Goal: Task Accomplishment & Management: Use online tool/utility

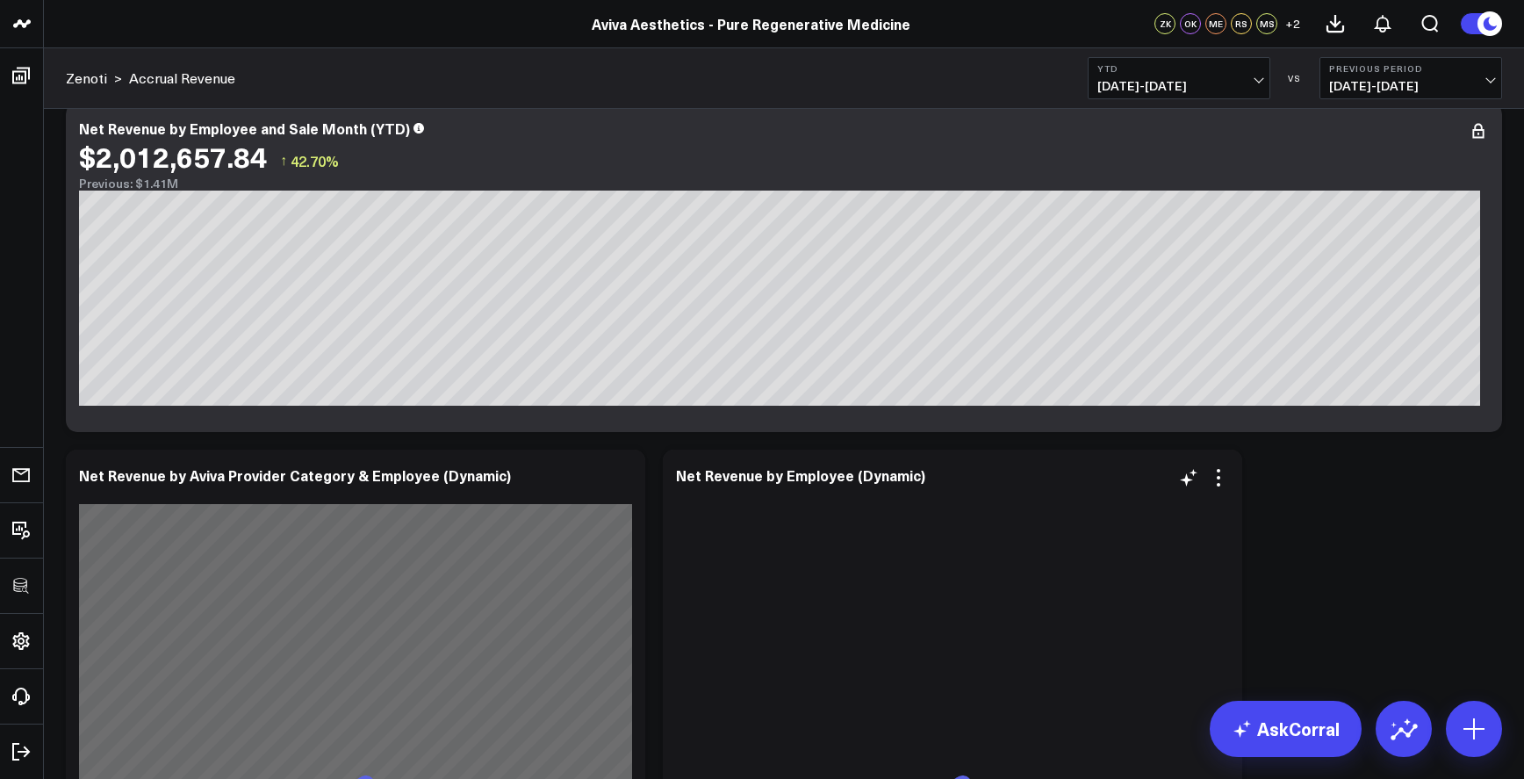
scroll to position [1257, 0]
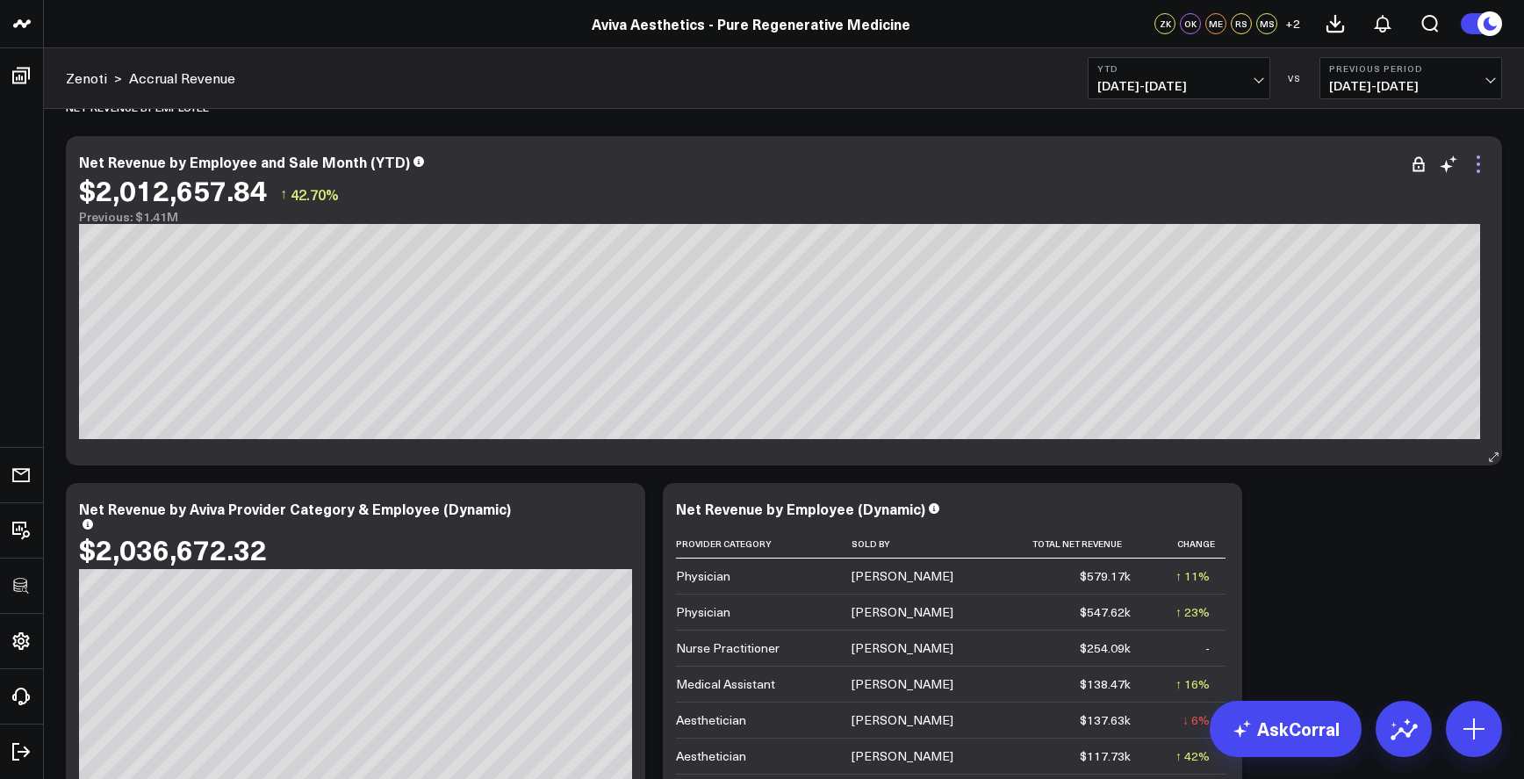
click at [1484, 159] on icon at bounding box center [1478, 164] width 21 height 21
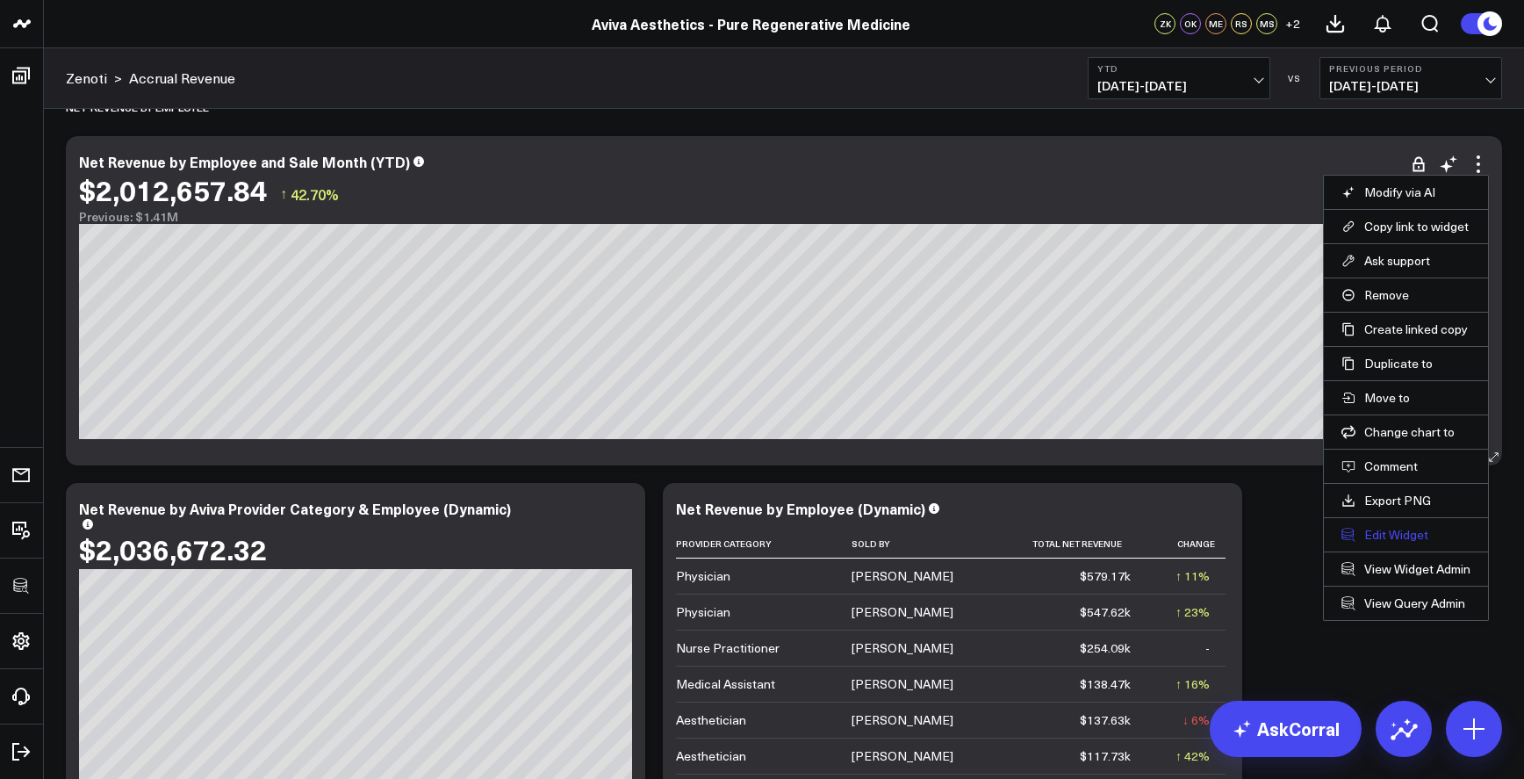
click at [1392, 528] on button "Edit Widget" at bounding box center [1406, 535] width 129 height 16
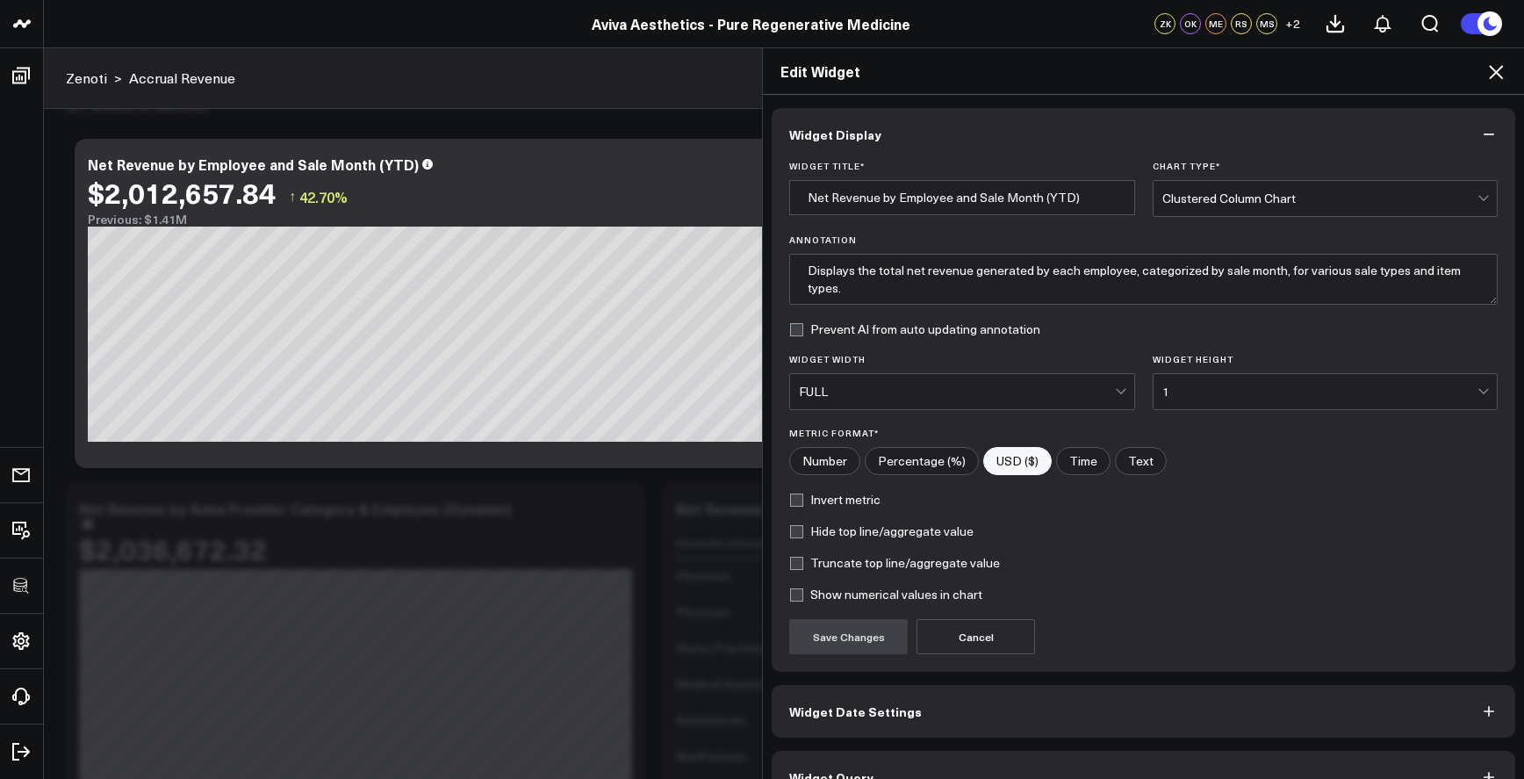
scroll to position [37, 0]
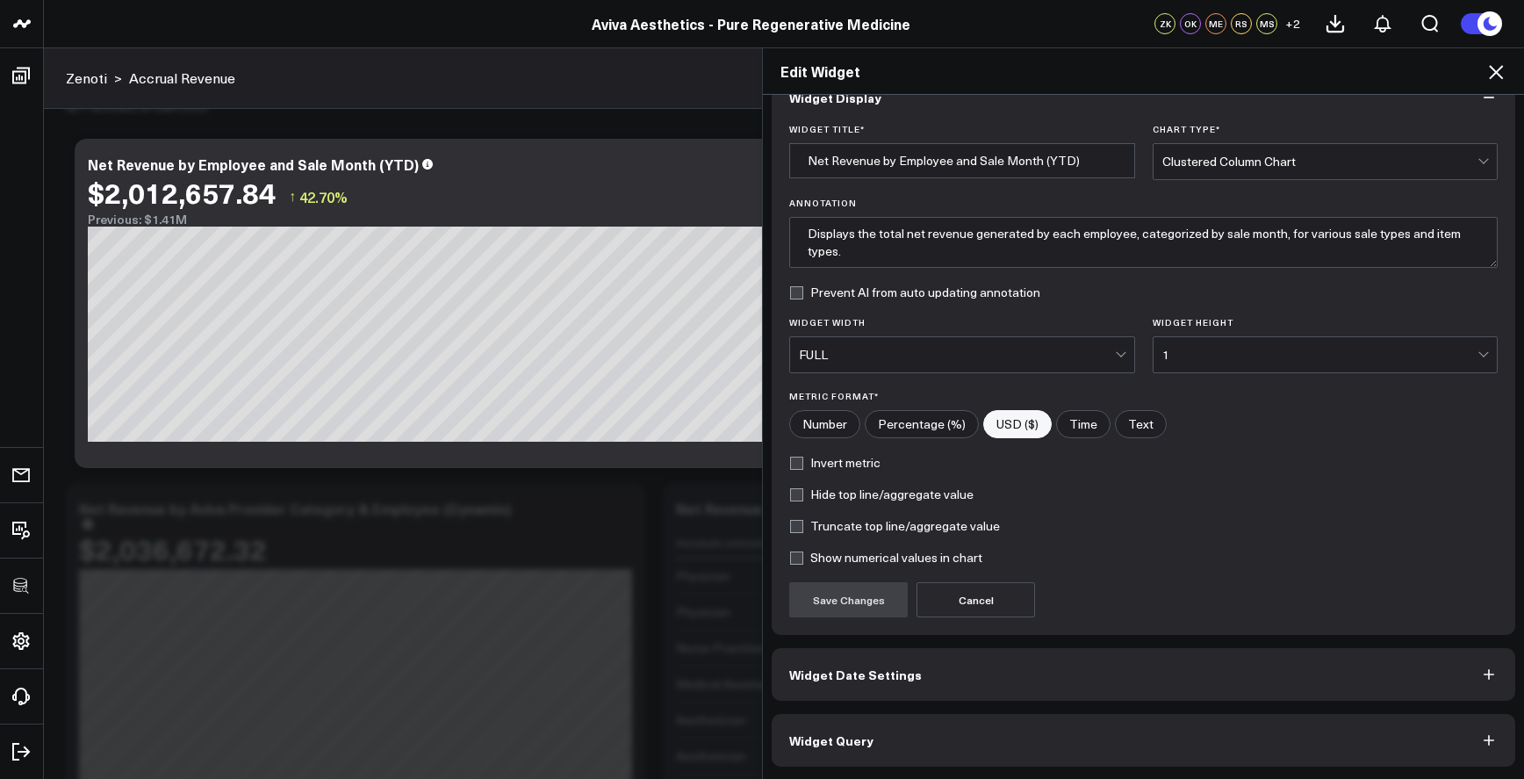
click at [1219, 724] on button "Widget Query" at bounding box center [1144, 740] width 744 height 53
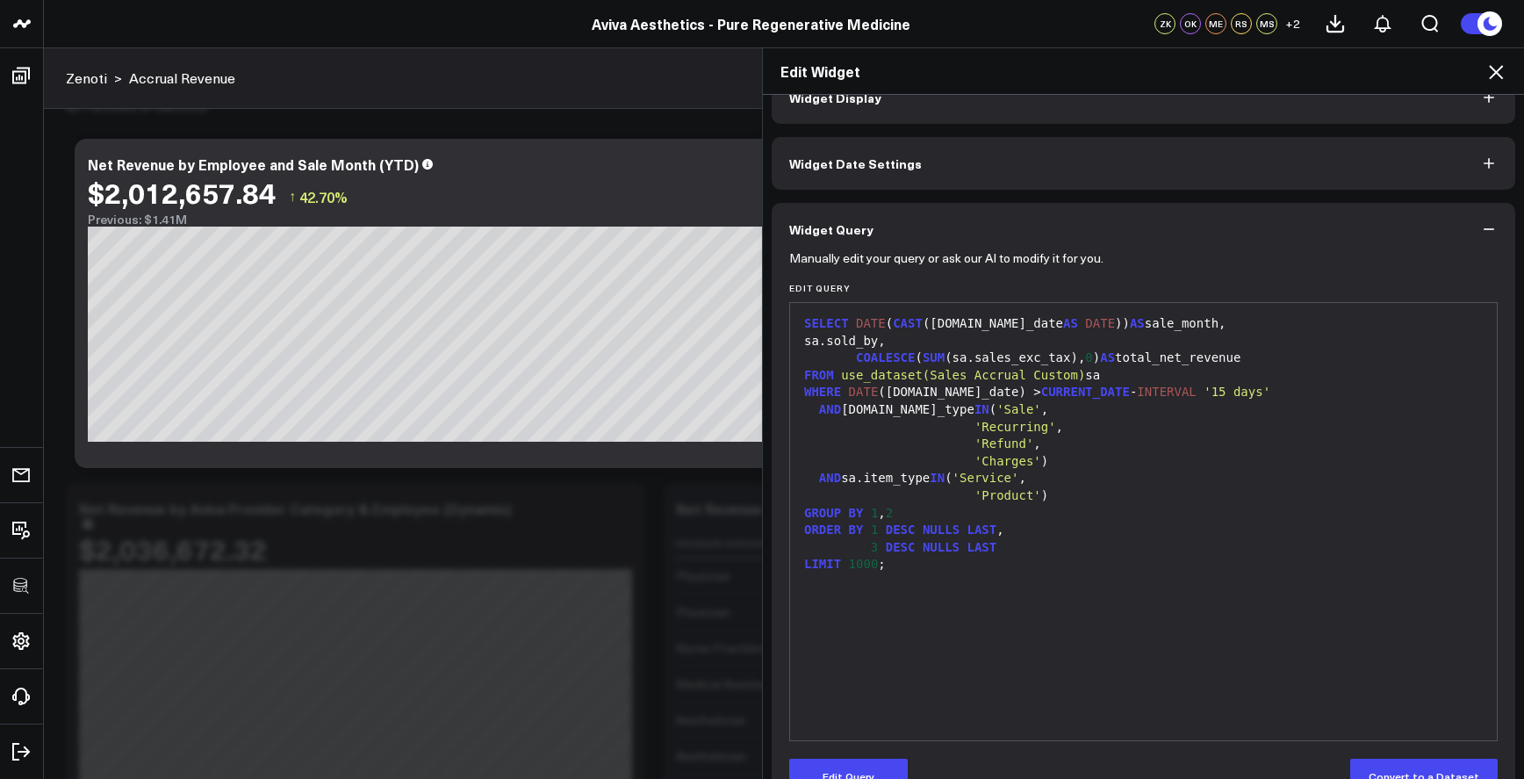
scroll to position [0, 0]
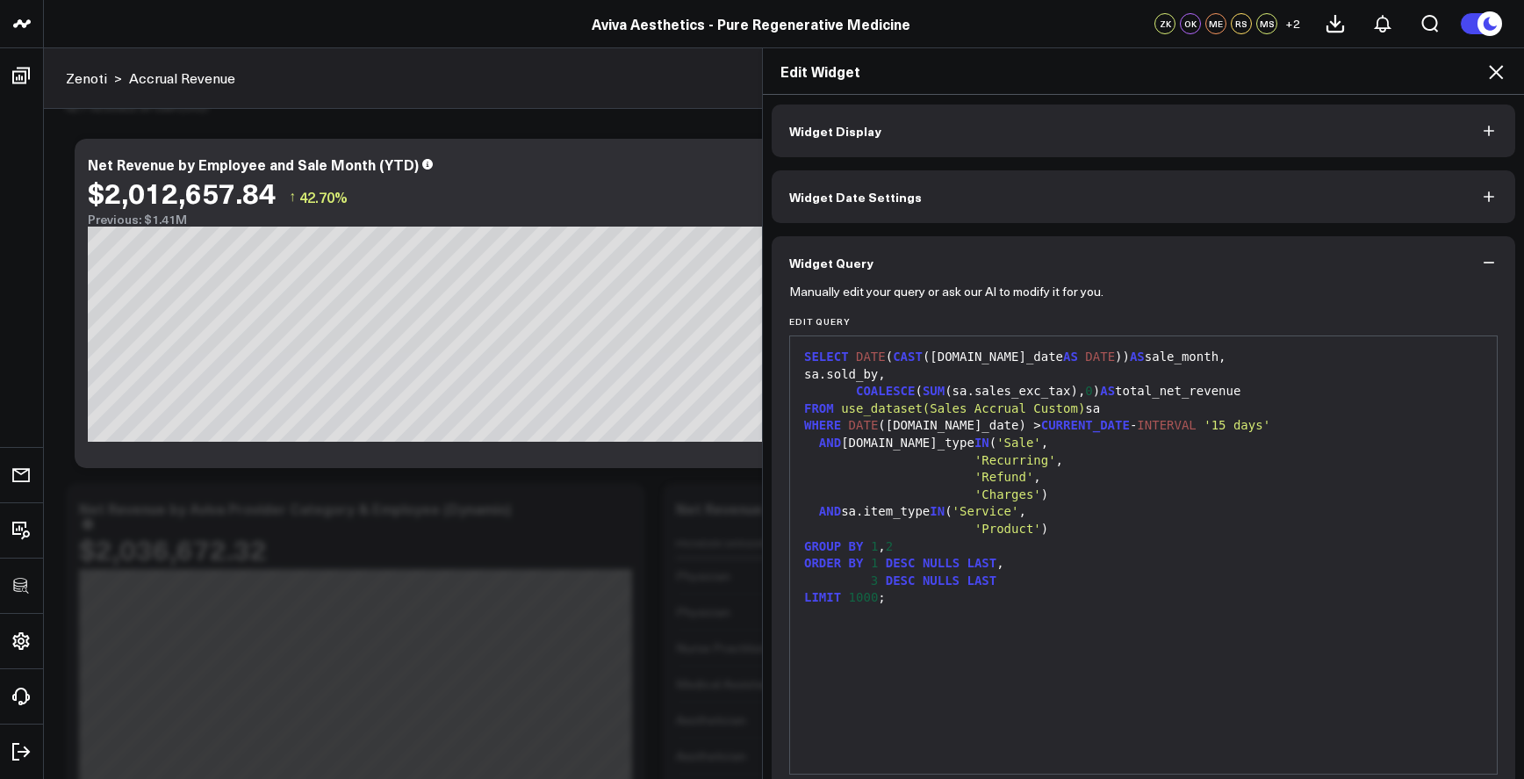
click at [1091, 620] on div "SELECT DATE ( CAST ([DOMAIN_NAME]_date AS DATE )) AS sale_month, sa.sold_by, CO…" at bounding box center [1143, 555] width 689 height 420
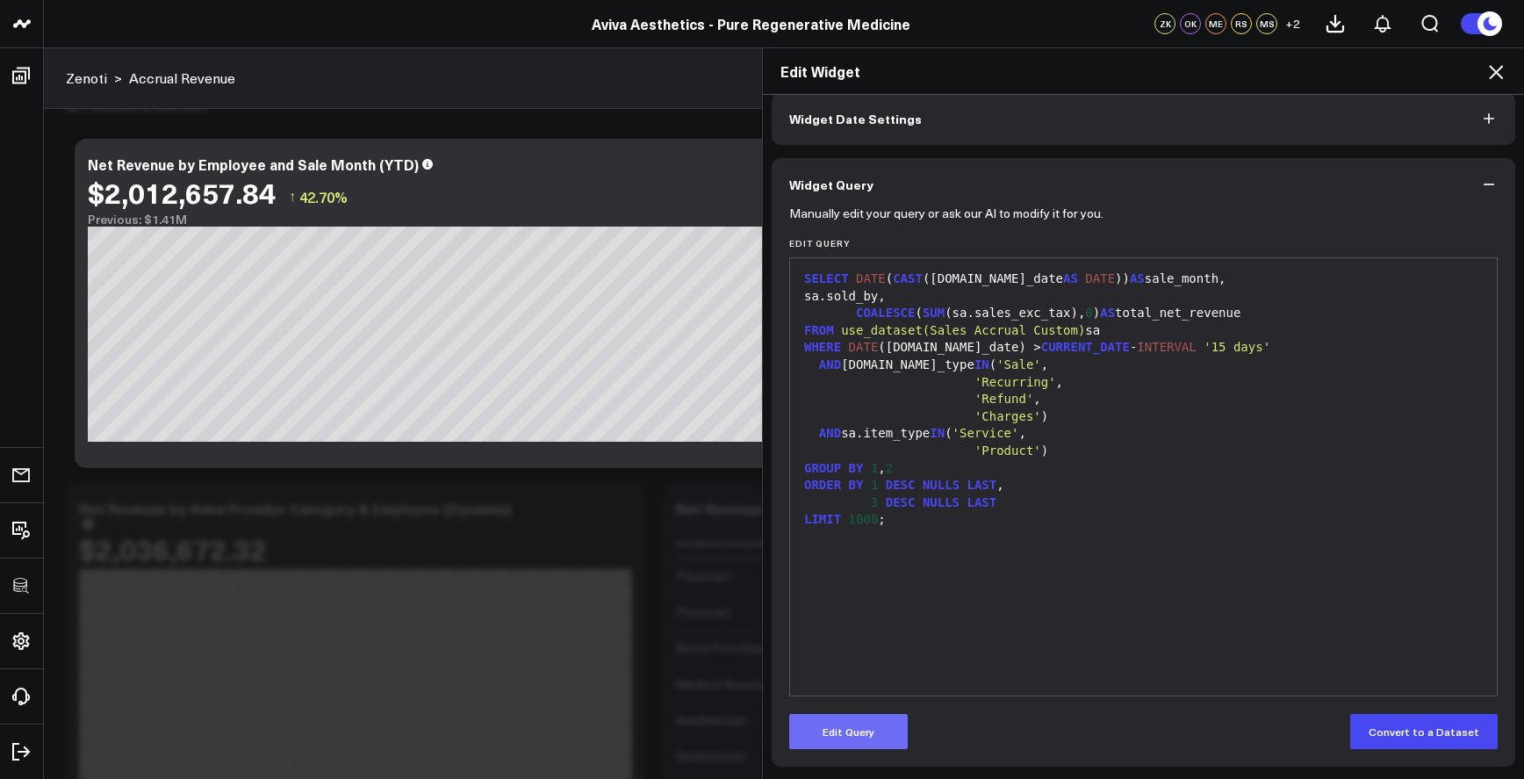
click at [874, 724] on button "Edit Query" at bounding box center [848, 731] width 119 height 35
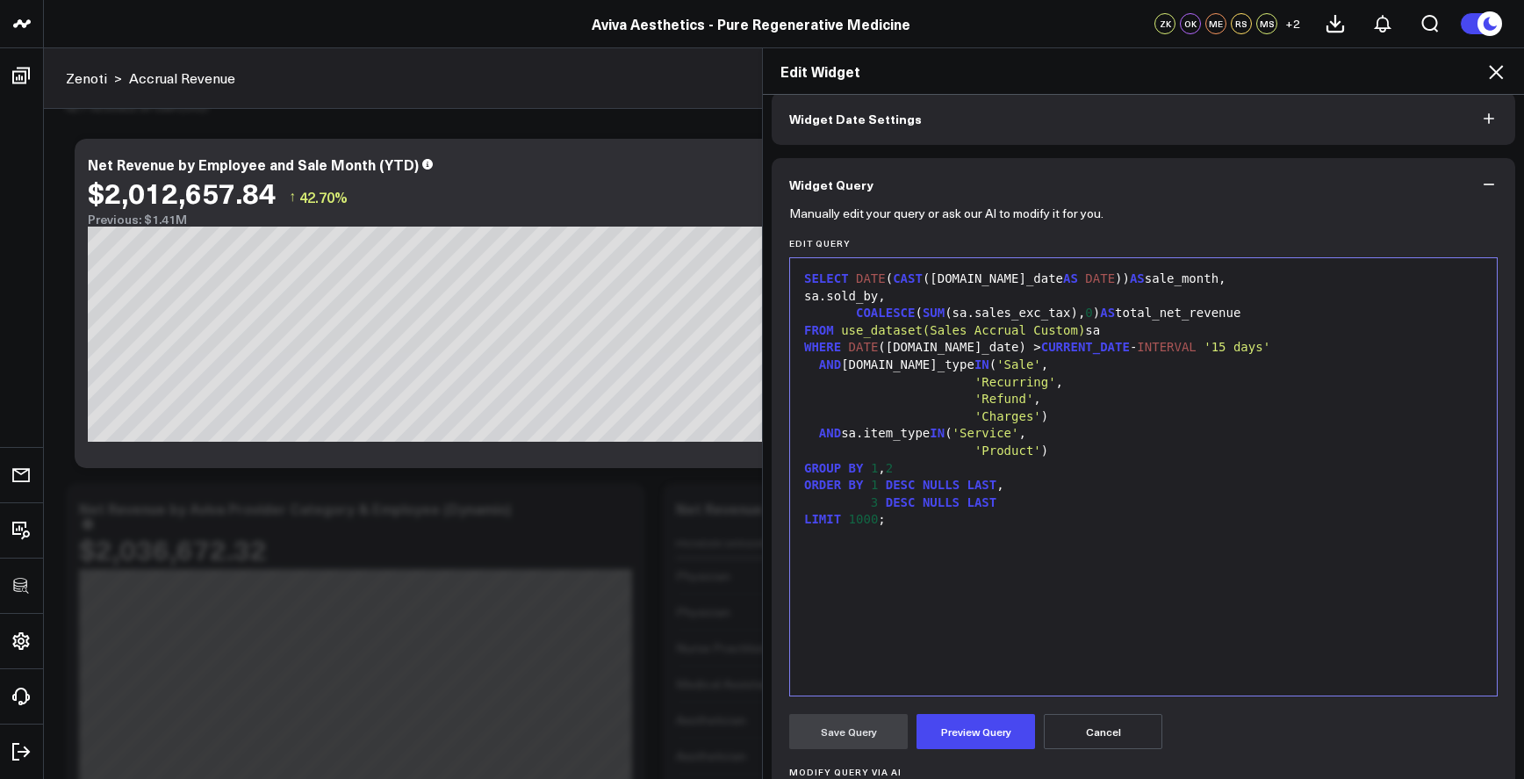
click at [1005, 530] on div "SELECT DATE ( CAST ([DOMAIN_NAME]_date AS DATE )) AS sale_month, sa.sold_by, CO…" at bounding box center [1143, 477] width 689 height 420
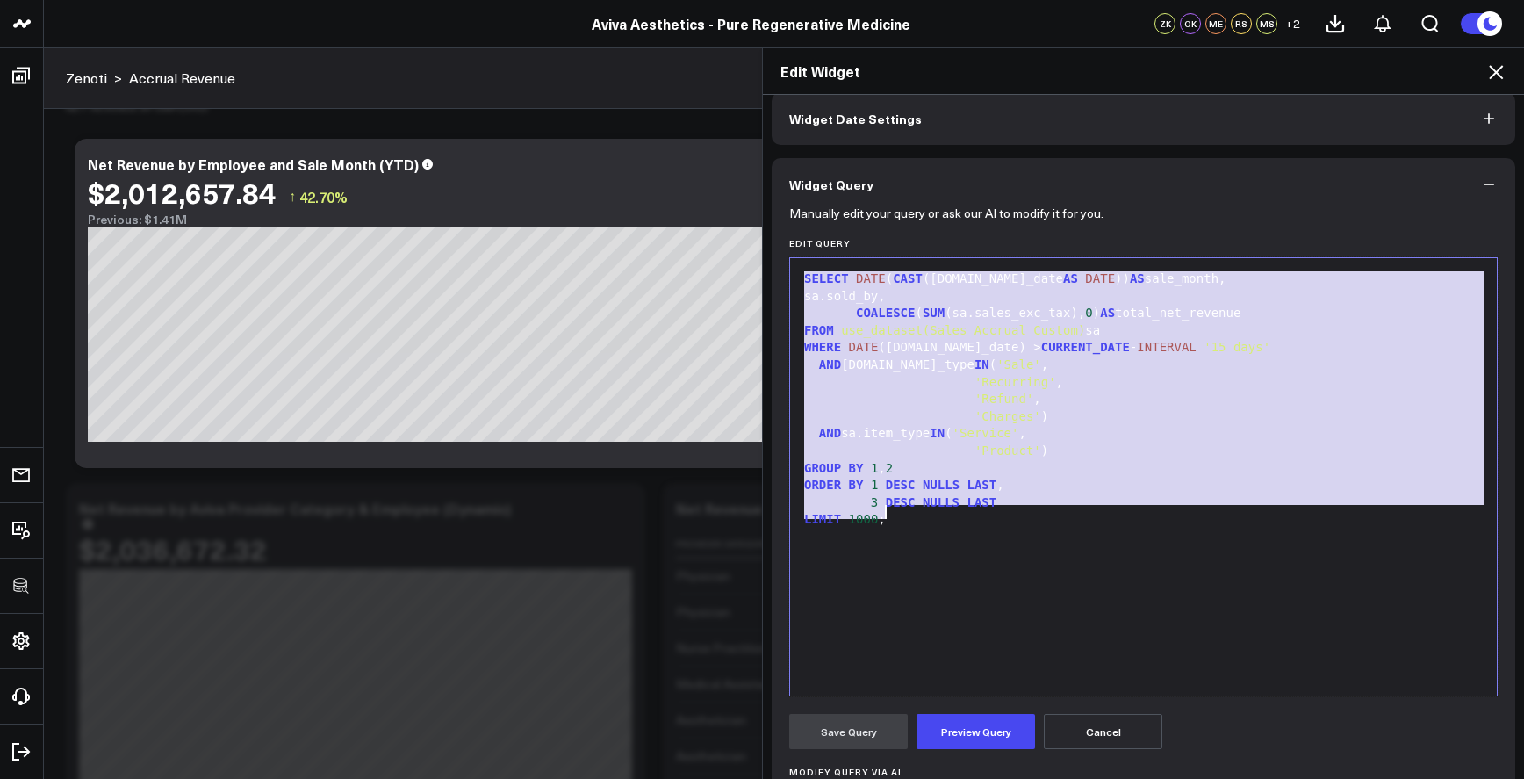
copy div "SELECT DATE ( CAST ([DOMAIN_NAME]_date AS DATE )) AS sale_month, sa.sold_by, CO…"
click at [953, 307] on div "COALESCE ( SUM (sa.sales_exc_tax), 0 ) AS total_net_revenue" at bounding box center [1143, 314] width 689 height 18
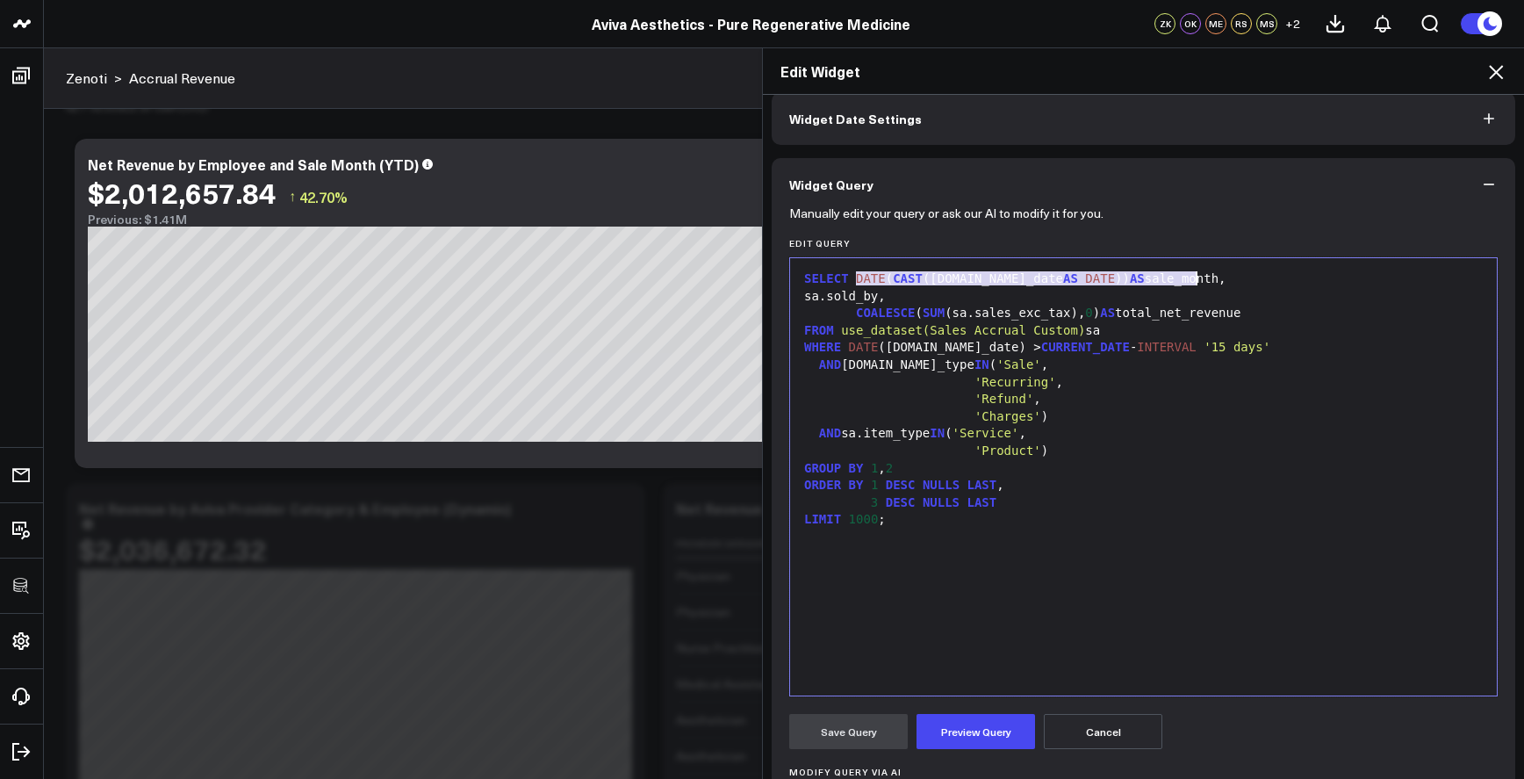
drag, startPoint x: 862, startPoint y: 278, endPoint x: 1189, endPoint y: 283, distance: 326.7
click at [1189, 283] on div "SELECT DATE ( CAST ([DOMAIN_NAME]_date AS DATE )) AS sale_month," at bounding box center [1143, 279] width 689 height 18
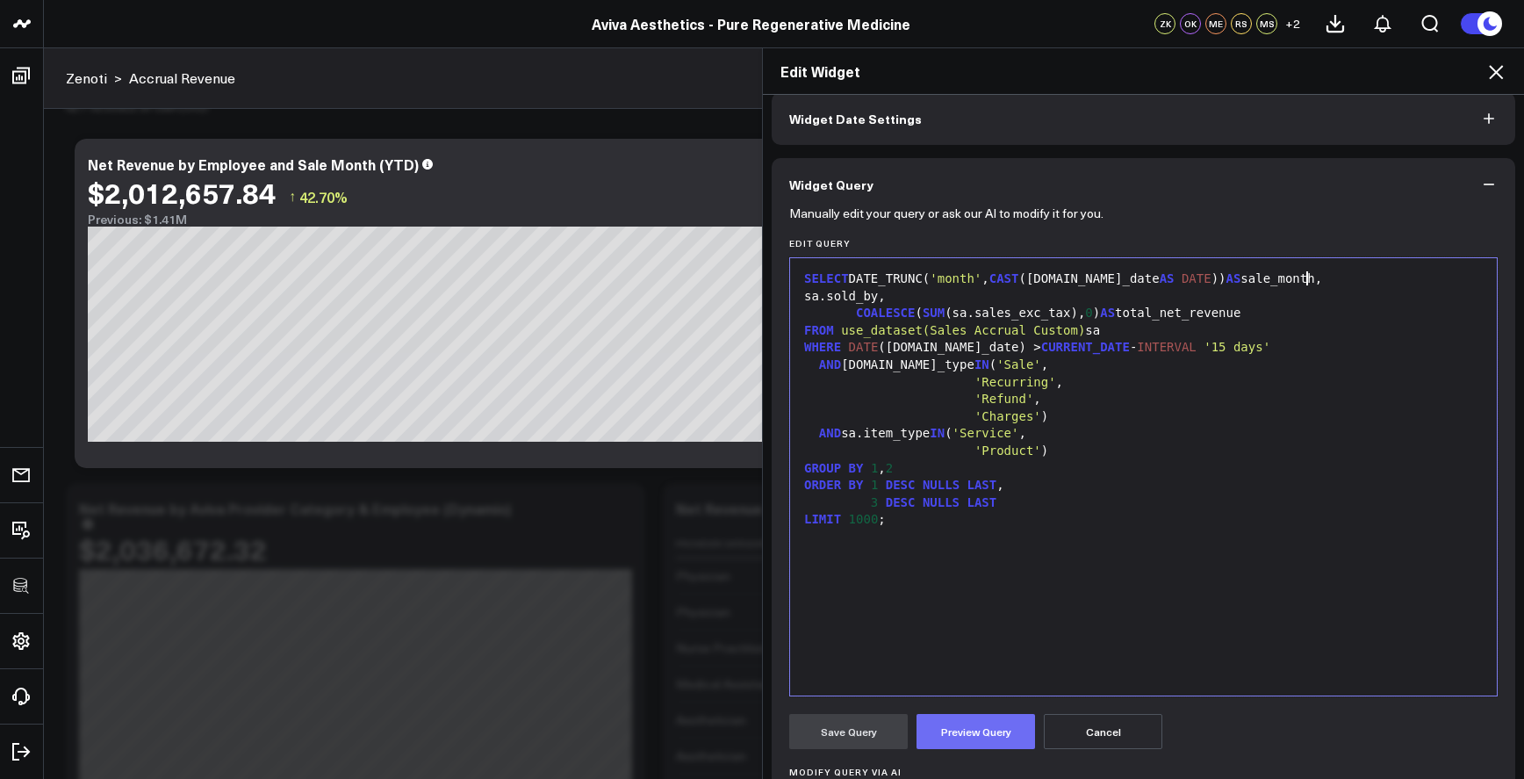
click at [1005, 733] on button "Preview Query" at bounding box center [976, 731] width 119 height 35
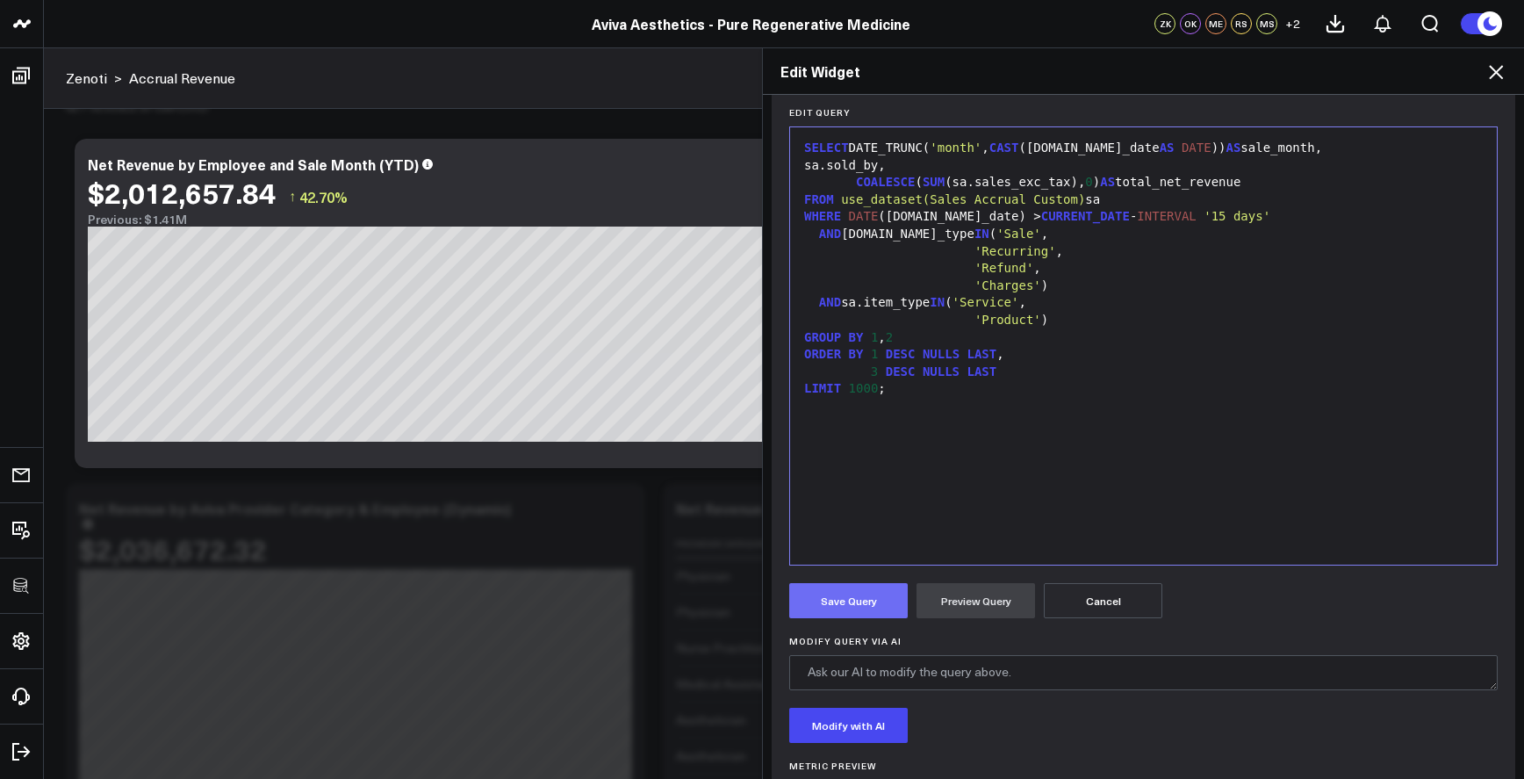
click at [861, 605] on button "Save Query" at bounding box center [848, 600] width 119 height 35
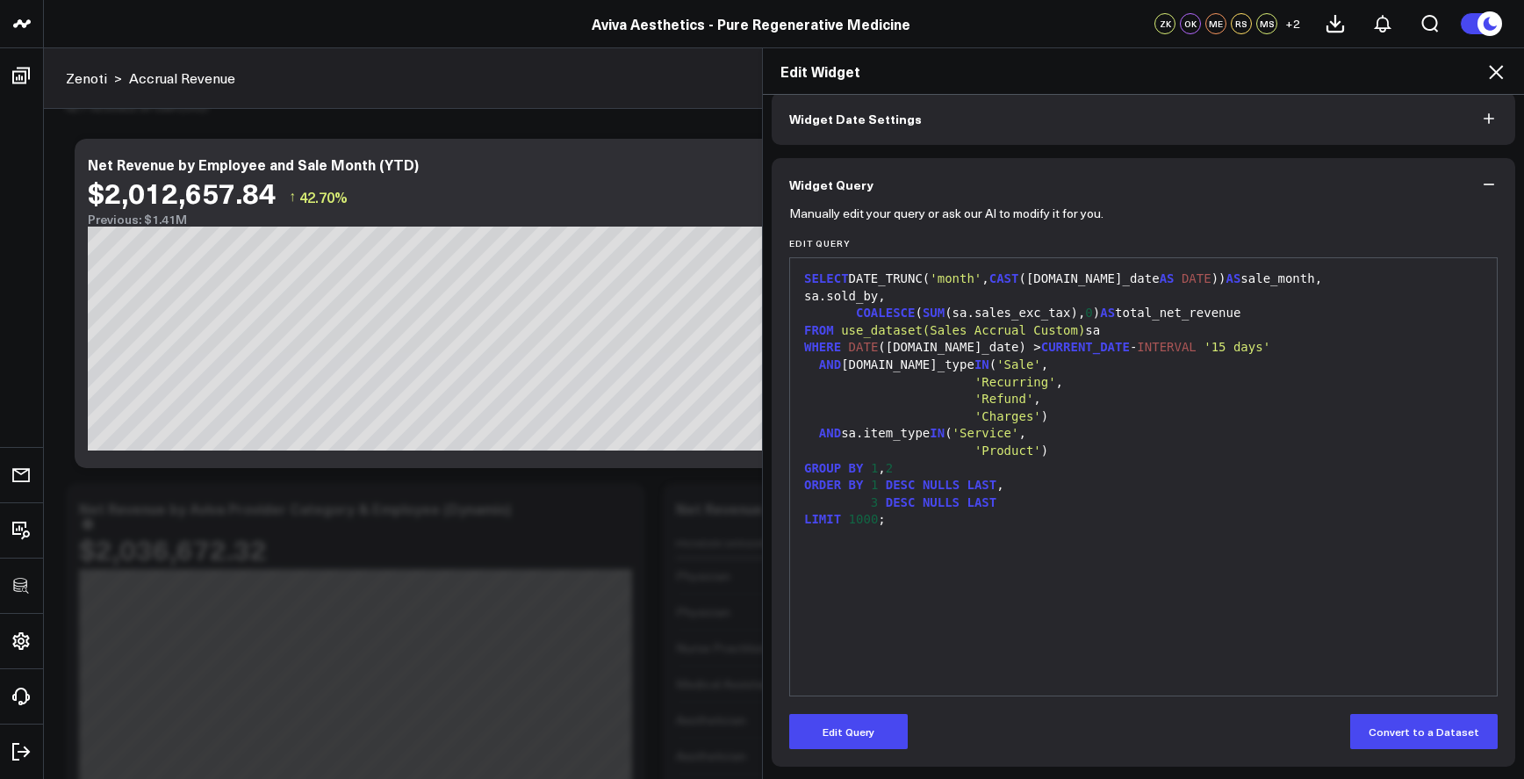
scroll to position [82, 0]
click at [1306, 279] on div "SELECT DATE_TRUNC( 'month' , CAST ([DOMAIN_NAME]_date AS DATE )) AS sale_month," at bounding box center [1143, 279] width 689 height 18
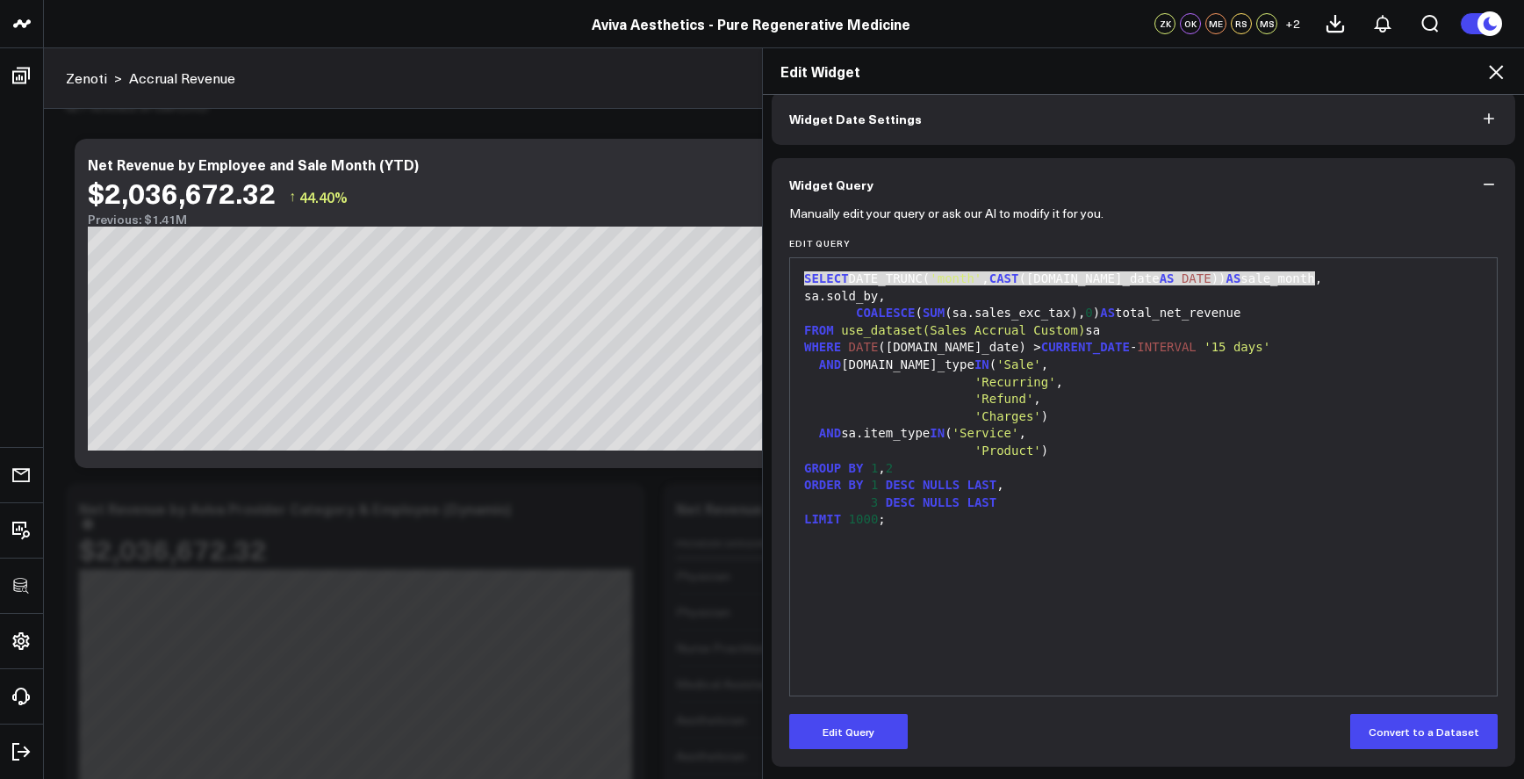
drag, startPoint x: 1315, startPoint y: 282, endPoint x: 790, endPoint y: 285, distance: 524.3
click at [790, 285] on div "99 1 2 3 4 5 6 7 8 9 10 11 12 13 14 15 › ⌄ SELECT DATE_TRUNC( 'month' , CAST ([…" at bounding box center [1143, 476] width 709 height 439
copy div "SELECT DATE_TRUNC( 'month' , CAST ([DOMAIN_NAME]_date AS DATE )) AS sale_month,"
click at [1498, 76] on icon at bounding box center [1496, 71] width 21 height 21
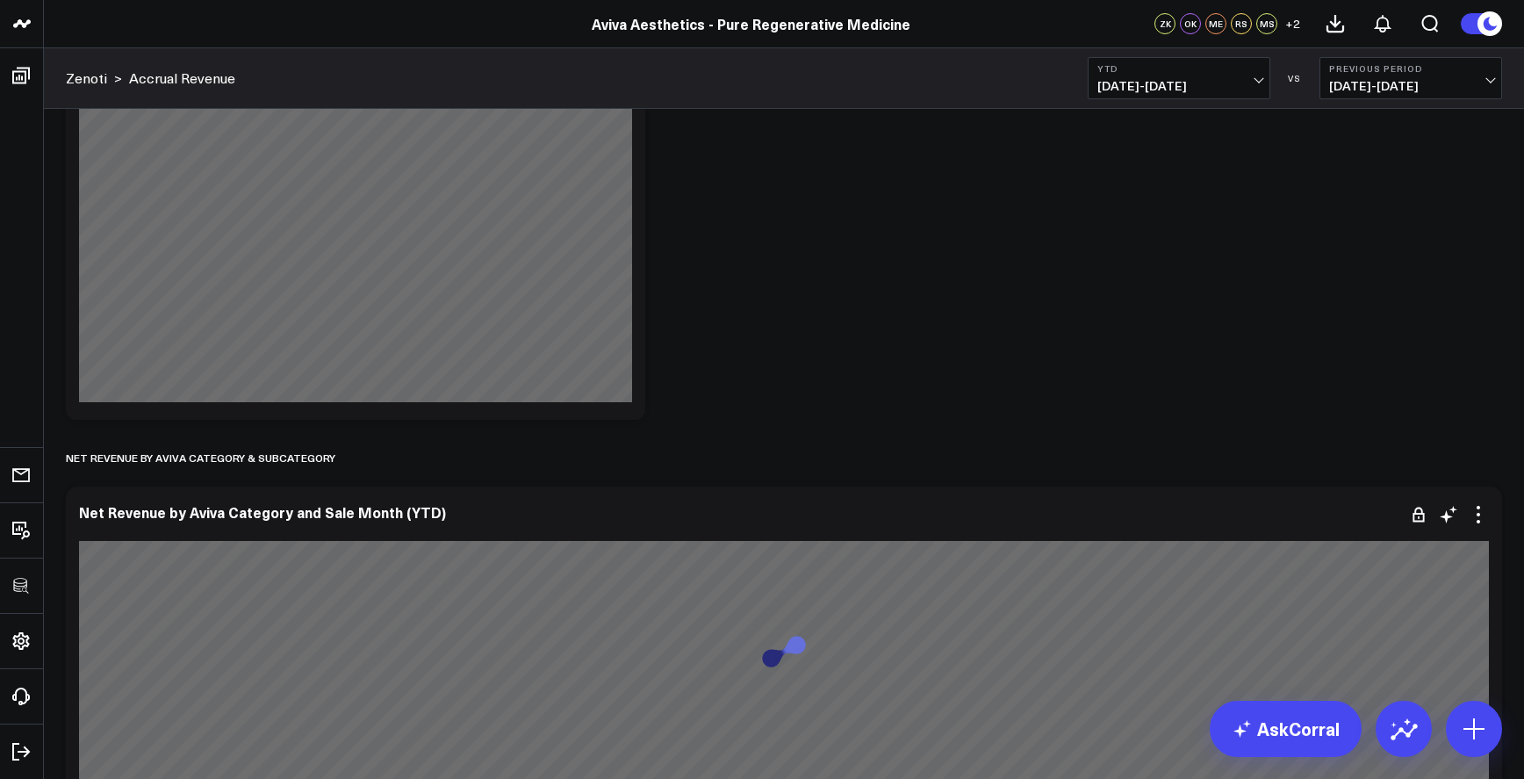
scroll to position [2937, 0]
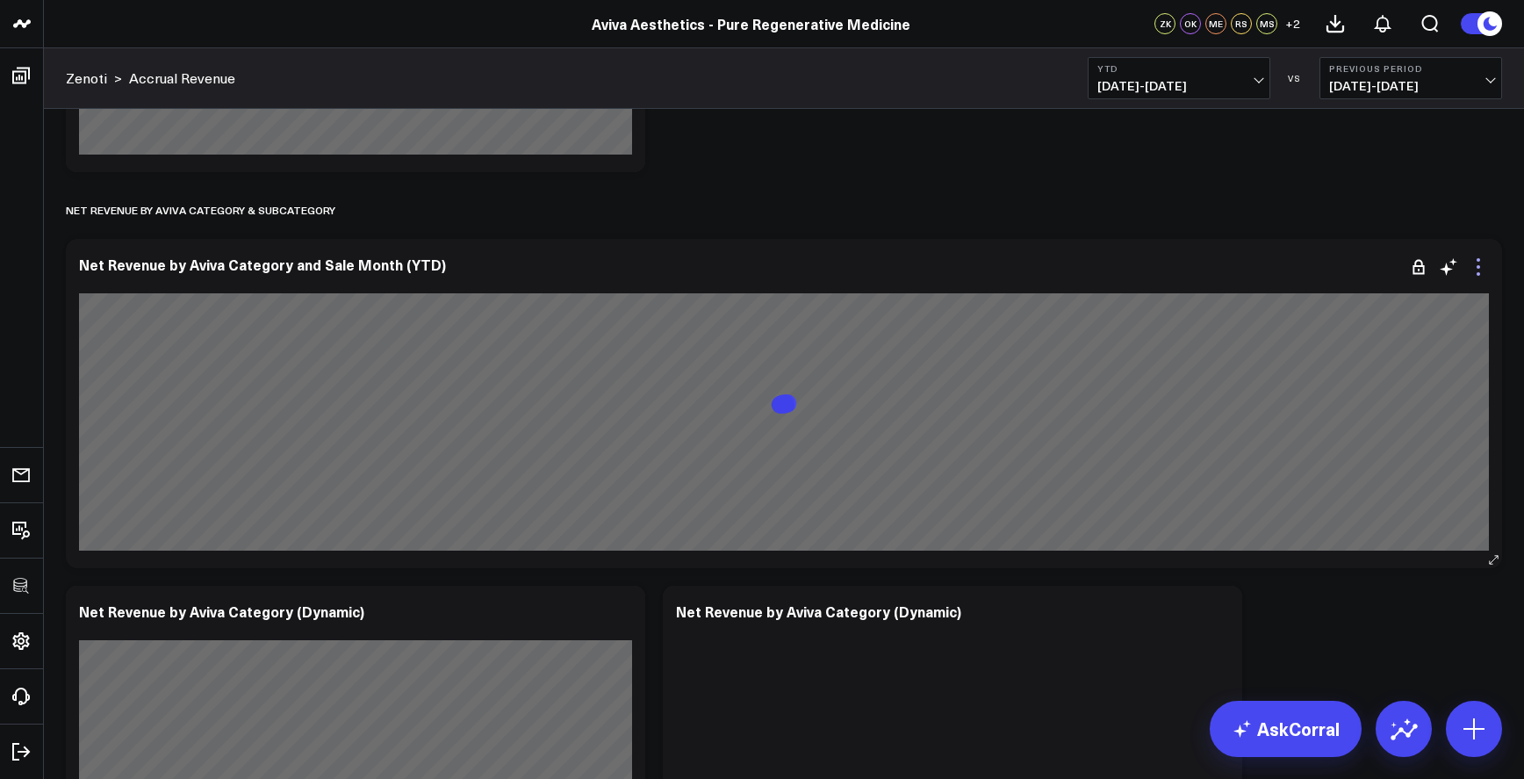
click at [1475, 262] on icon at bounding box center [1478, 266] width 21 height 21
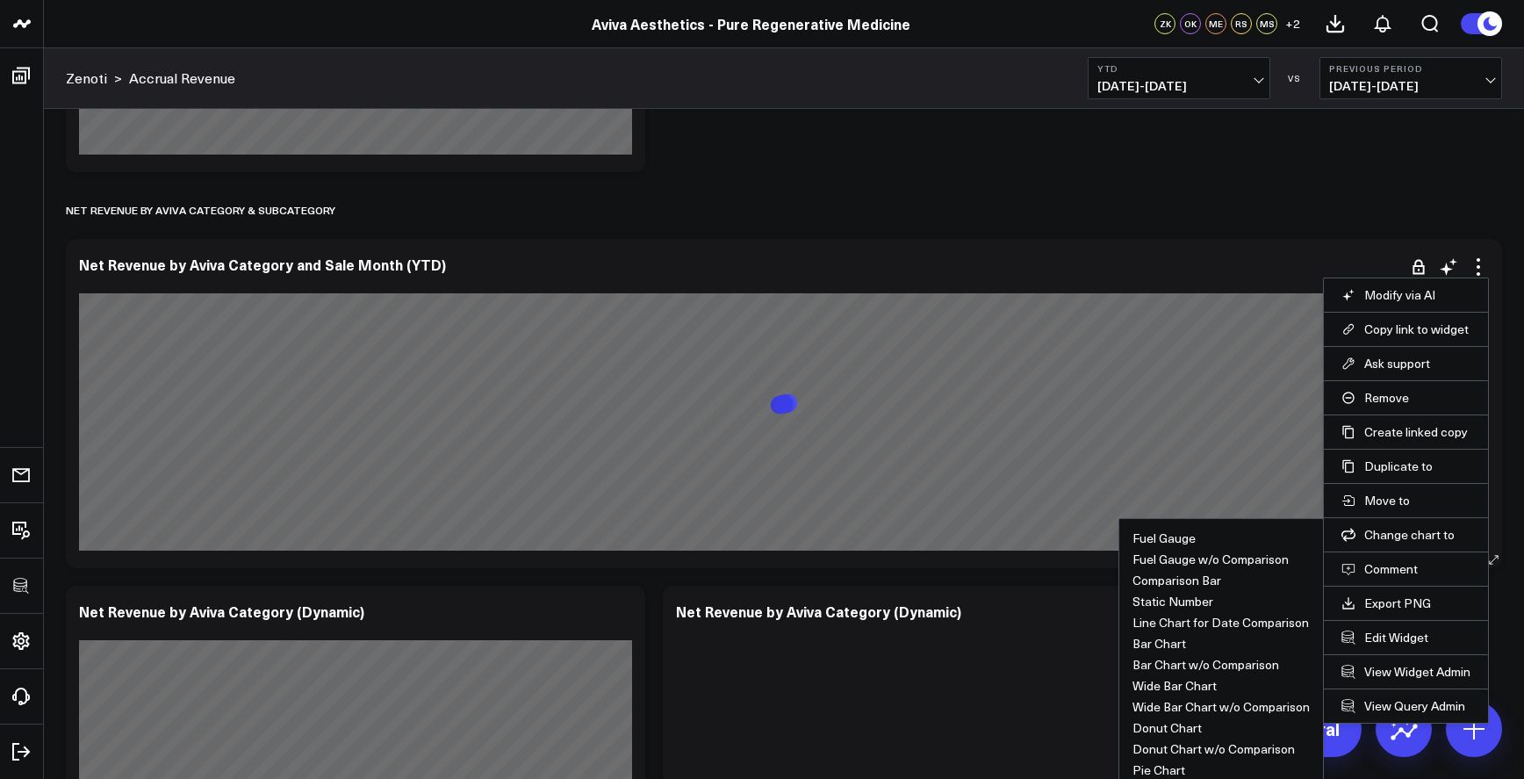
scroll to position [0, 0]
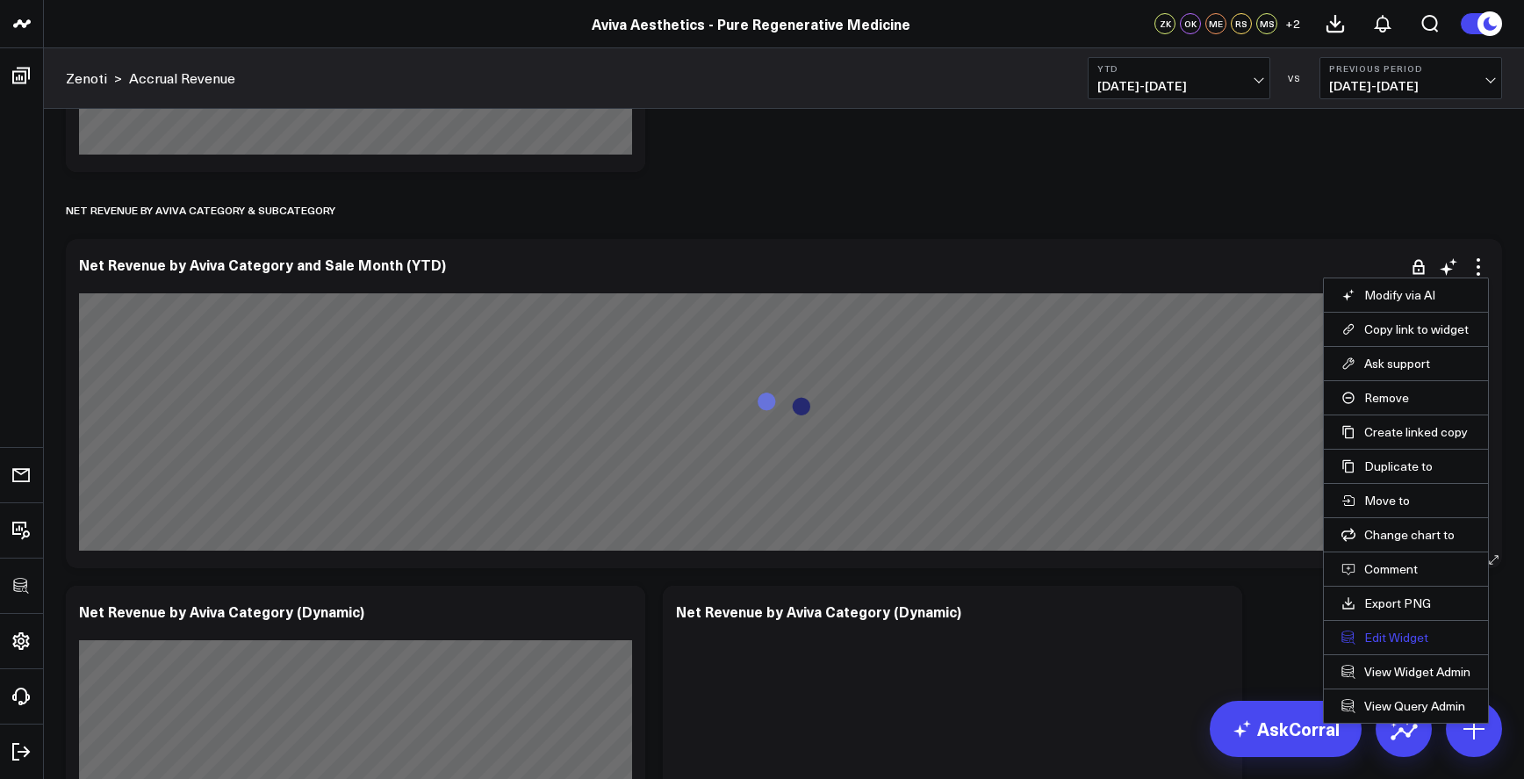
click at [1396, 631] on button "Edit Widget" at bounding box center [1406, 638] width 129 height 16
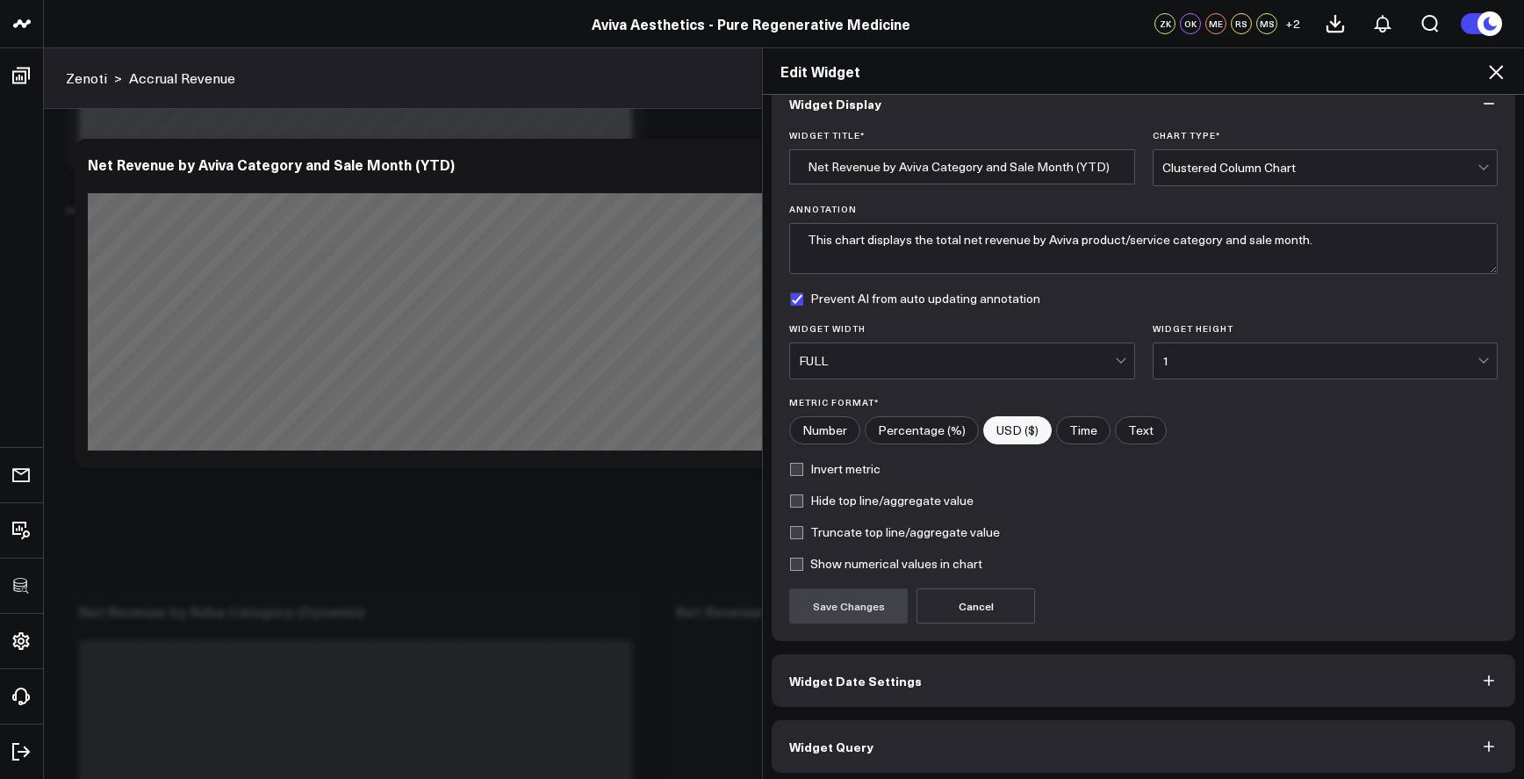
scroll to position [37, 0]
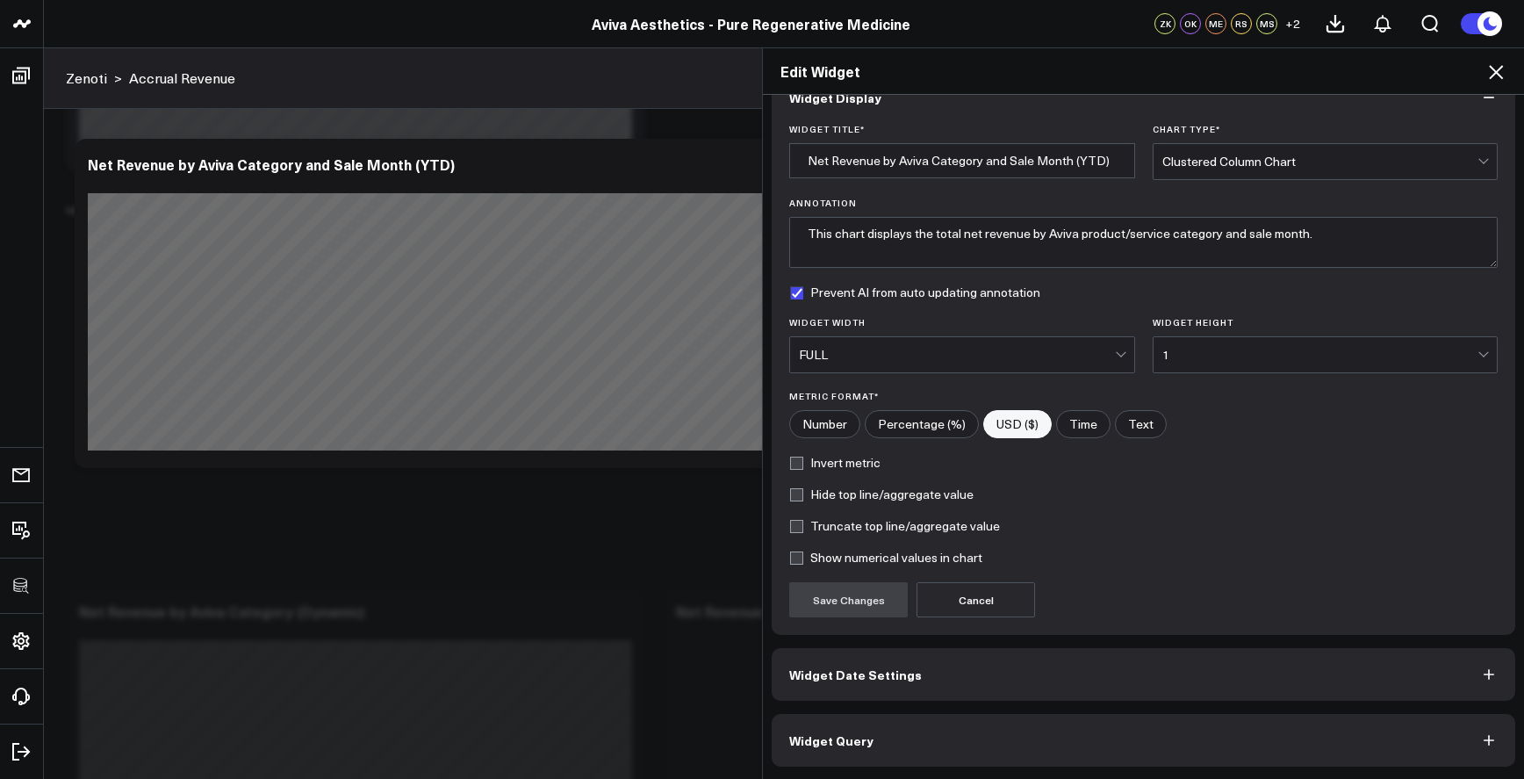
click at [926, 725] on button "Widget Query" at bounding box center [1144, 740] width 744 height 53
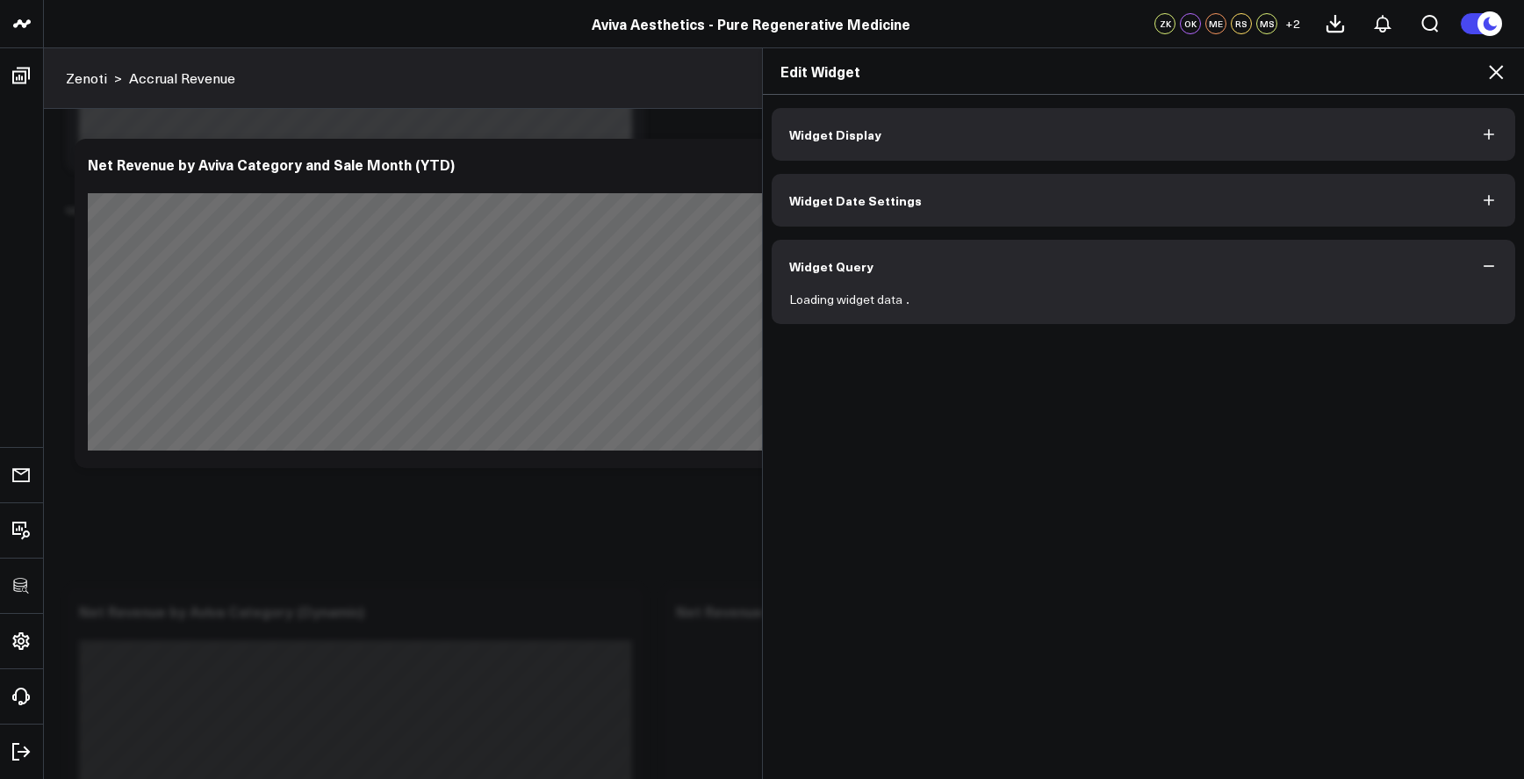
scroll to position [0, 0]
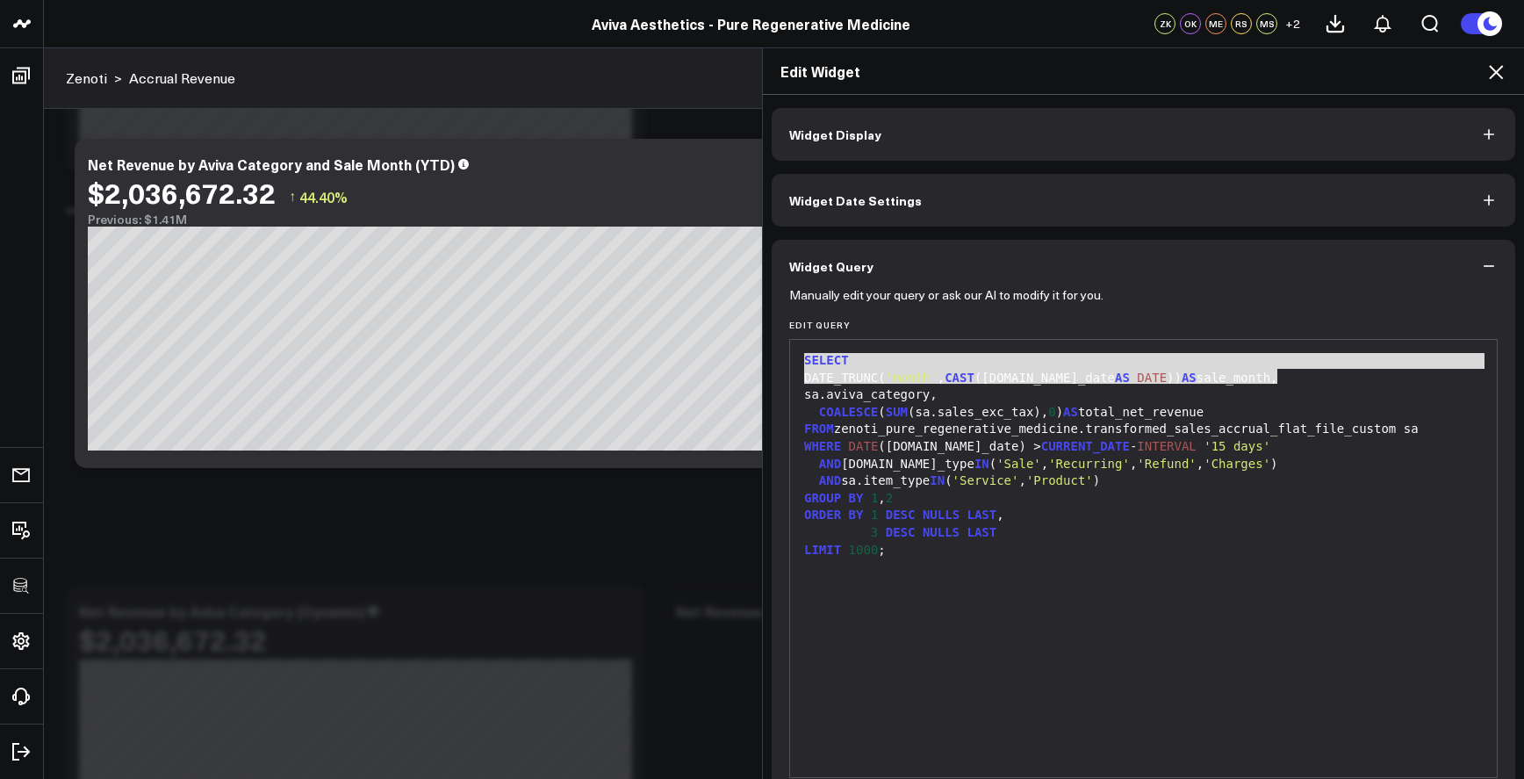
drag, startPoint x: 1271, startPoint y: 380, endPoint x: 770, endPoint y: 345, distance: 501.8
click at [772, 345] on div "Manually edit your query or ask our AI to modify it for you. Edit Query 99 1 2 …" at bounding box center [1144, 570] width 744 height 556
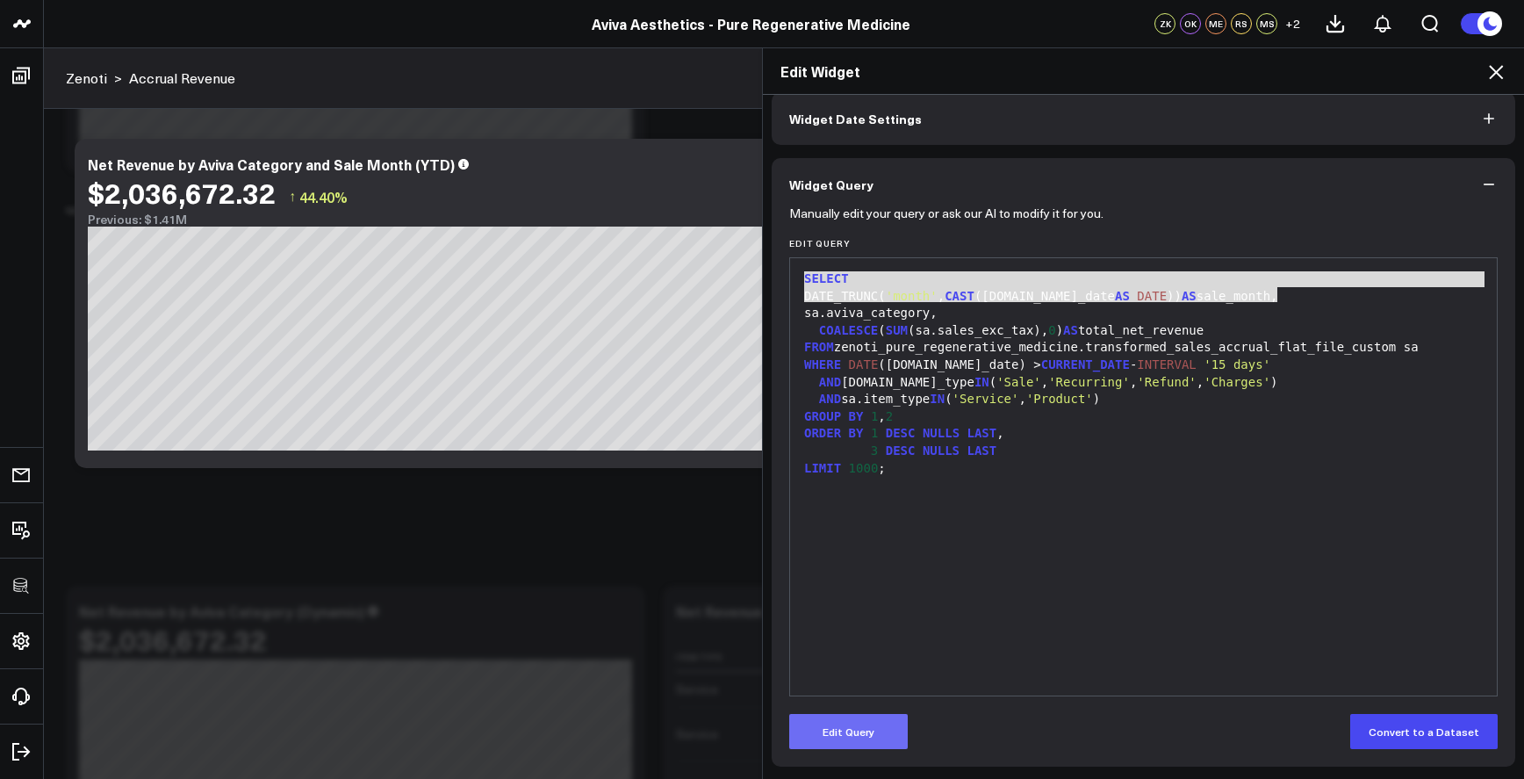
click at [866, 731] on button "Edit Query" at bounding box center [848, 731] width 119 height 35
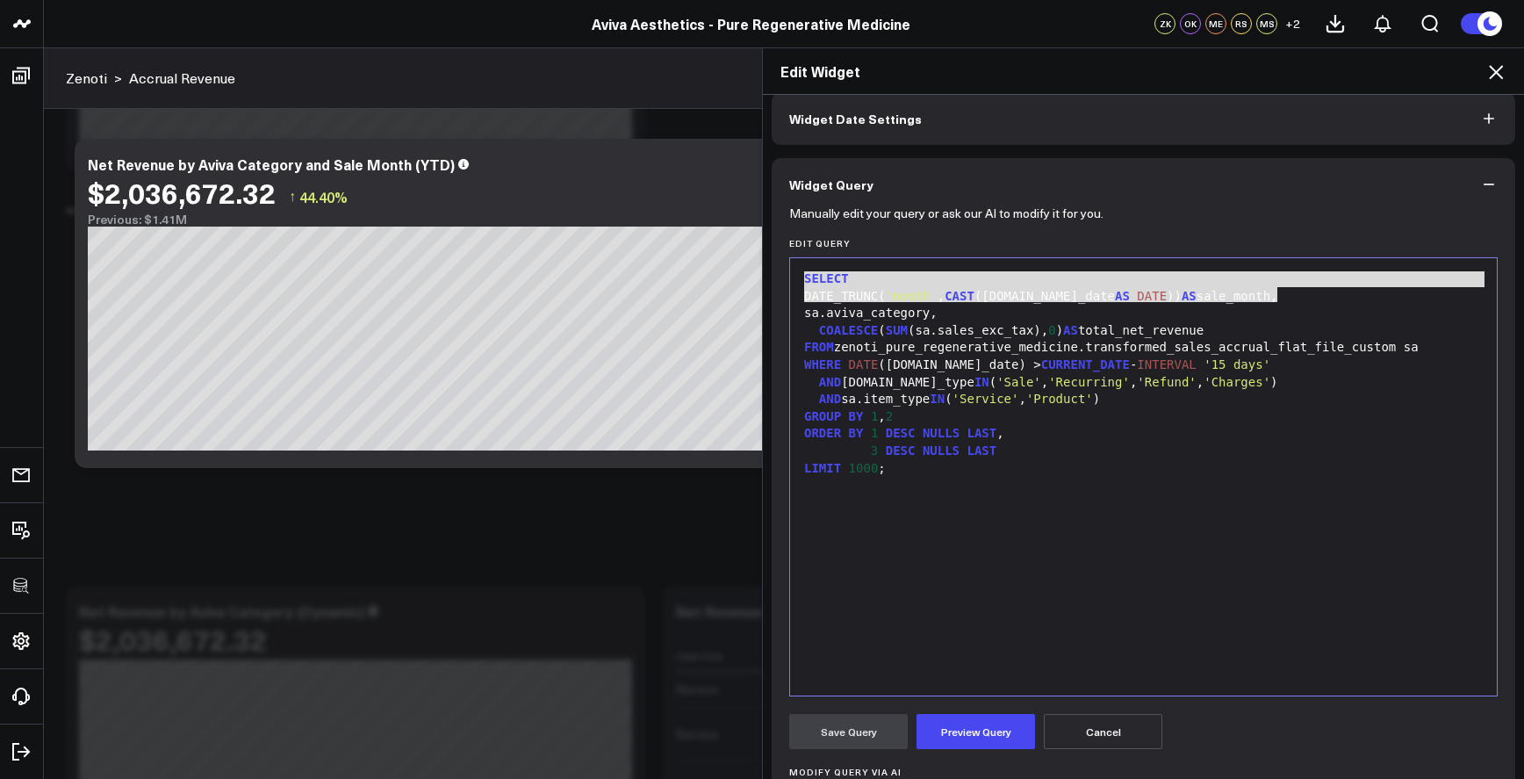
click at [1172, 392] on div "AND sa.item_type IN ( 'Service' , 'Product' )" at bounding box center [1143, 400] width 689 height 18
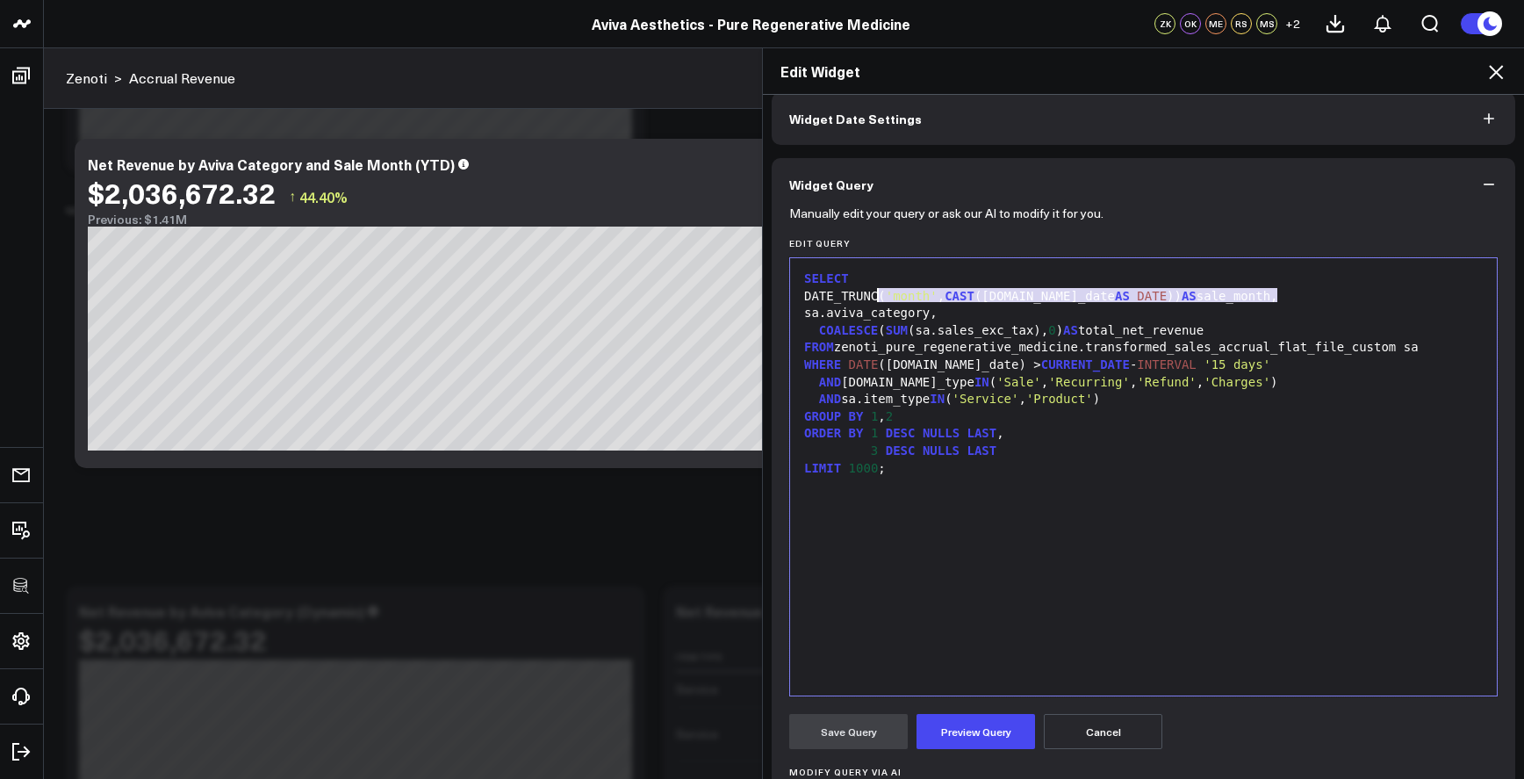
drag, startPoint x: 1279, startPoint y: 294, endPoint x: 711, endPoint y: 275, distance: 568.5
click at [711, 275] on div "Edit Widget Widget Display Widget Date Settings Widget Query Manually edit your…" at bounding box center [762, 413] width 1524 height 732
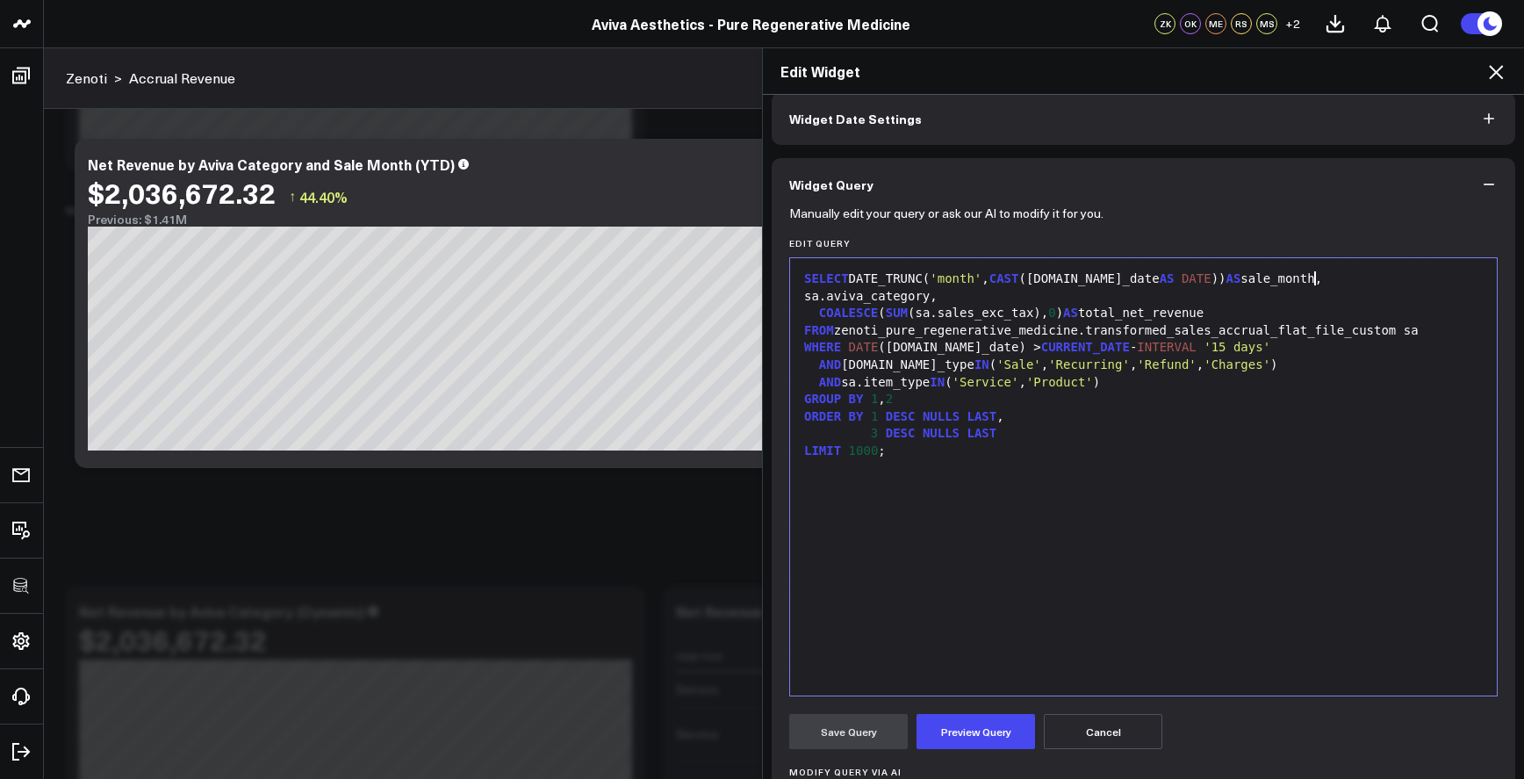
click at [852, 281] on div "SELECT DATE_TRUNC( 'month' , CAST ([DOMAIN_NAME]_date AS DATE )) AS sale_month," at bounding box center [1143, 279] width 689 height 18
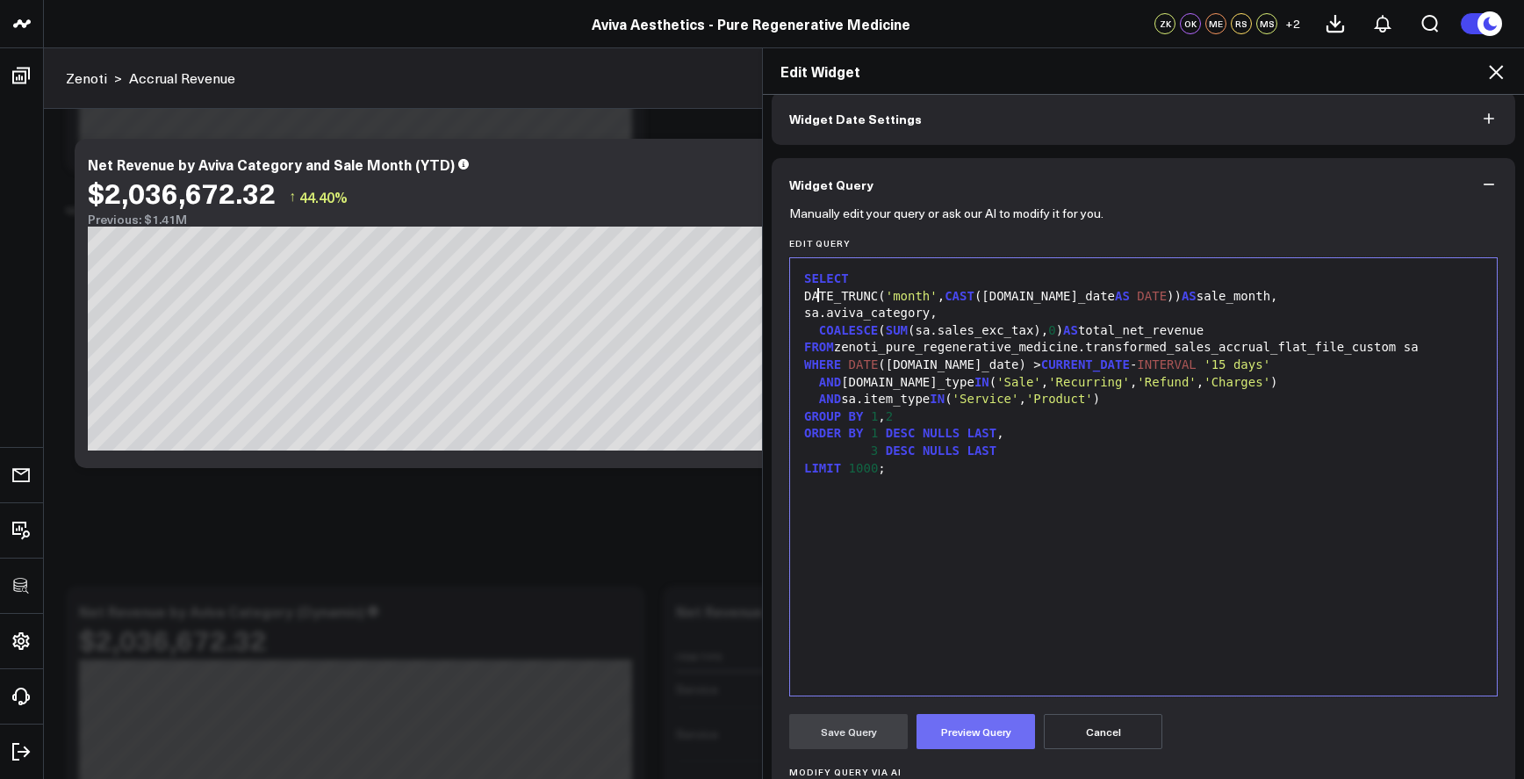
click at [950, 725] on button "Preview Query" at bounding box center [976, 731] width 119 height 35
click at [868, 731] on button "Save Query" at bounding box center [848, 731] width 119 height 35
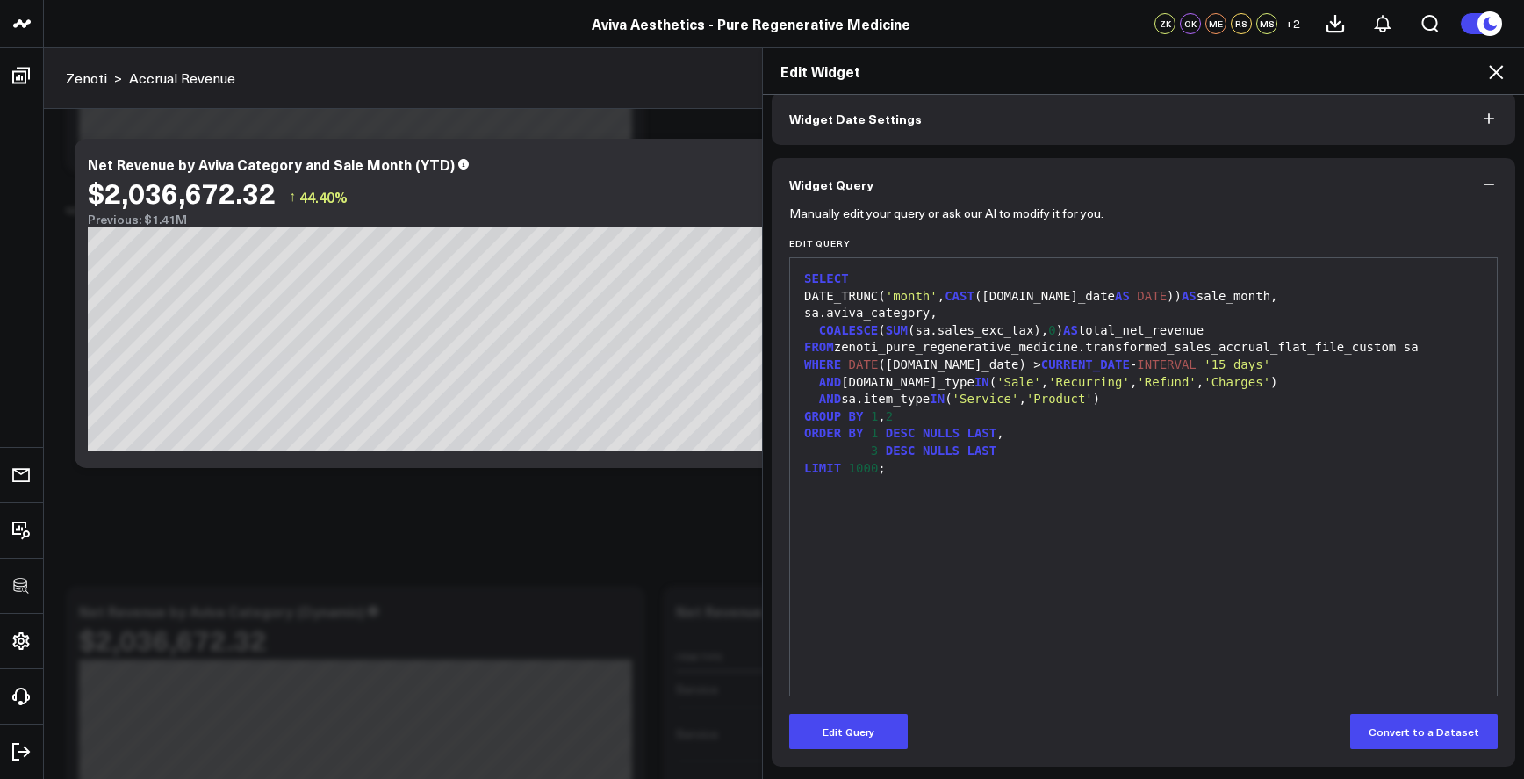
click at [1496, 77] on icon at bounding box center [1496, 71] width 21 height 21
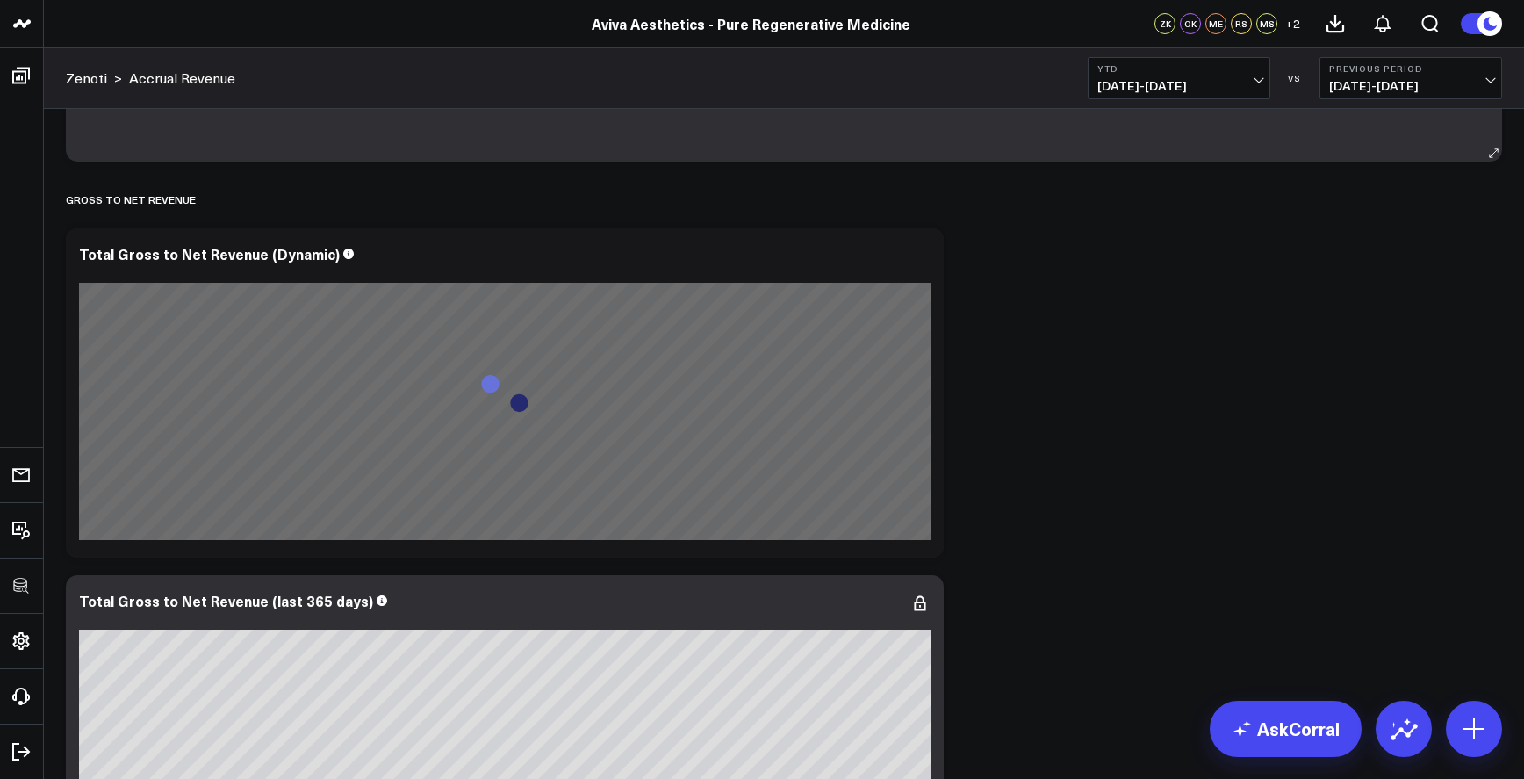
scroll to position [445, 0]
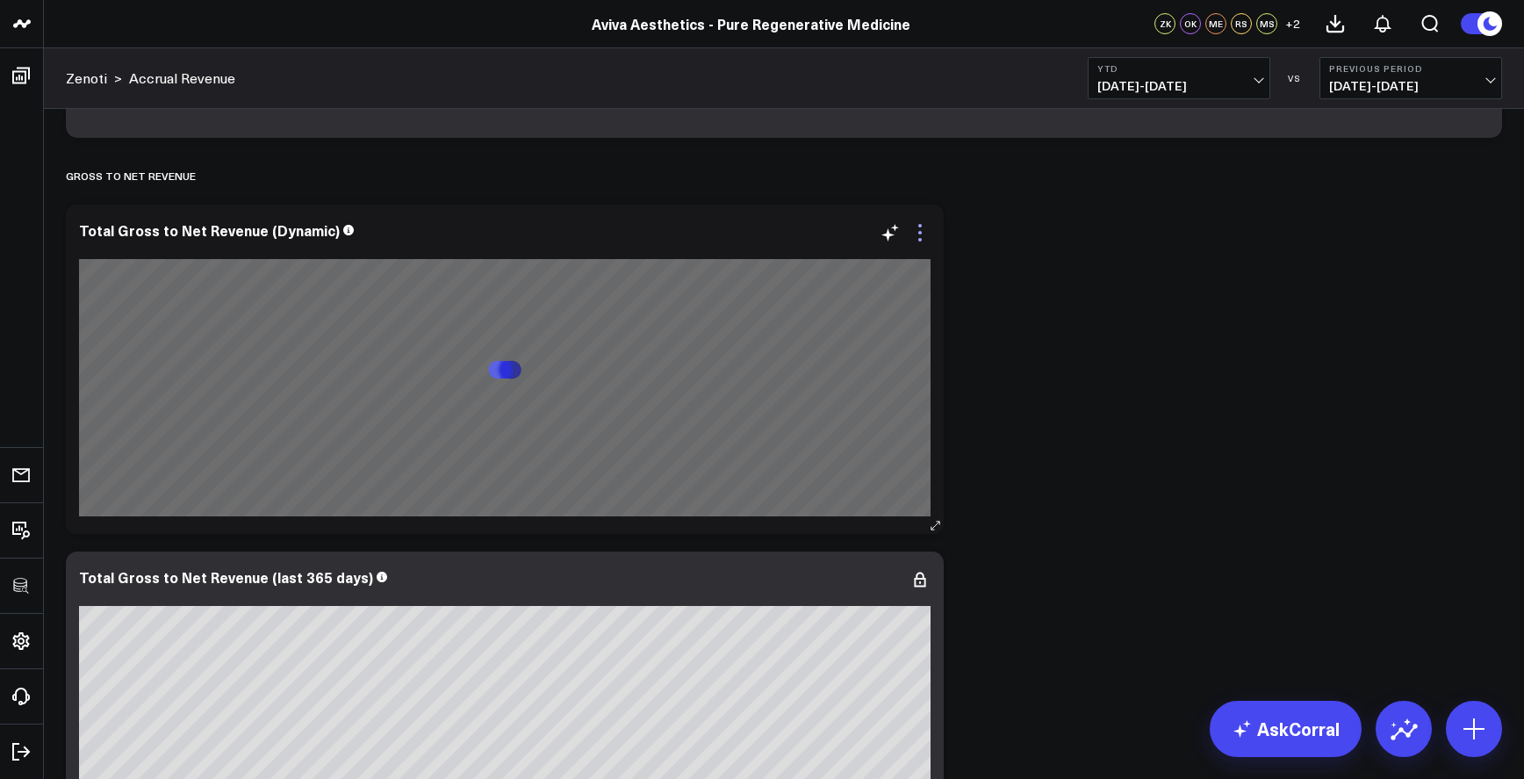
click at [918, 227] on icon at bounding box center [920, 232] width 21 height 21
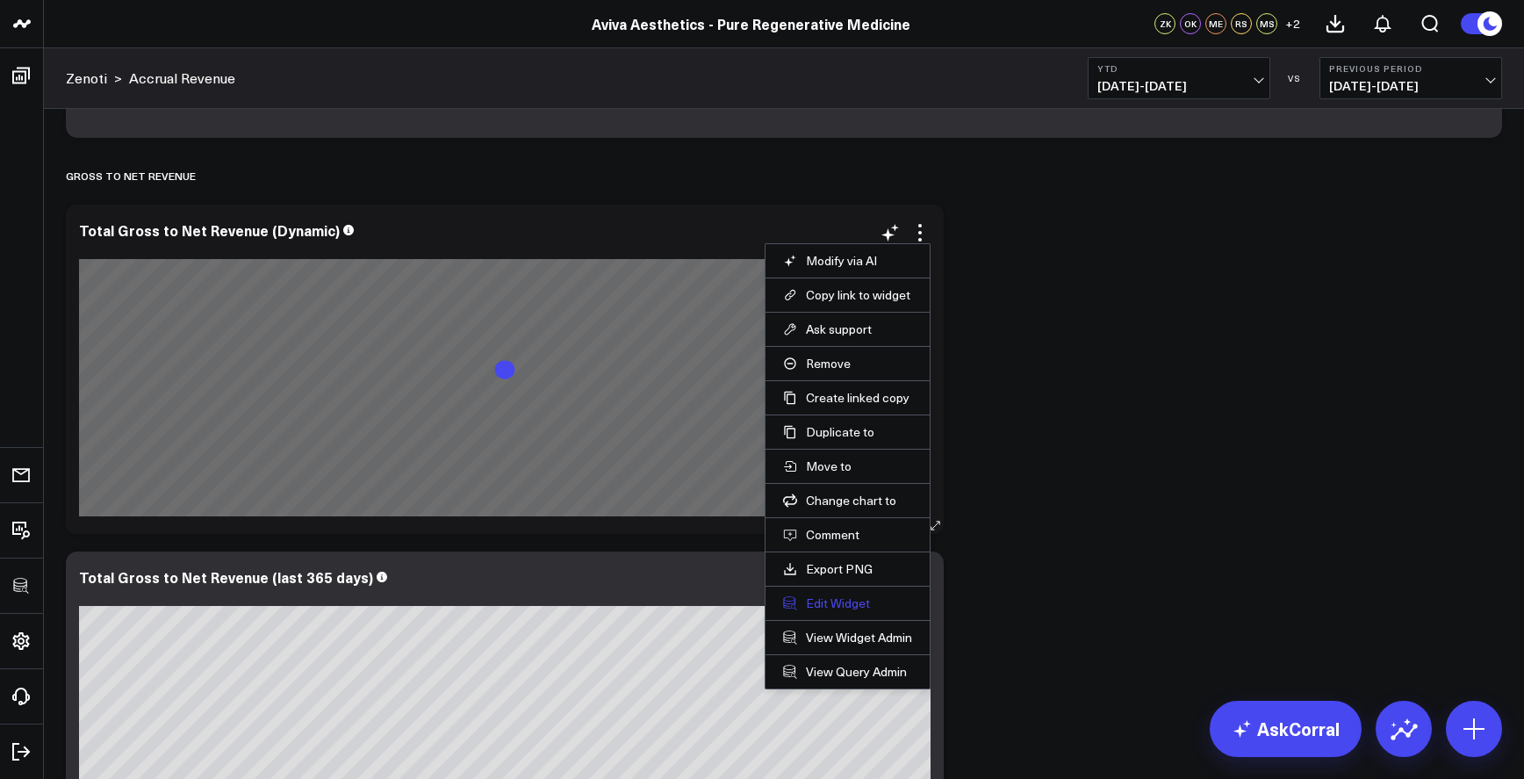
click at [834, 605] on button "Edit Widget" at bounding box center [847, 603] width 129 height 16
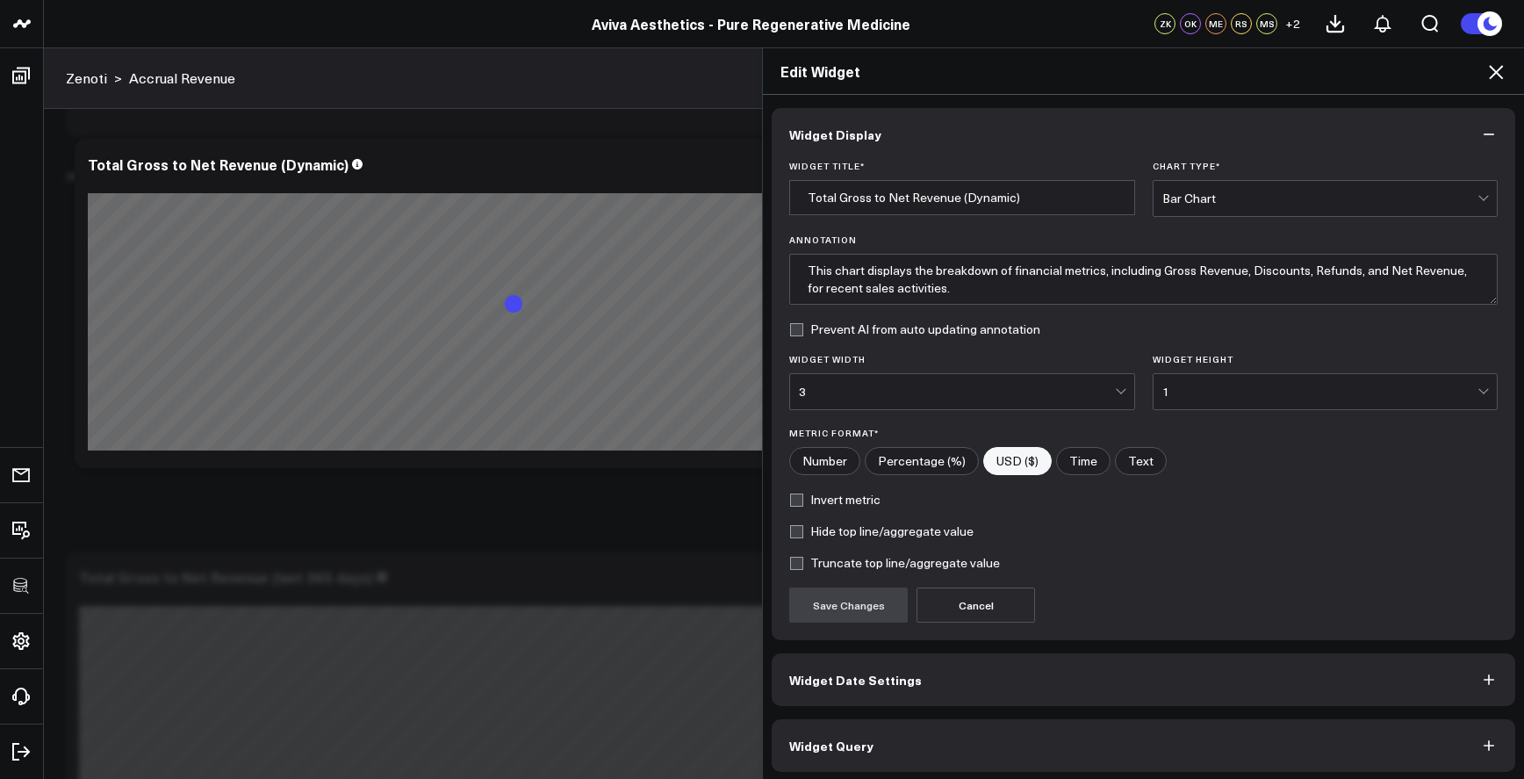
scroll to position [5, 0]
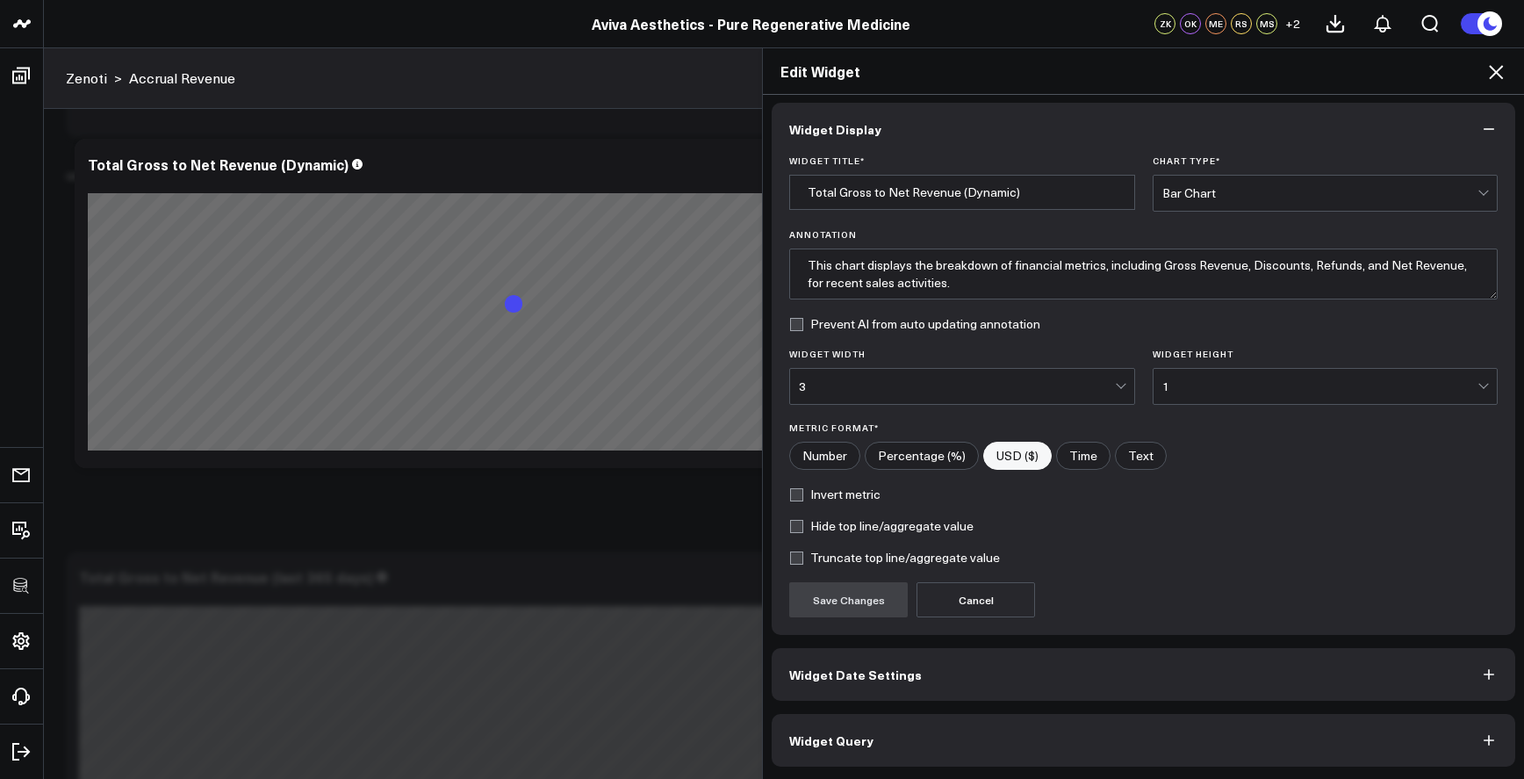
click at [947, 746] on button "Widget Query" at bounding box center [1144, 740] width 744 height 53
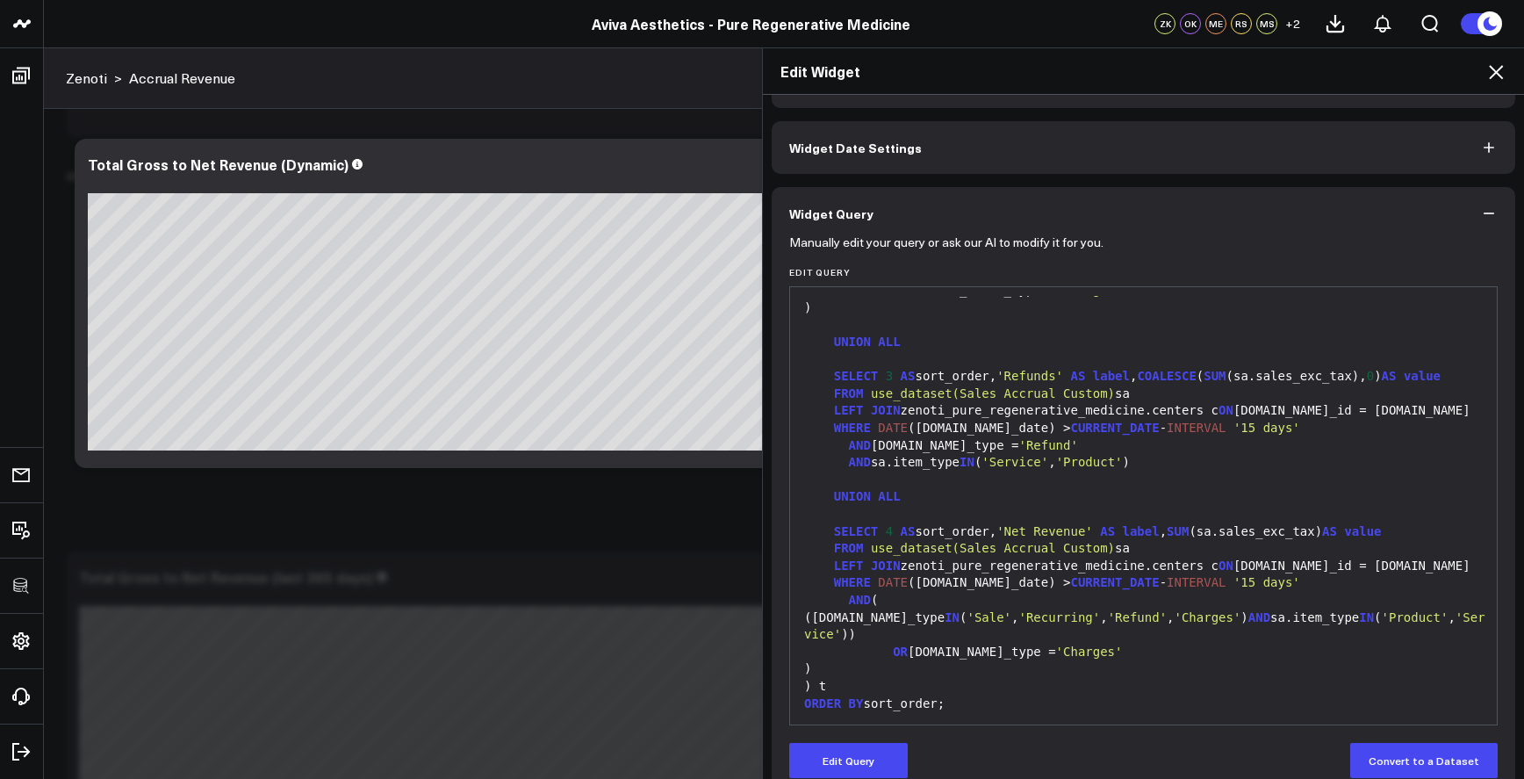
scroll to position [82, 0]
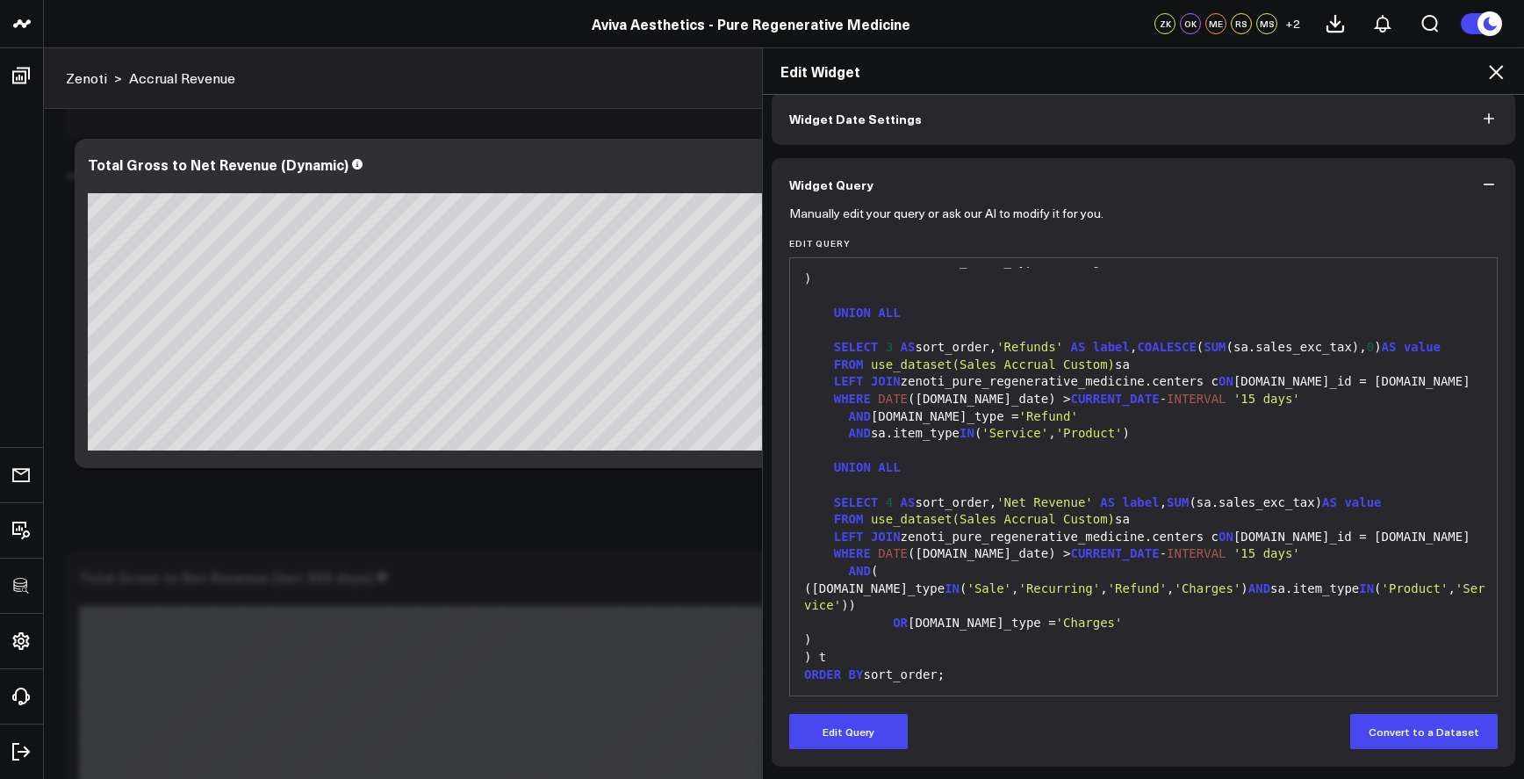
click at [605, 514] on div "Edit Widget Widget Display Widget Date Settings Widget Query Manually edit your…" at bounding box center [762, 413] width 1524 height 732
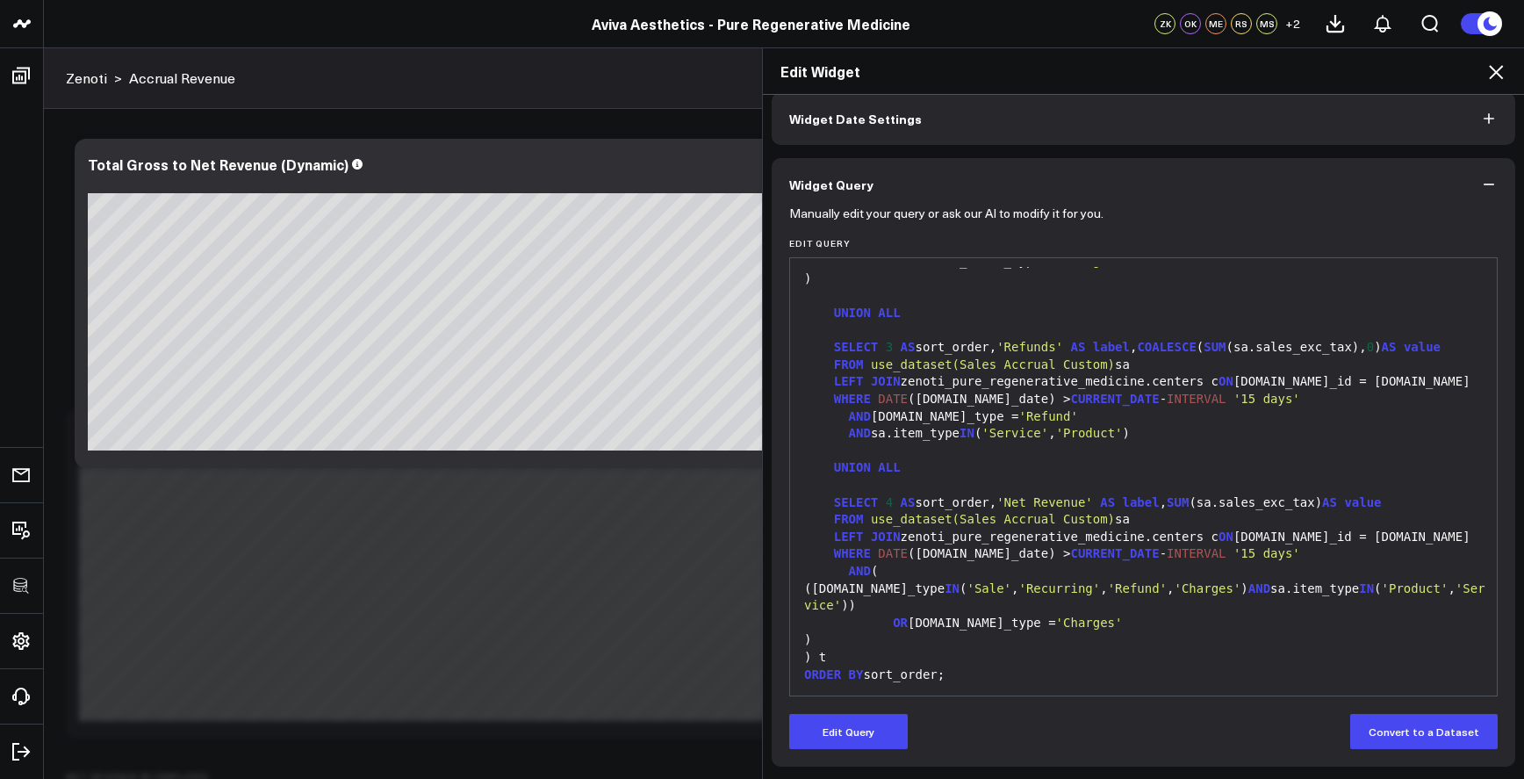
click at [1502, 76] on icon at bounding box center [1496, 71] width 21 height 21
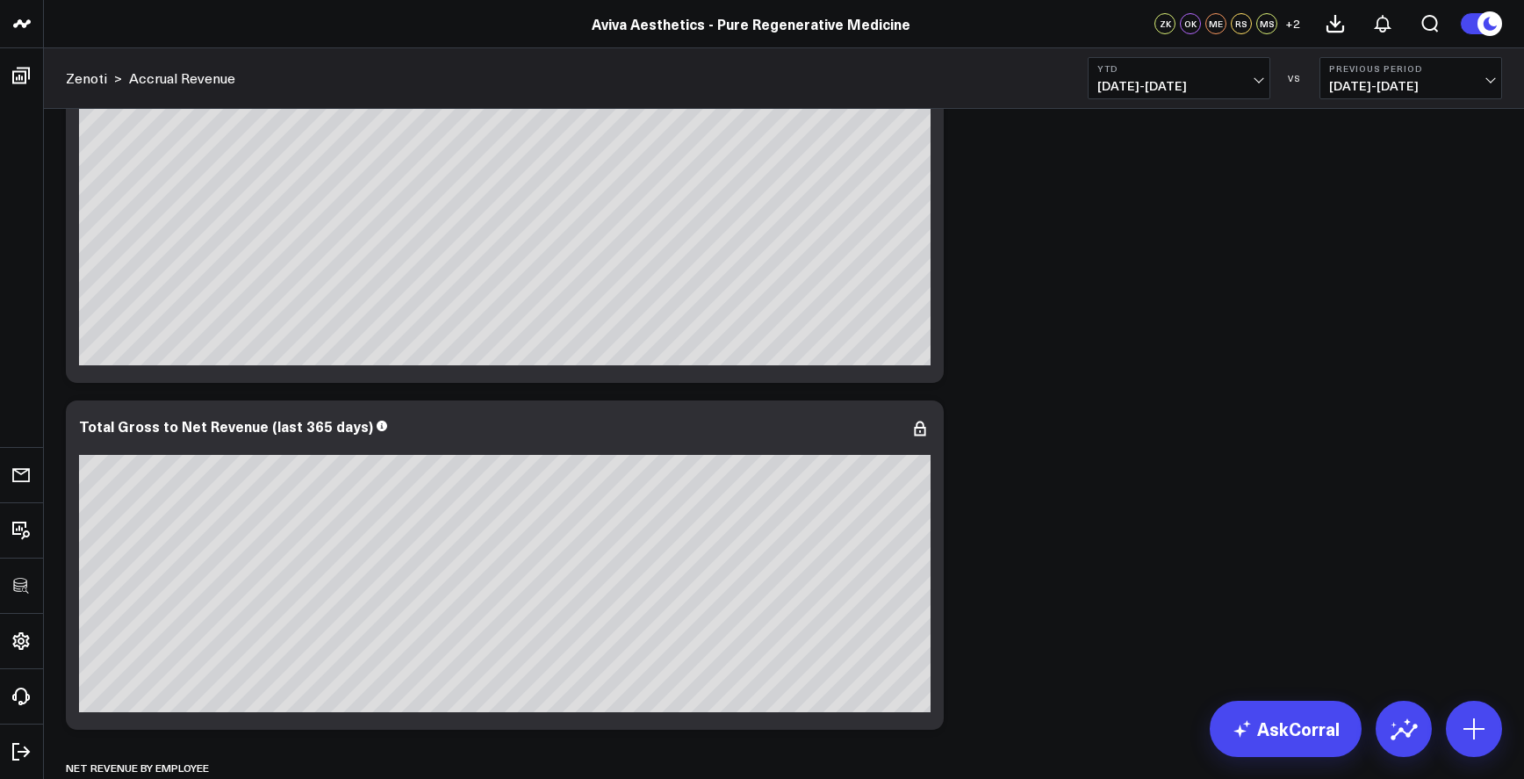
scroll to position [429, 0]
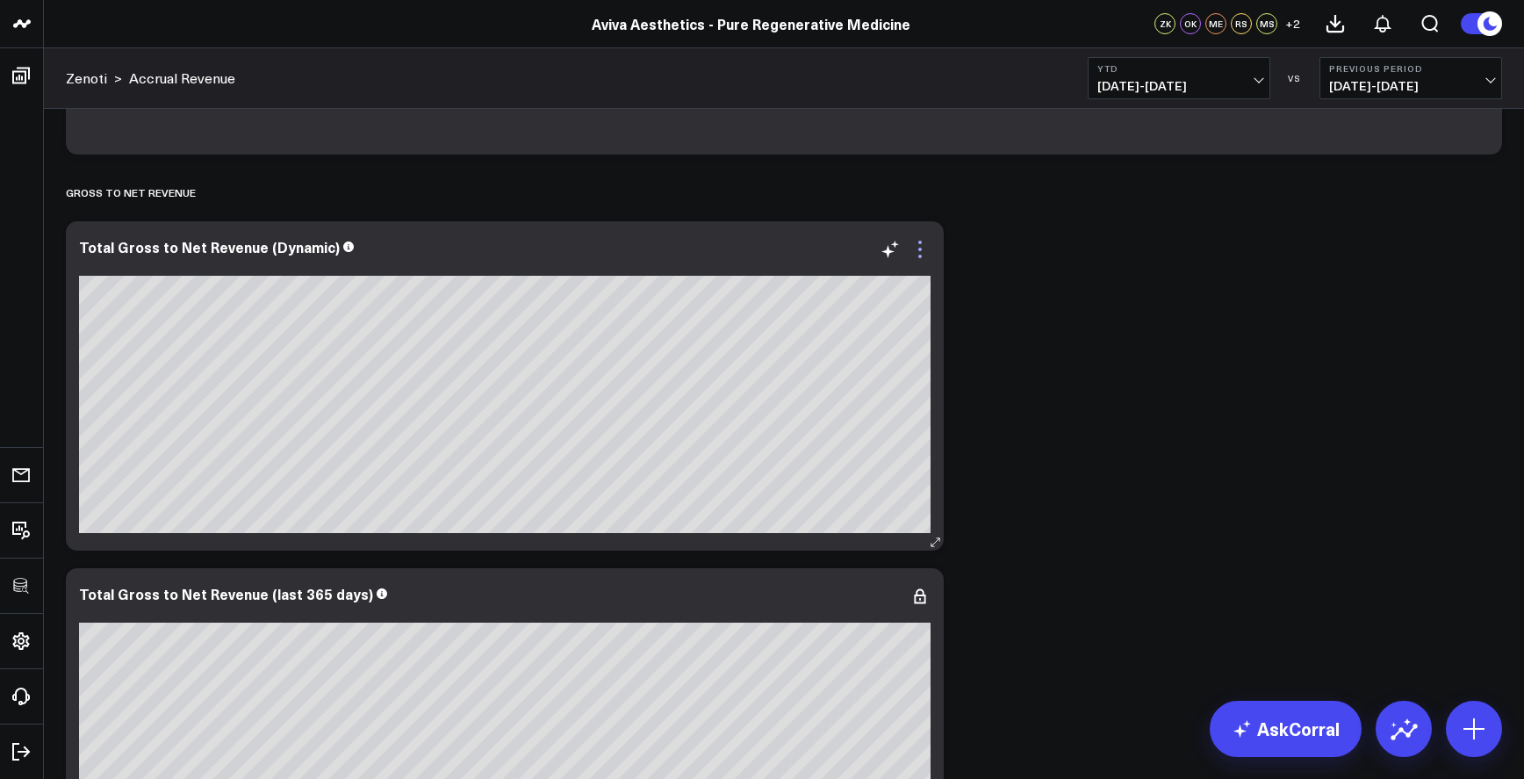
click at [926, 245] on icon at bounding box center [920, 249] width 21 height 21
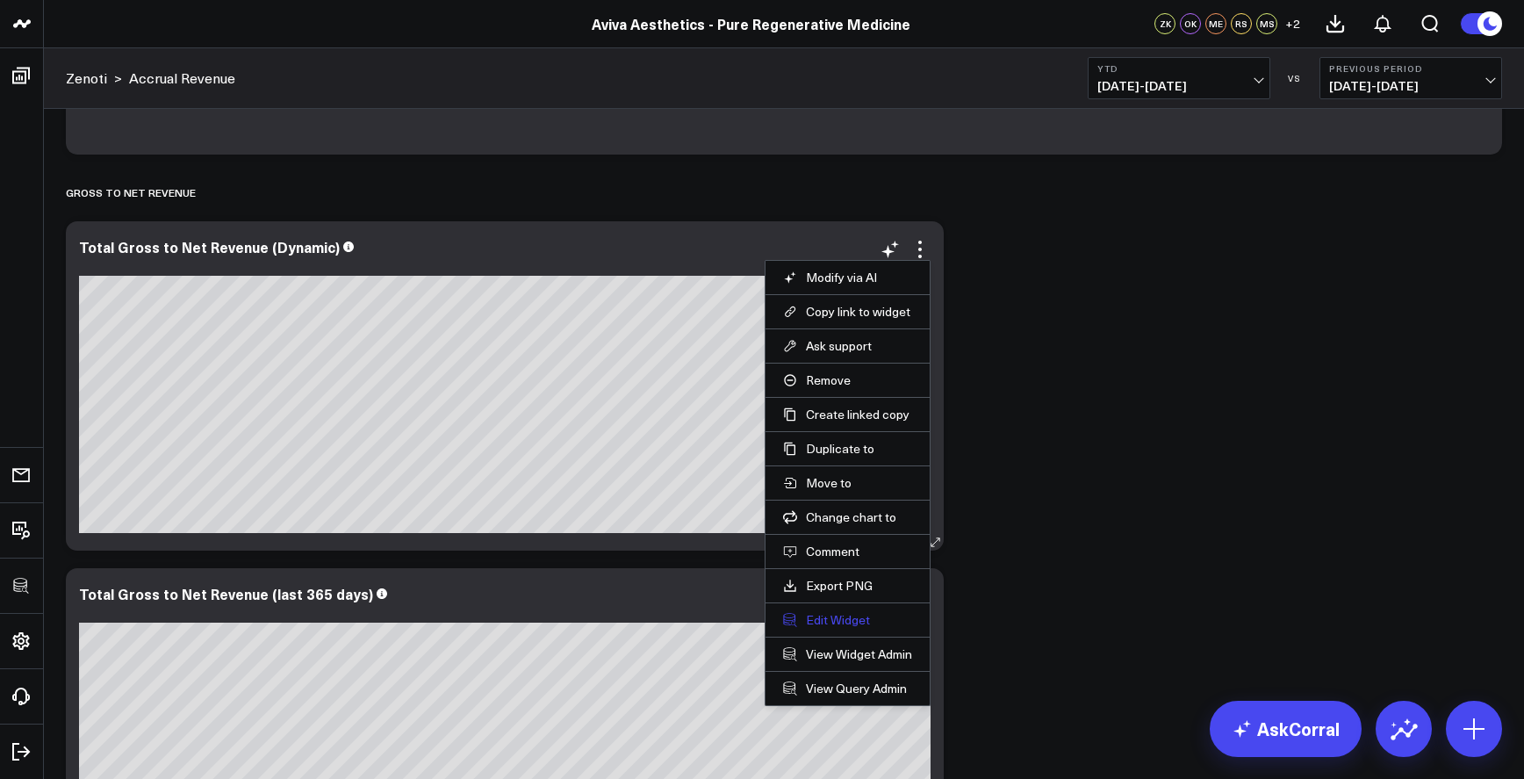
click at [853, 626] on button "Edit Widget" at bounding box center [847, 620] width 129 height 16
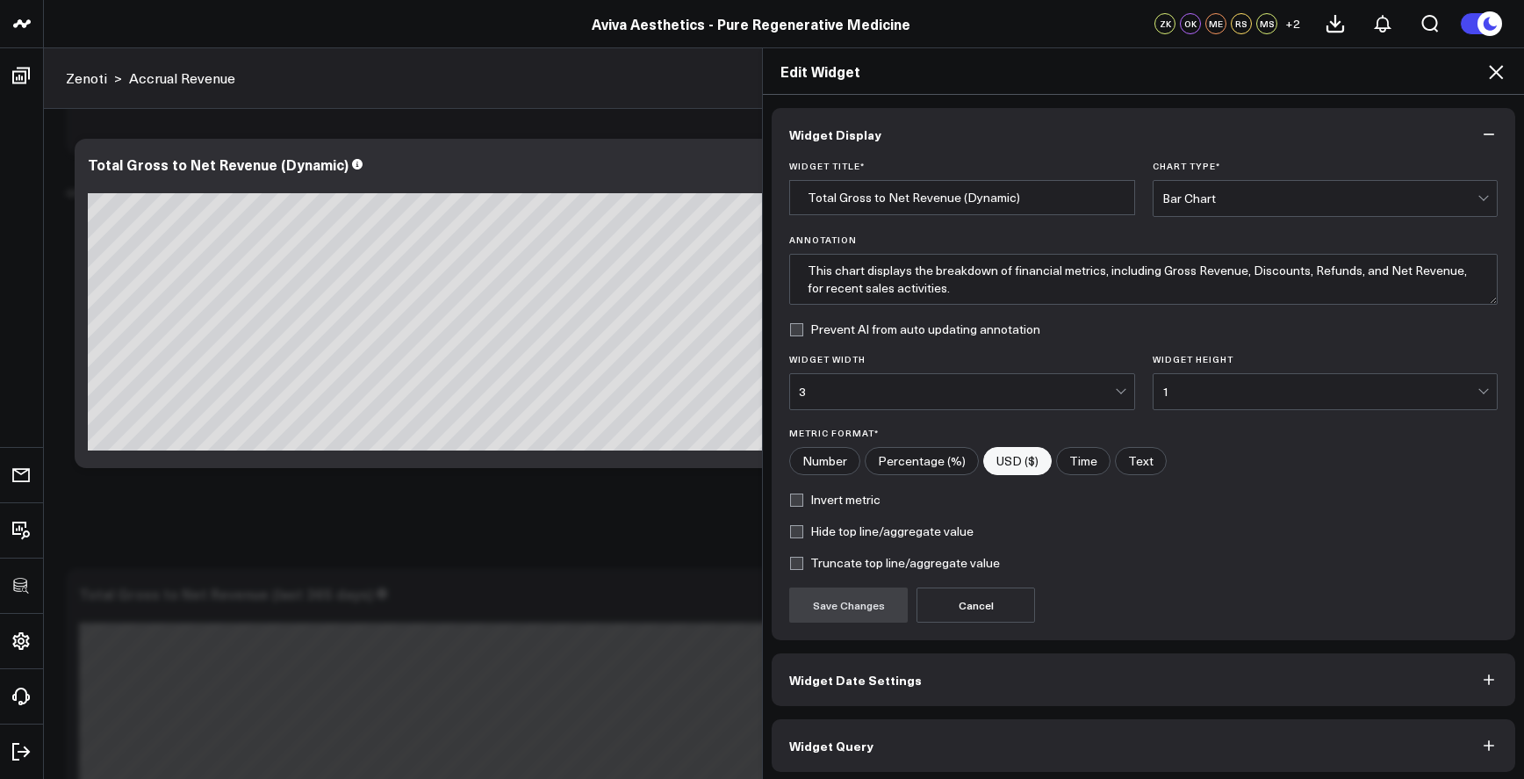
scroll to position [5, 0]
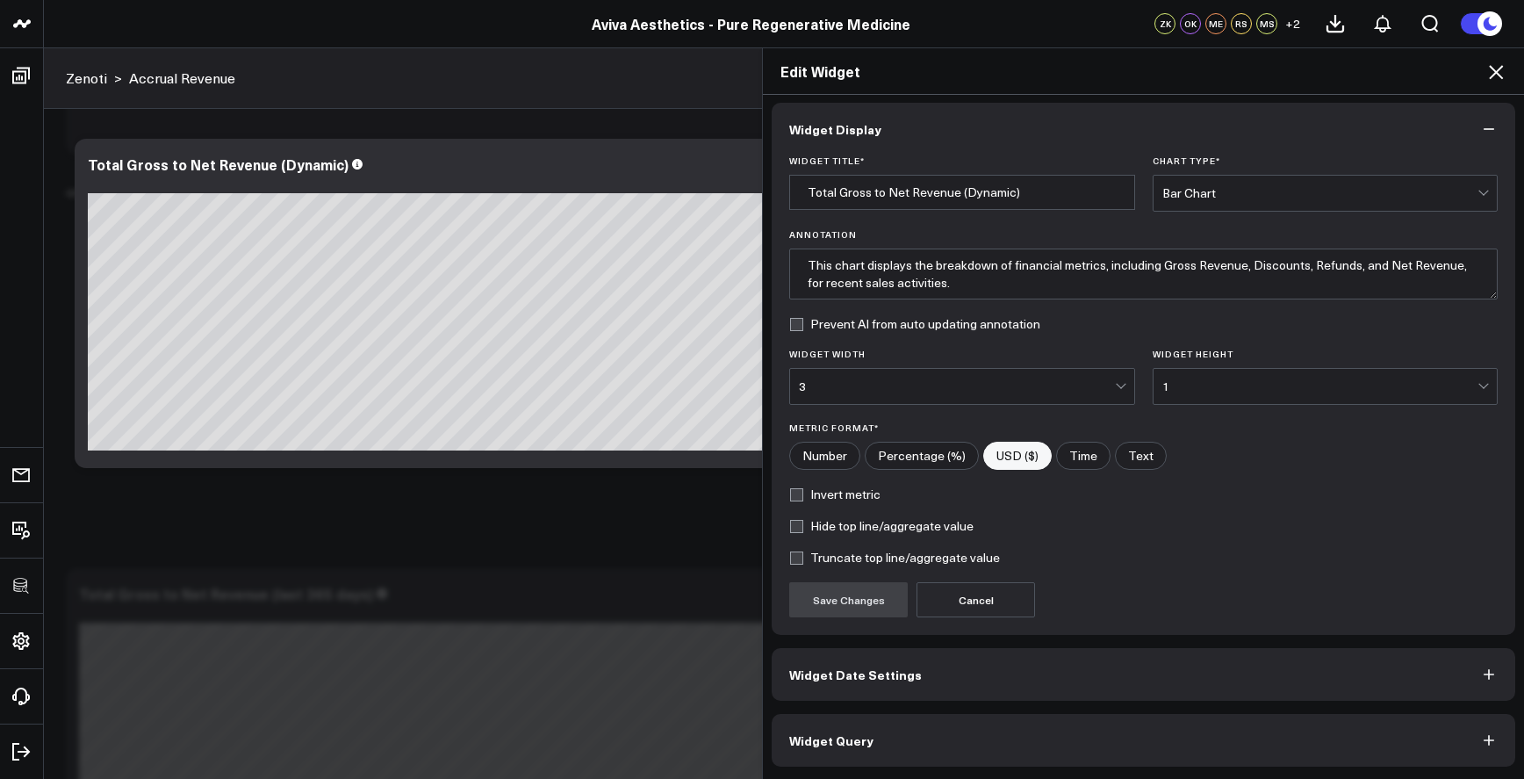
click at [934, 733] on button "Widget Query" at bounding box center [1144, 740] width 744 height 53
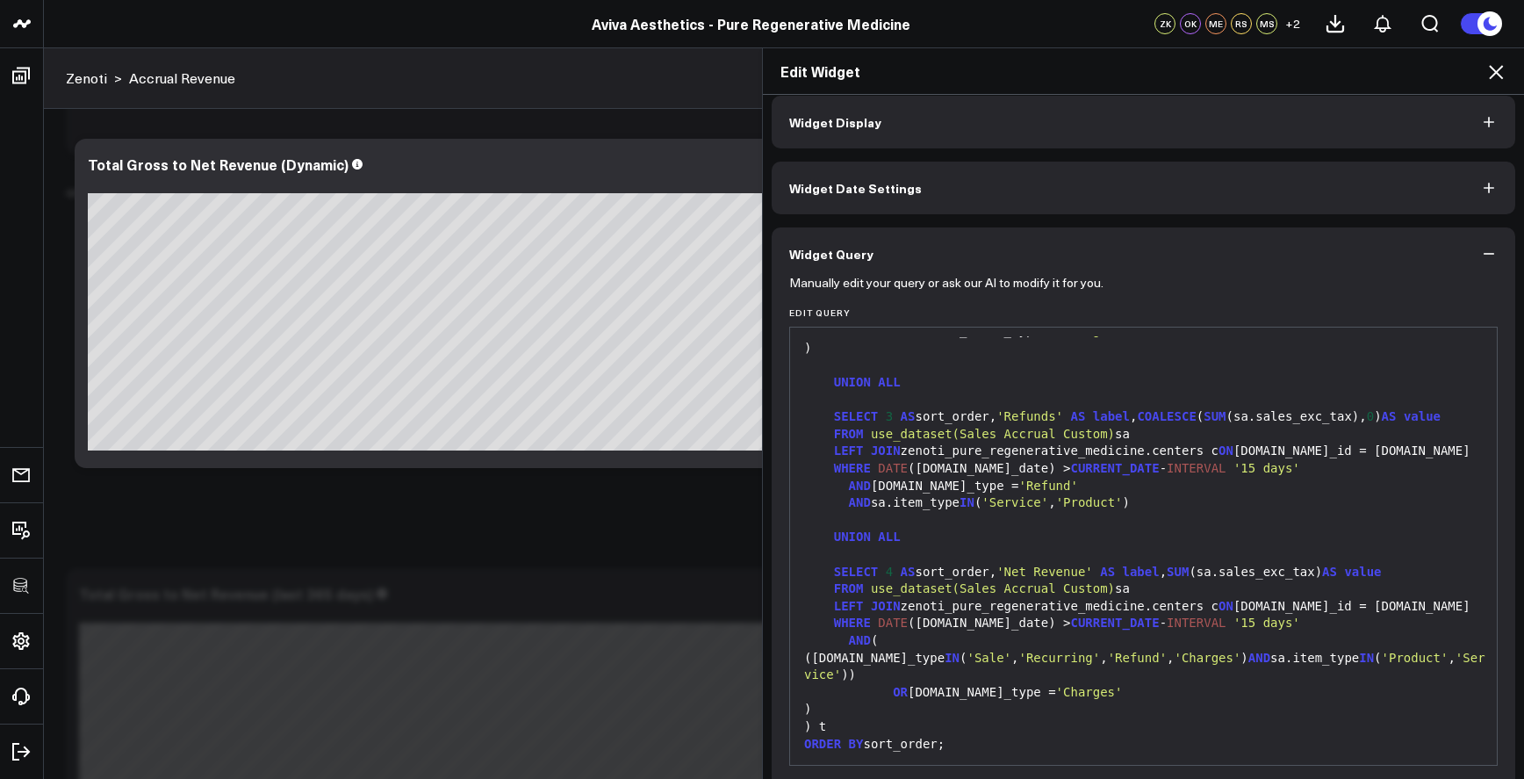
scroll to position [28, 0]
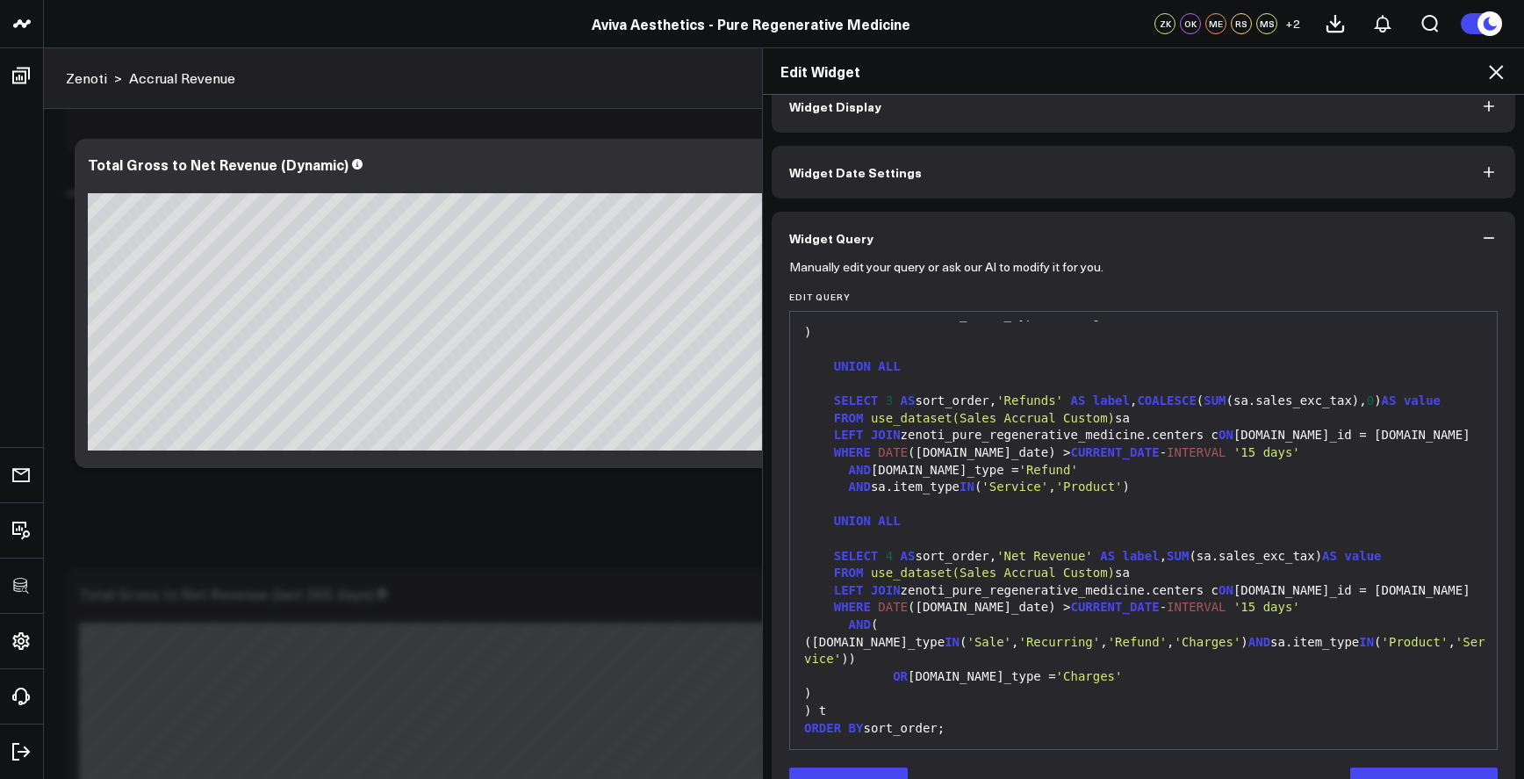
click at [928, 566] on div "SELECT 4 AS sort_order, 'Net Revenue' AS label , SUM (sa.sales_exc_tax) AS value" at bounding box center [1143, 557] width 689 height 18
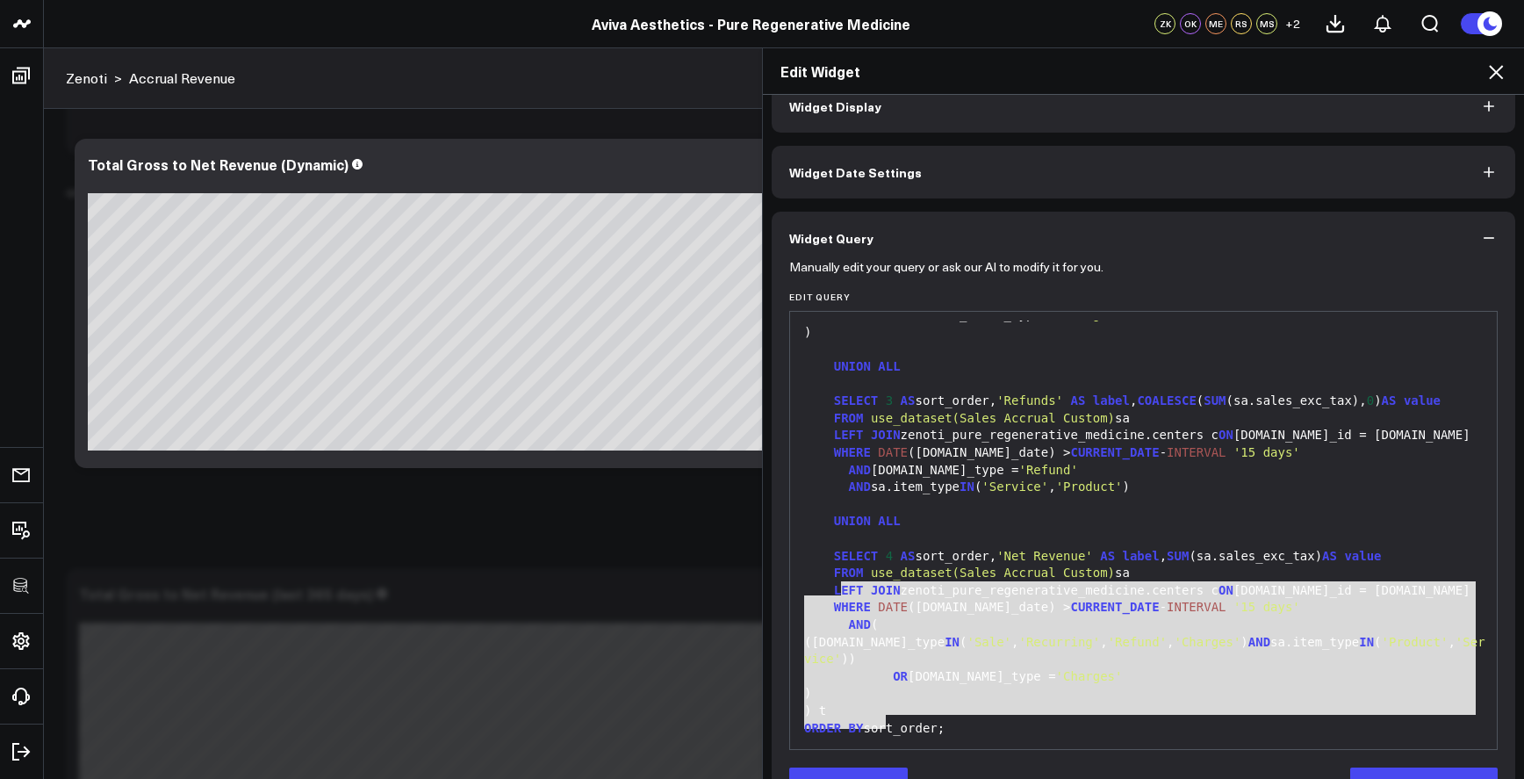
drag, startPoint x: 832, startPoint y: 559, endPoint x: 1151, endPoint y: 688, distance: 344.4
click at [1151, 688] on div "SELECT label , value FROM ( SELECT 1 AS sort_order, 'Gross Revenue' AS label , …" at bounding box center [1143, 358] width 689 height 764
click at [1012, 638] on span "'Sale'" at bounding box center [989, 642] width 45 height 14
drag, startPoint x: 939, startPoint y: 703, endPoint x: 794, endPoint y: 559, distance: 204.3
click at [799, 559] on div "SELECT label , value FROM ( SELECT 1 AS sort_order, 'Gross Revenue' AS label , …" at bounding box center [1143, 358] width 689 height 764
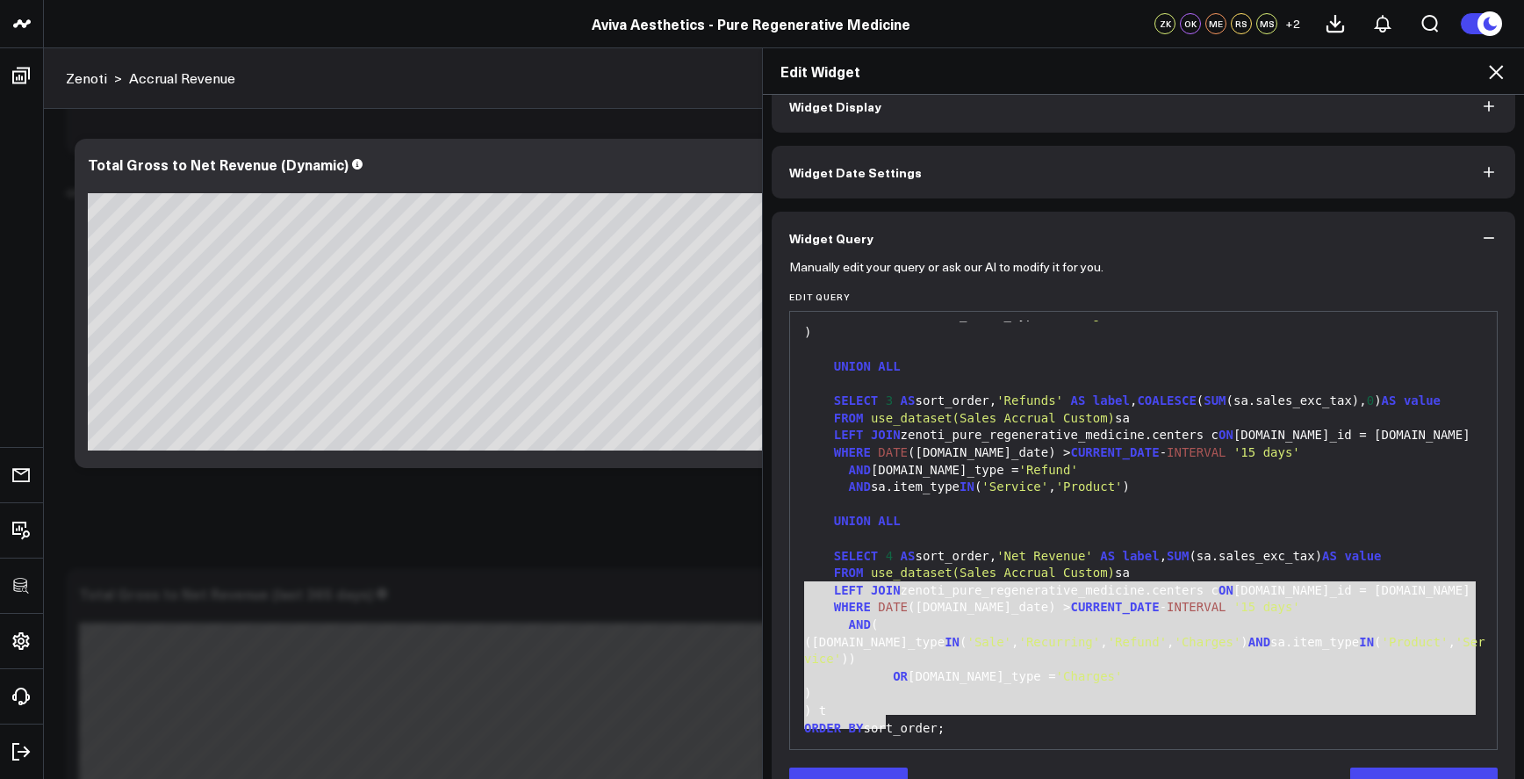
copy div "SELECT 4 AS sort_order, 'Net Revenue' AS label , SUM (sa.sales_exc_tax) AS valu…"
click at [1496, 72] on icon at bounding box center [1496, 72] width 14 height 14
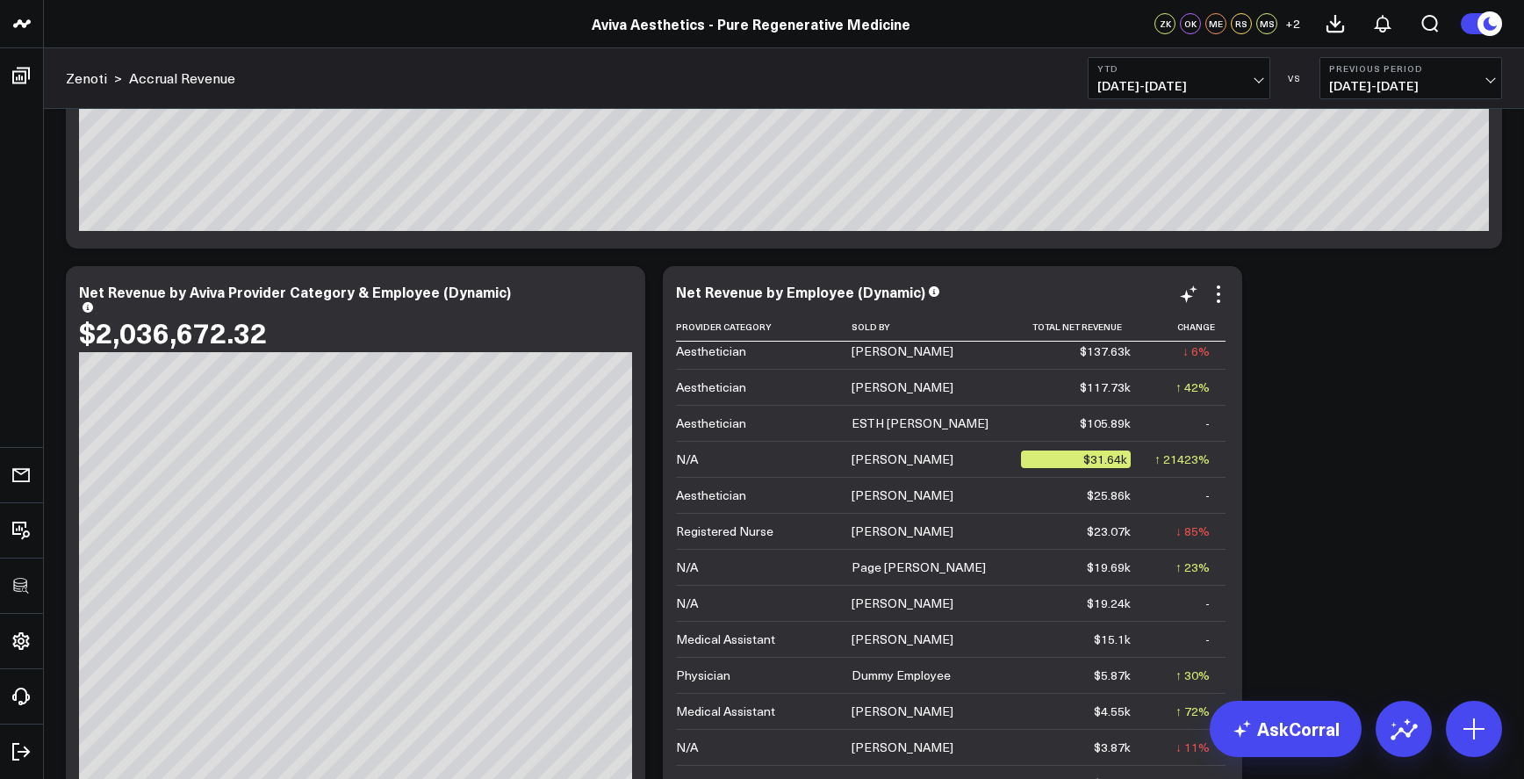
scroll to position [1597, 0]
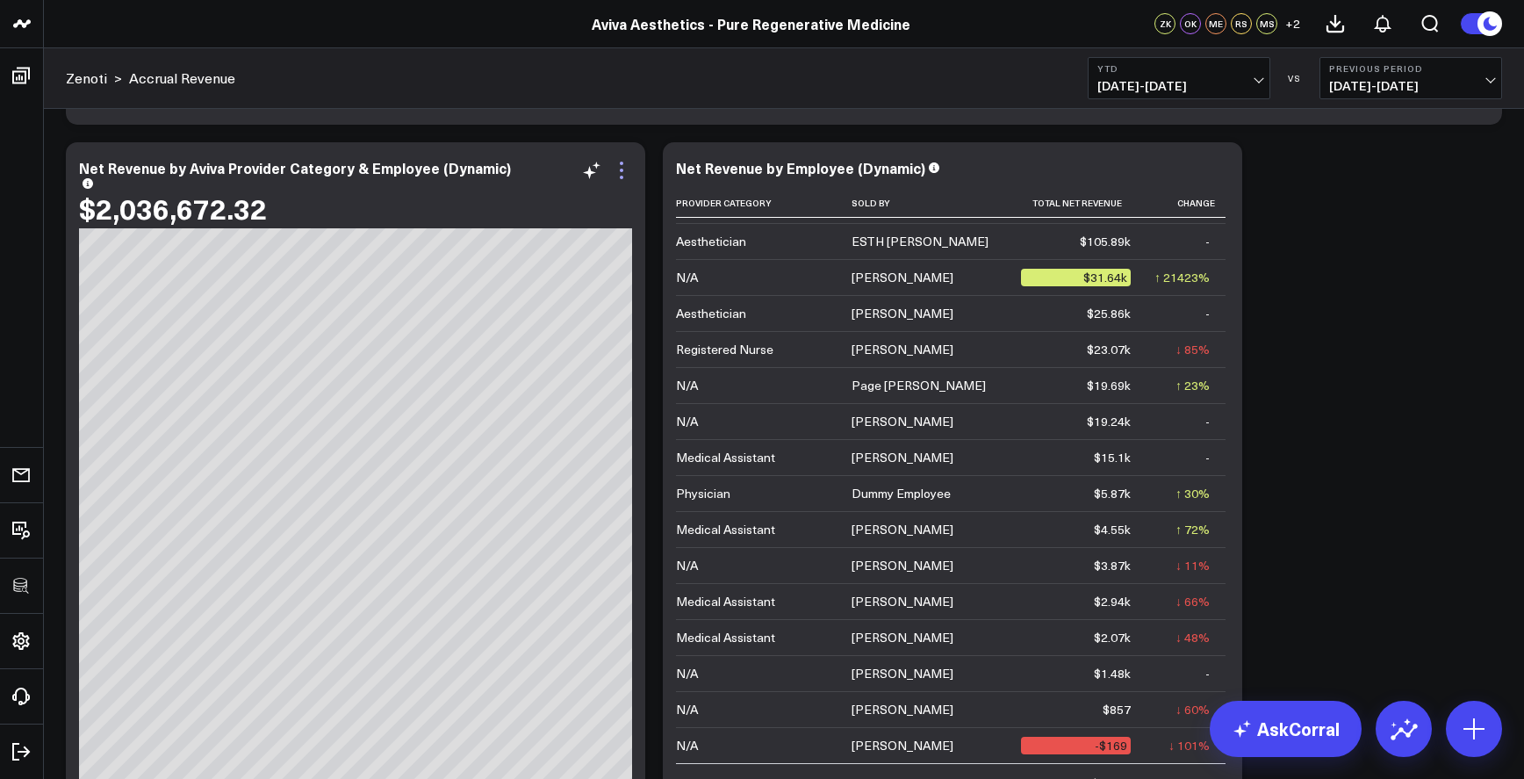
click at [621, 173] on icon at bounding box center [621, 170] width 21 height 21
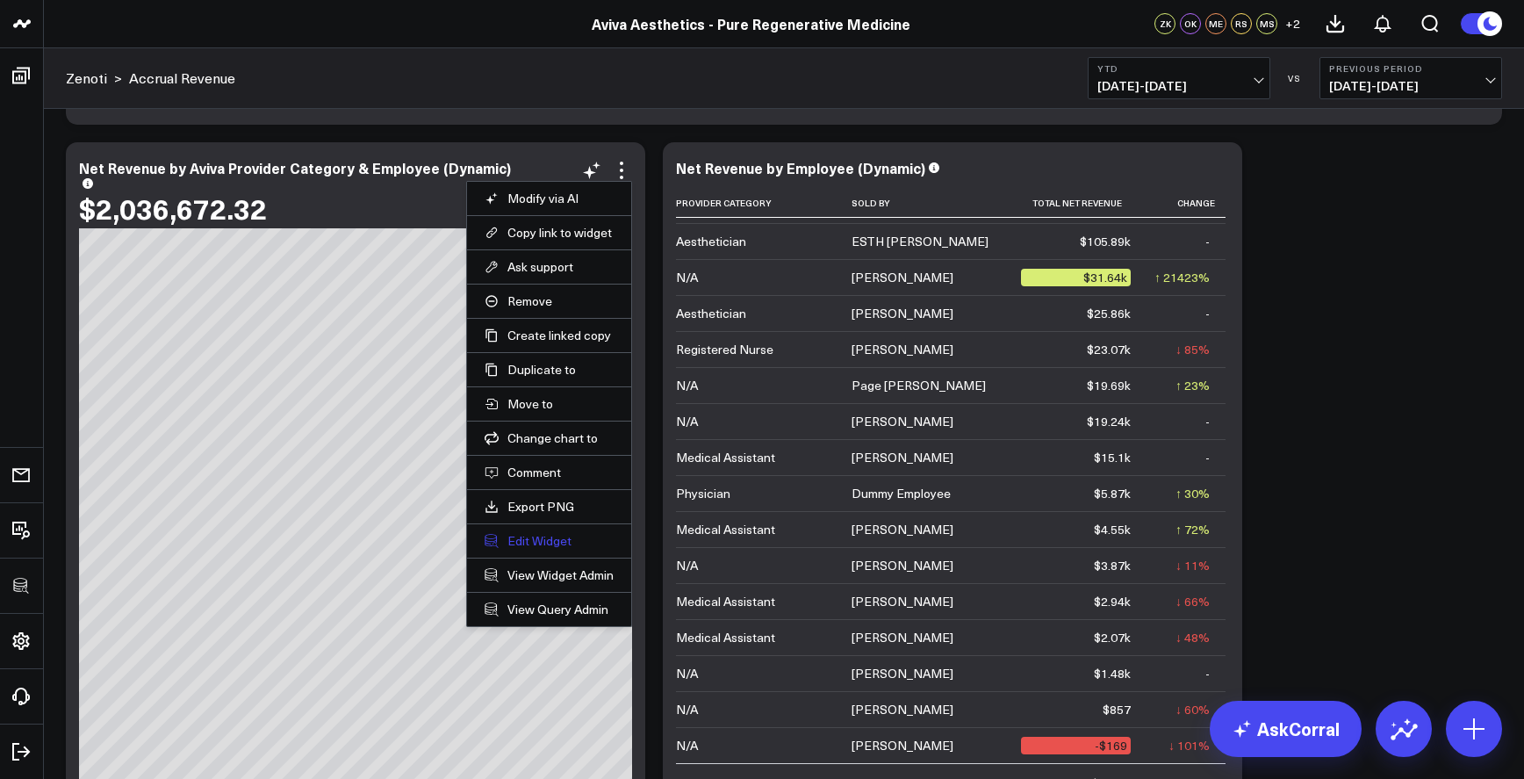
click at [551, 547] on button "Edit Widget" at bounding box center [549, 541] width 129 height 16
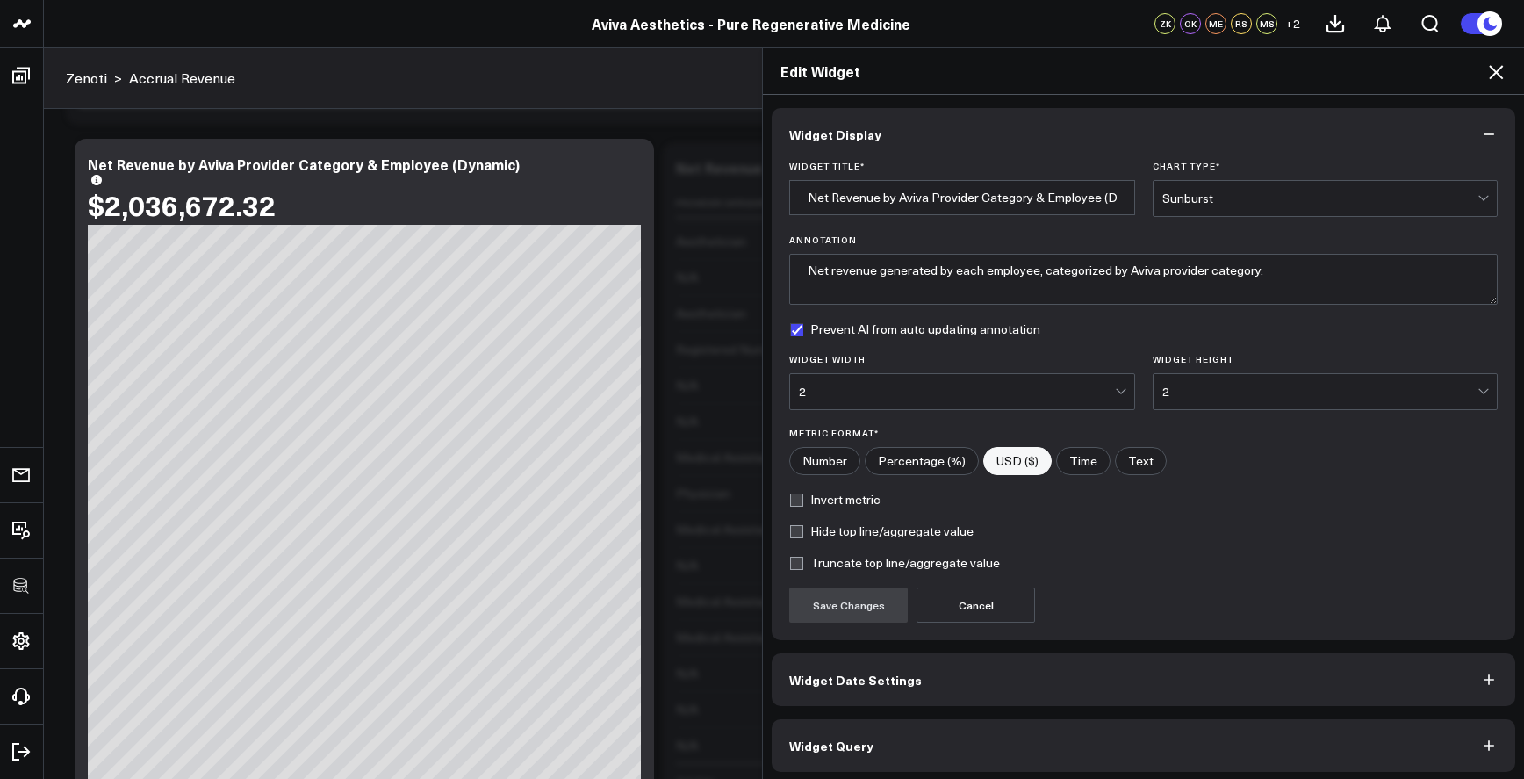
scroll to position [2161, 0]
click at [986, 749] on button "Widget Query" at bounding box center [1144, 745] width 744 height 53
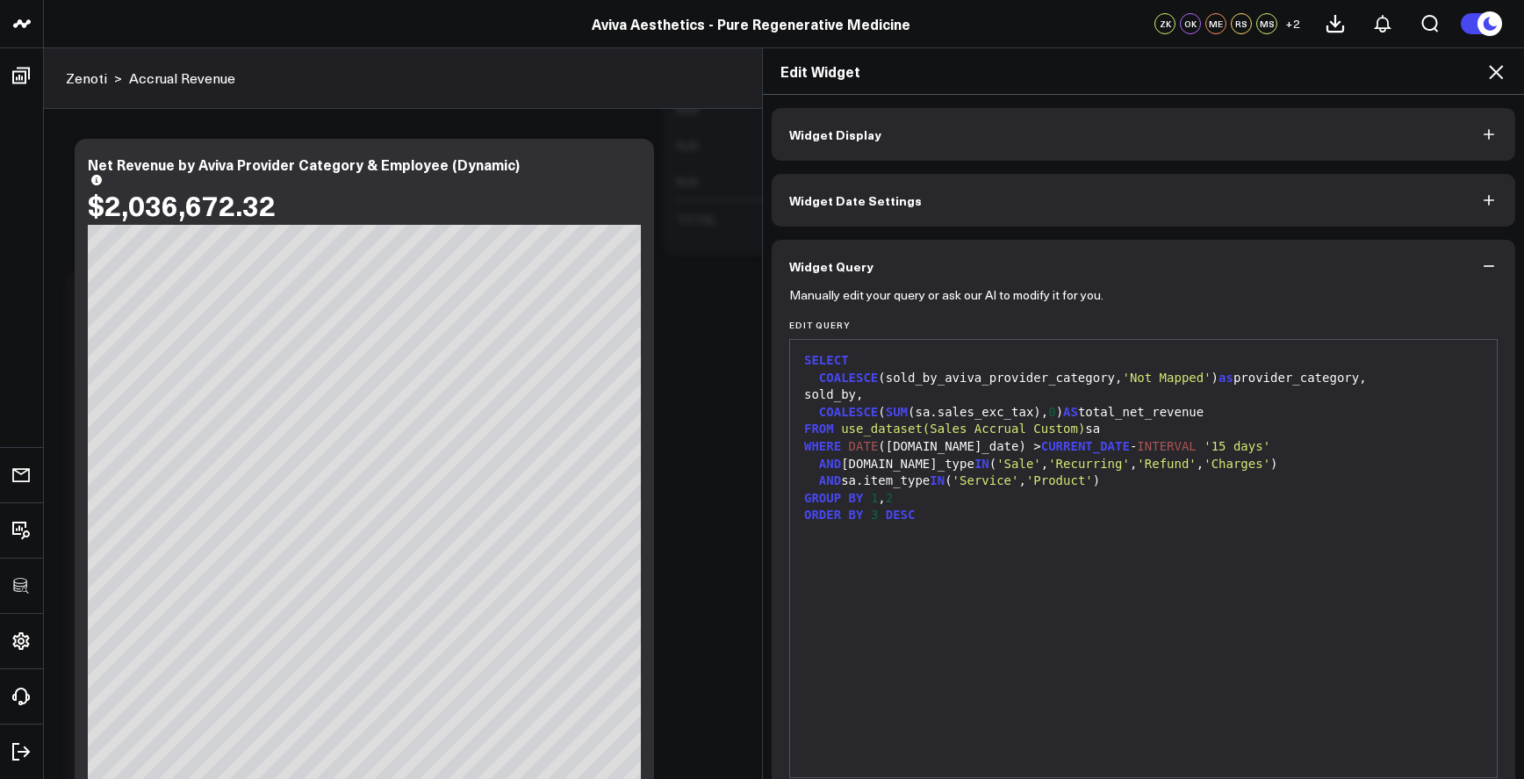
scroll to position [35, 0]
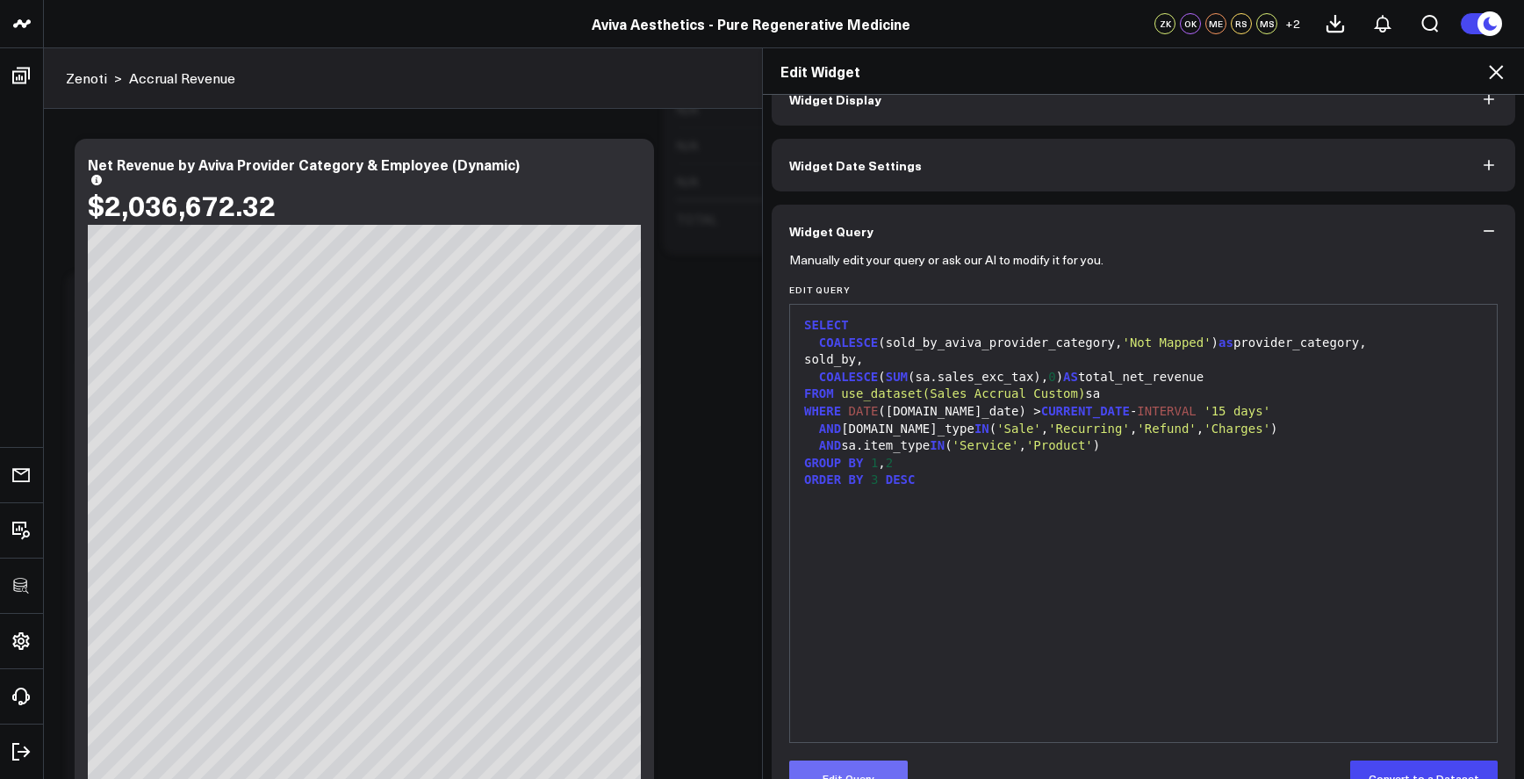
click at [857, 770] on button "Edit Query" at bounding box center [848, 777] width 119 height 35
click at [991, 549] on div "SELECT COALESCE (sold_by_aviva_provider_category, 'Not Mapped' ) as provider_ca…" at bounding box center [1143, 524] width 689 height 420
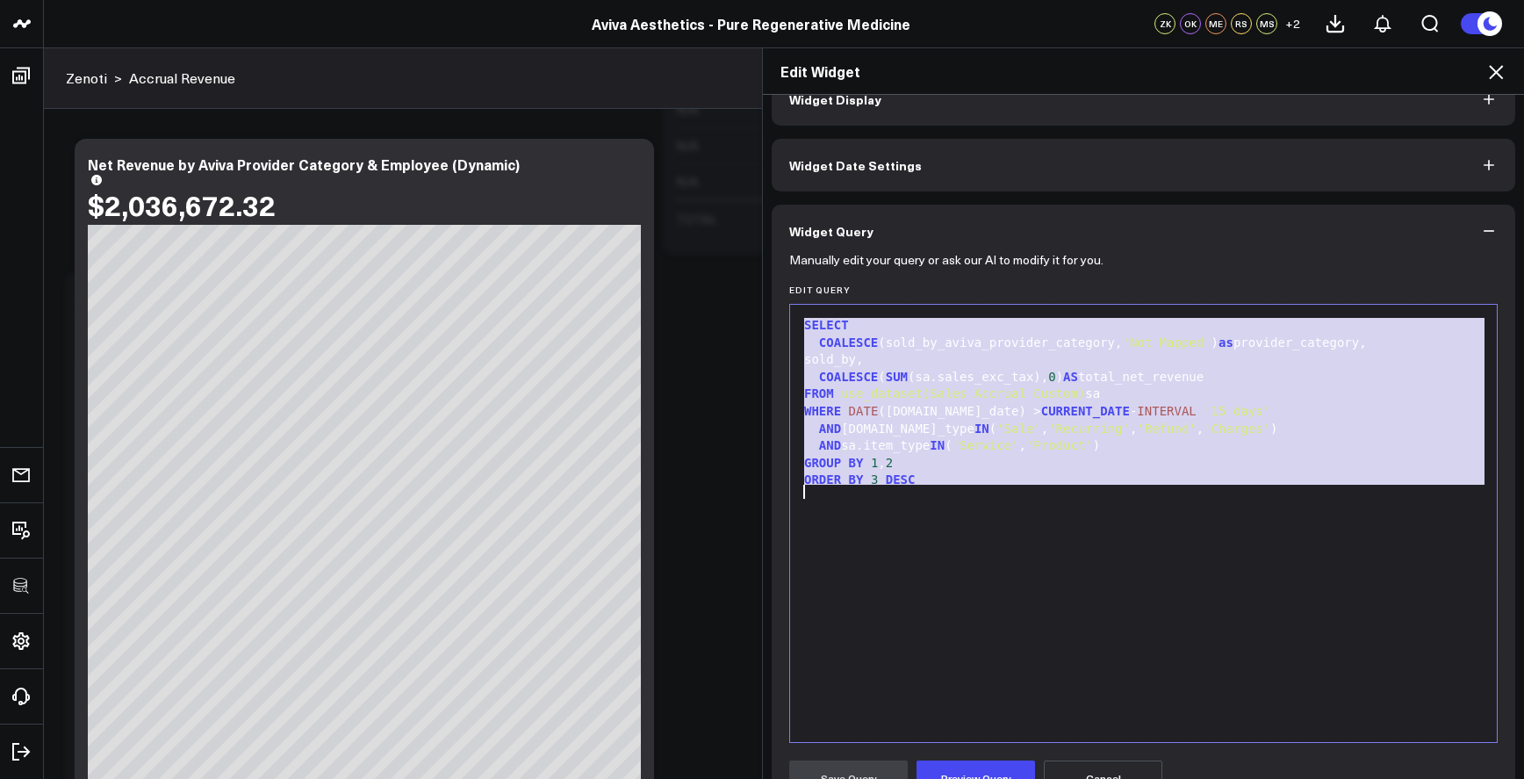
copy div "SELECT COALESCE (sold_by_aviva_provider_category, 'Not Mapped' ) as provider_ca…"
click at [1499, 80] on icon at bounding box center [1496, 71] width 21 height 21
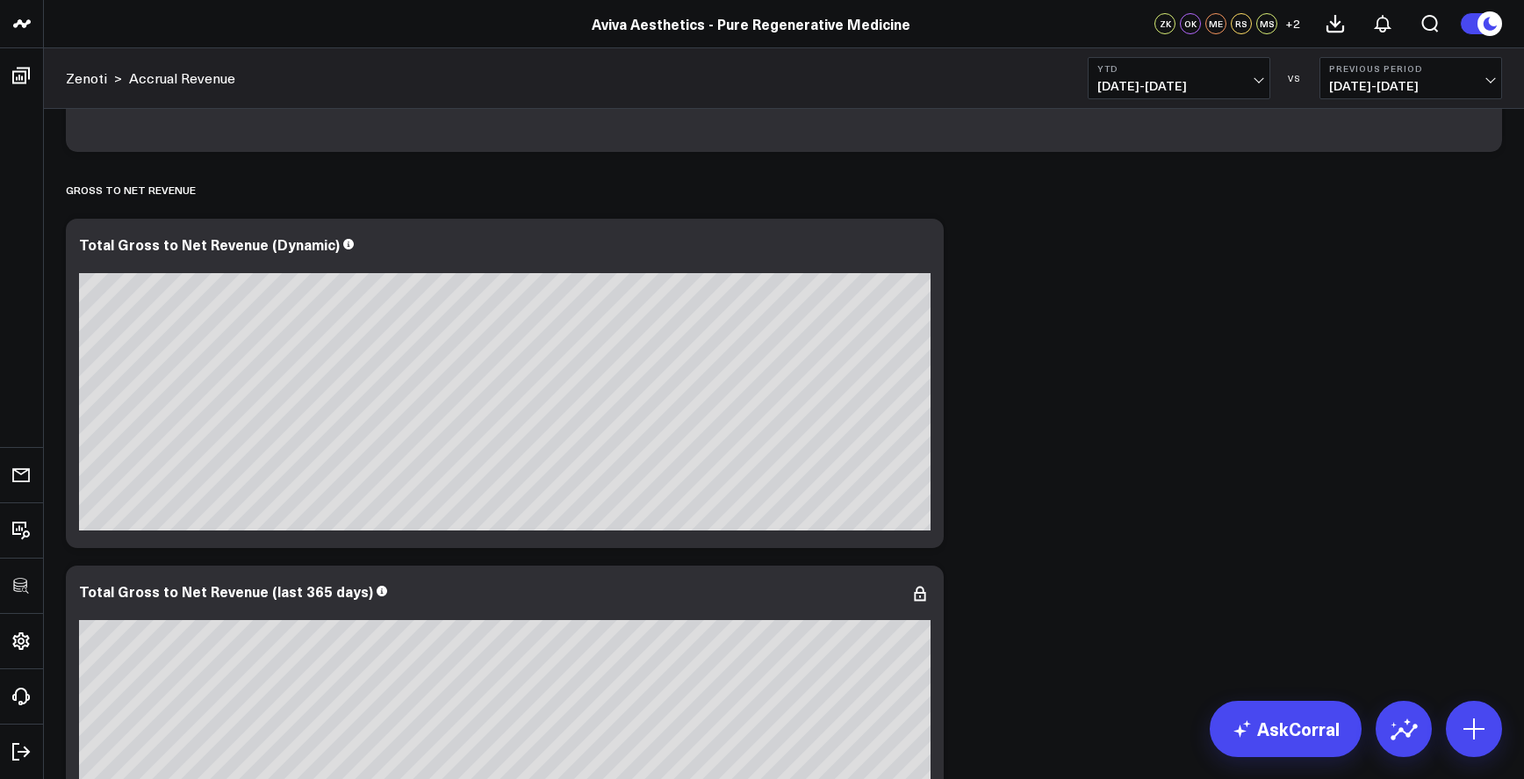
scroll to position [598, 0]
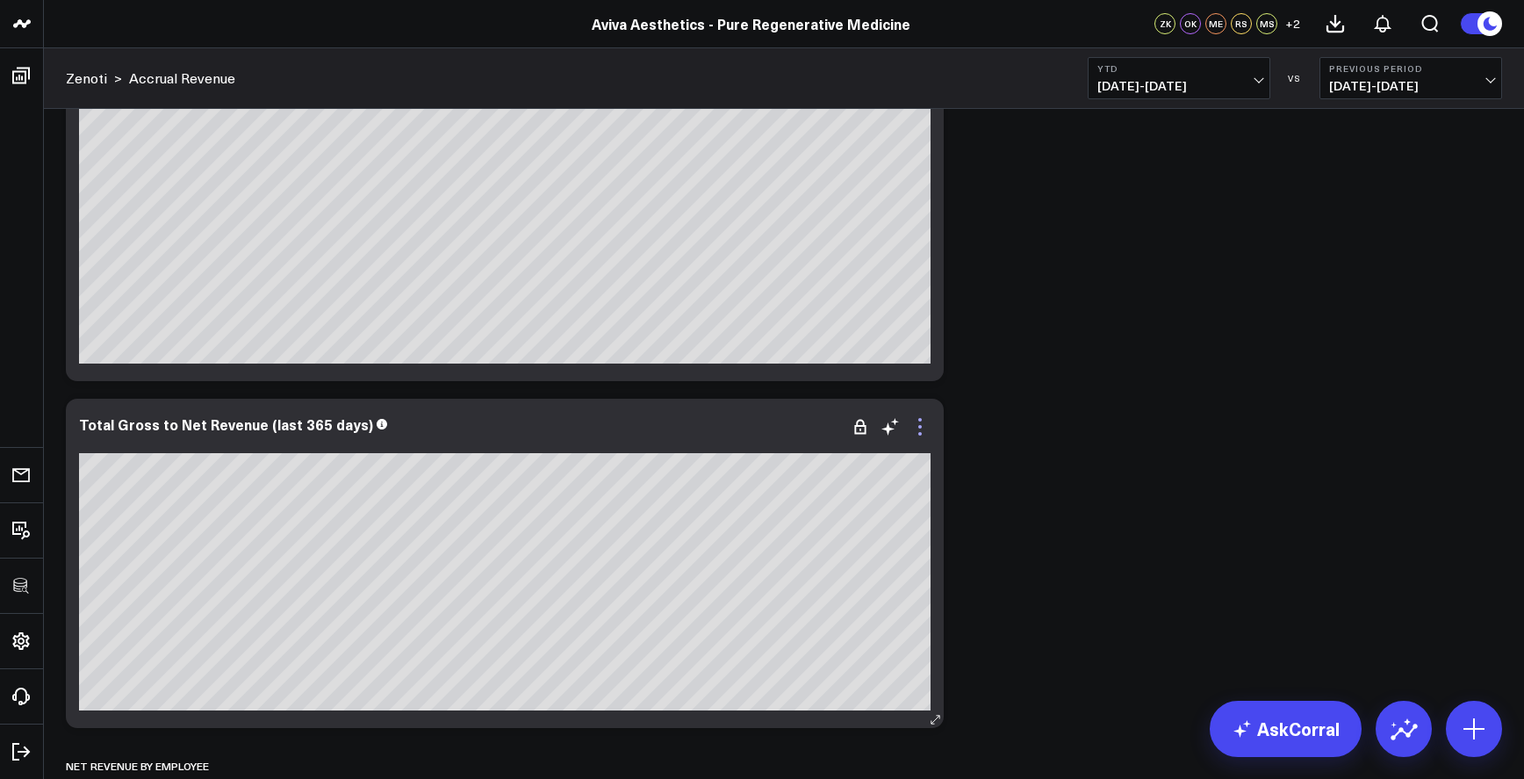
click at [921, 427] on icon at bounding box center [921, 427] width 4 height 4
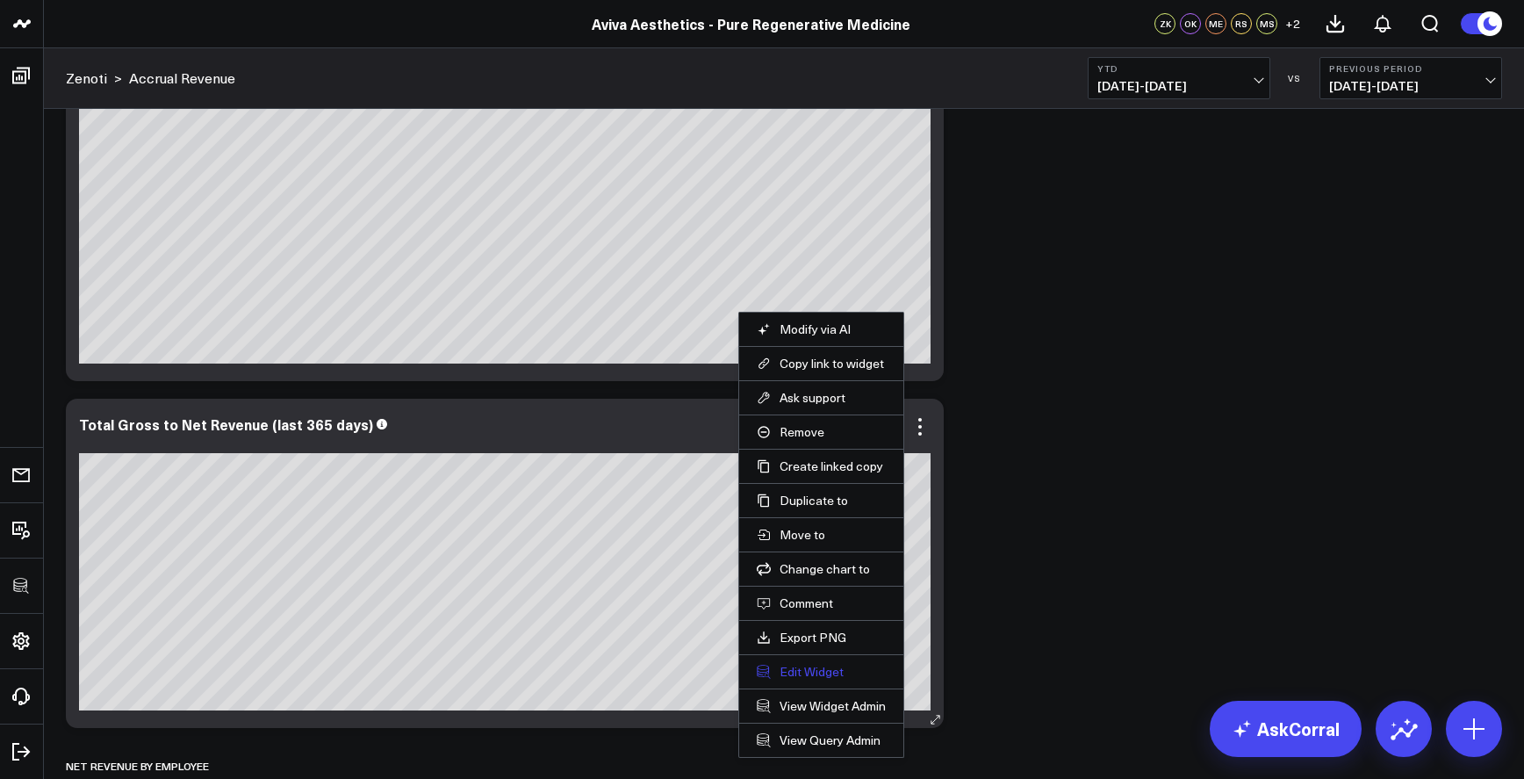
click at [831, 677] on button "Edit Widget" at bounding box center [821, 672] width 129 height 16
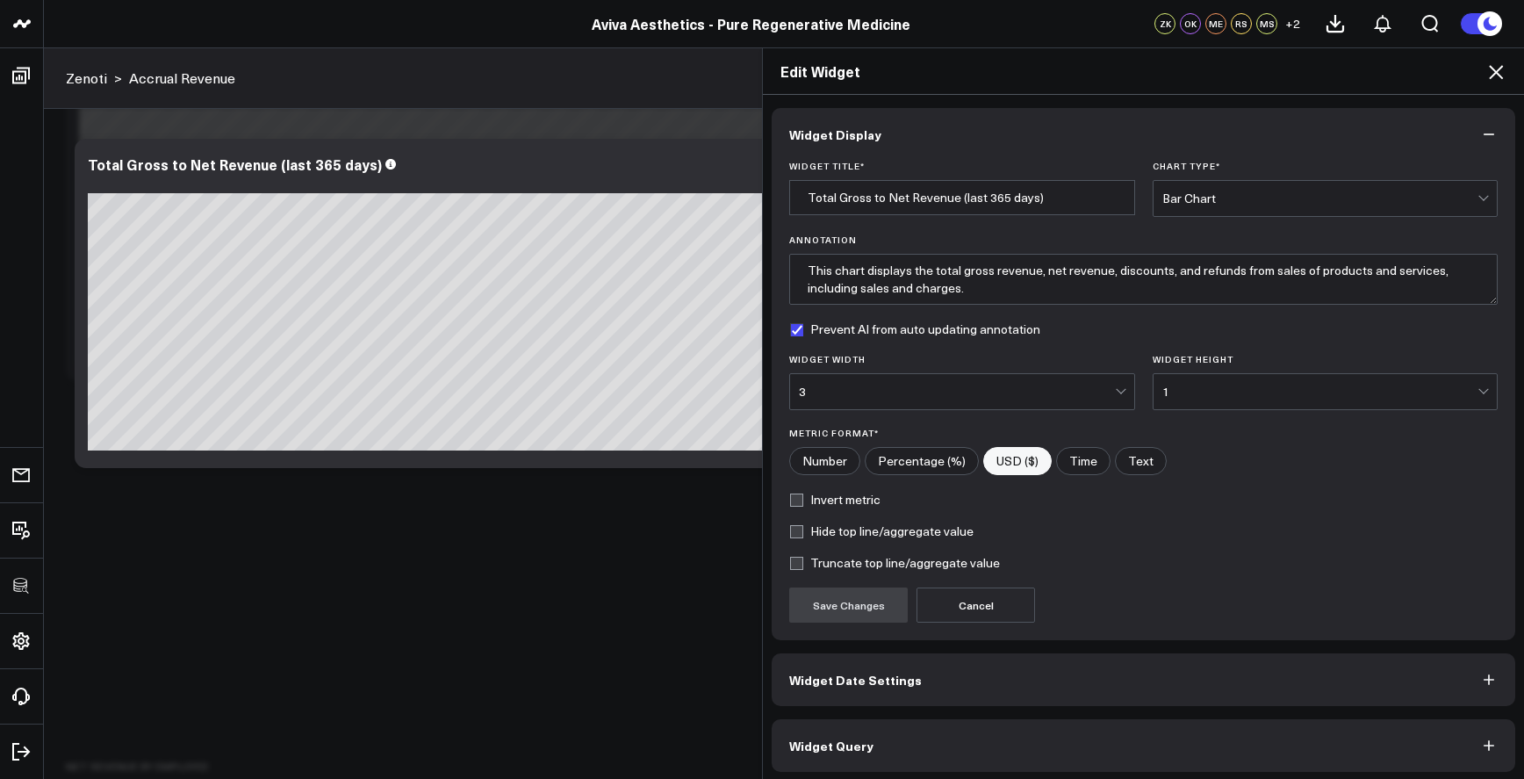
scroll to position [5, 0]
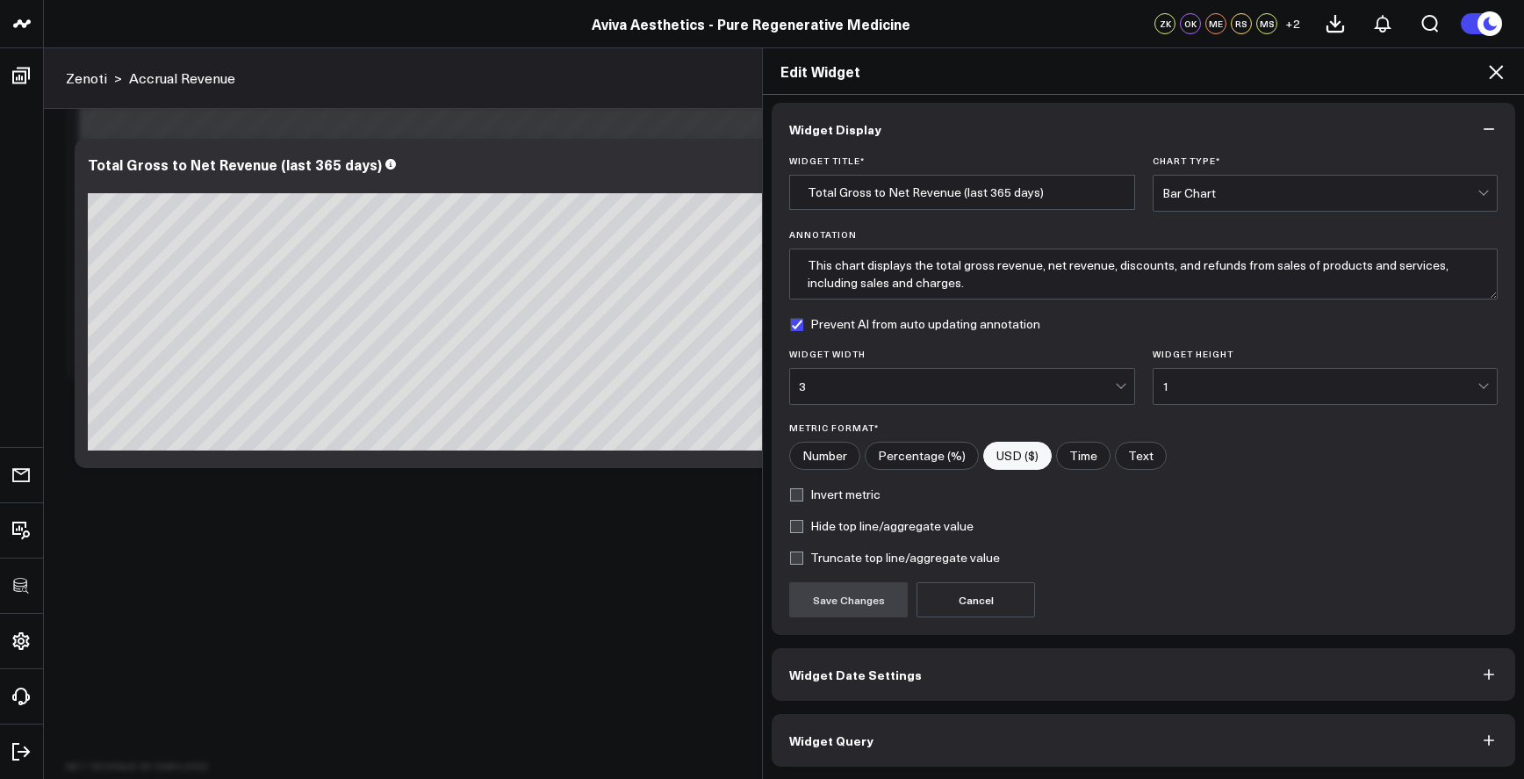
click at [951, 753] on button "Widget Query" at bounding box center [1144, 740] width 744 height 53
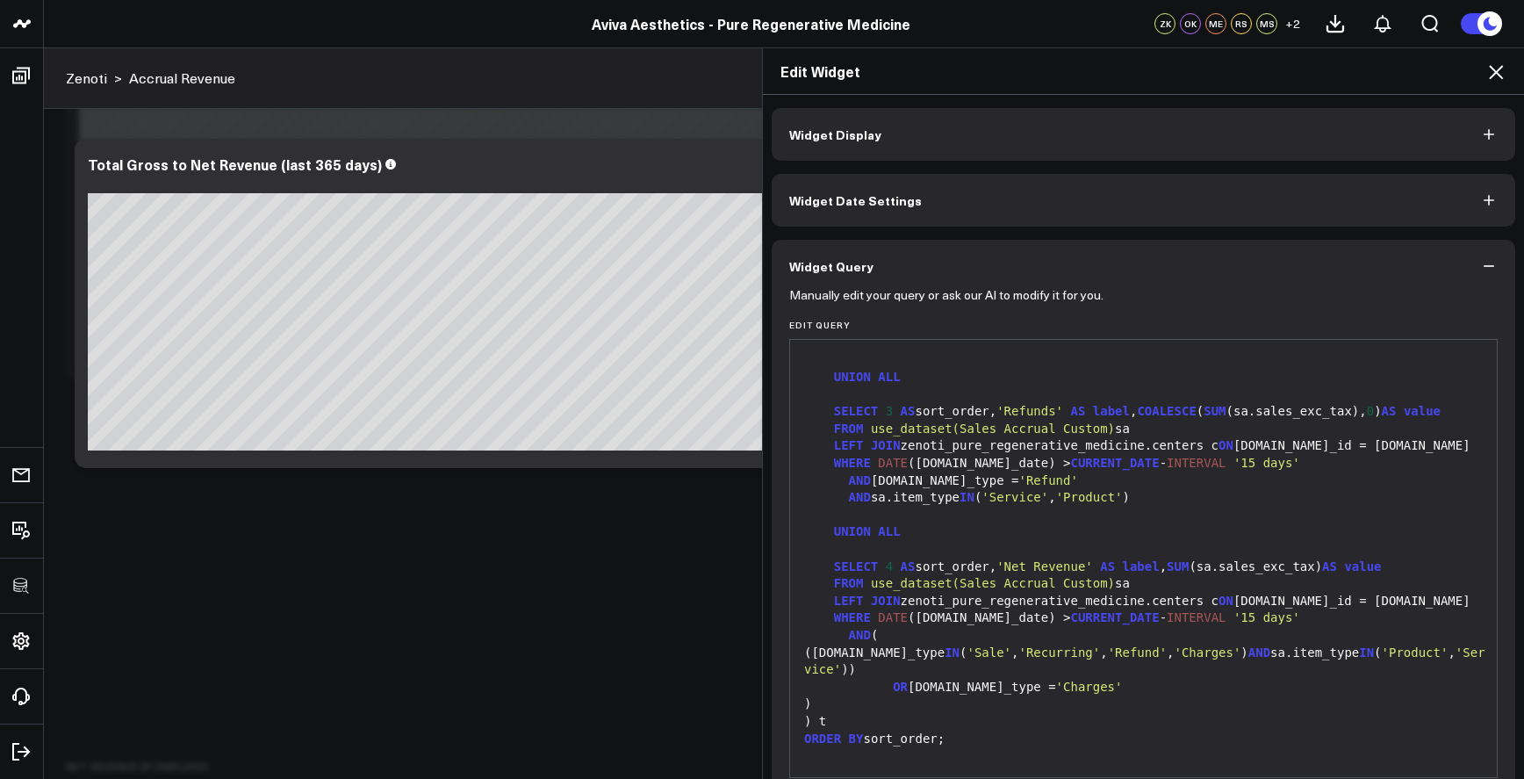
scroll to position [82, 0]
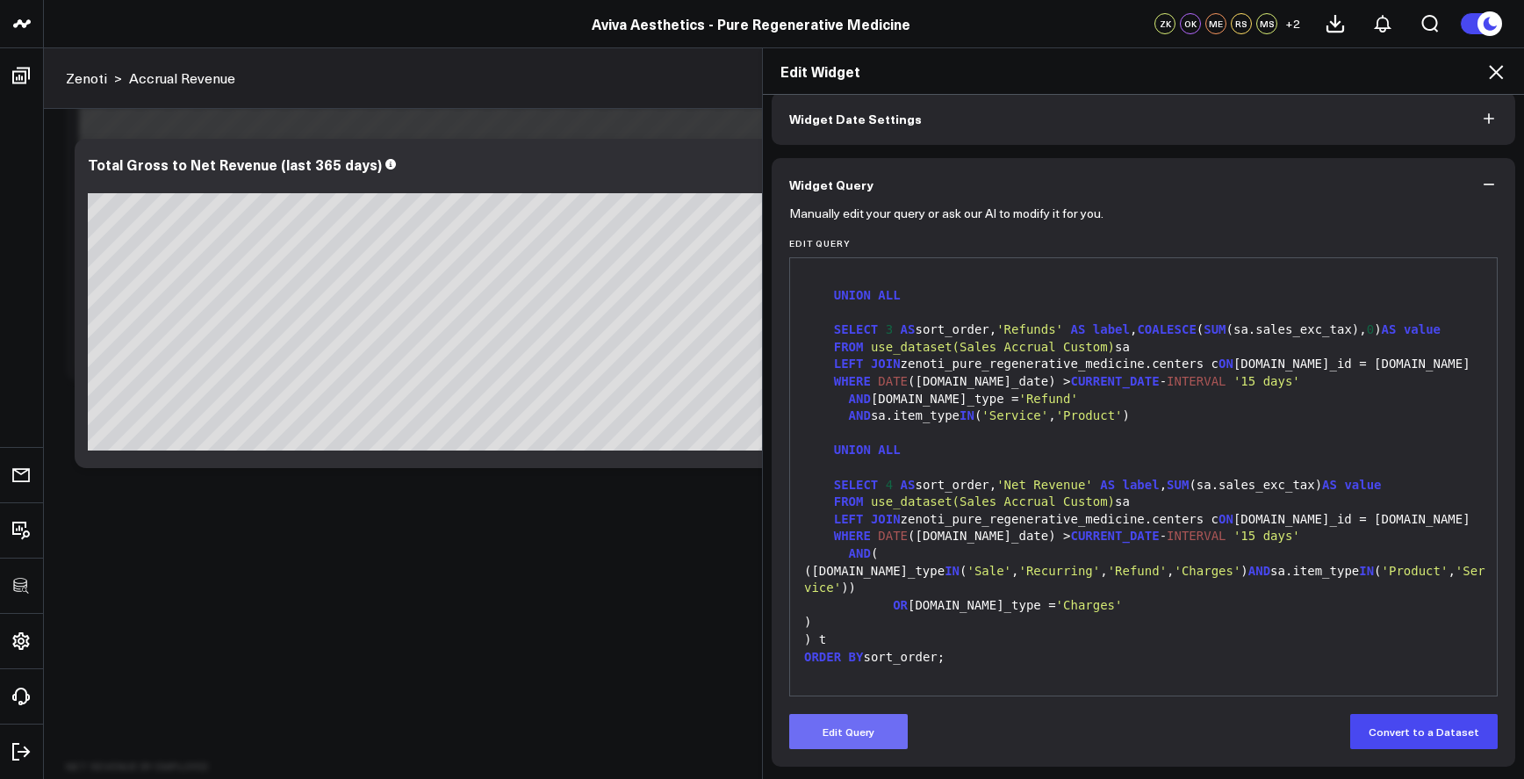
click at [847, 739] on button "Edit Query" at bounding box center [848, 731] width 119 height 35
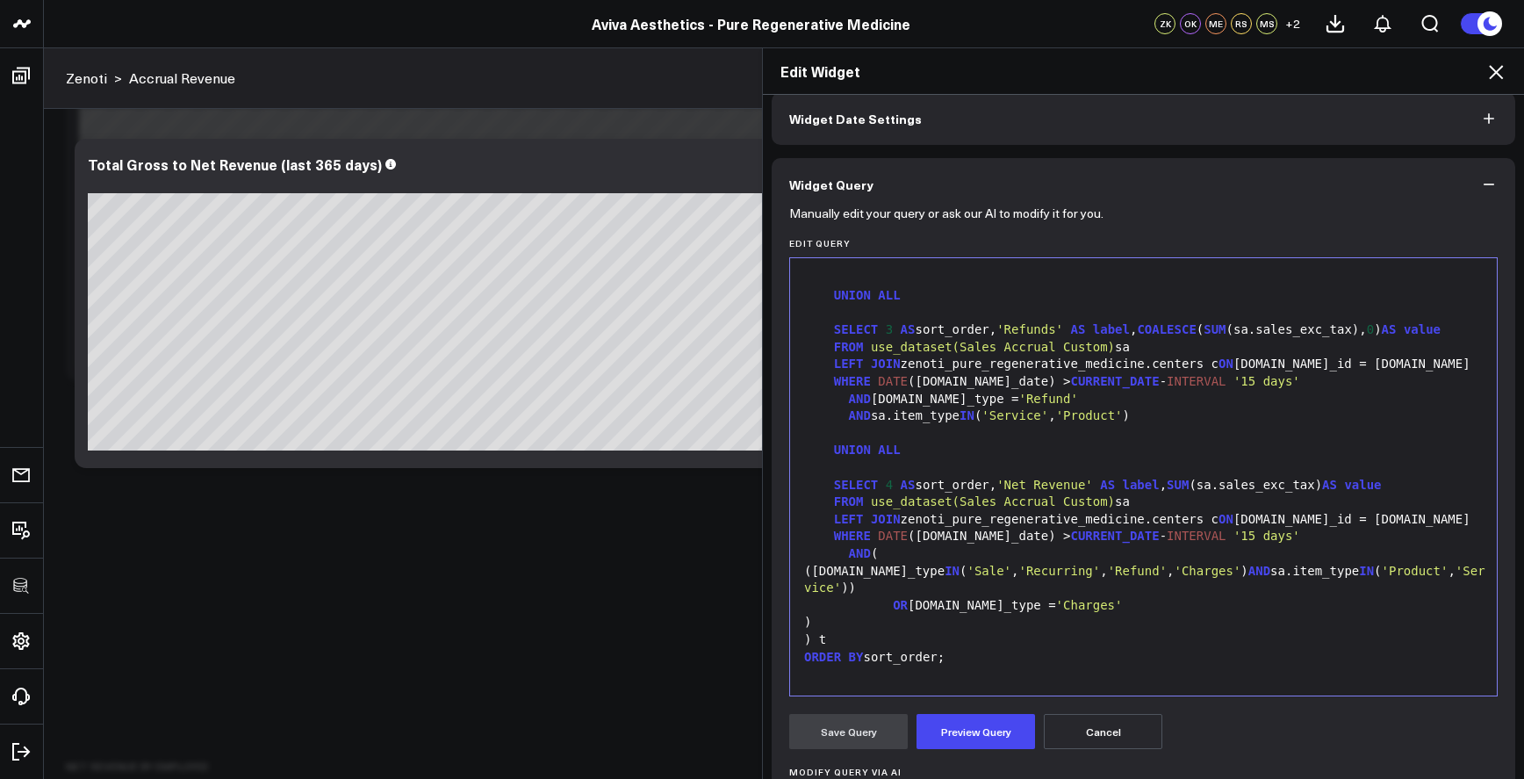
click at [1506, 68] on icon at bounding box center [1496, 71] width 21 height 21
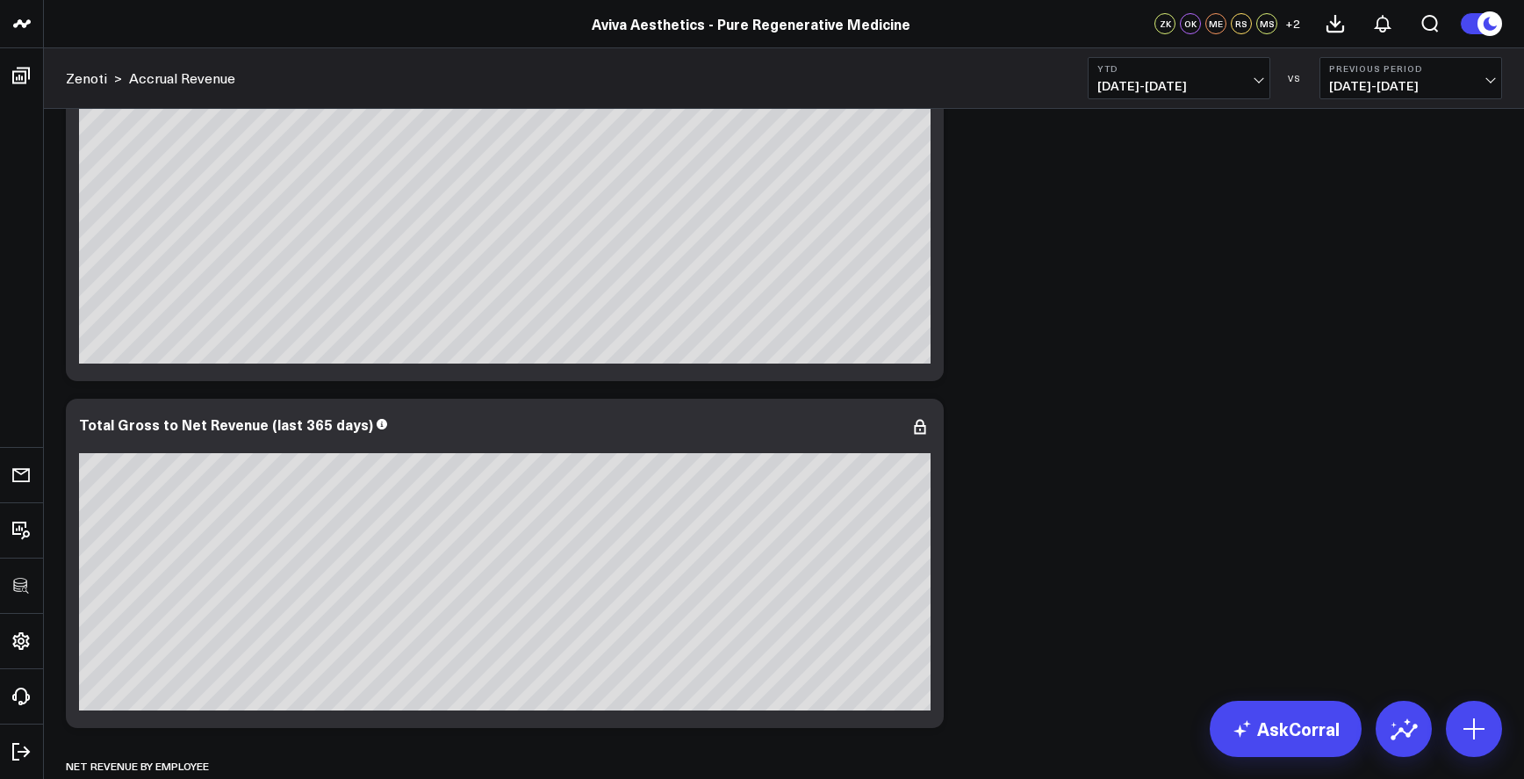
scroll to position [432, 0]
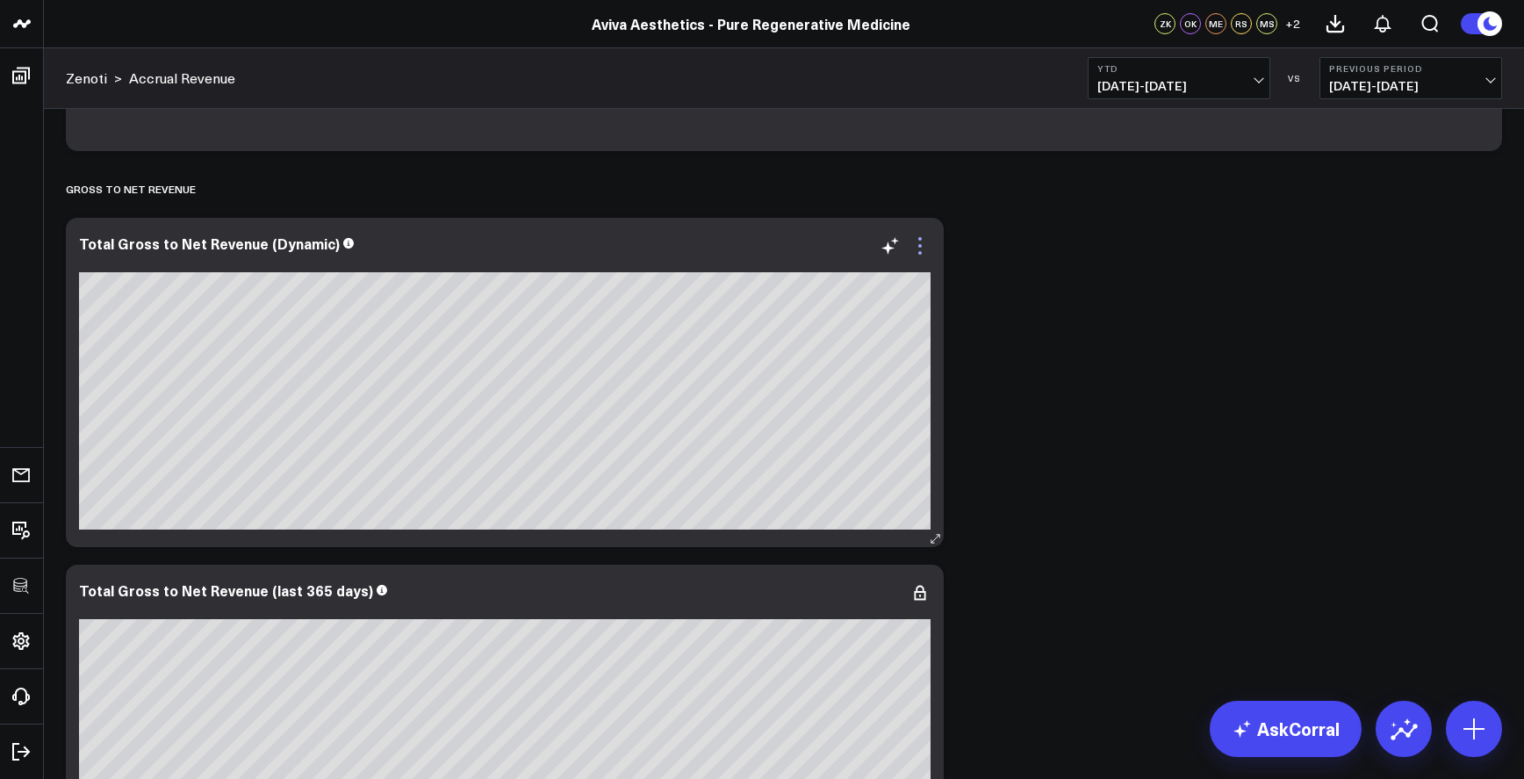
click at [920, 248] on icon at bounding box center [921, 246] width 4 height 4
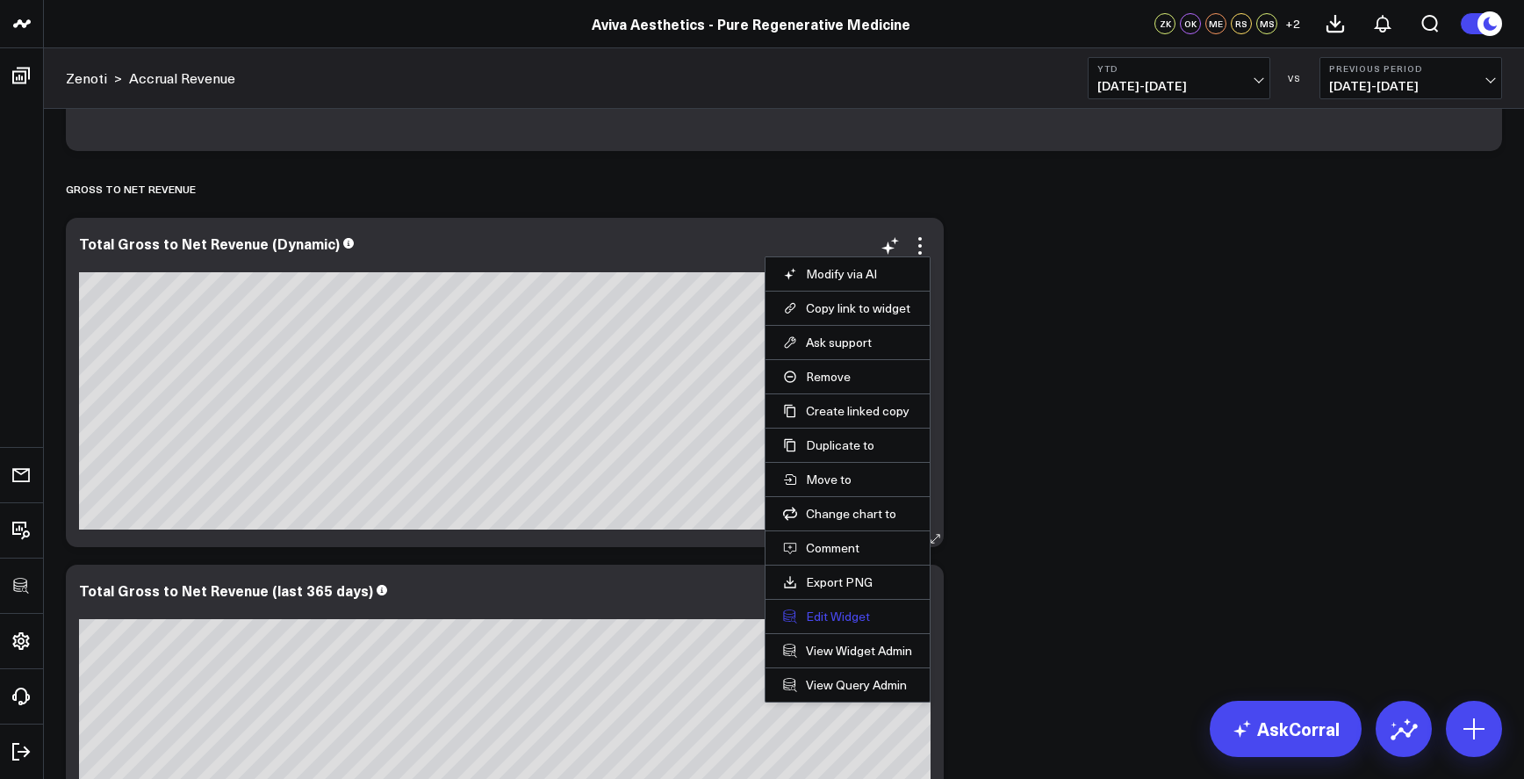
click at [828, 616] on button "Edit Widget" at bounding box center [847, 617] width 129 height 16
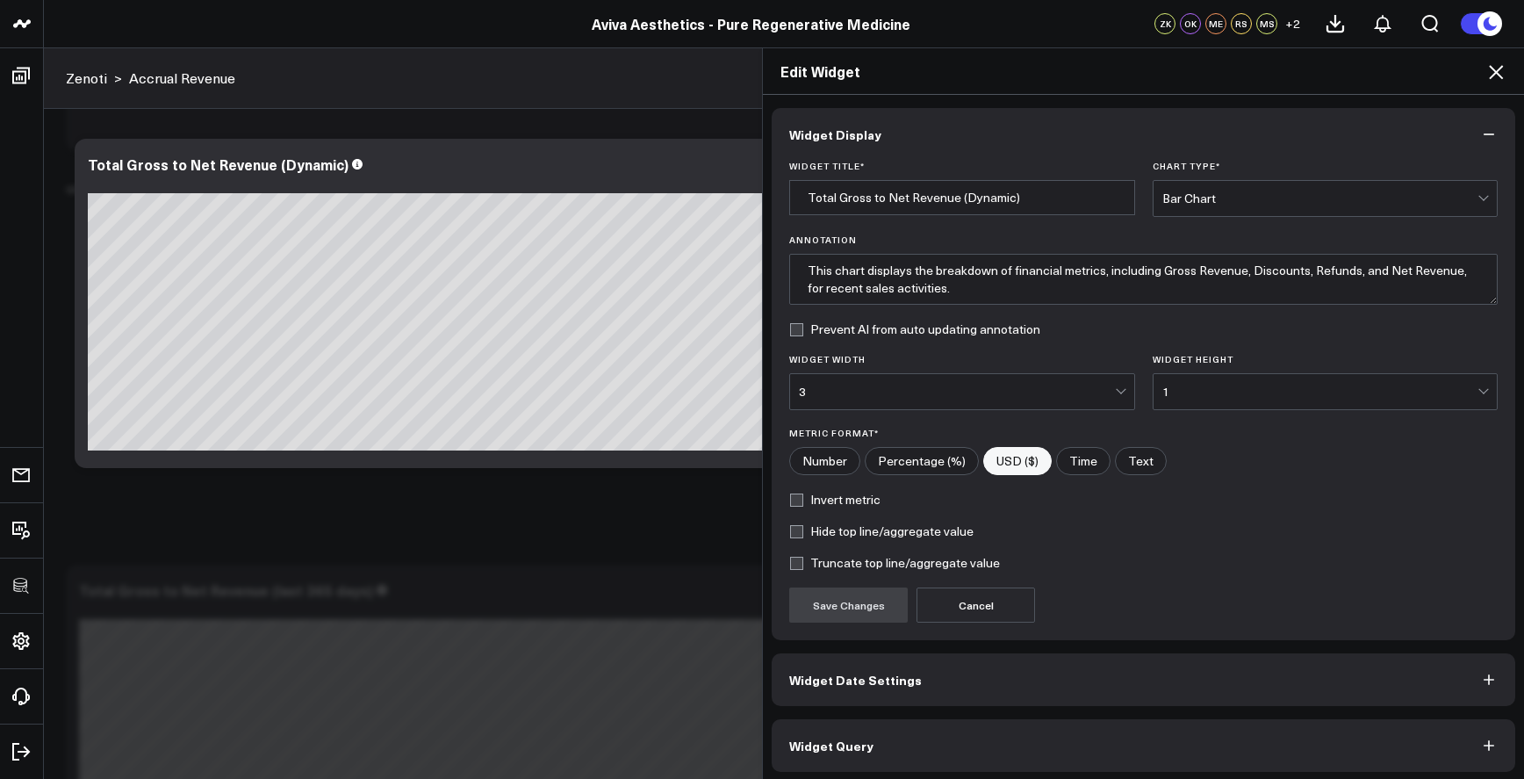
scroll to position [5, 0]
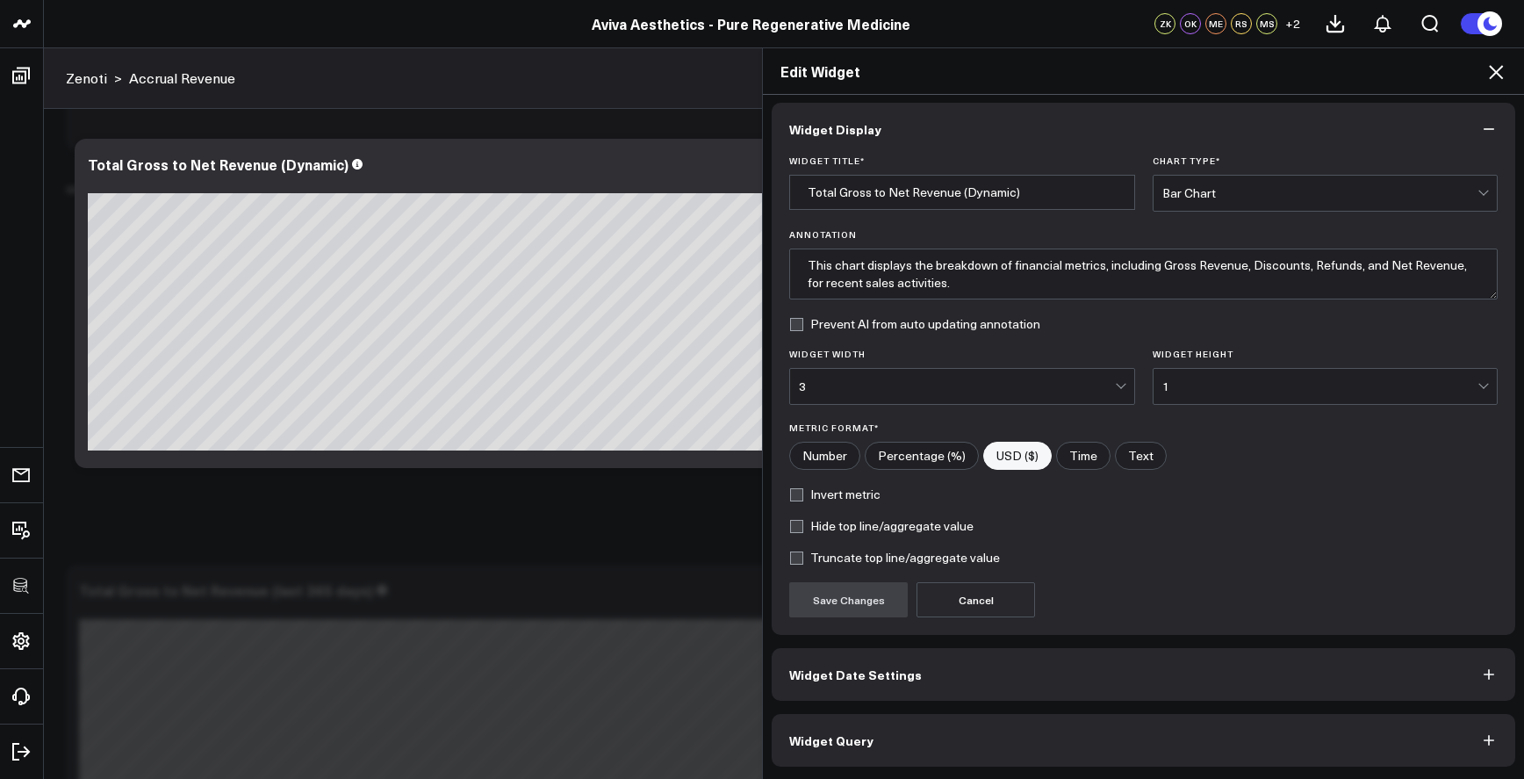
click at [969, 717] on button "Widget Query" at bounding box center [1144, 740] width 744 height 53
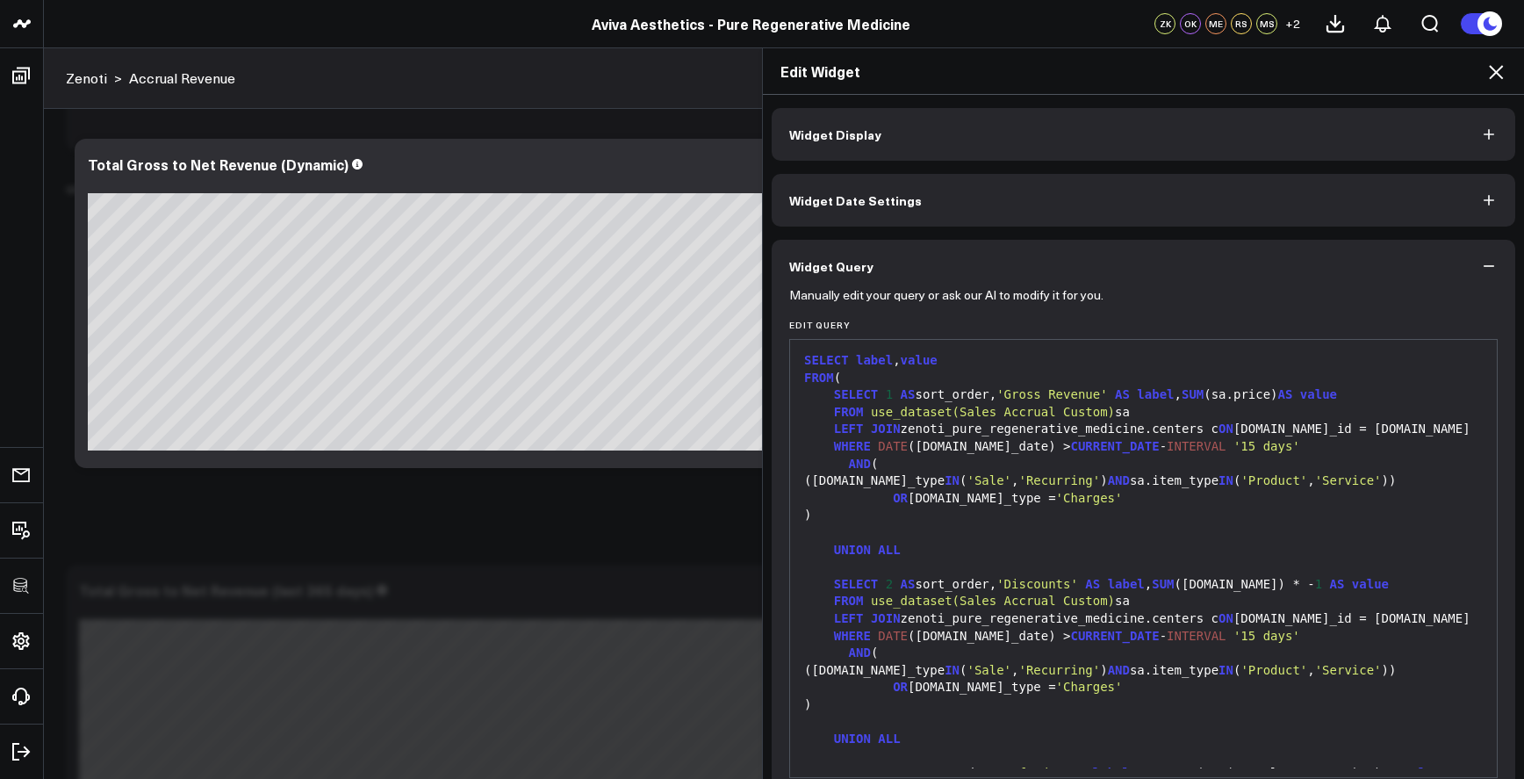
scroll to position [4, 0]
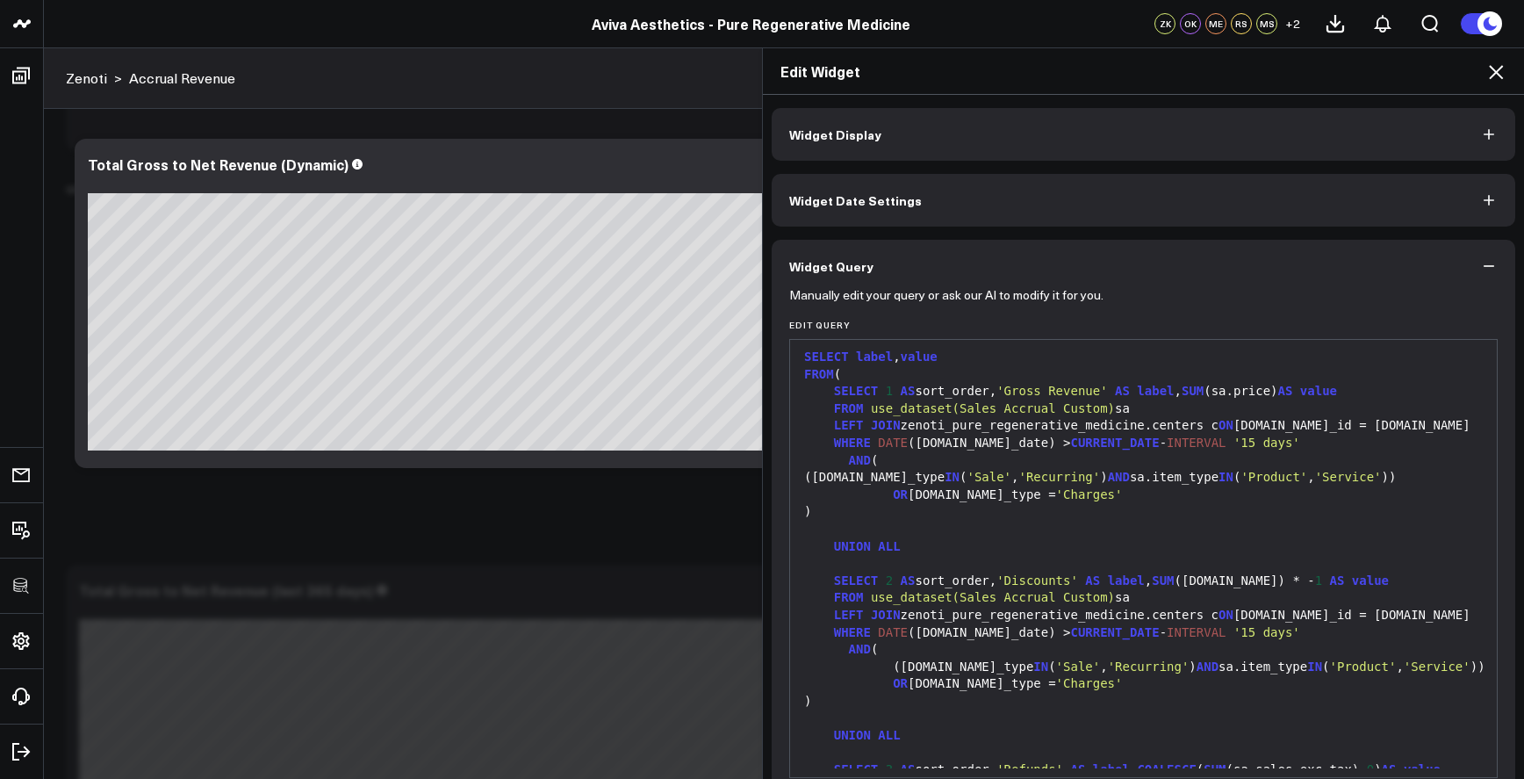
click at [977, 676] on div "( [DOMAIN_NAME]_type IN ( 'Sale' , 'Recurring' ) AND sa.item_type IN ( 'Product…" at bounding box center [1143, 668] width 689 height 18
click at [948, 676] on div "([DOMAIN_NAME]_type IN ( 'Sale' , 'Recurring' ) AND sa.item_type IN ( 'Product'…" at bounding box center [1143, 668] width 689 height 18
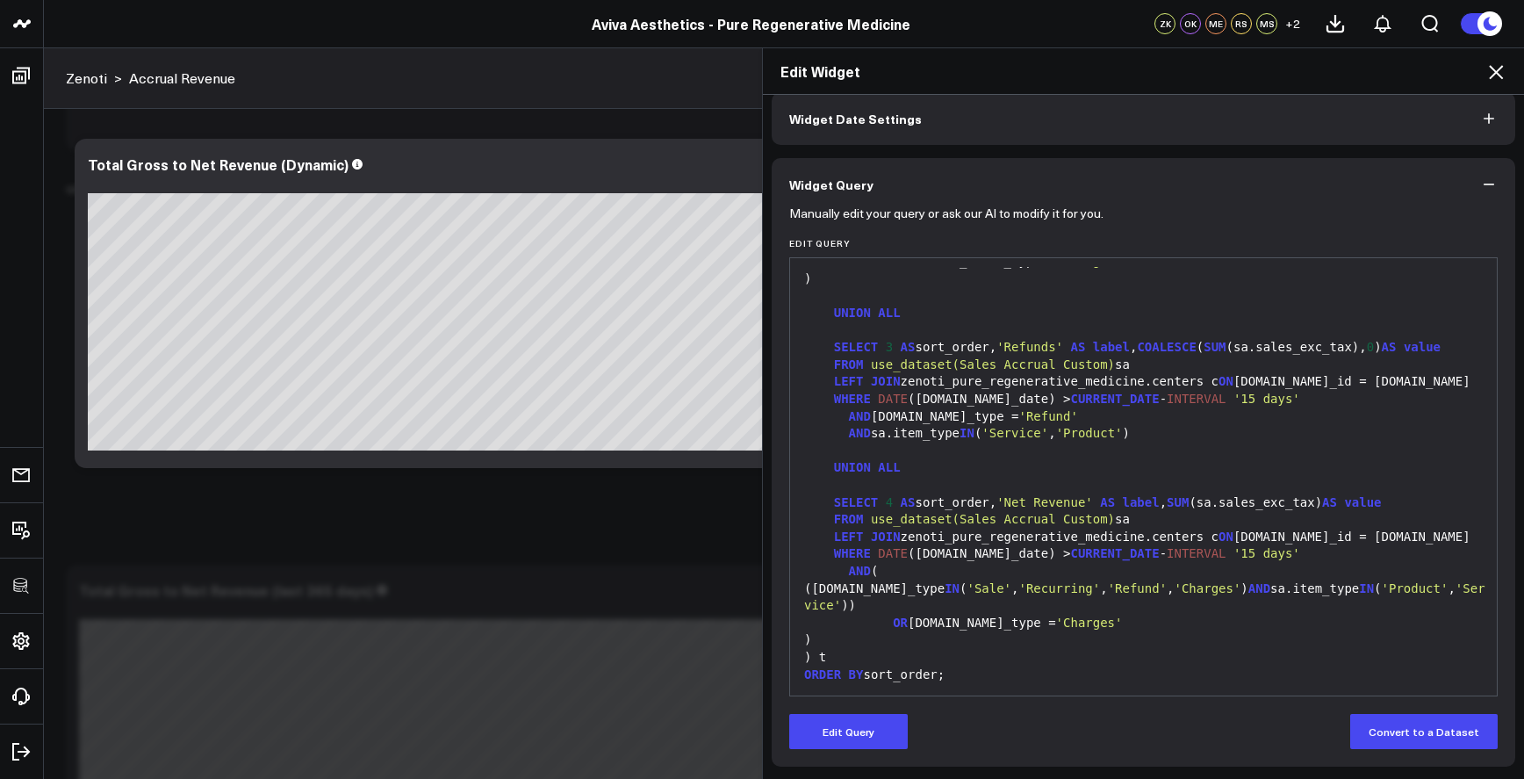
scroll to position [371, 0]
click at [1087, 583] on div "([DOMAIN_NAME]_type IN ( 'Sale' , 'Recurring' , 'Refund' , 'Charges' ) AND sa.i…" at bounding box center [1143, 597] width 689 height 34
click at [919, 563] on div "WHERE DATE ([DOMAIN_NAME]_date) > CURRENT_DATE - INTERVAL '15 days'" at bounding box center [1143, 554] width 689 height 18
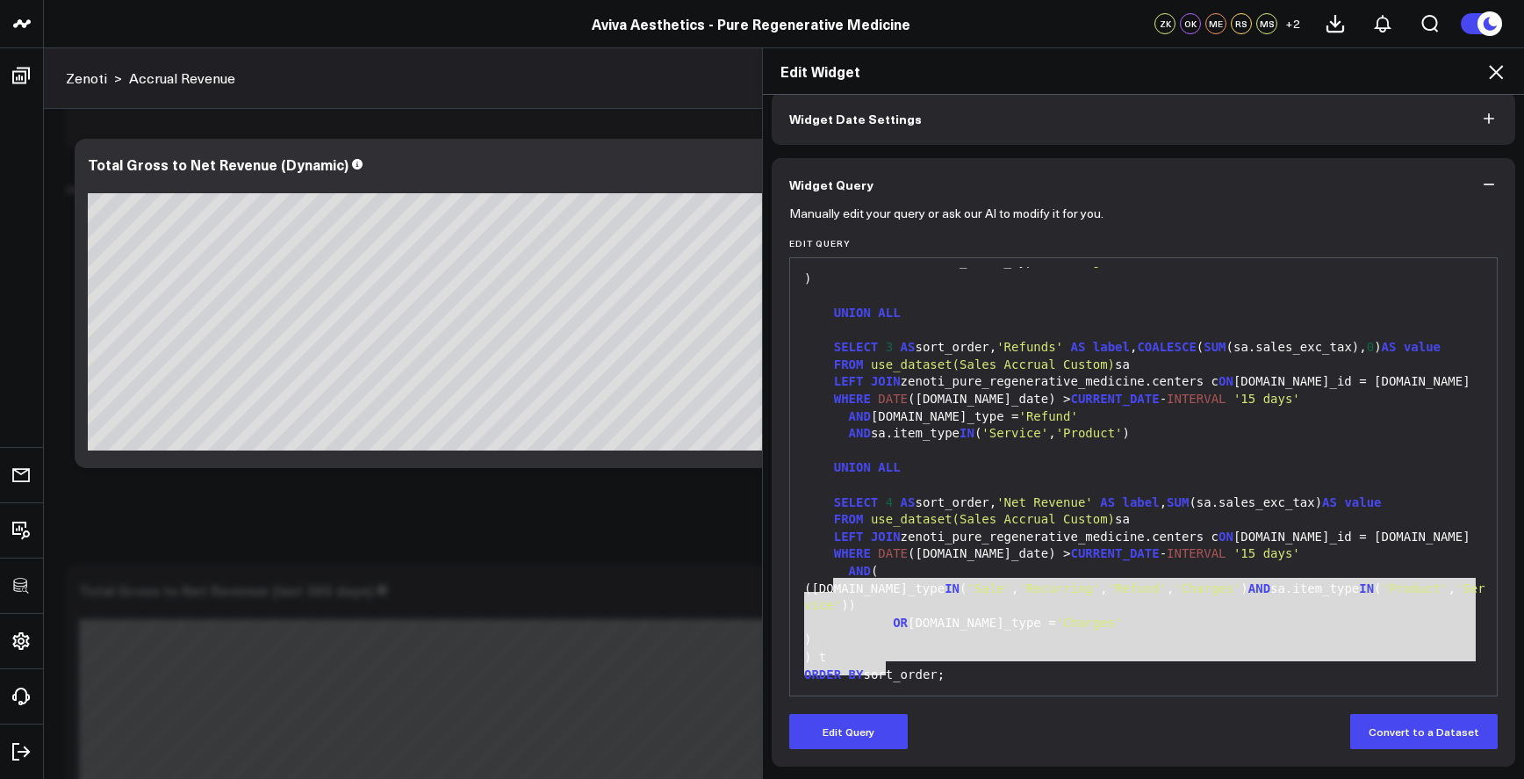
drag, startPoint x: 829, startPoint y: 561, endPoint x: 1110, endPoint y: 637, distance: 291.0
click at [1110, 637] on div "SELECT label , value FROM ( SELECT 1 AS sort_order, 'Gross Revenue' AS label , …" at bounding box center [1143, 305] width 689 height 764
click at [881, 741] on button "Edit Query" at bounding box center [848, 731] width 119 height 35
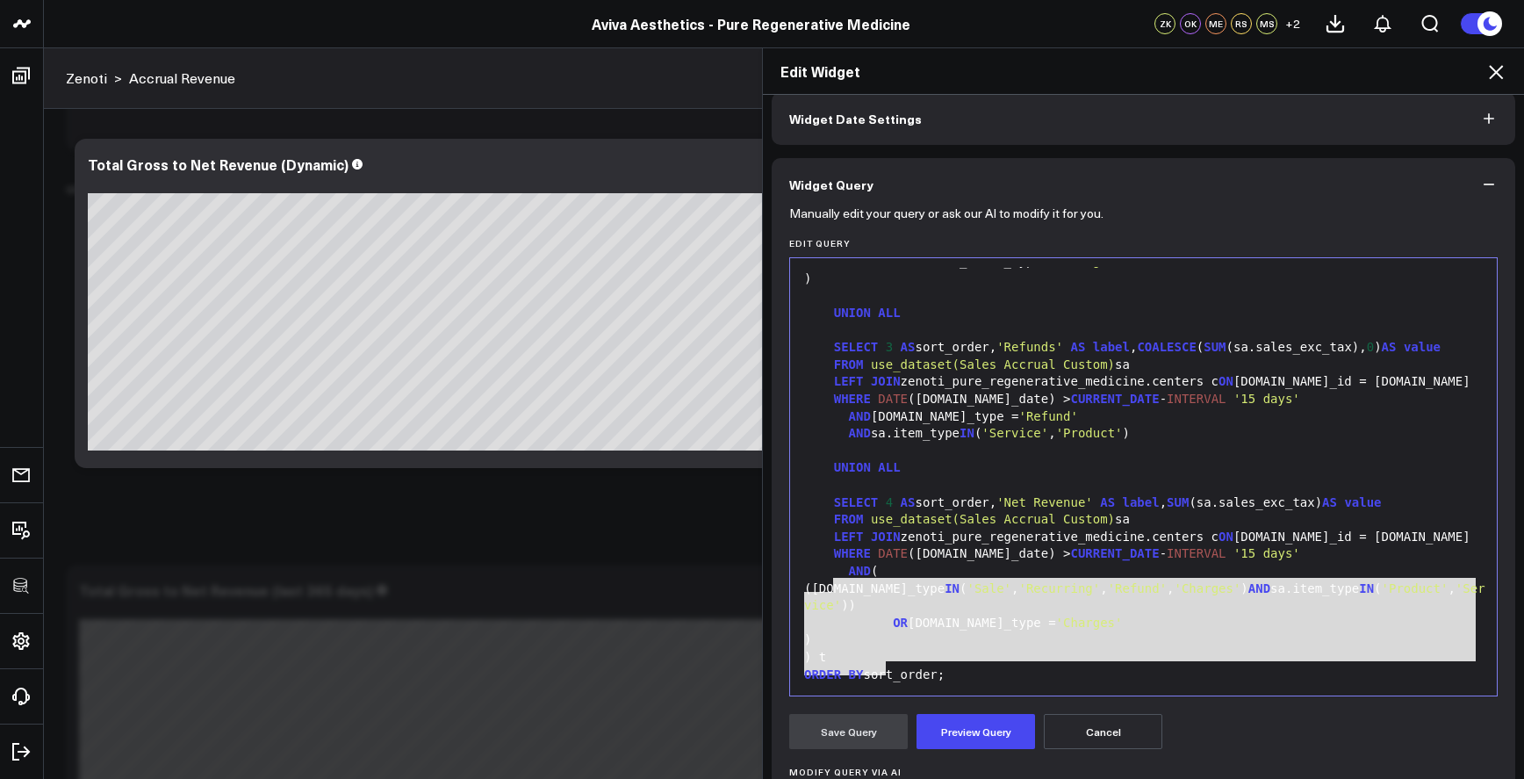
click at [977, 654] on div ") t" at bounding box center [1143, 658] width 689 height 18
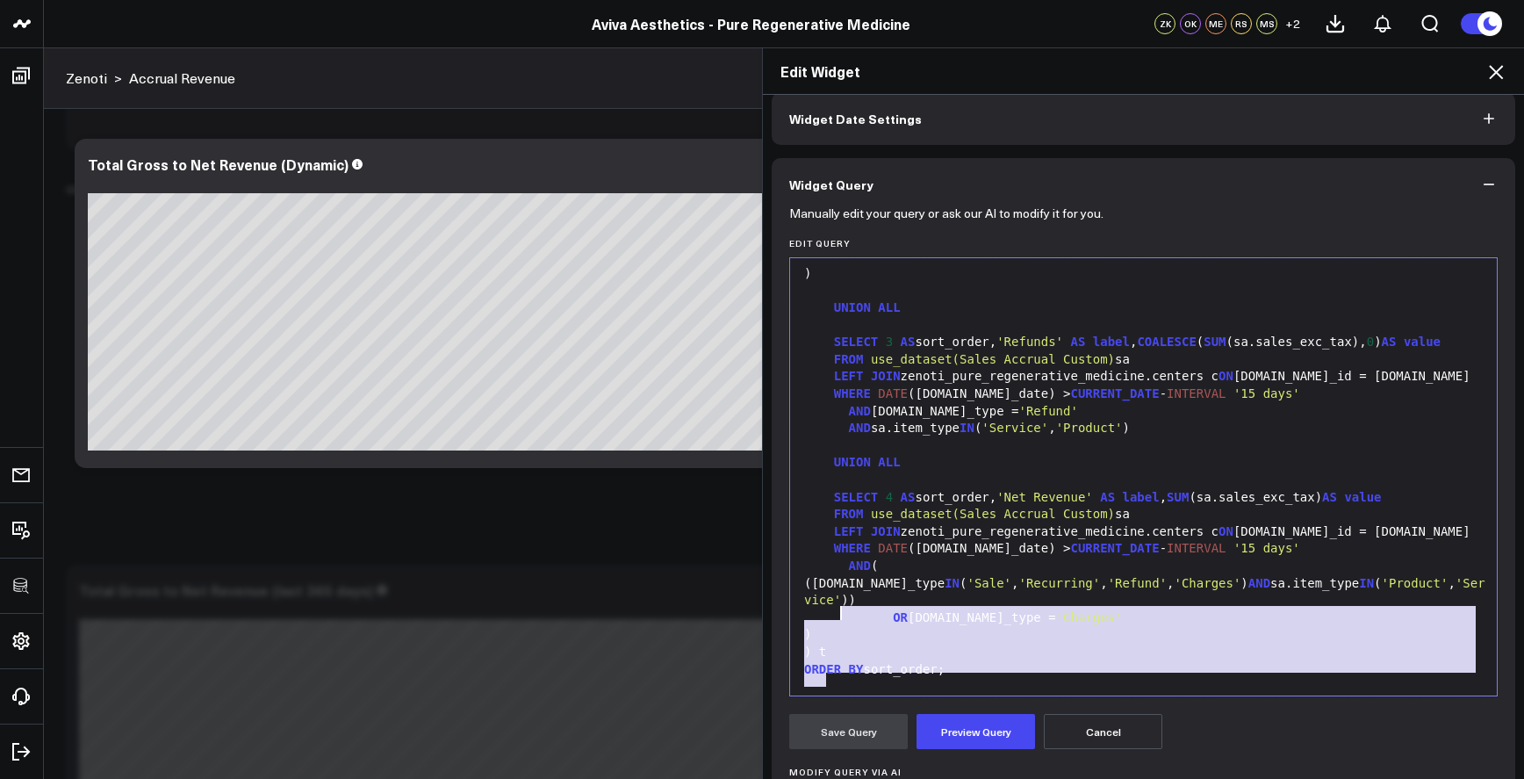
drag, startPoint x: 928, startPoint y: 647, endPoint x: 824, endPoint y: 566, distance: 132.1
click at [824, 566] on div "SELECT label , value FROM ( SELECT 1 AS sort_order, 'Gross Revenue' AS label , …" at bounding box center [1143, 299] width 689 height 764
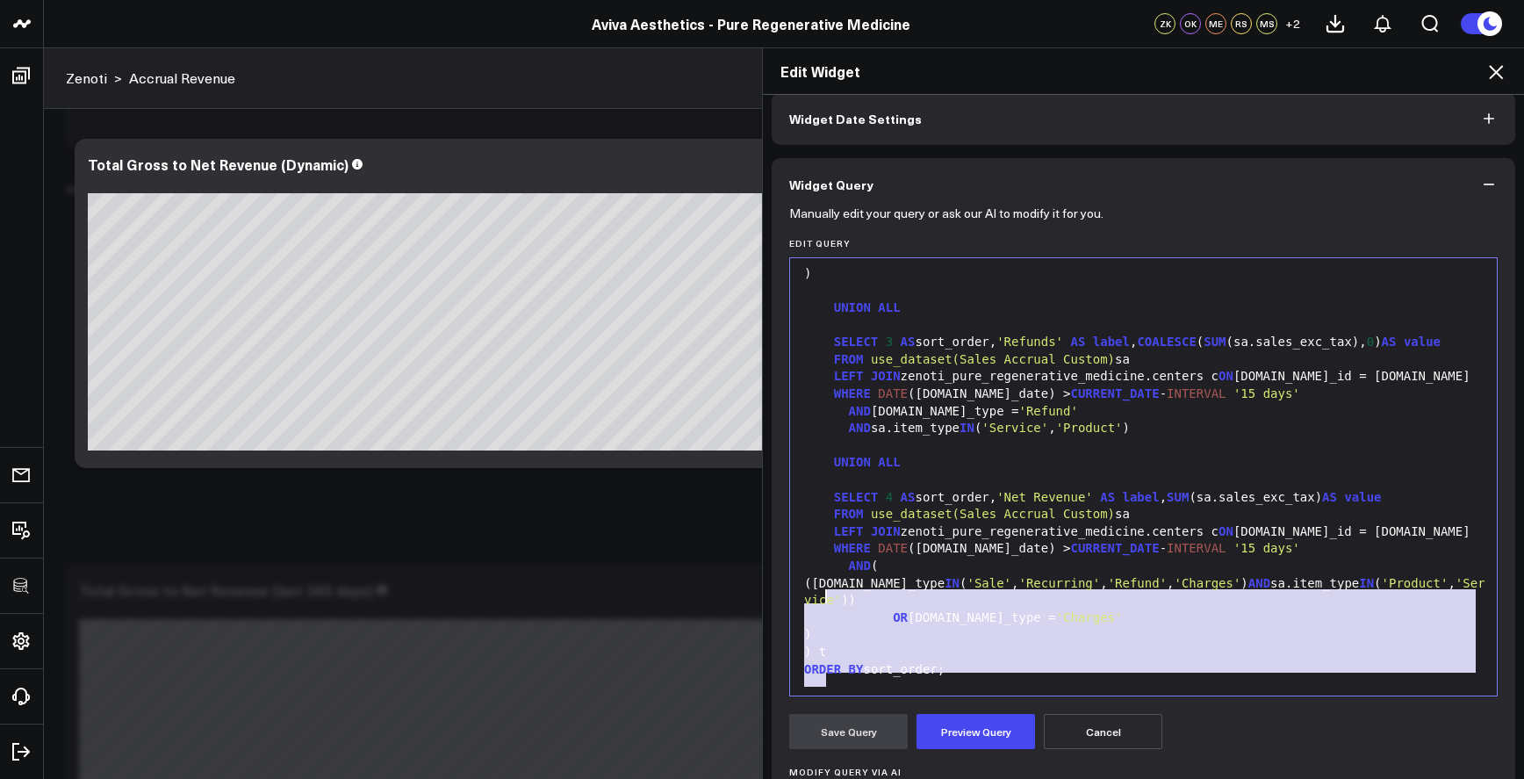
click at [831, 573] on div "AND (" at bounding box center [1143, 567] width 689 height 18
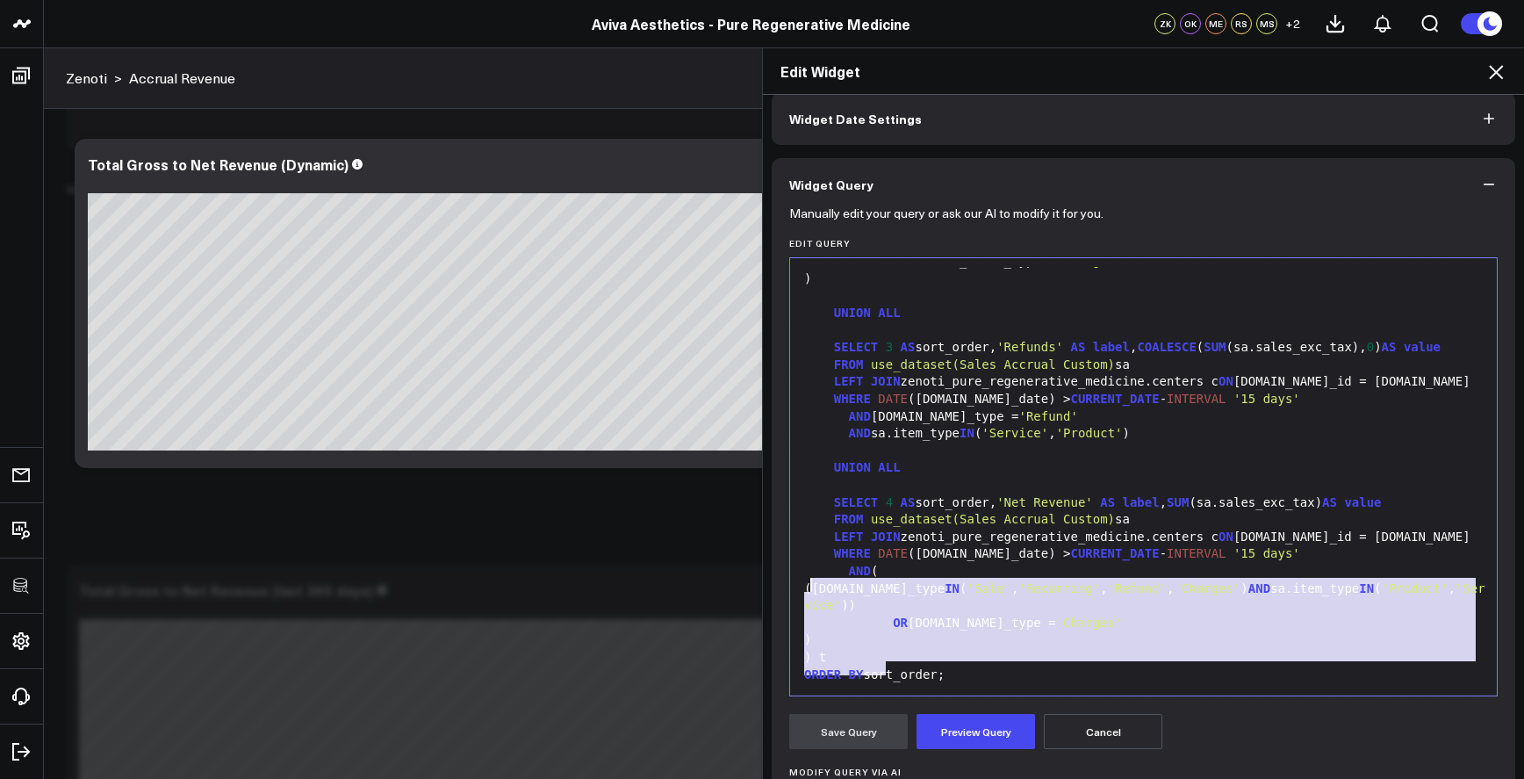
drag, startPoint x: 890, startPoint y: 641, endPoint x: 807, endPoint y: 560, distance: 115.5
click at [807, 560] on div "SELECT label , value FROM ( SELECT 1 AS sort_order, 'Gross Revenue' AS label , …" at bounding box center [1143, 305] width 689 height 764
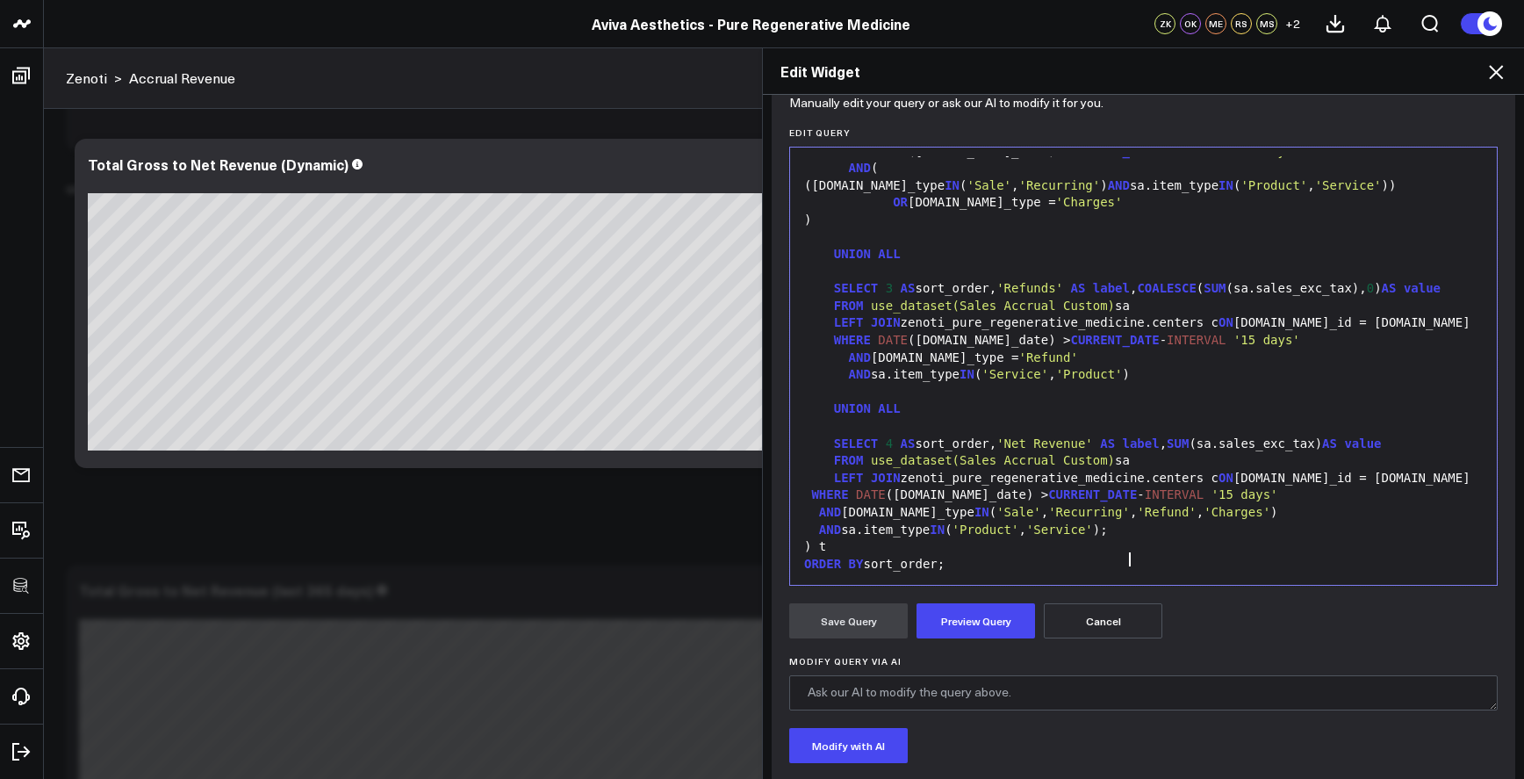
scroll to position [278, 0]
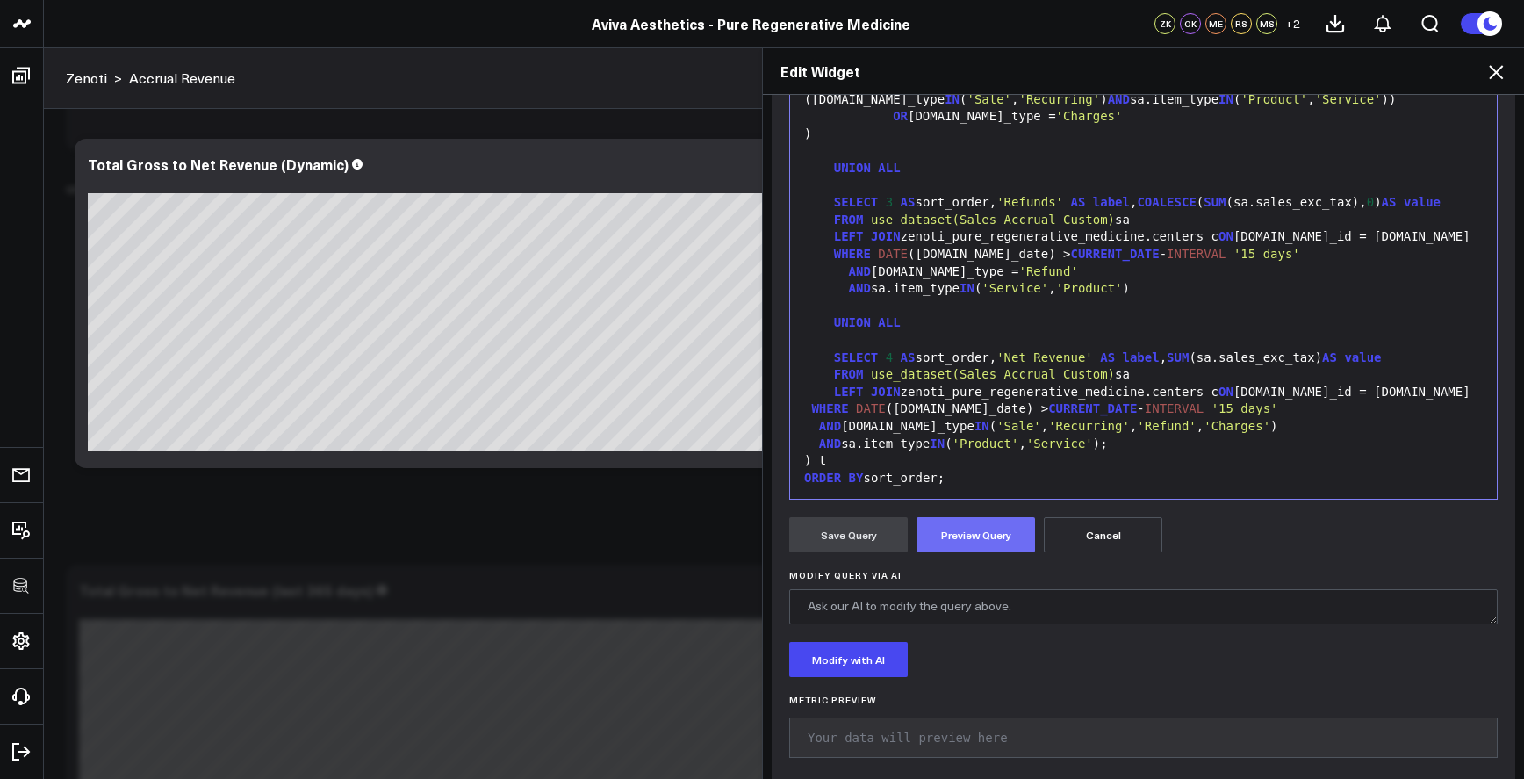
click at [980, 534] on button "Preview Query" at bounding box center [976, 534] width 119 height 35
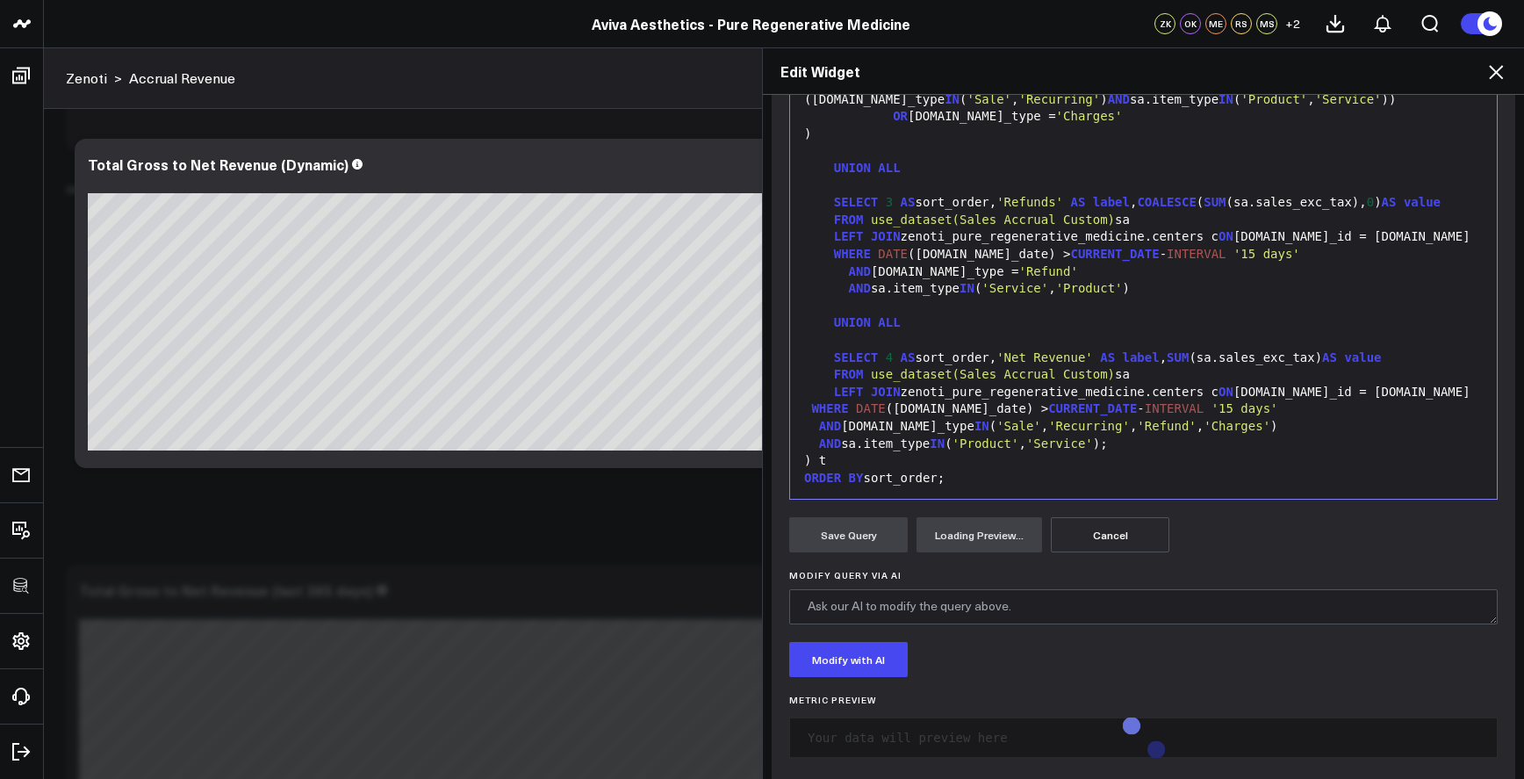
scroll to position [221, 0]
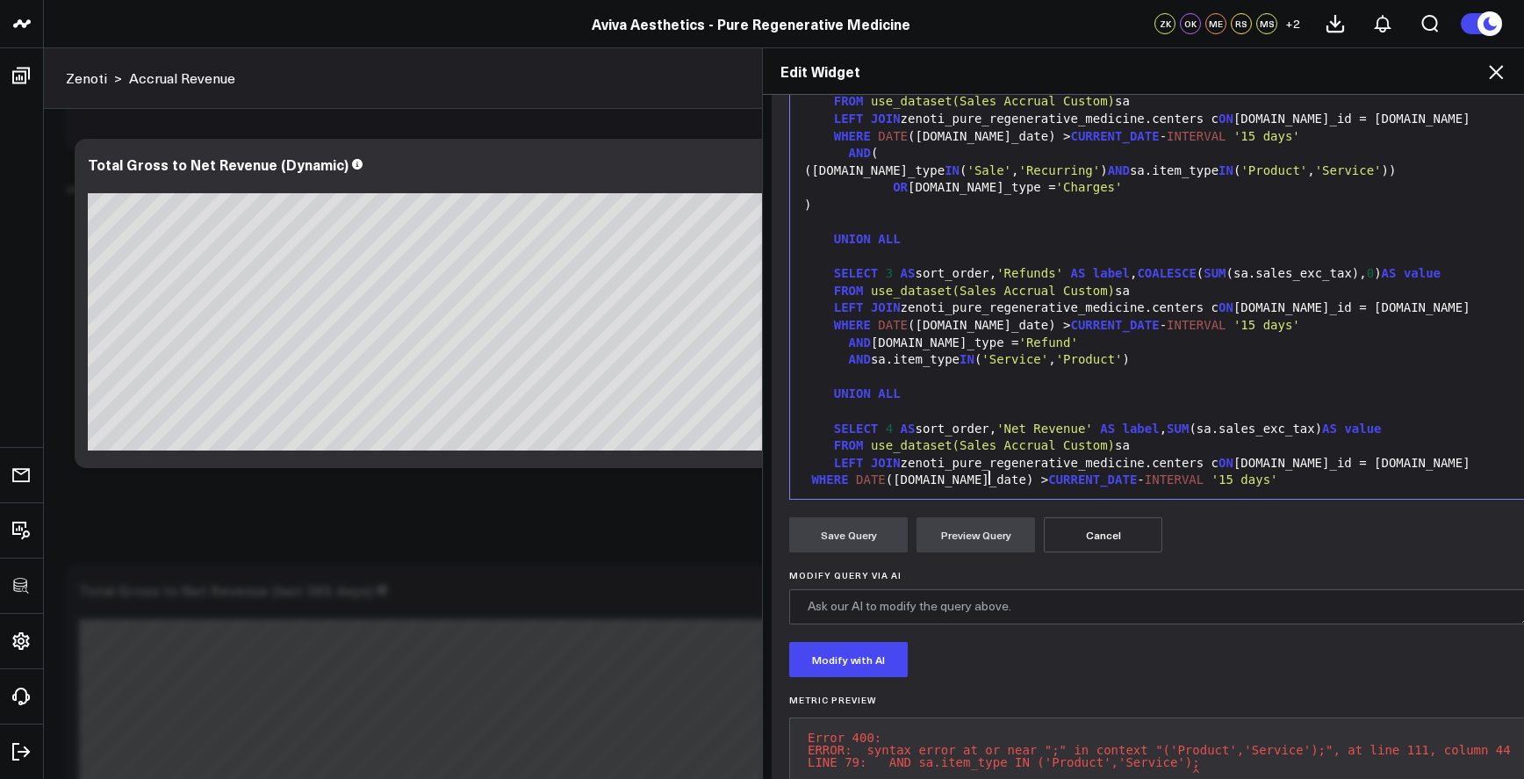
click at [997, 490] on span "'Sale'" at bounding box center [1019, 497] width 45 height 14
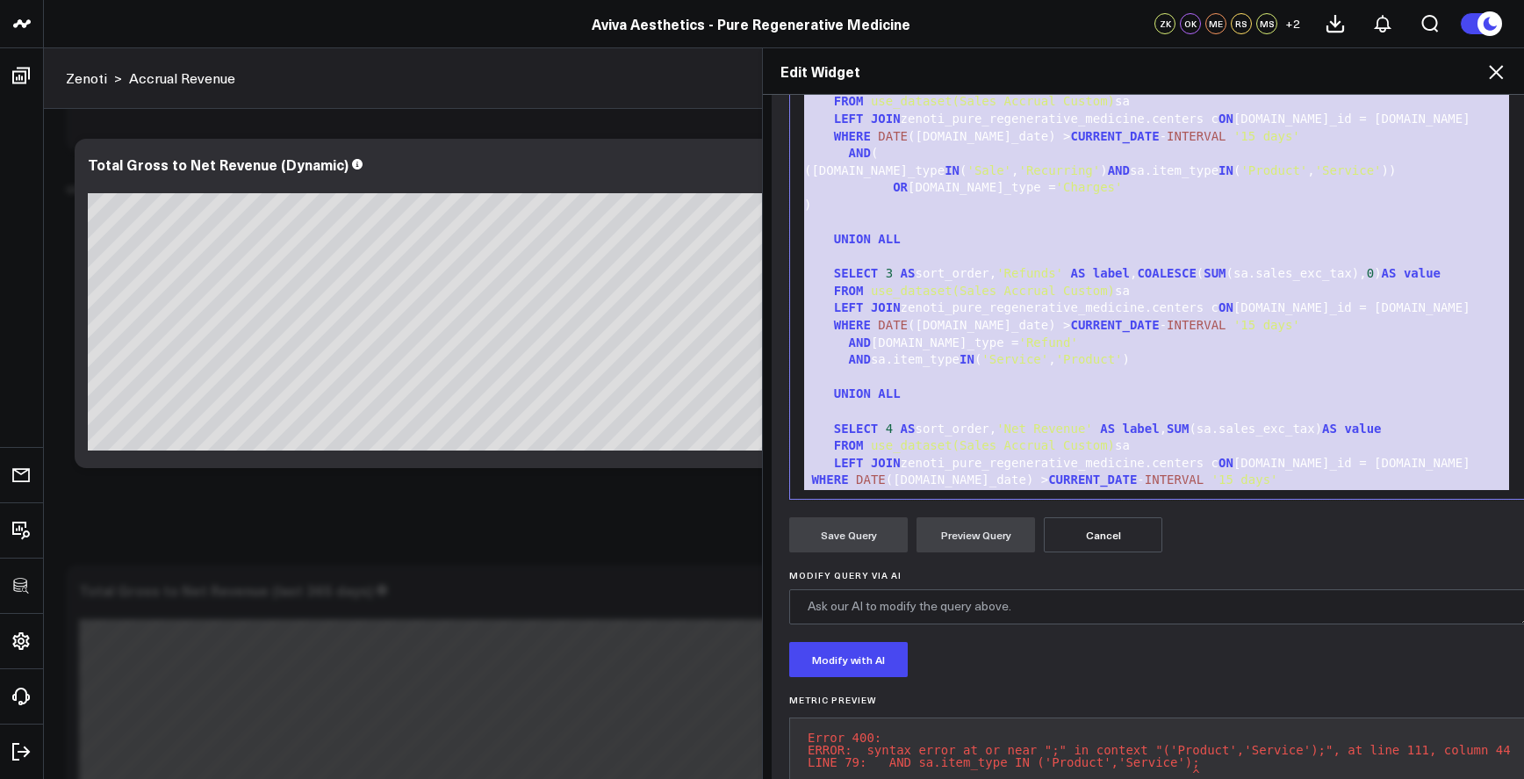
copy div "SELECT label , value FROM ( SELECT 1 AS sort_order, 'Gross Revenue' AS label , …"
click at [1084, 541] on button "Cancel" at bounding box center [1103, 534] width 119 height 35
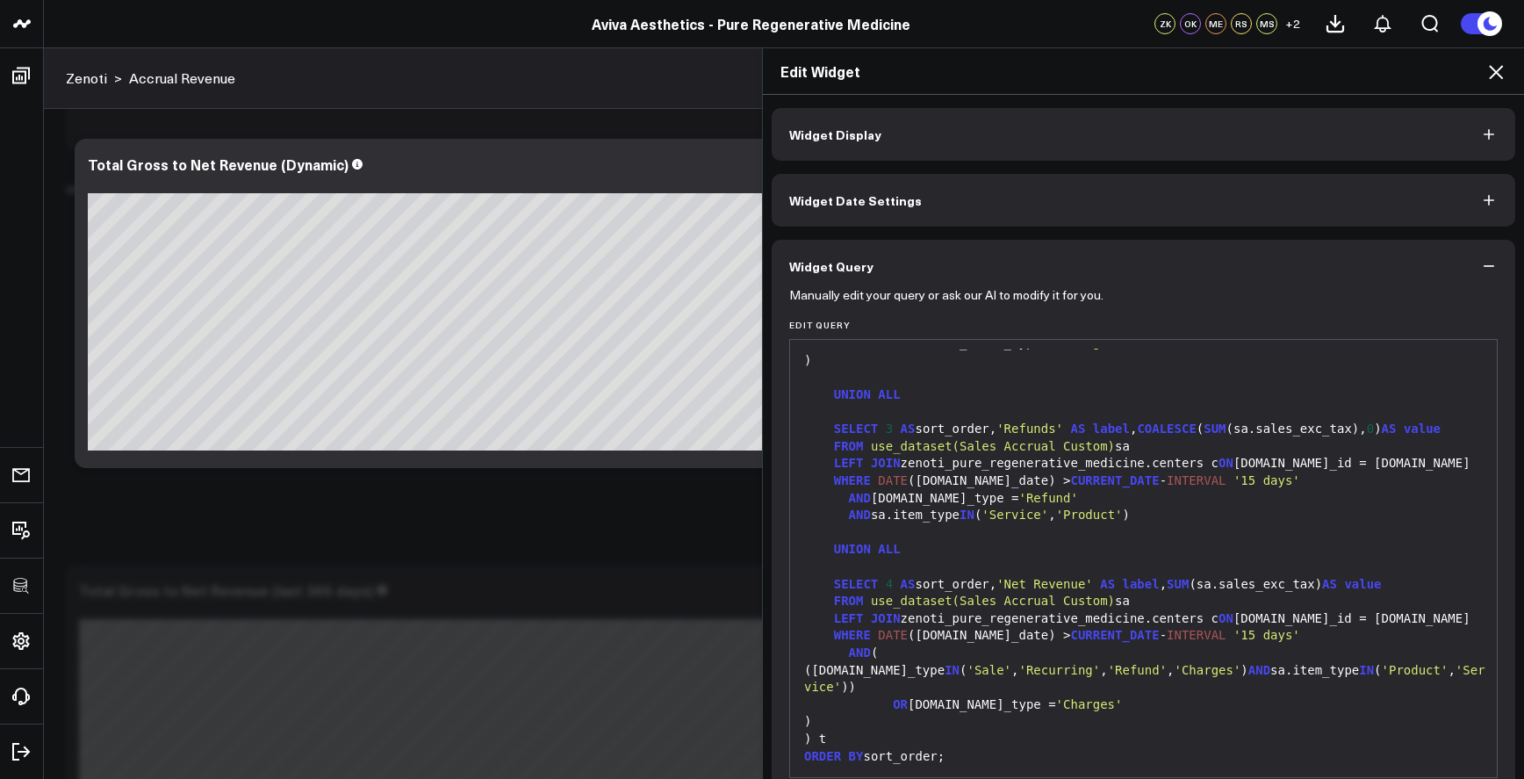
scroll to position [82, 0]
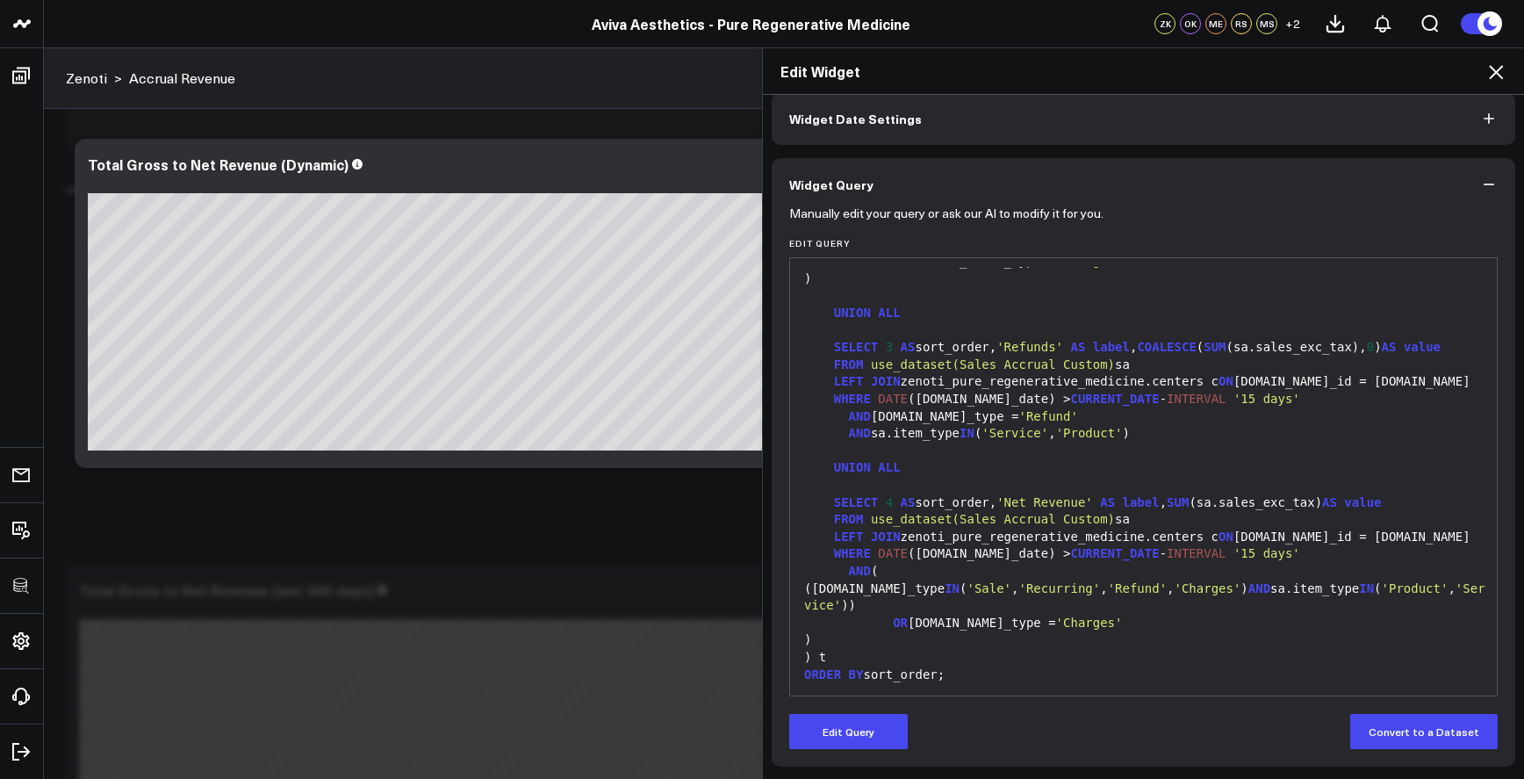
click at [979, 551] on div "WHERE DATE ([DOMAIN_NAME]_date) > CURRENT_DATE - INTERVAL '15 days'" at bounding box center [1143, 554] width 689 height 18
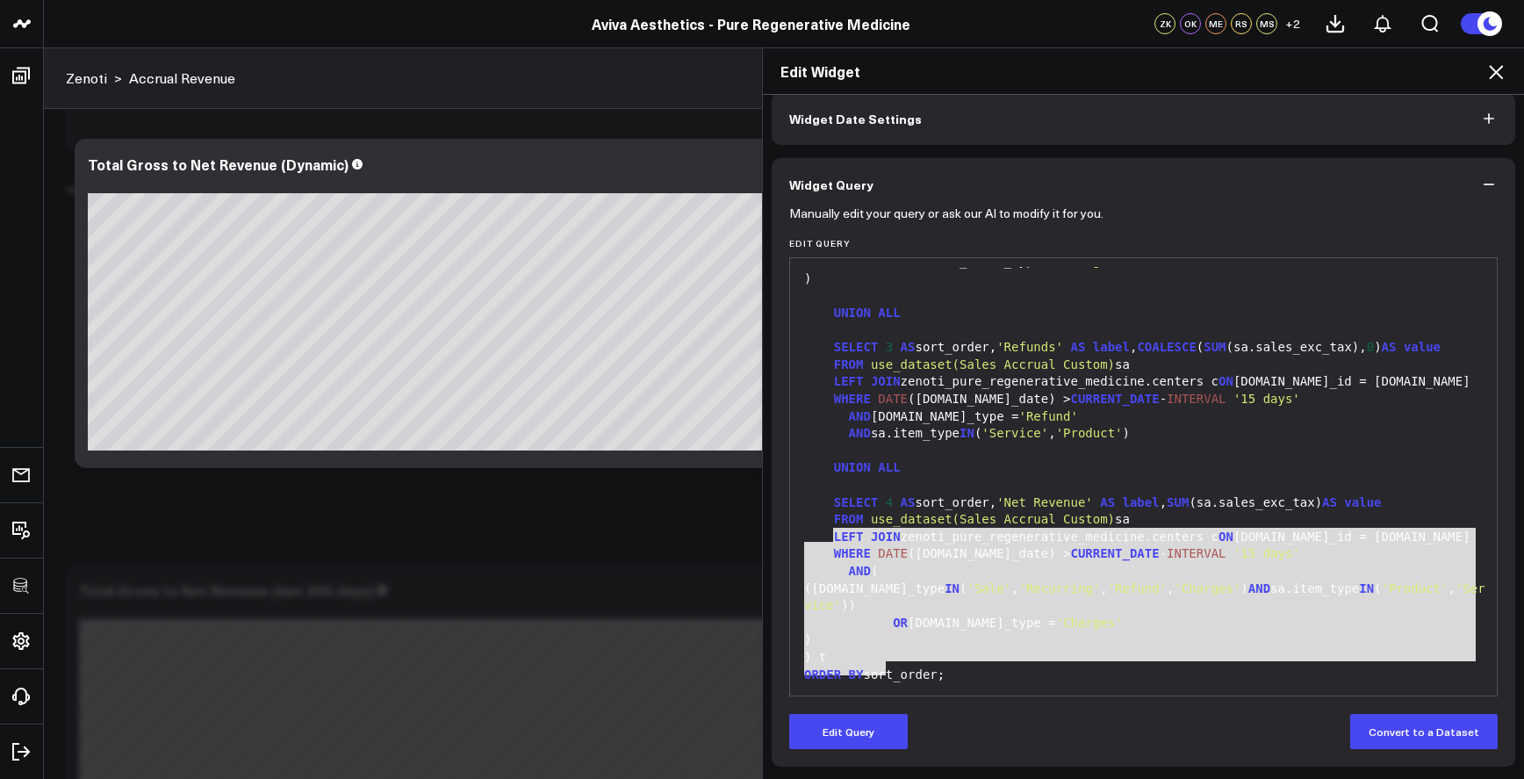
drag, startPoint x: 827, startPoint y: 506, endPoint x: 1105, endPoint y: 633, distance: 305.3
click at [1105, 633] on div "SELECT label , value FROM ( SELECT 1 AS sort_order, 'Gross Revenue' AS label , …" at bounding box center [1143, 305] width 689 height 764
copy div "SELECT 4 AS sort_order, 'Net Revenue' AS label , SUM (sa.sales_exc_tax) AS valu…"
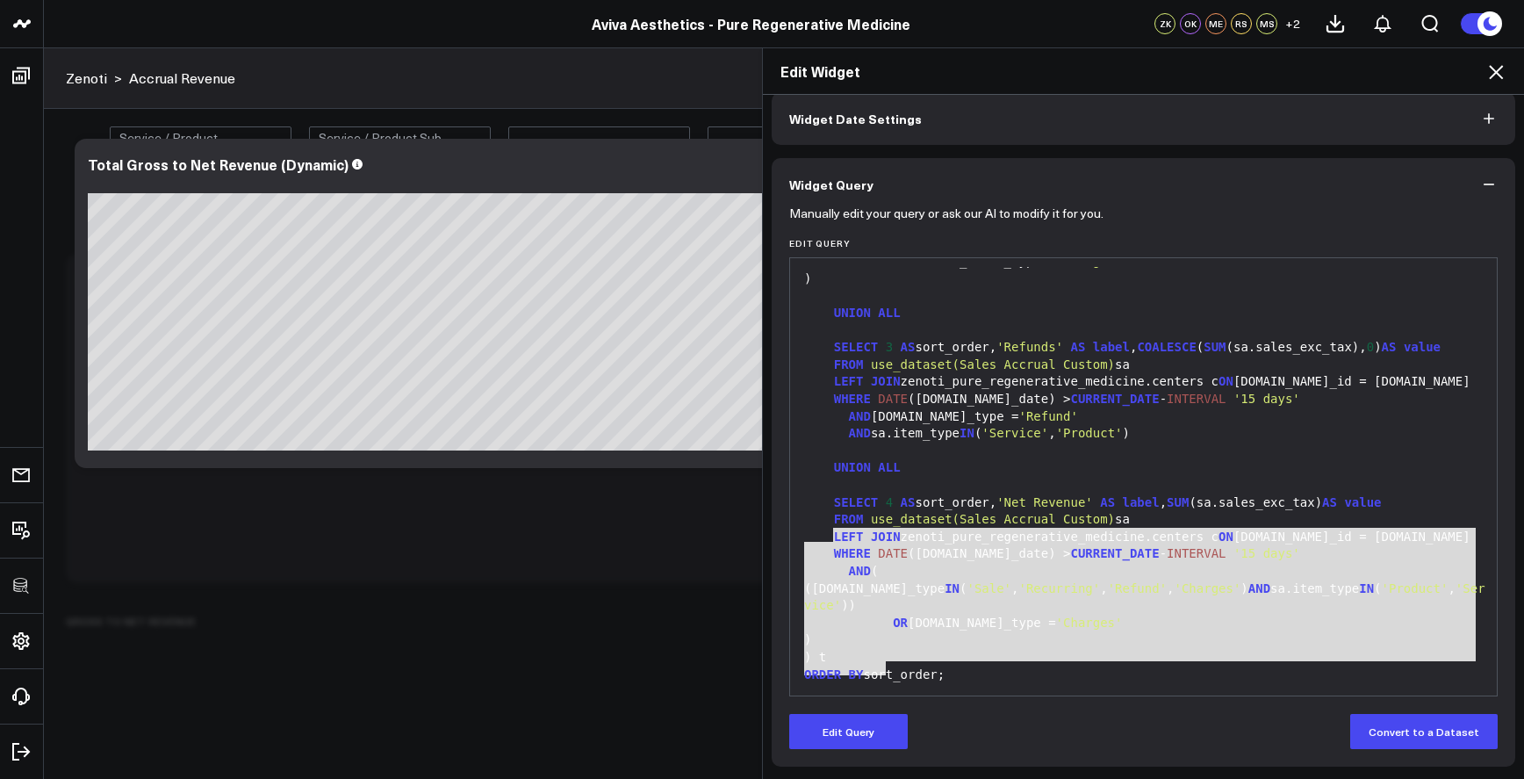
click at [1493, 74] on icon at bounding box center [1496, 71] width 21 height 21
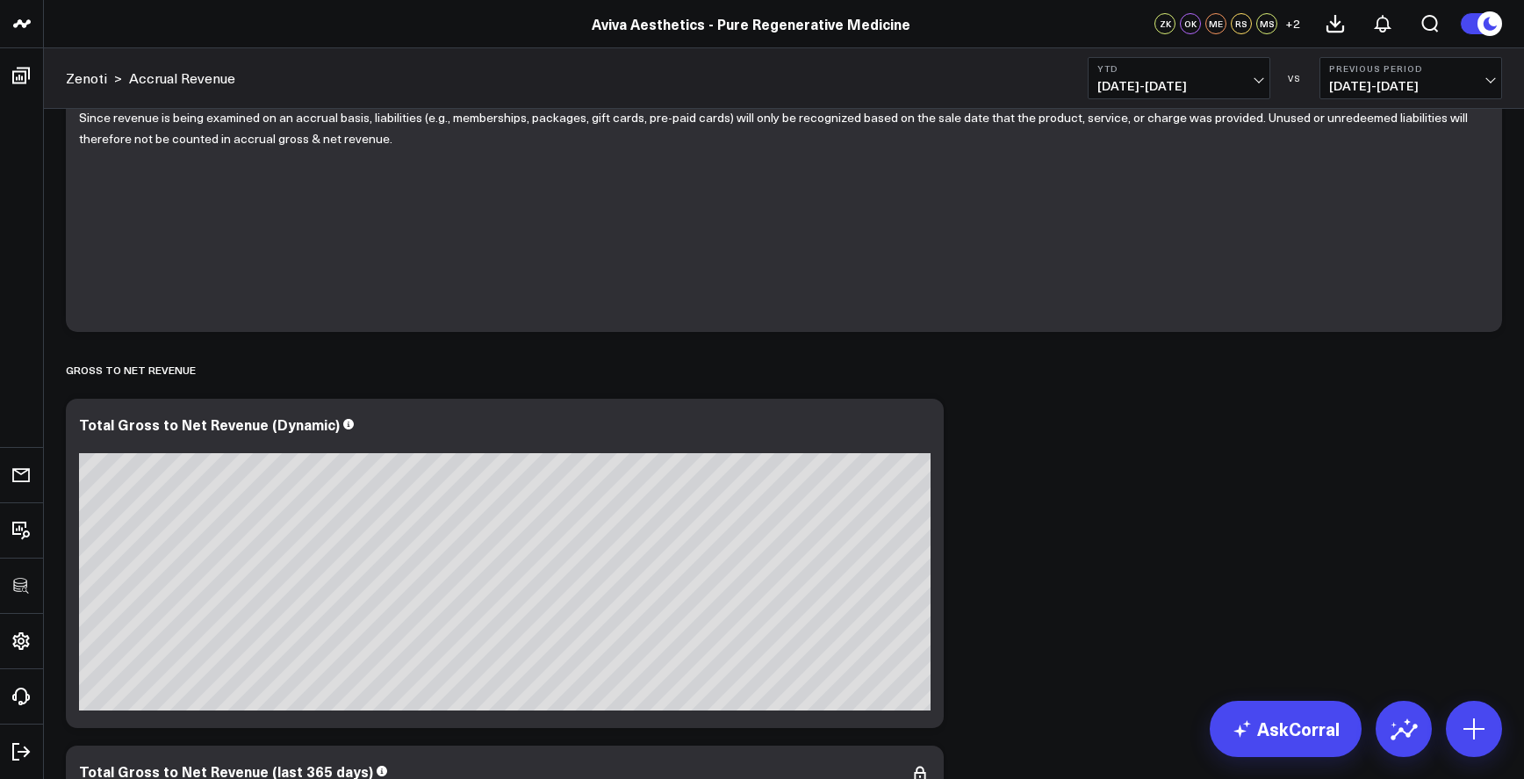
scroll to position [395, 0]
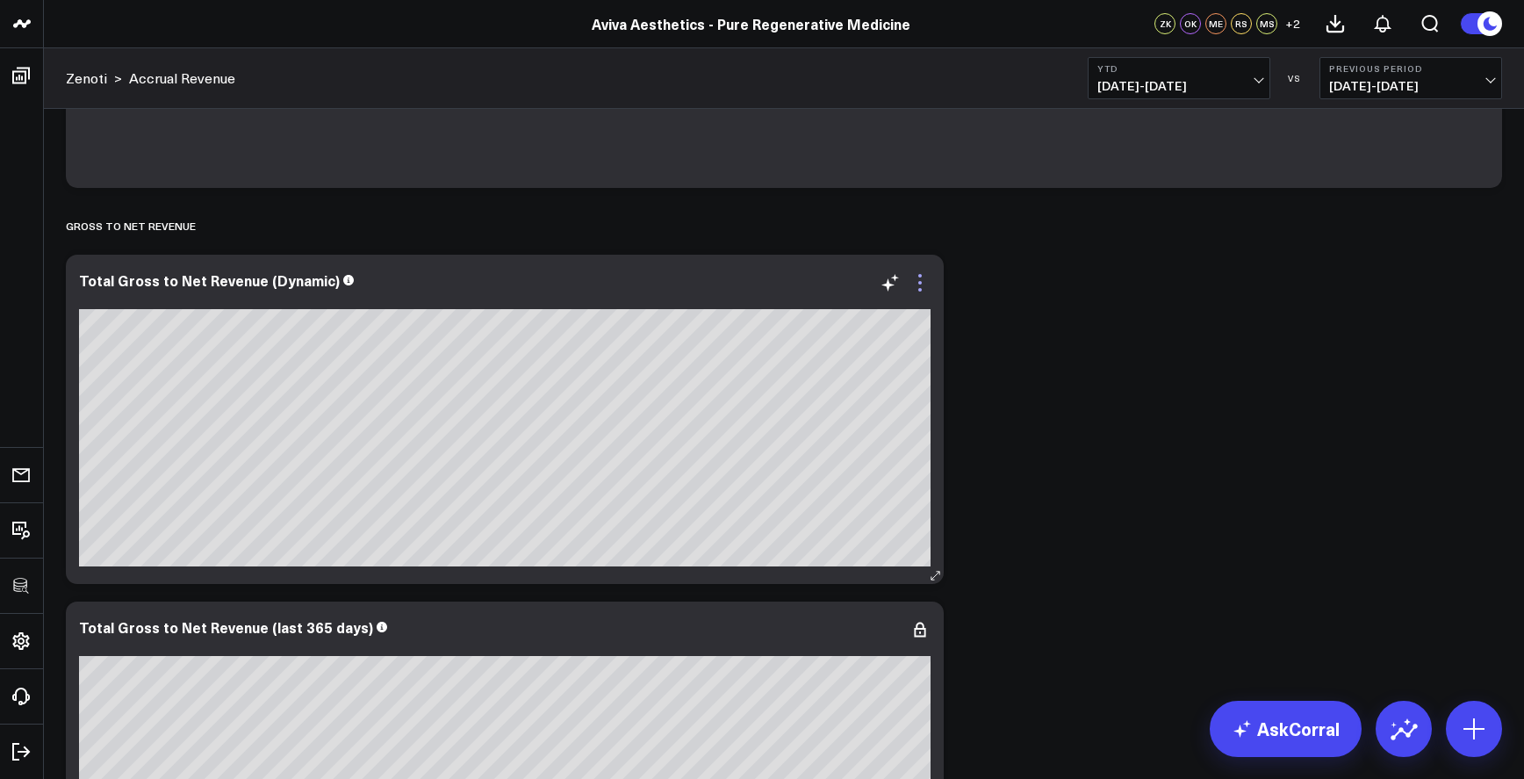
click at [923, 292] on icon at bounding box center [920, 282] width 21 height 21
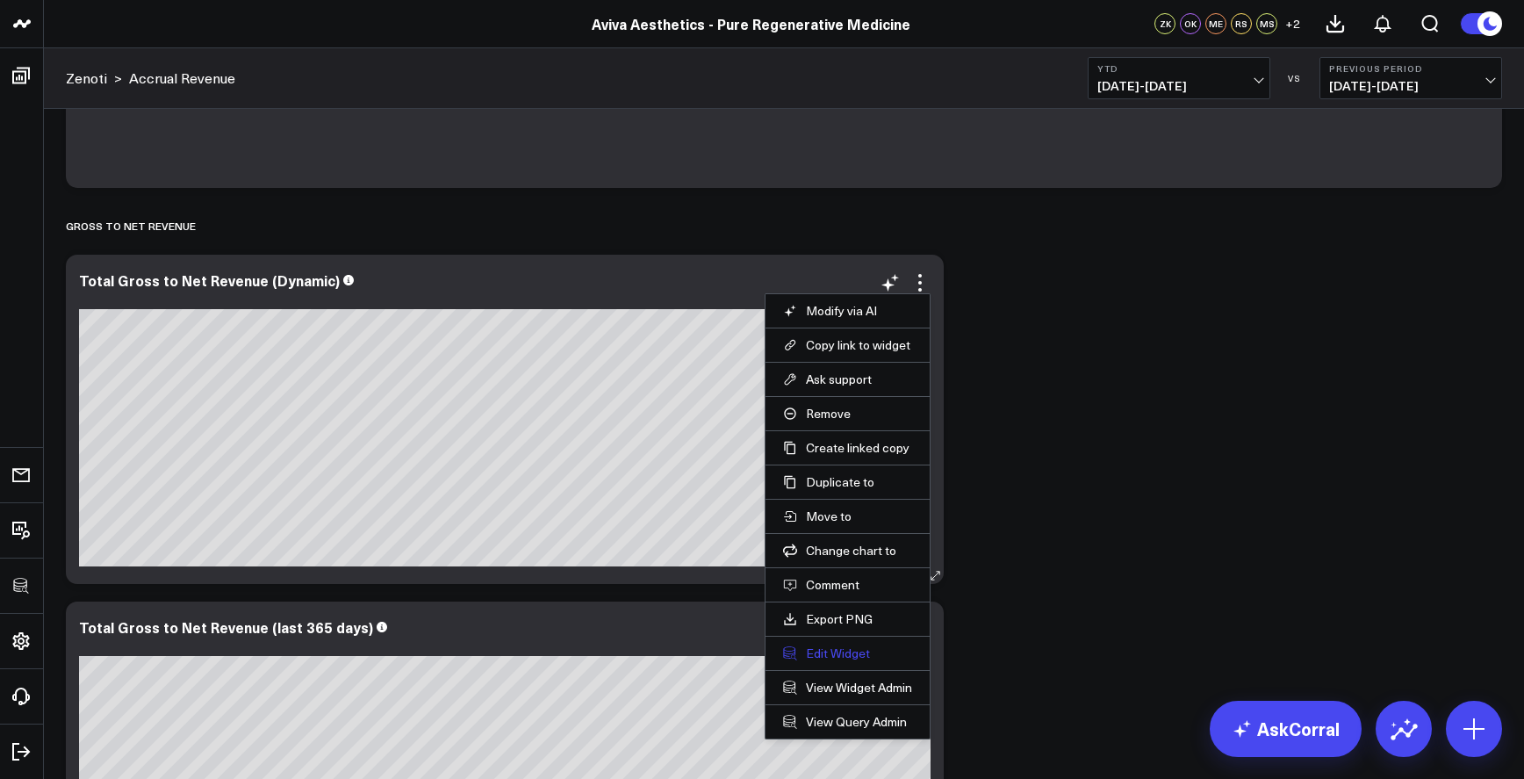
click at [848, 653] on button "Edit Widget" at bounding box center [847, 653] width 129 height 16
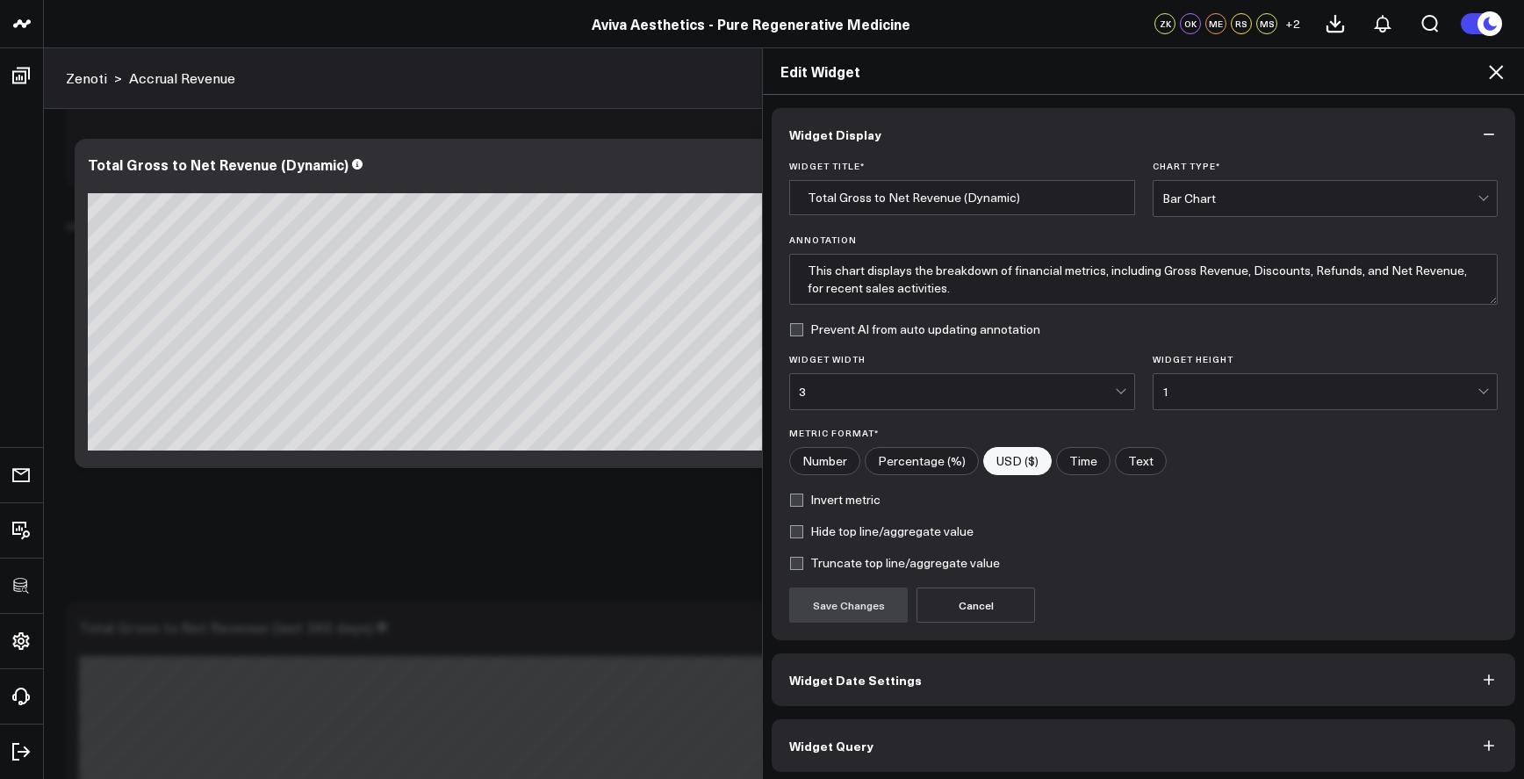
scroll to position [5, 0]
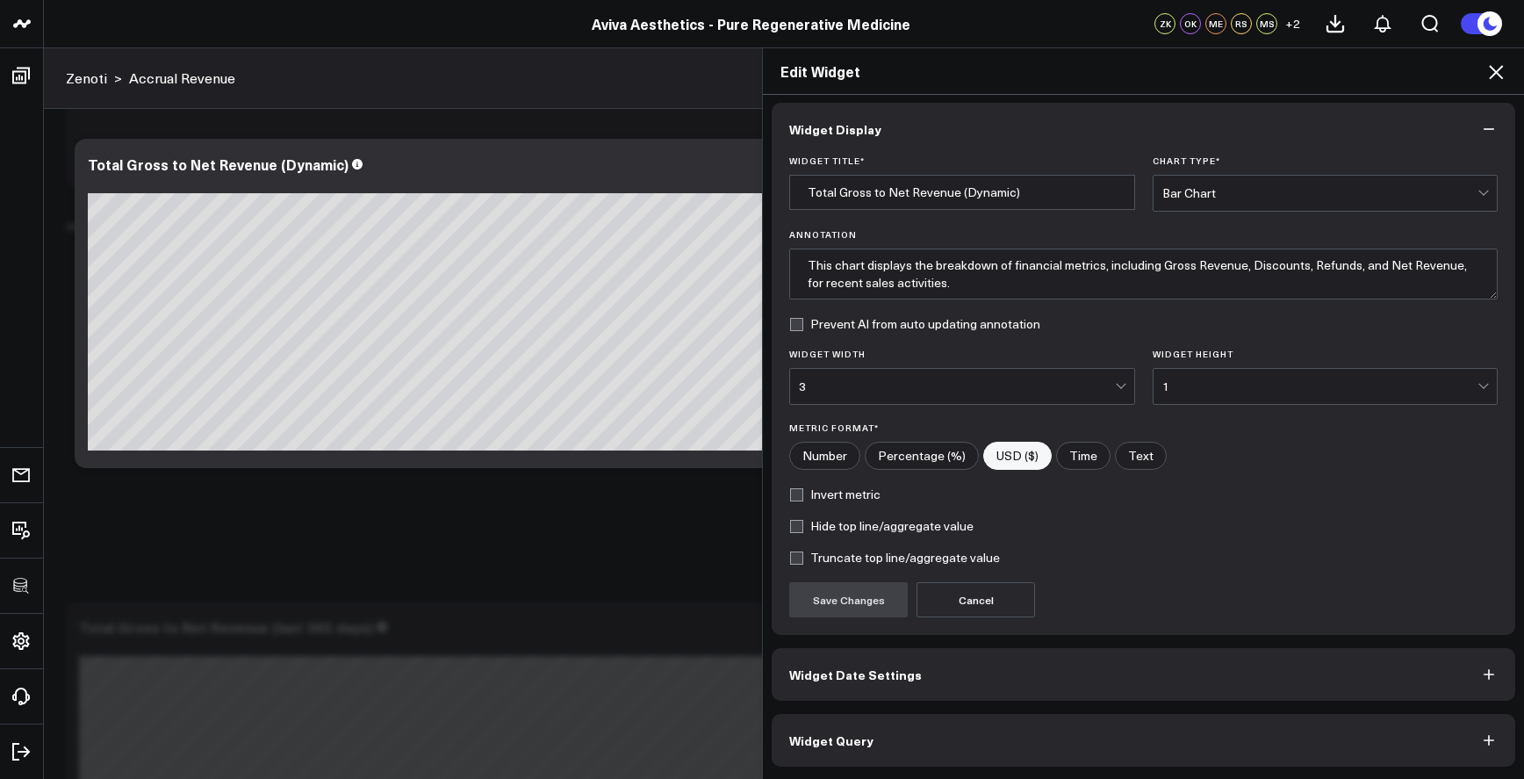
click at [909, 726] on button "Widget Query" at bounding box center [1144, 740] width 744 height 53
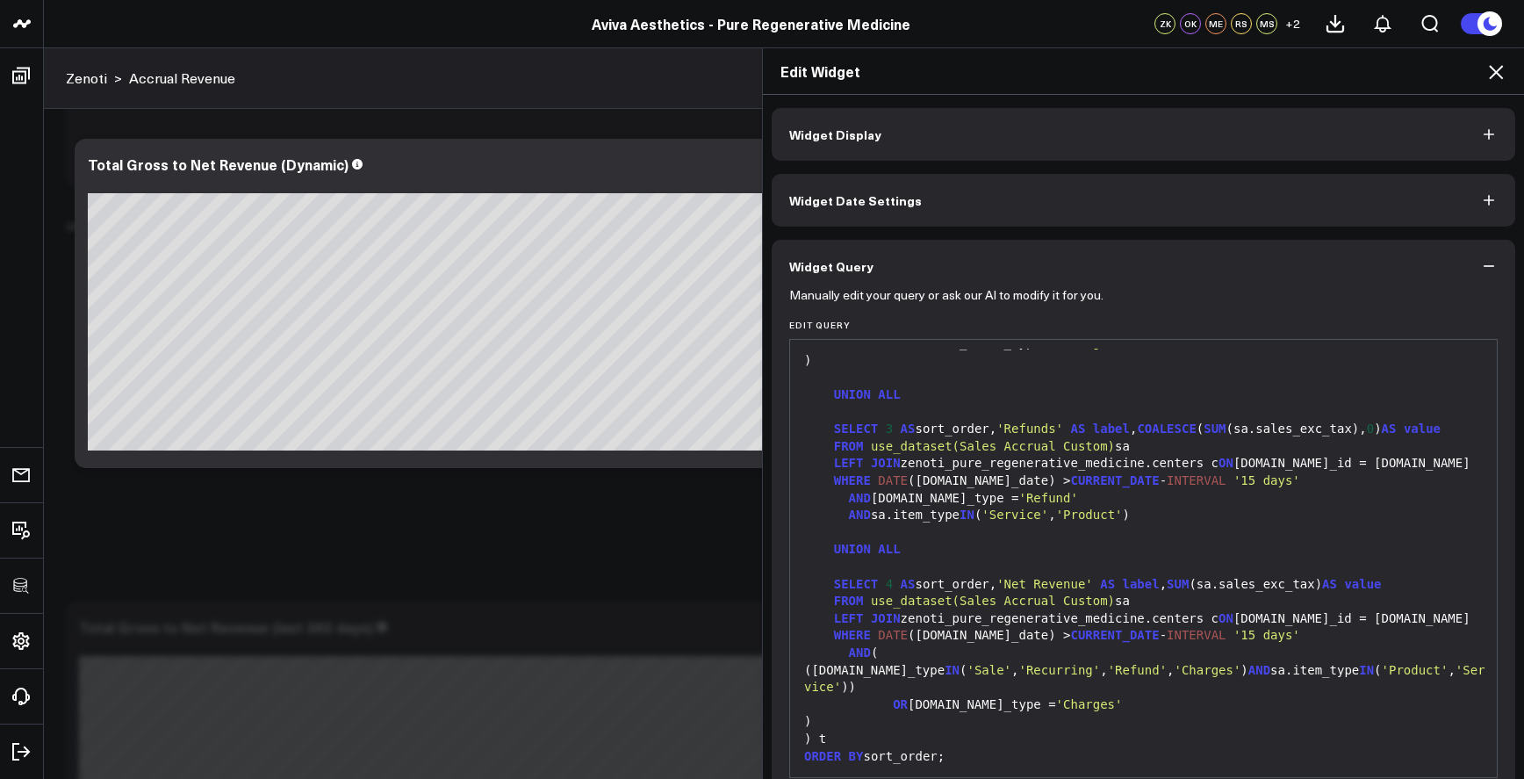
scroll to position [82, 0]
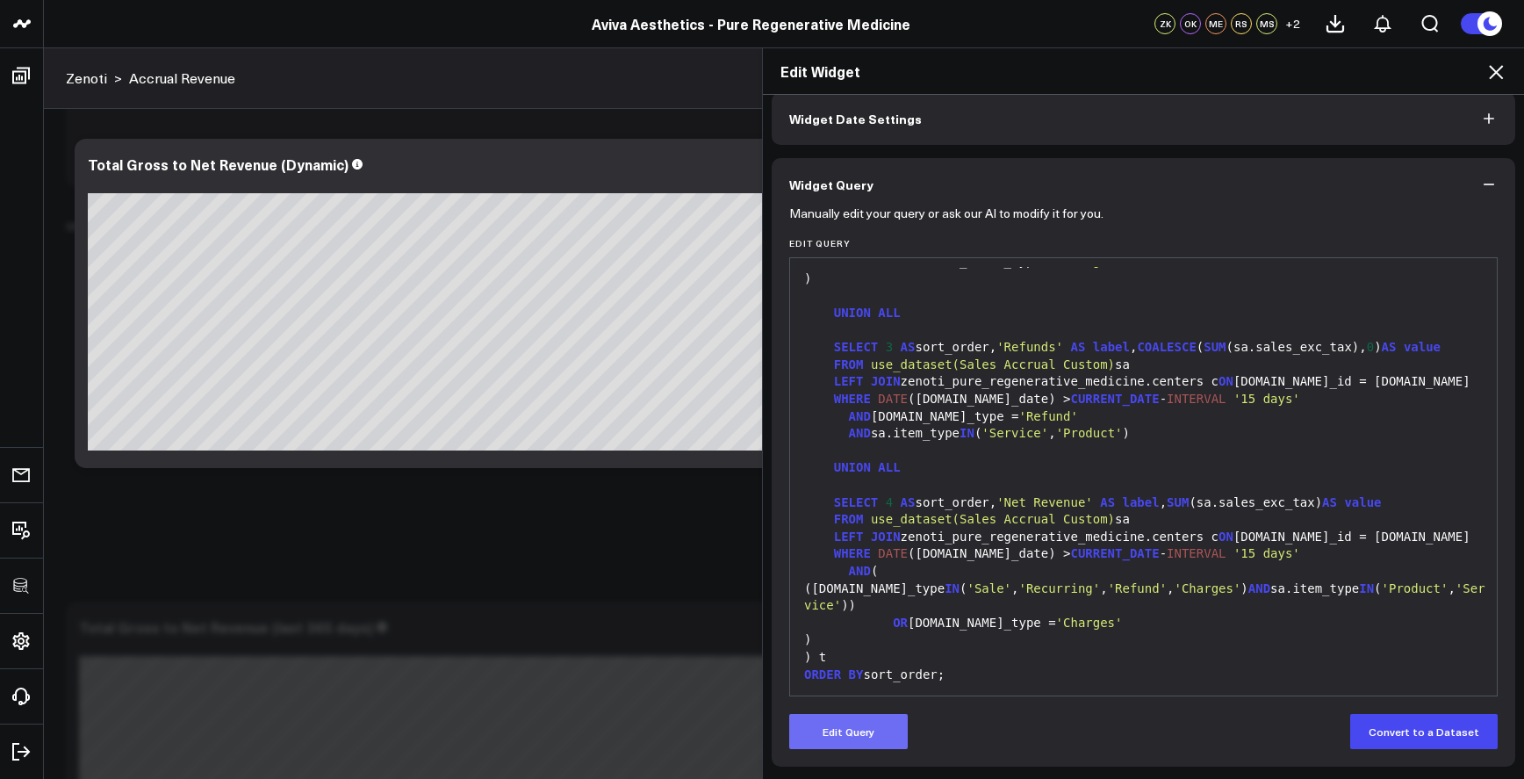
click at [865, 725] on button "Edit Query" at bounding box center [848, 731] width 119 height 35
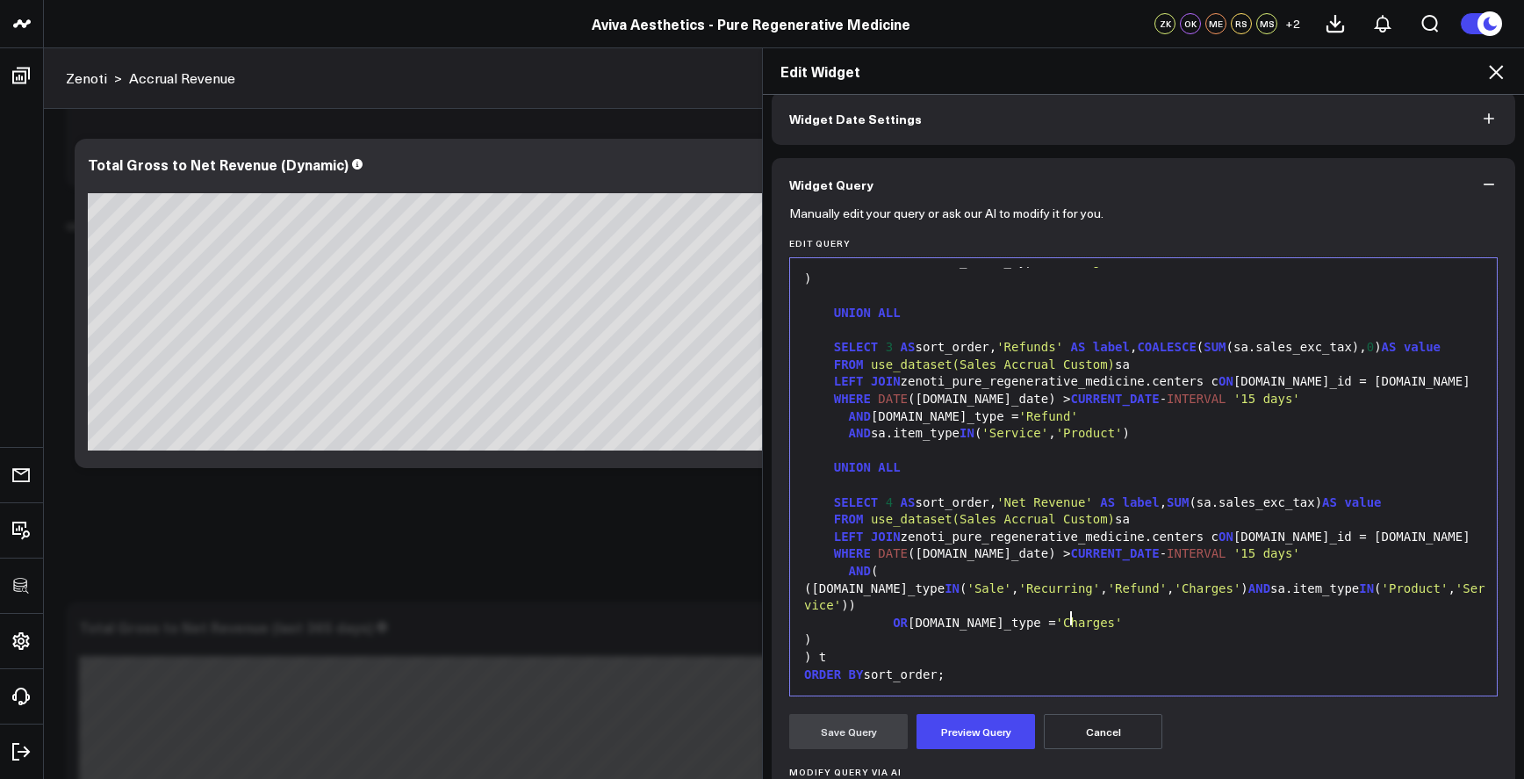
click at [1064, 588] on div "([DOMAIN_NAME]_type IN ( 'Sale' , 'Recurring' , 'Refund' , 'Charges' ) AND sa.i…" at bounding box center [1143, 597] width 689 height 34
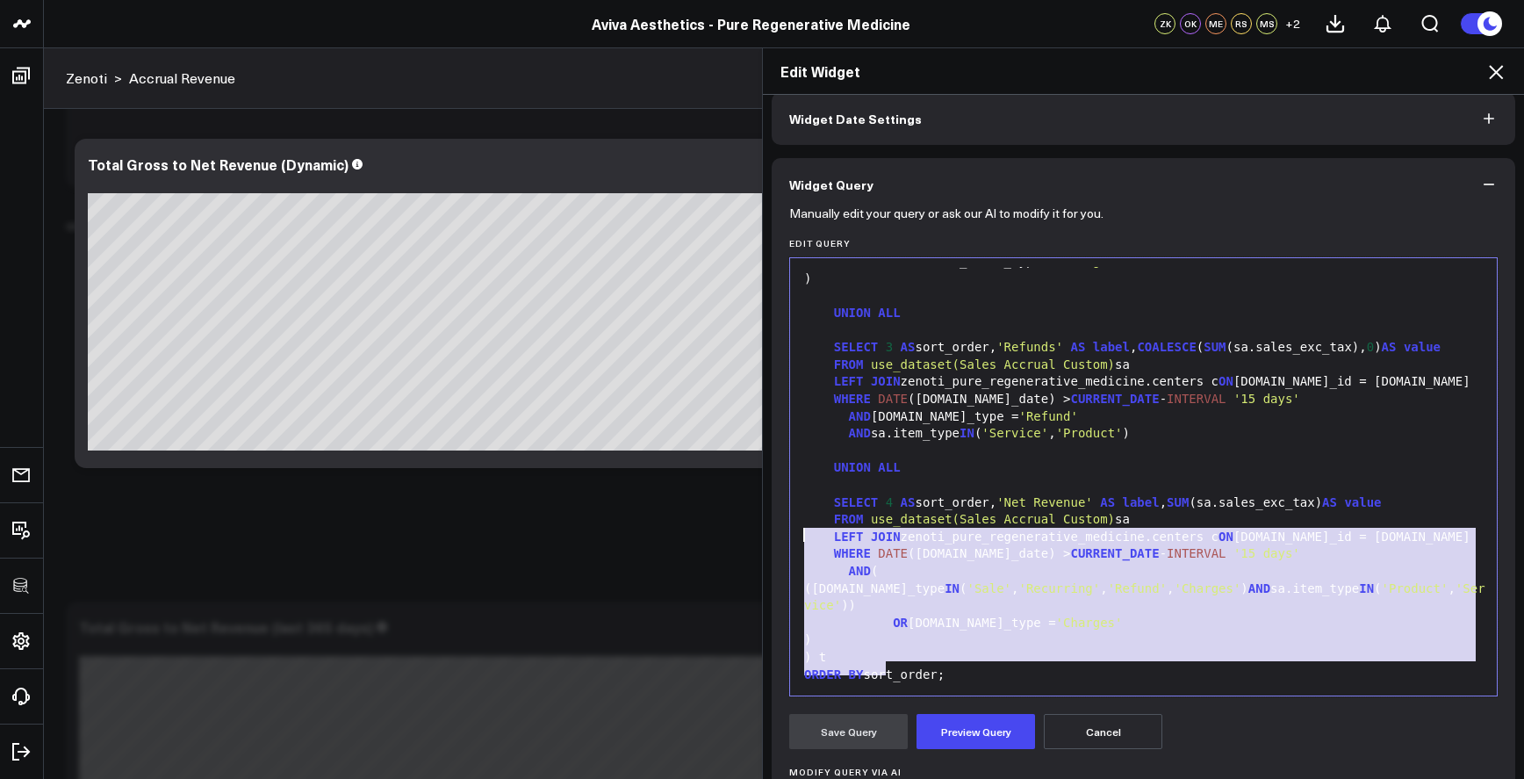
drag, startPoint x: 913, startPoint y: 643, endPoint x: 790, endPoint y: 511, distance: 180.2
click at [790, 511] on div "99 1 2 3 4 5 6 7 8 9 10 11 12 13 14 15 16 17 18 19 20 21 22 23 24 25 26 27 28 2…" at bounding box center [1143, 476] width 709 height 439
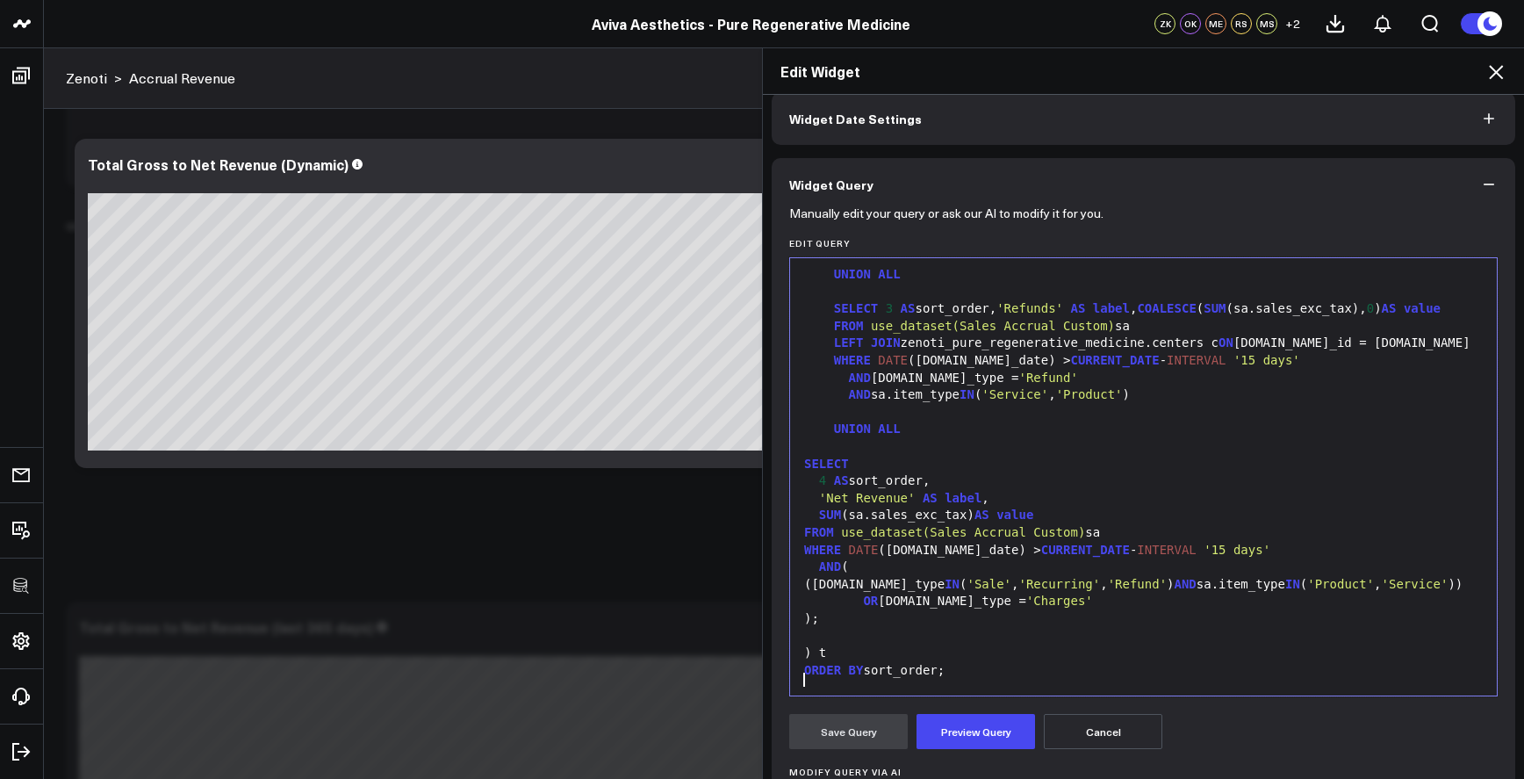
scroll to position [111, 0]
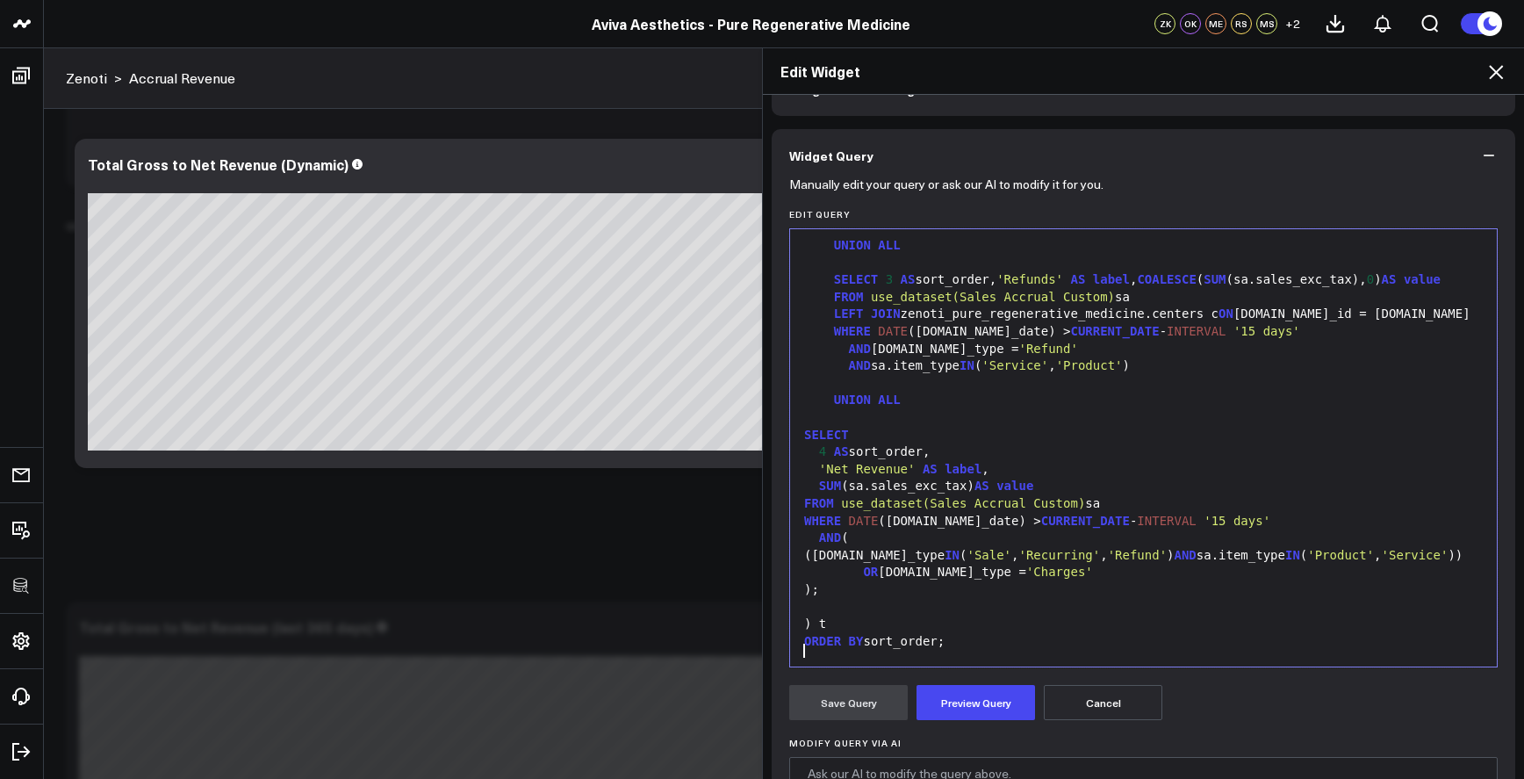
click at [1197, 548] on span "AND" at bounding box center [1186, 555] width 22 height 14
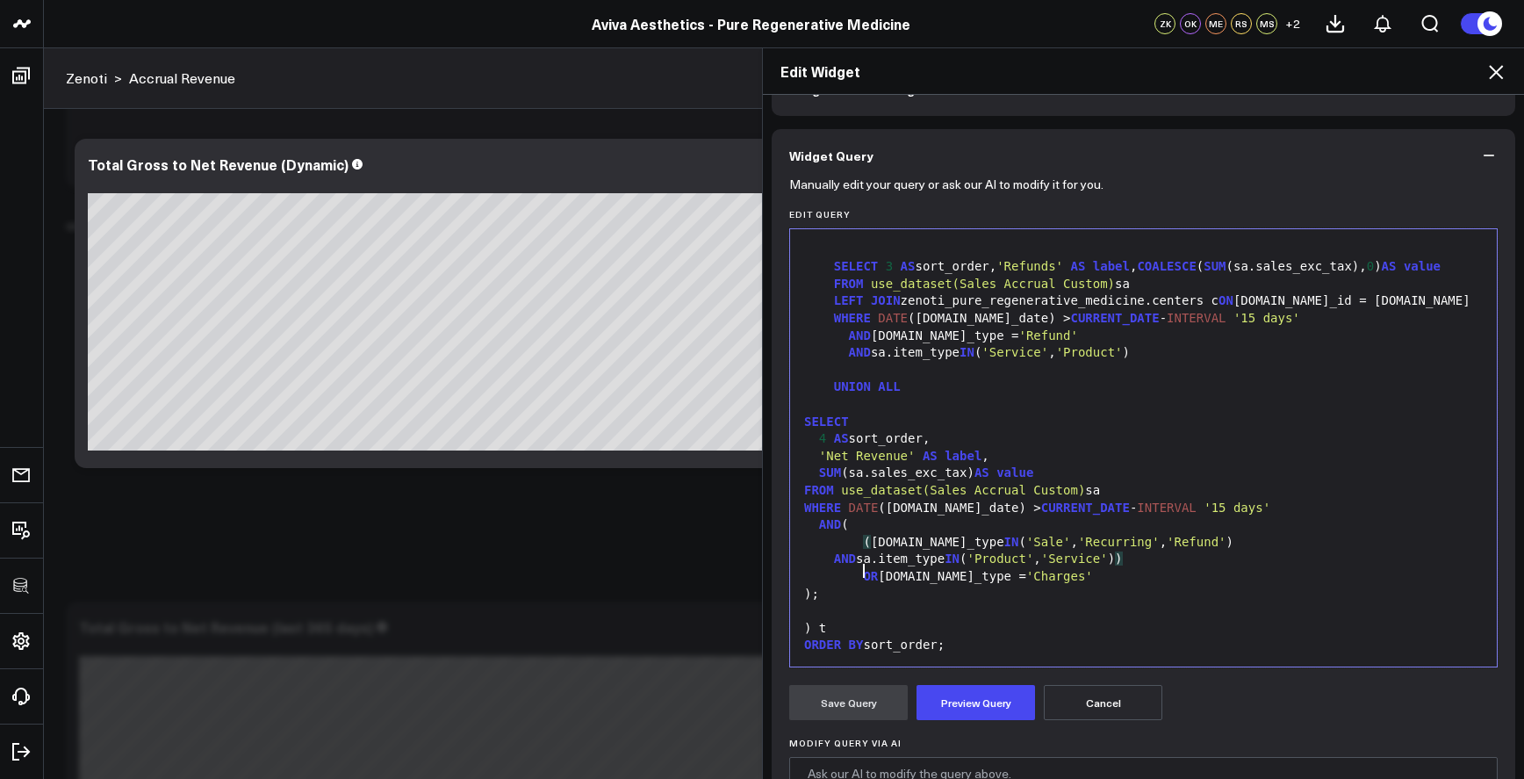
click at [858, 545] on div "( [DOMAIN_NAME]_type IN ( 'Sale' , 'Recurring' , 'Refund' )" at bounding box center [1143, 543] width 689 height 18
click at [863, 578] on span "OR" at bounding box center [870, 576] width 15 height 14
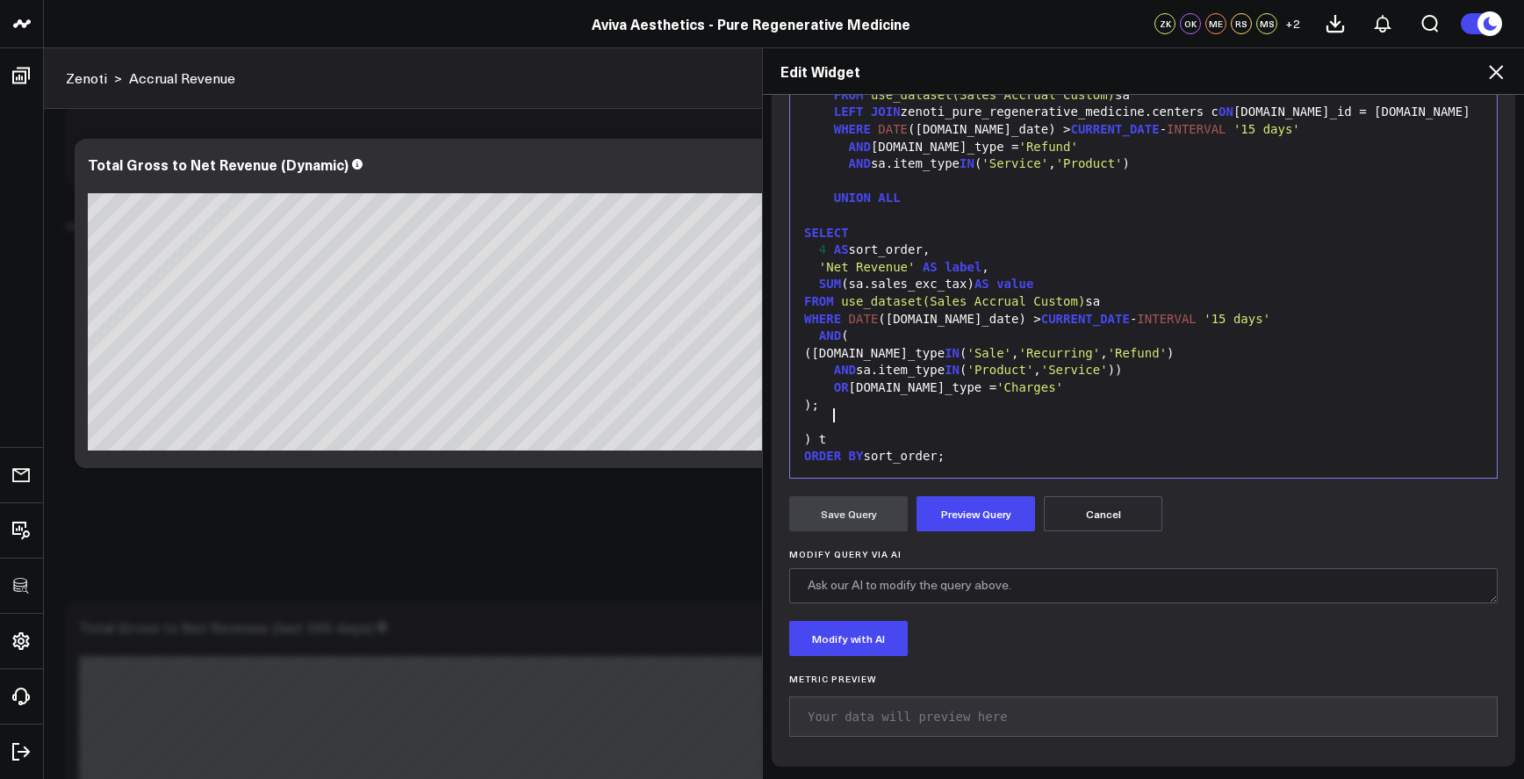
click at [946, 535] on form "Manually edit your query or ask our AI to modify it for you. Edit Query 99 1 2 …" at bounding box center [1143, 371] width 709 height 756
click at [947, 526] on button "Preview Query" at bounding box center [976, 513] width 119 height 35
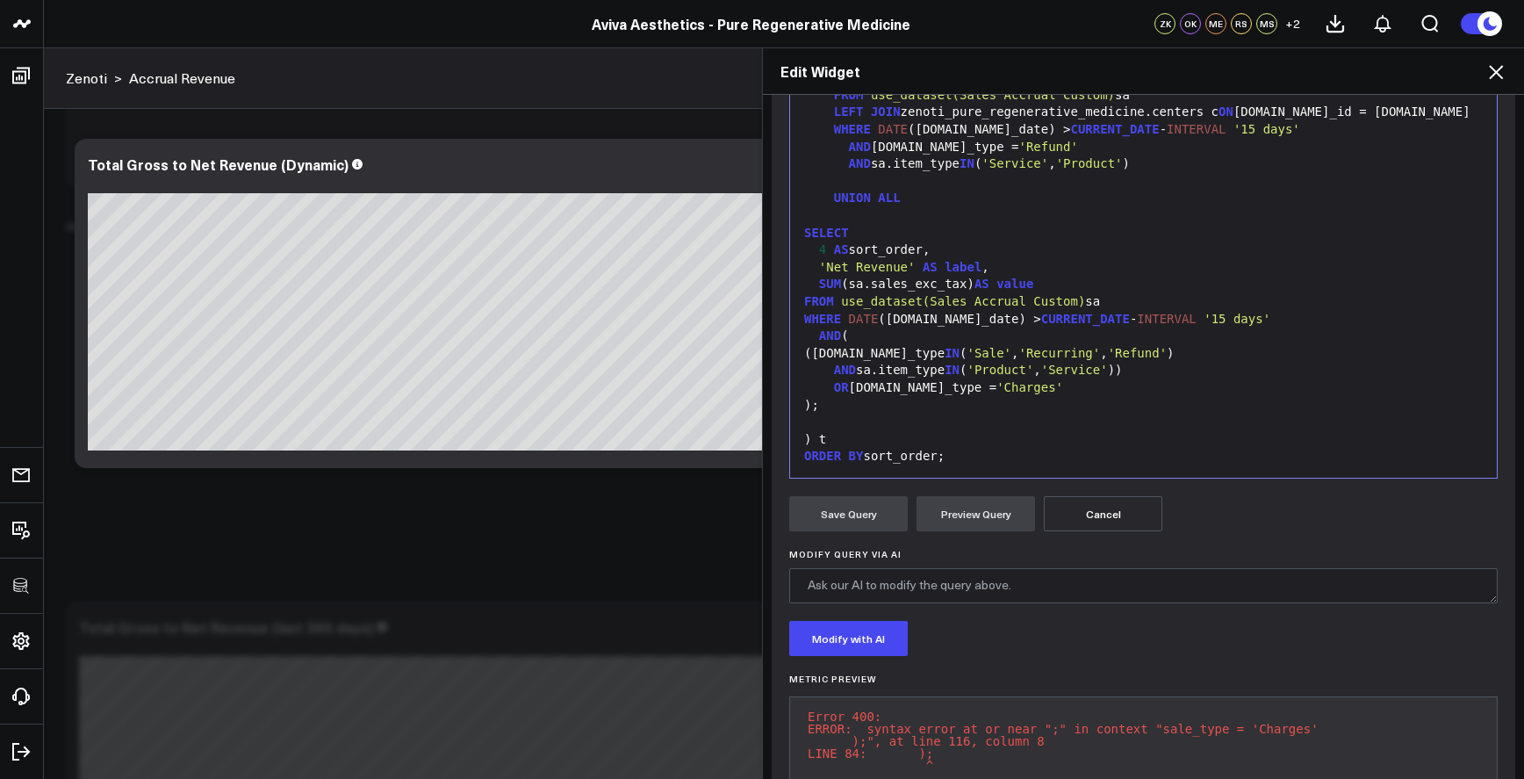
click at [978, 407] on div ");" at bounding box center [1143, 406] width 689 height 18
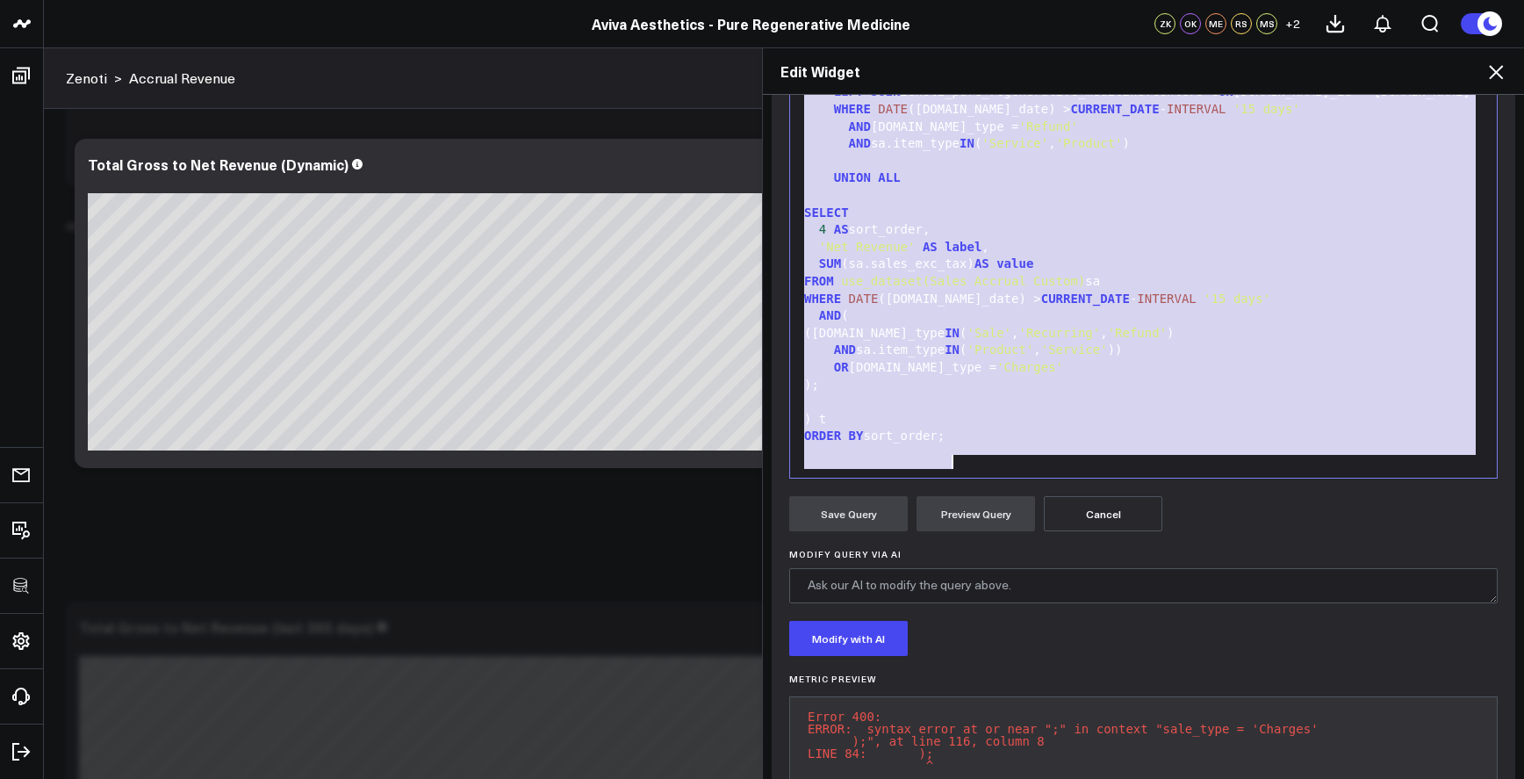
copy div "SELECT label , value FROM ( SELECT 1 AS sort_order, 'Gross Revenue' AS label , …"
click at [970, 325] on div "AND (" at bounding box center [1143, 316] width 689 height 18
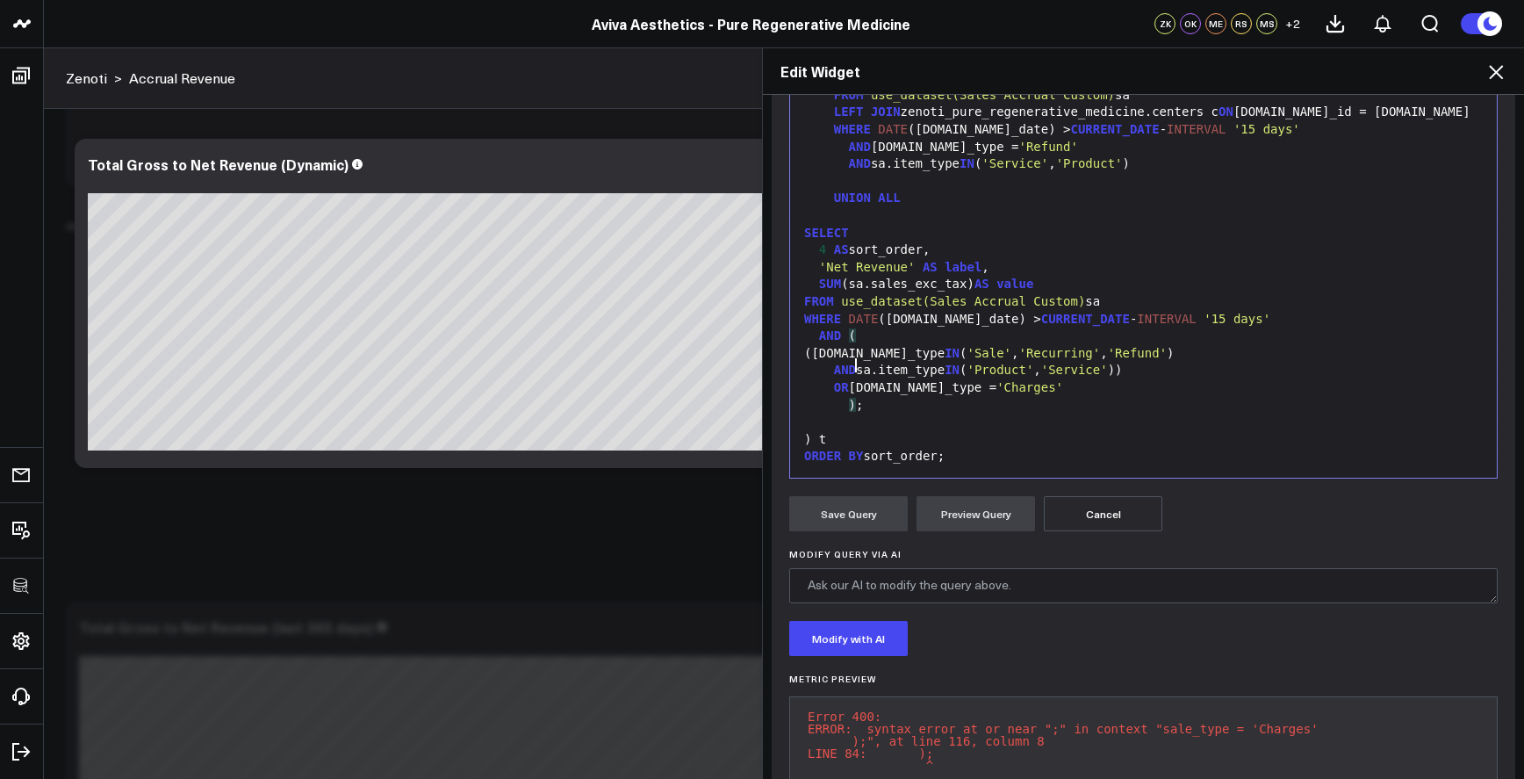
scroll to position [412, 0]
click at [1057, 445] on div ") t" at bounding box center [1143, 440] width 689 height 18
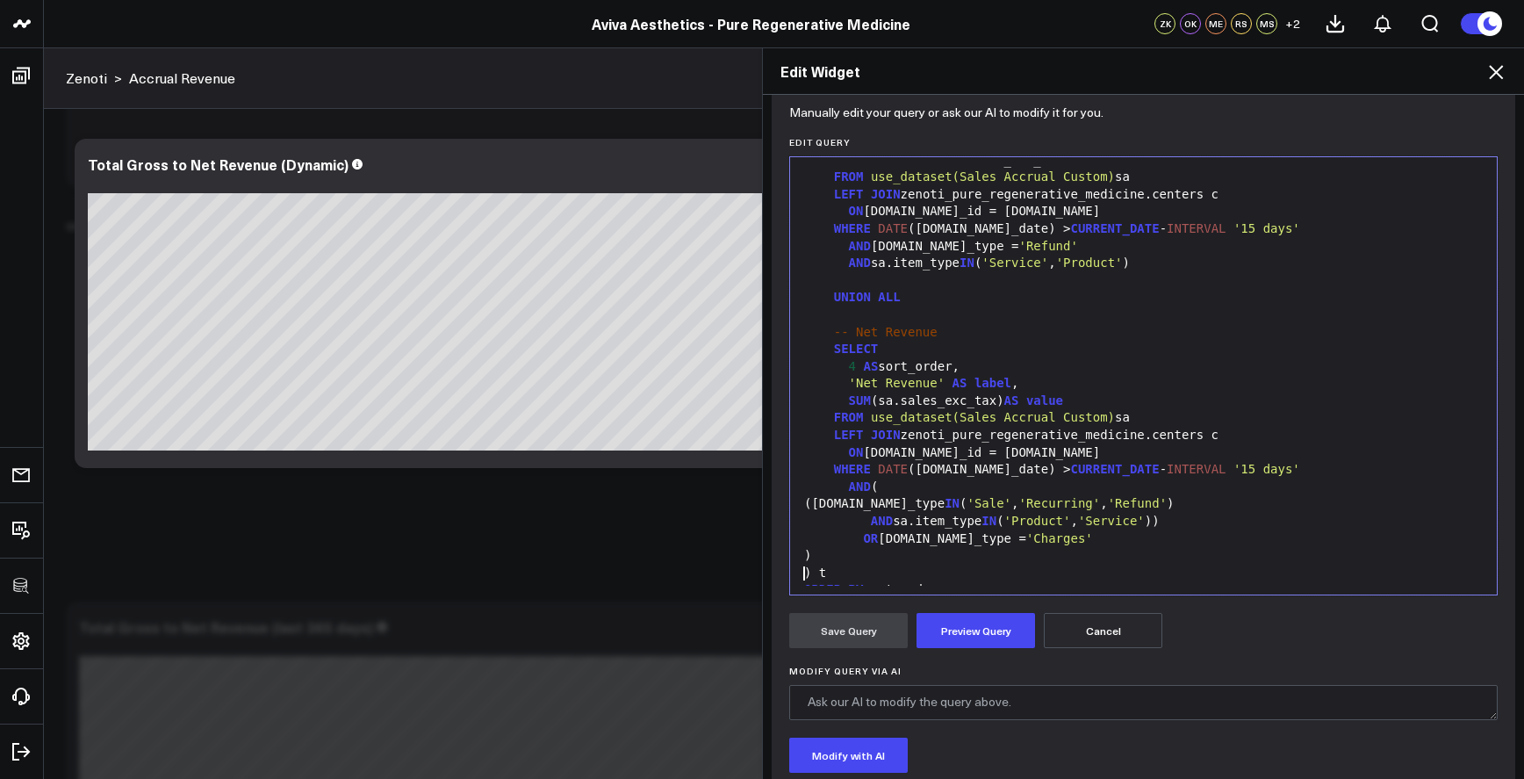
scroll to position [292, 0]
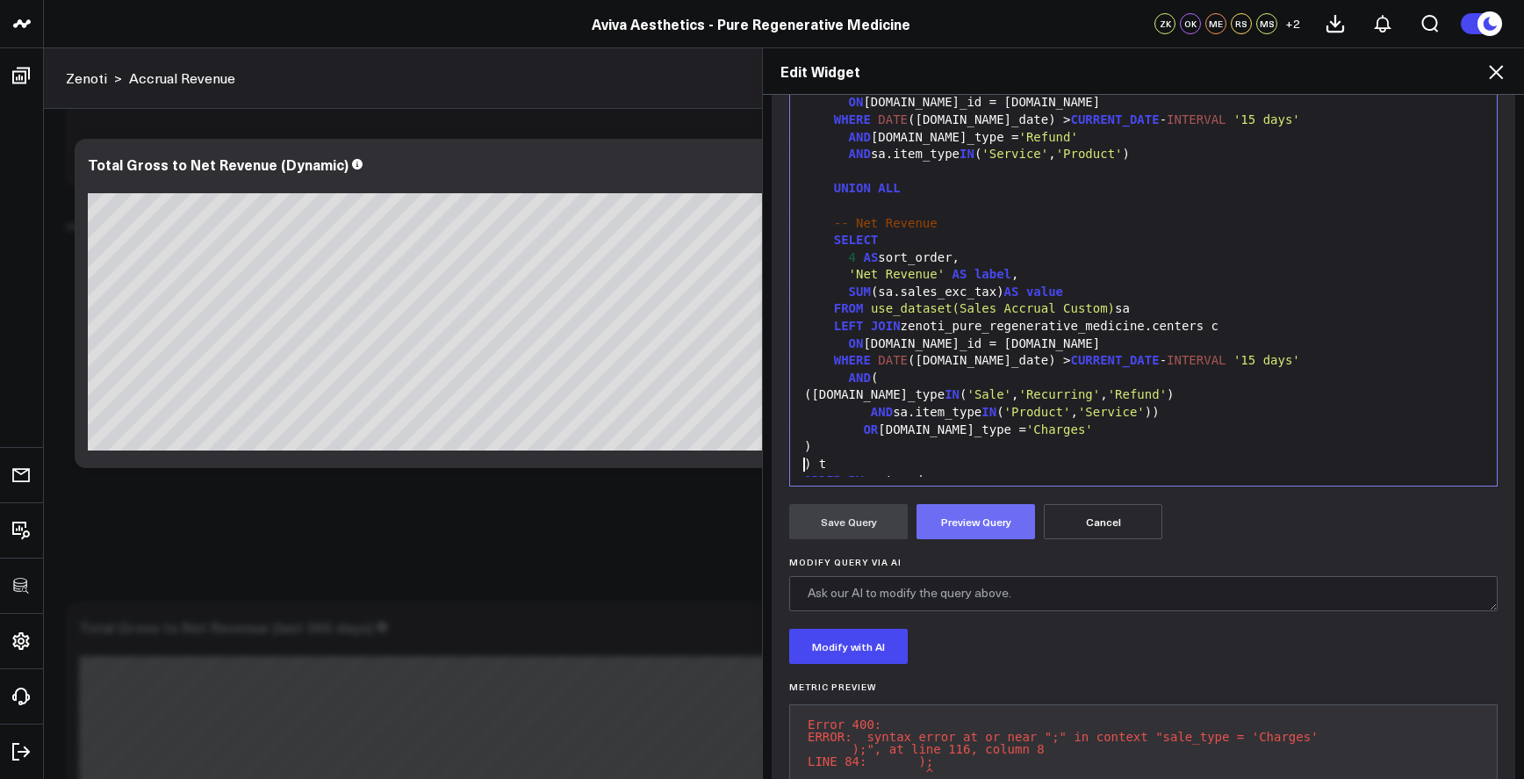
click at [938, 516] on button "Preview Query" at bounding box center [976, 521] width 119 height 35
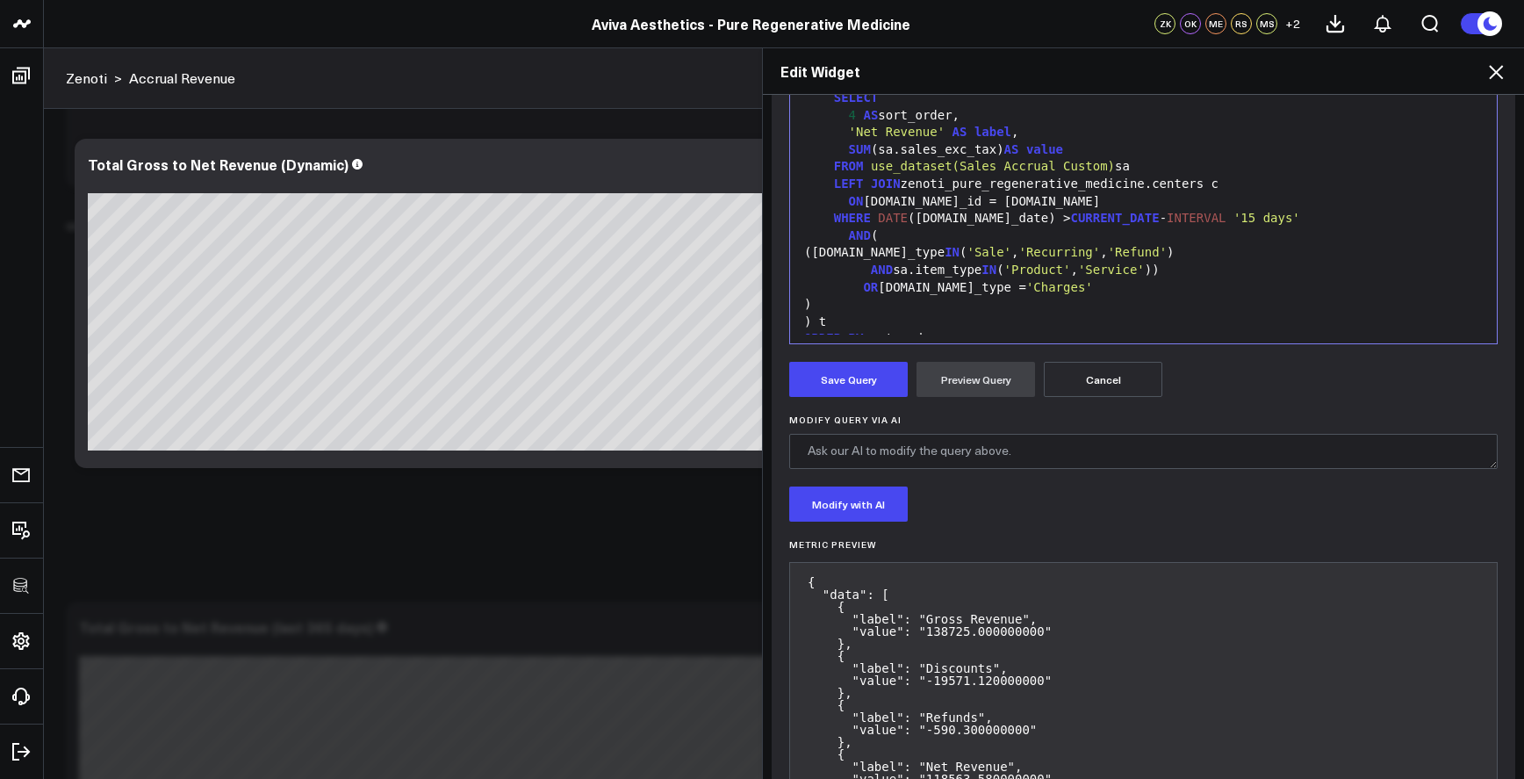
scroll to position [533, 0]
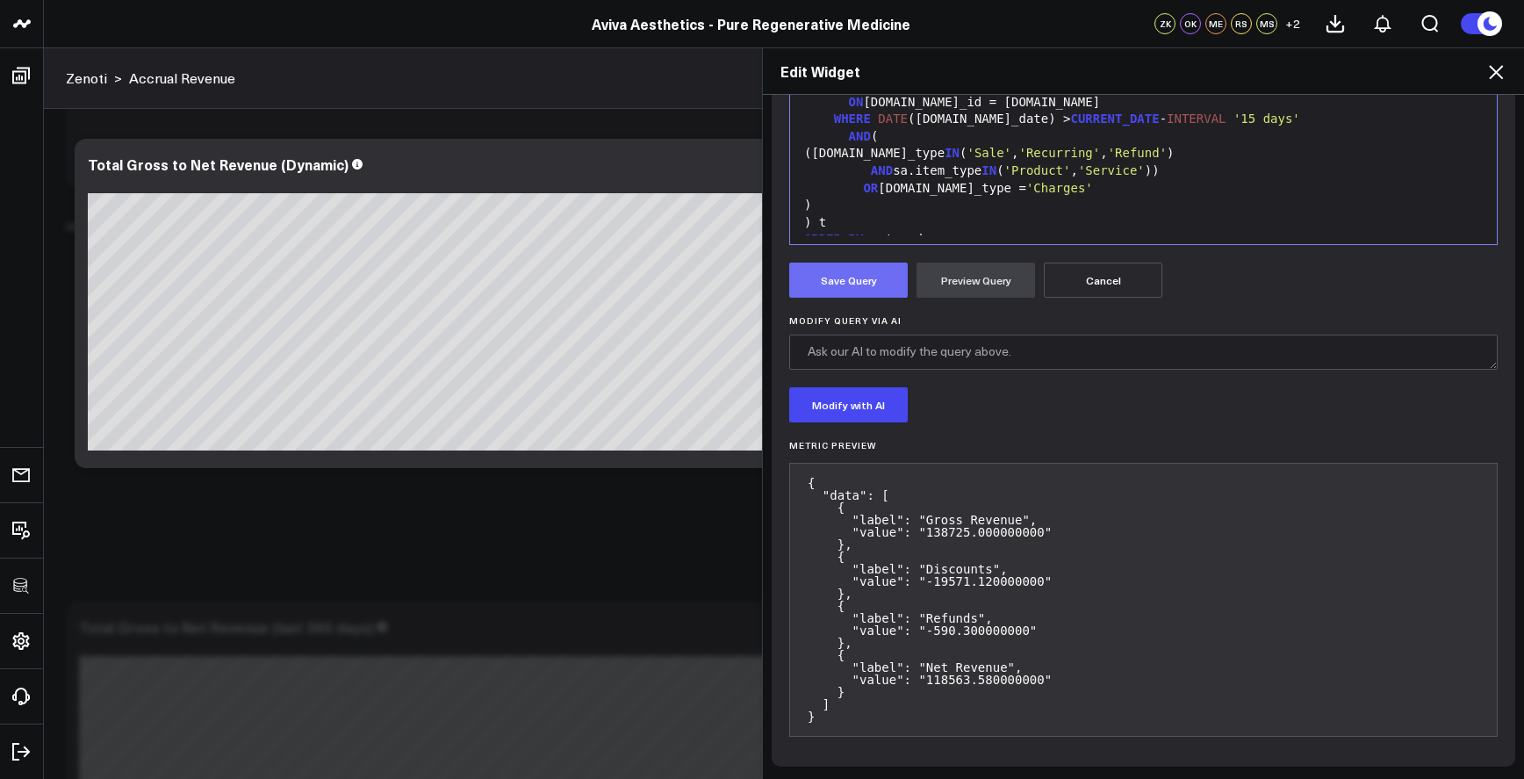
click at [828, 285] on button "Save Query" at bounding box center [848, 280] width 119 height 35
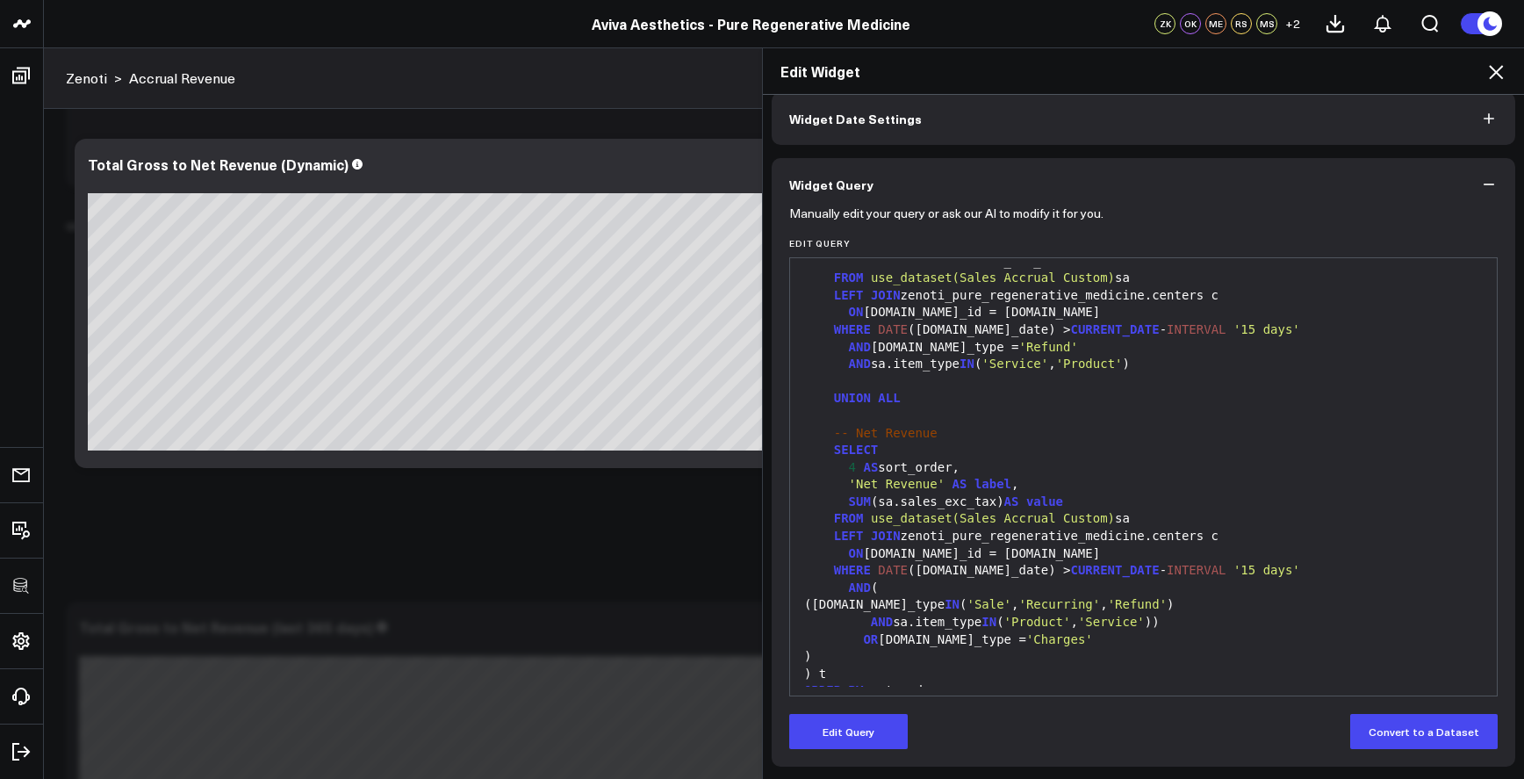
scroll to position [82, 0]
click at [1503, 74] on icon at bounding box center [1496, 71] width 21 height 21
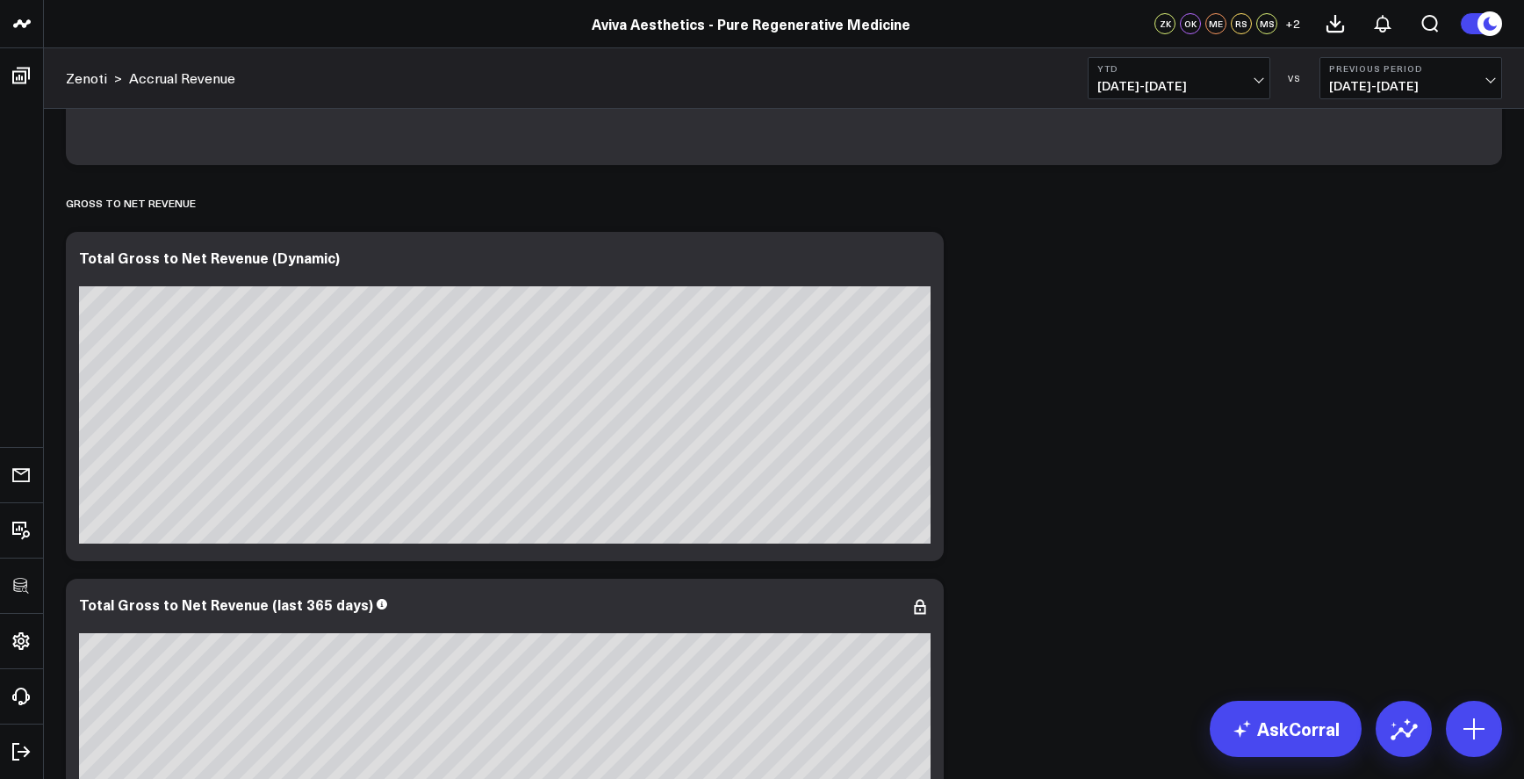
scroll to position [399, 0]
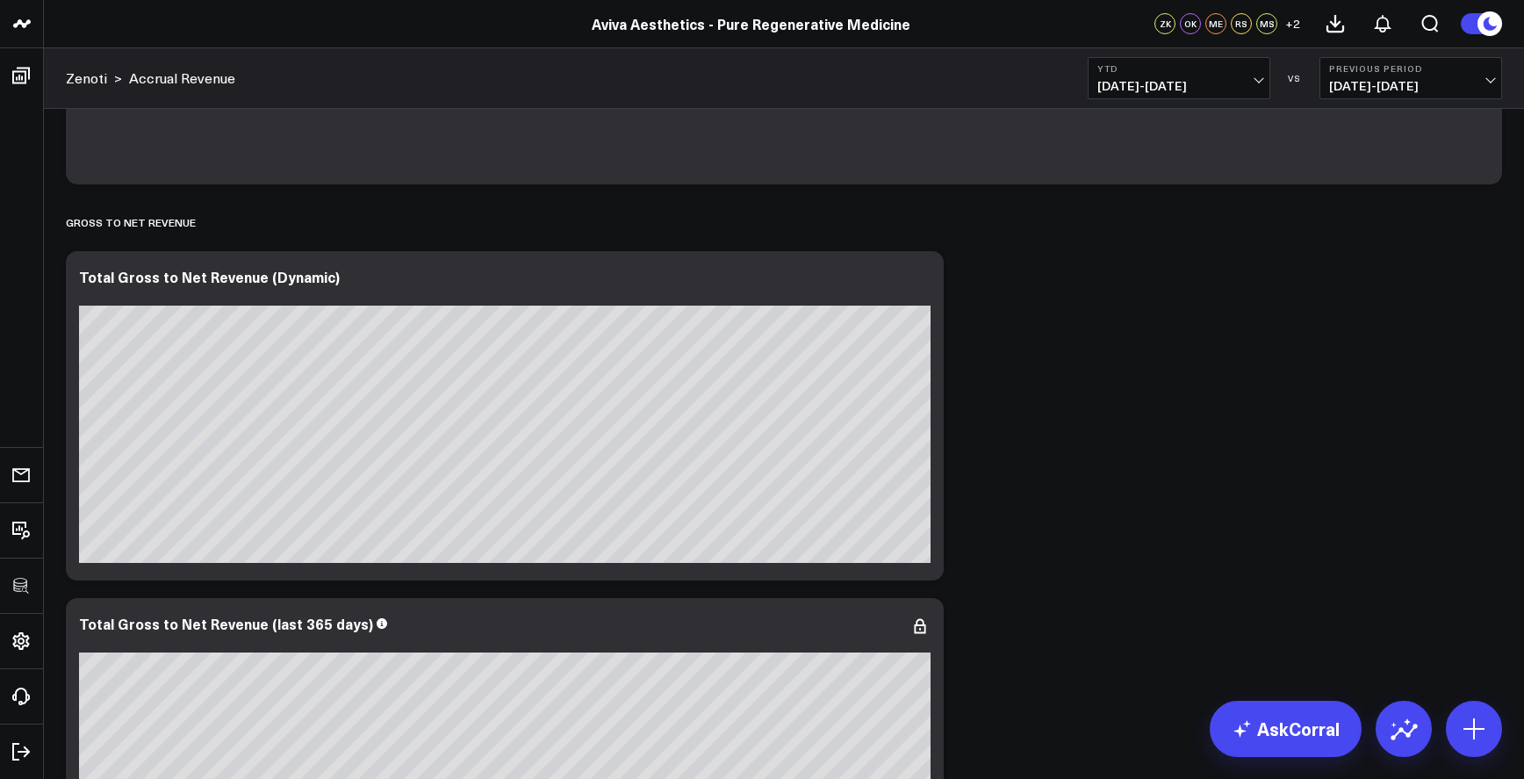
click at [554, 0] on header "3725 Test 829 Studios Accenture Acme Industrial Activant Capital Agriculture & …" at bounding box center [762, 24] width 1524 height 48
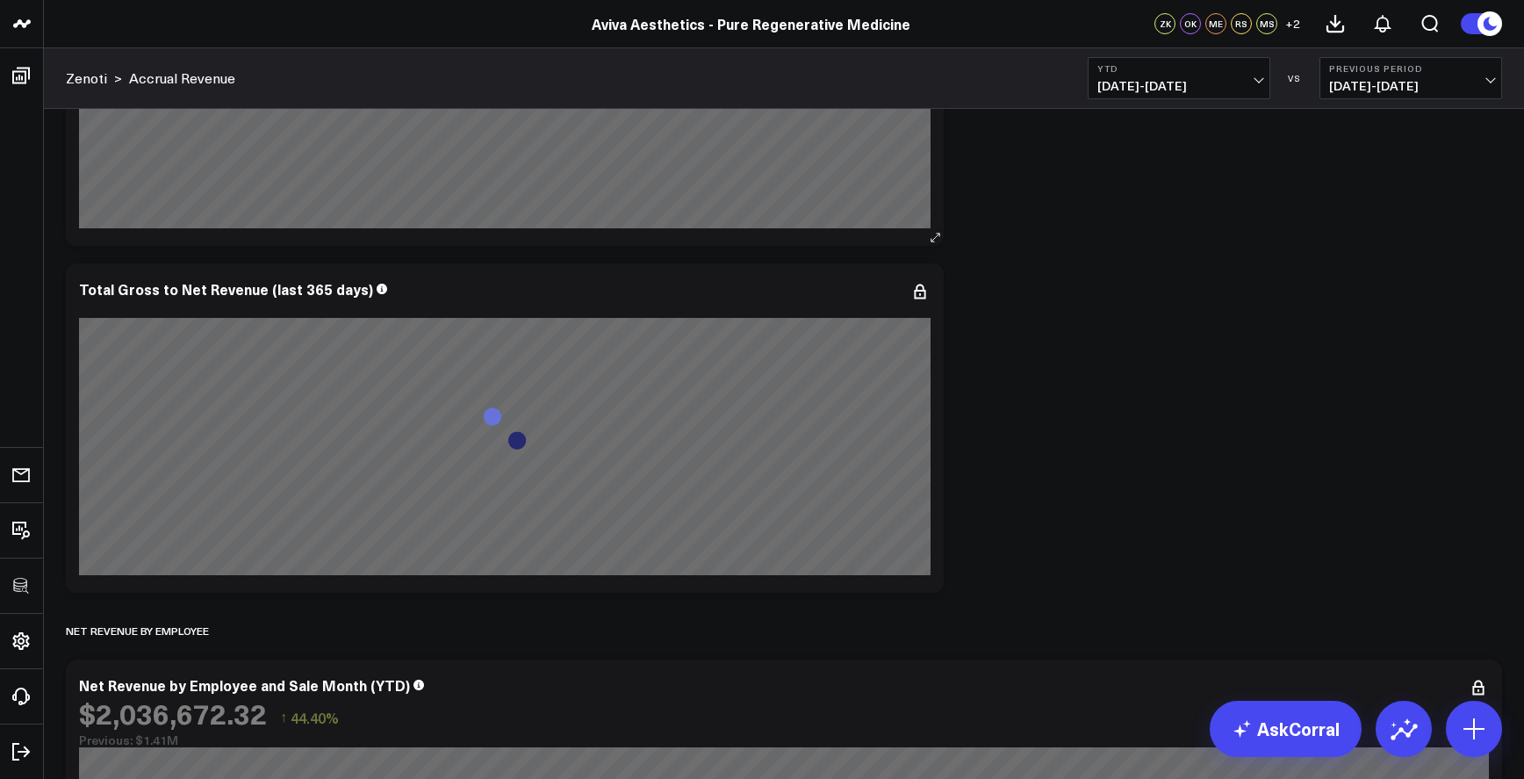
scroll to position [371, 0]
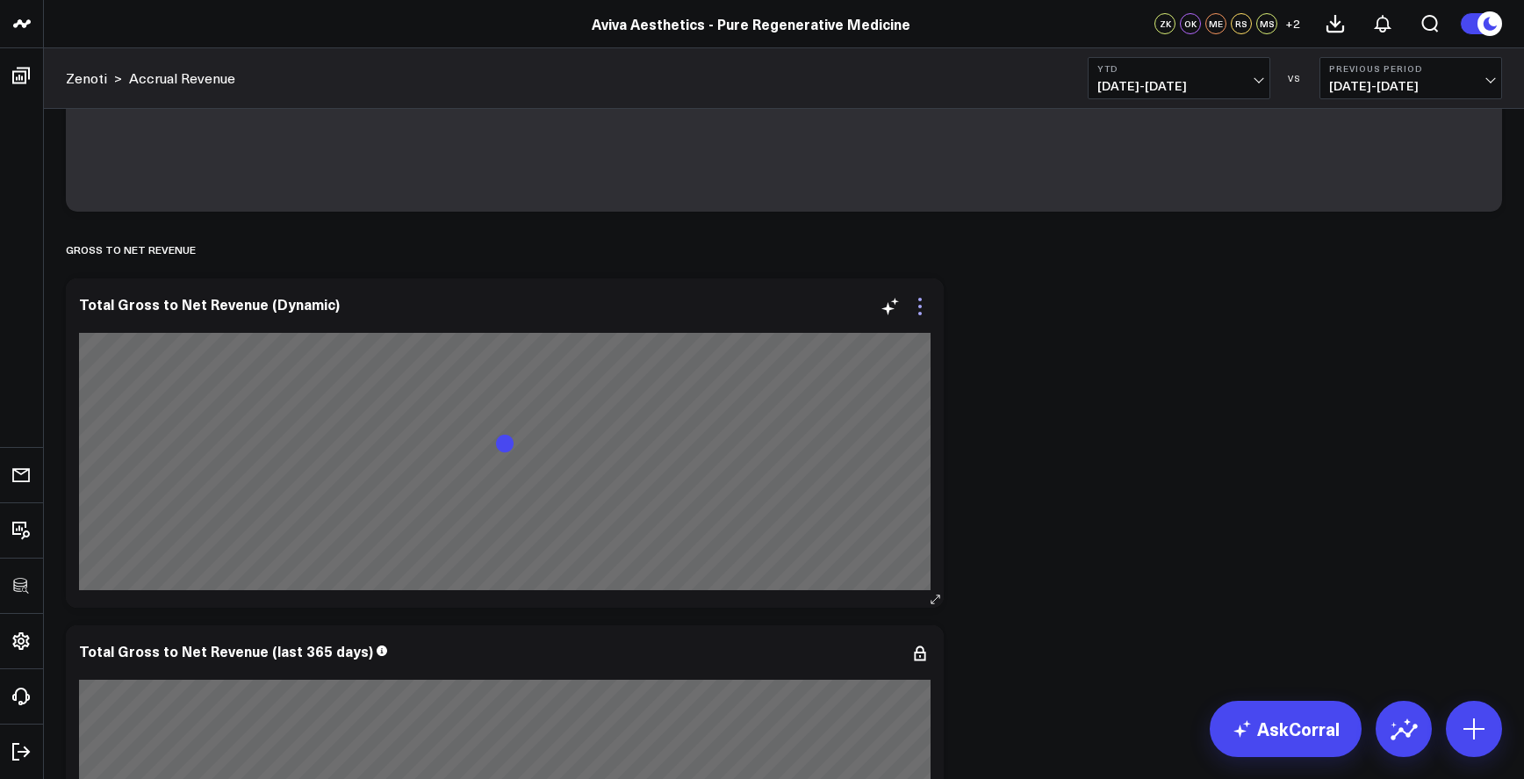
click at [926, 296] on icon at bounding box center [920, 306] width 21 height 21
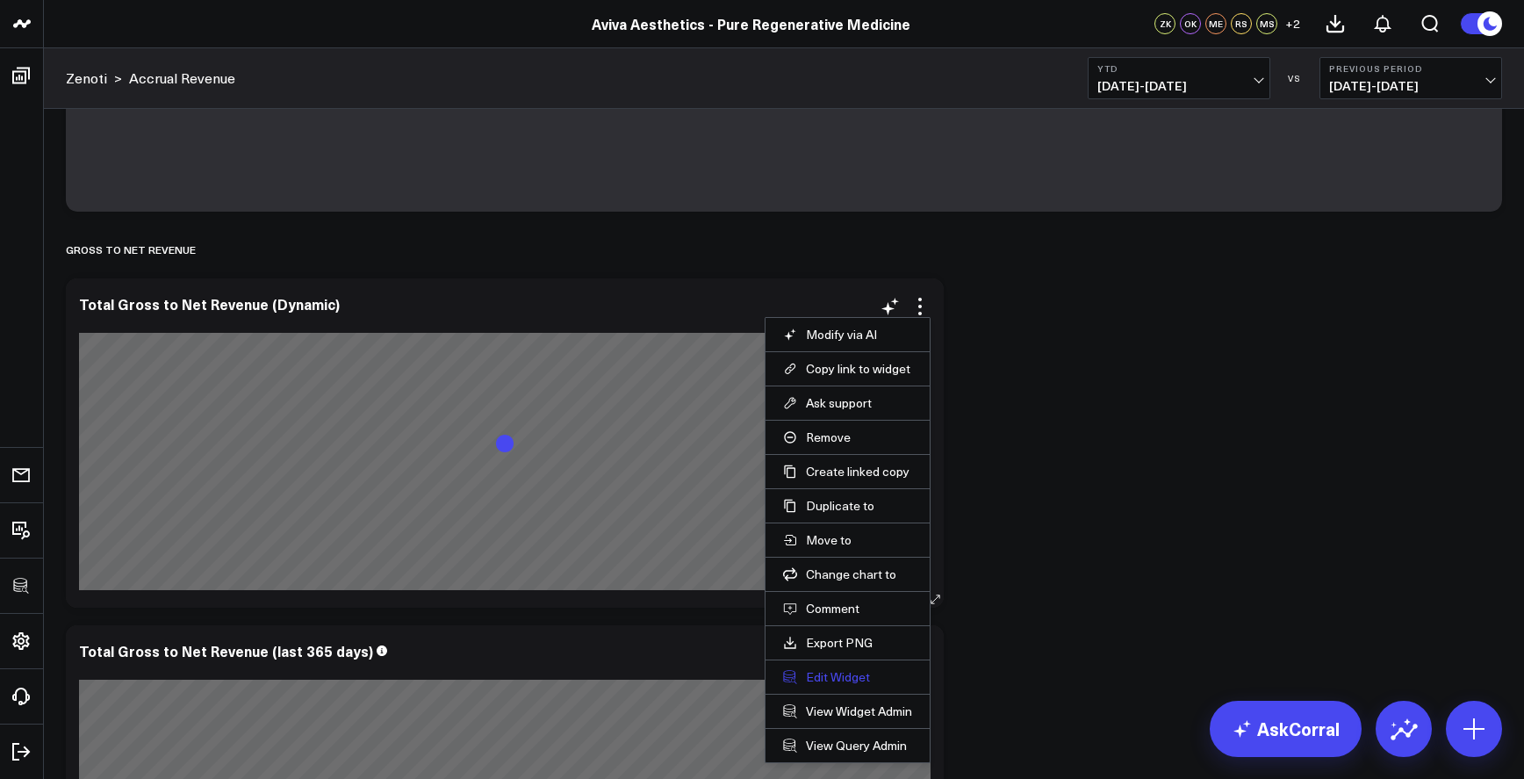
click at [845, 681] on button "Edit Widget" at bounding box center [847, 677] width 129 height 16
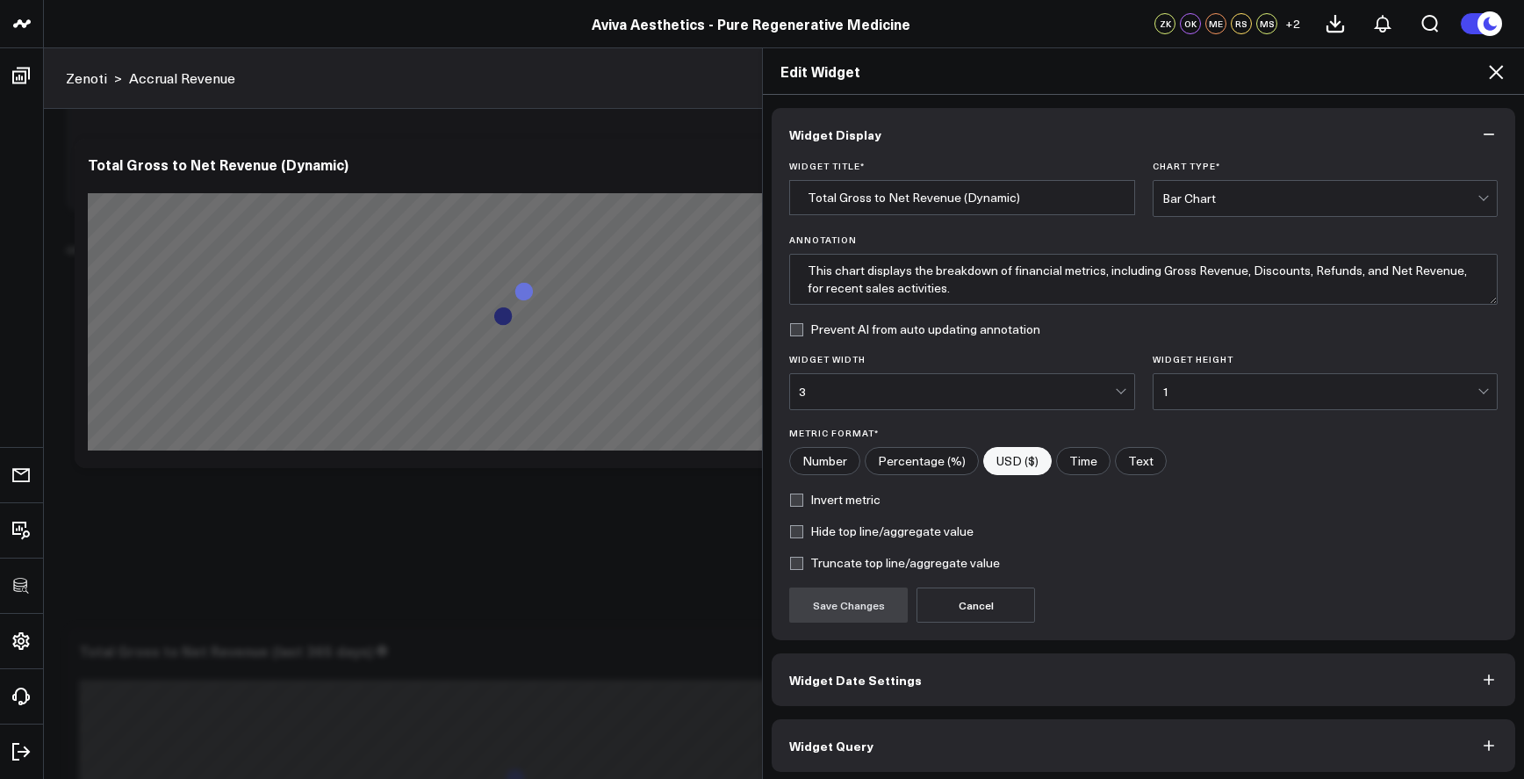
scroll to position [5, 0]
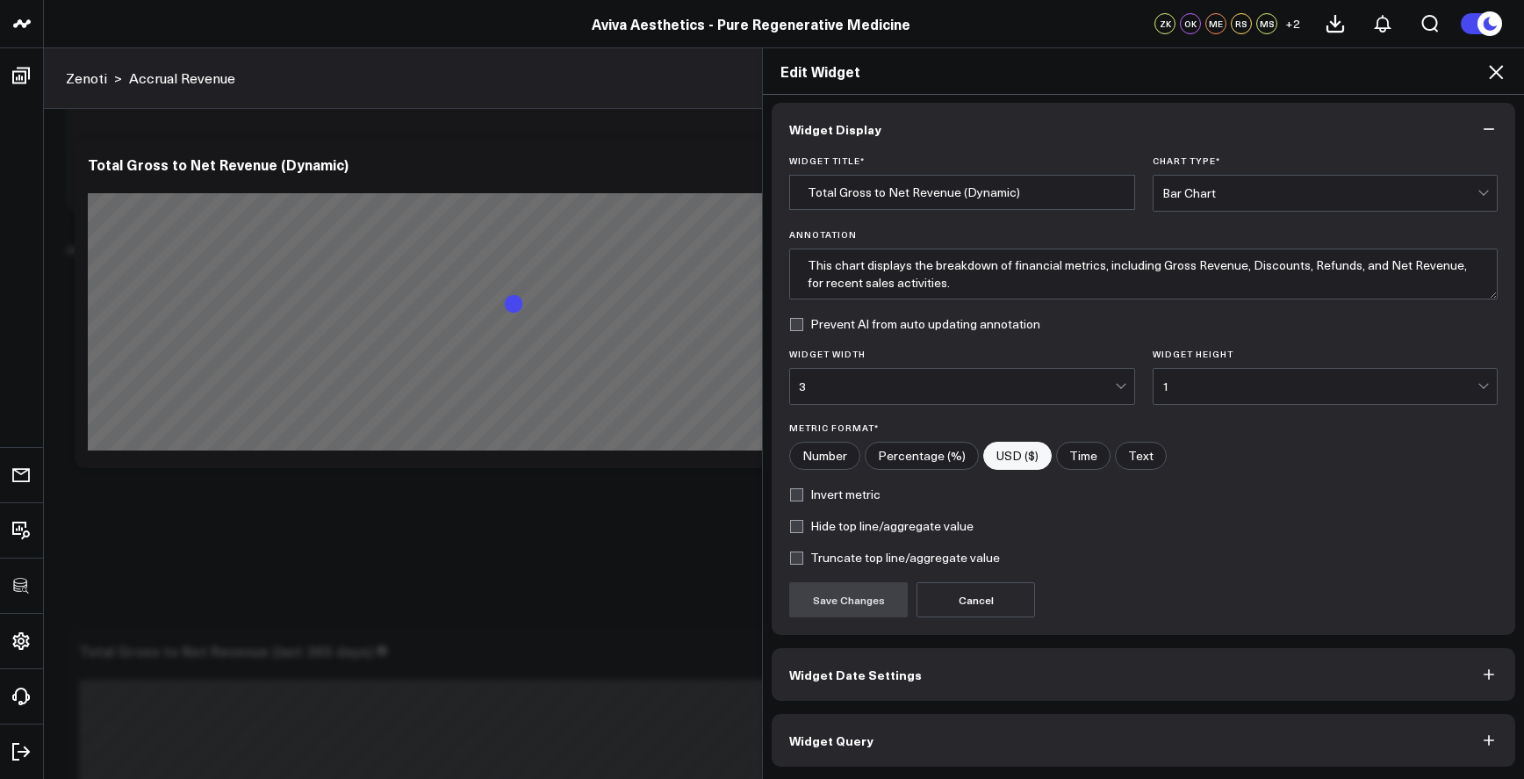
click at [916, 732] on button "Widget Query" at bounding box center [1144, 740] width 744 height 53
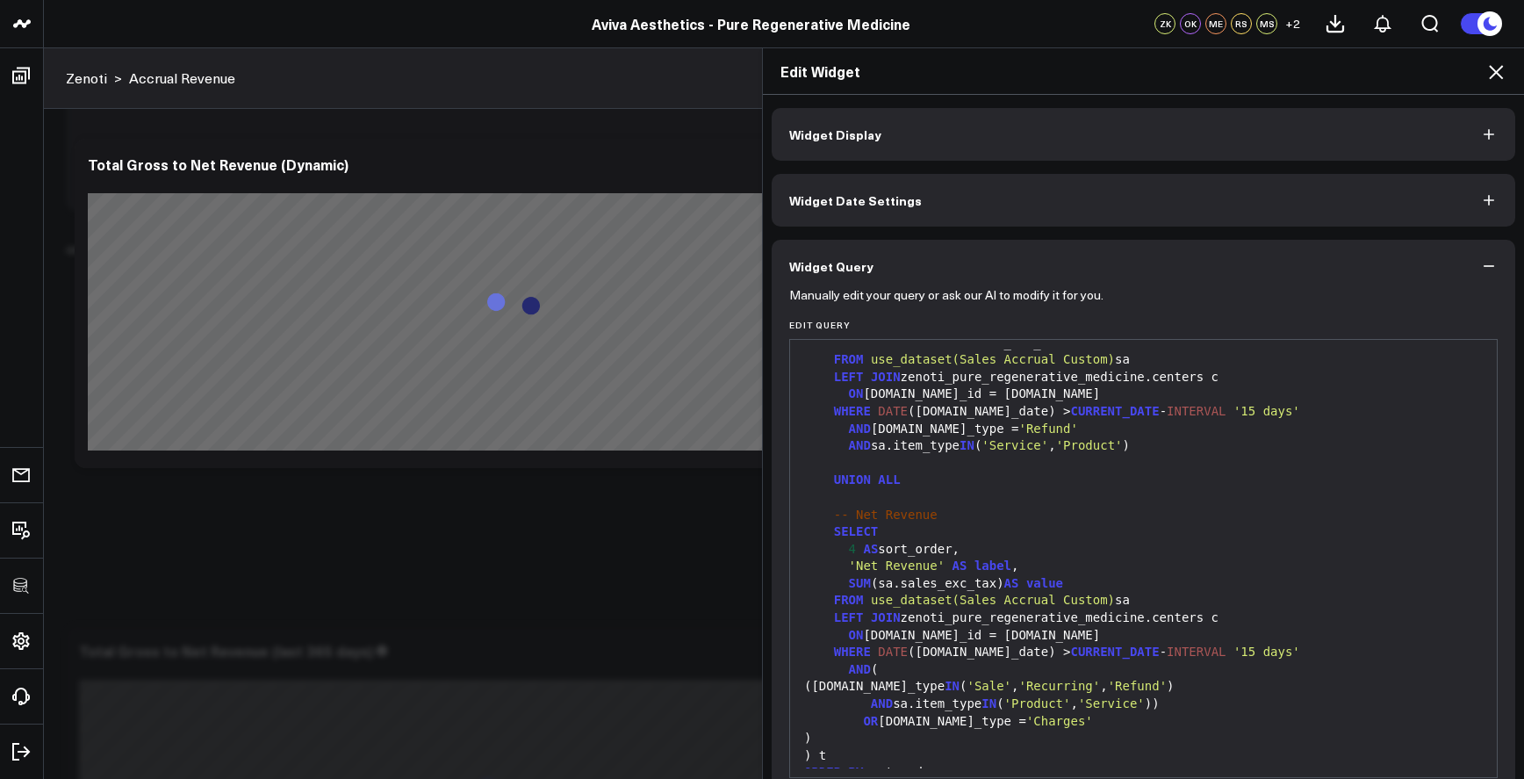
scroll to position [82, 0]
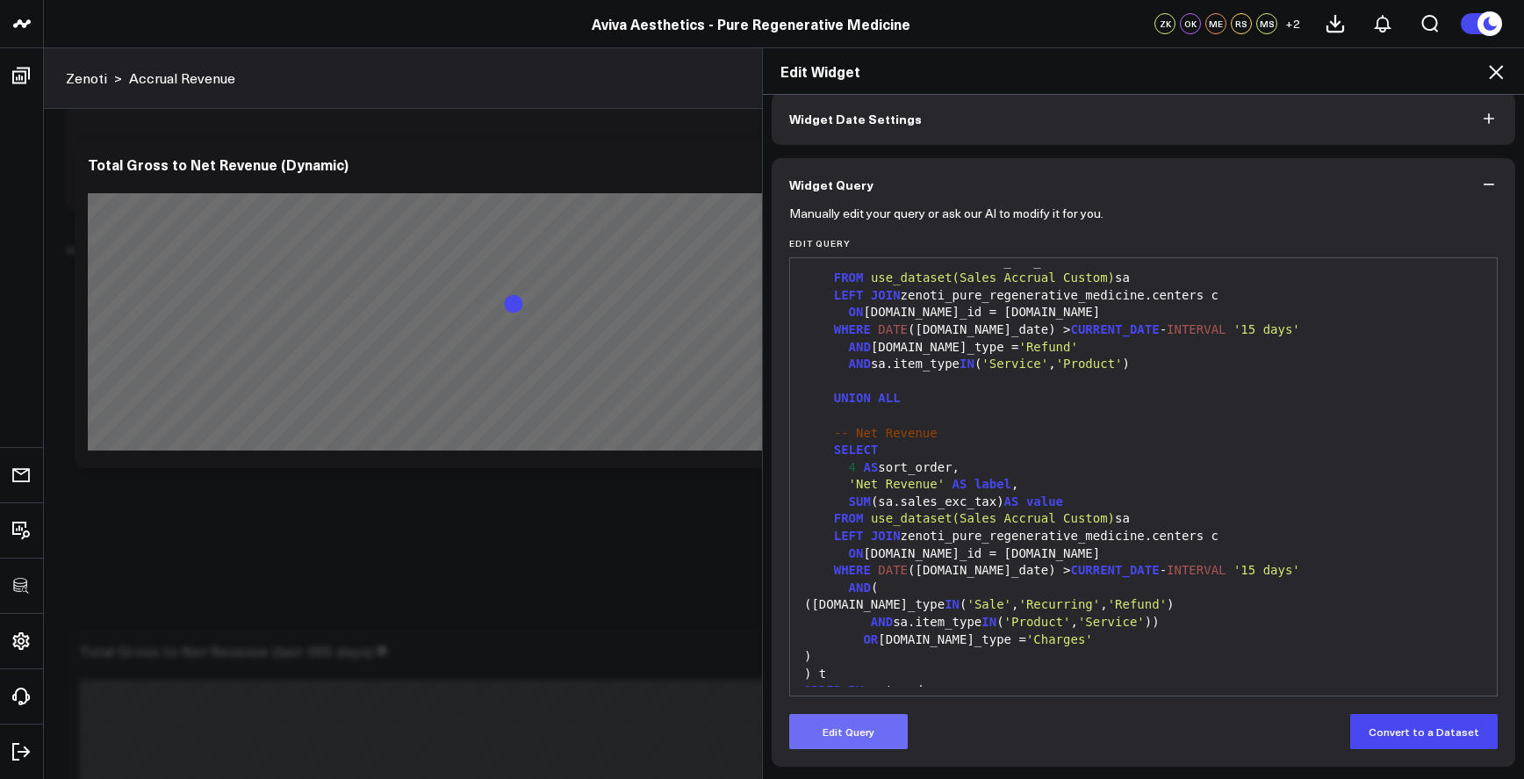
click at [866, 734] on button "Edit Query" at bounding box center [848, 731] width 119 height 35
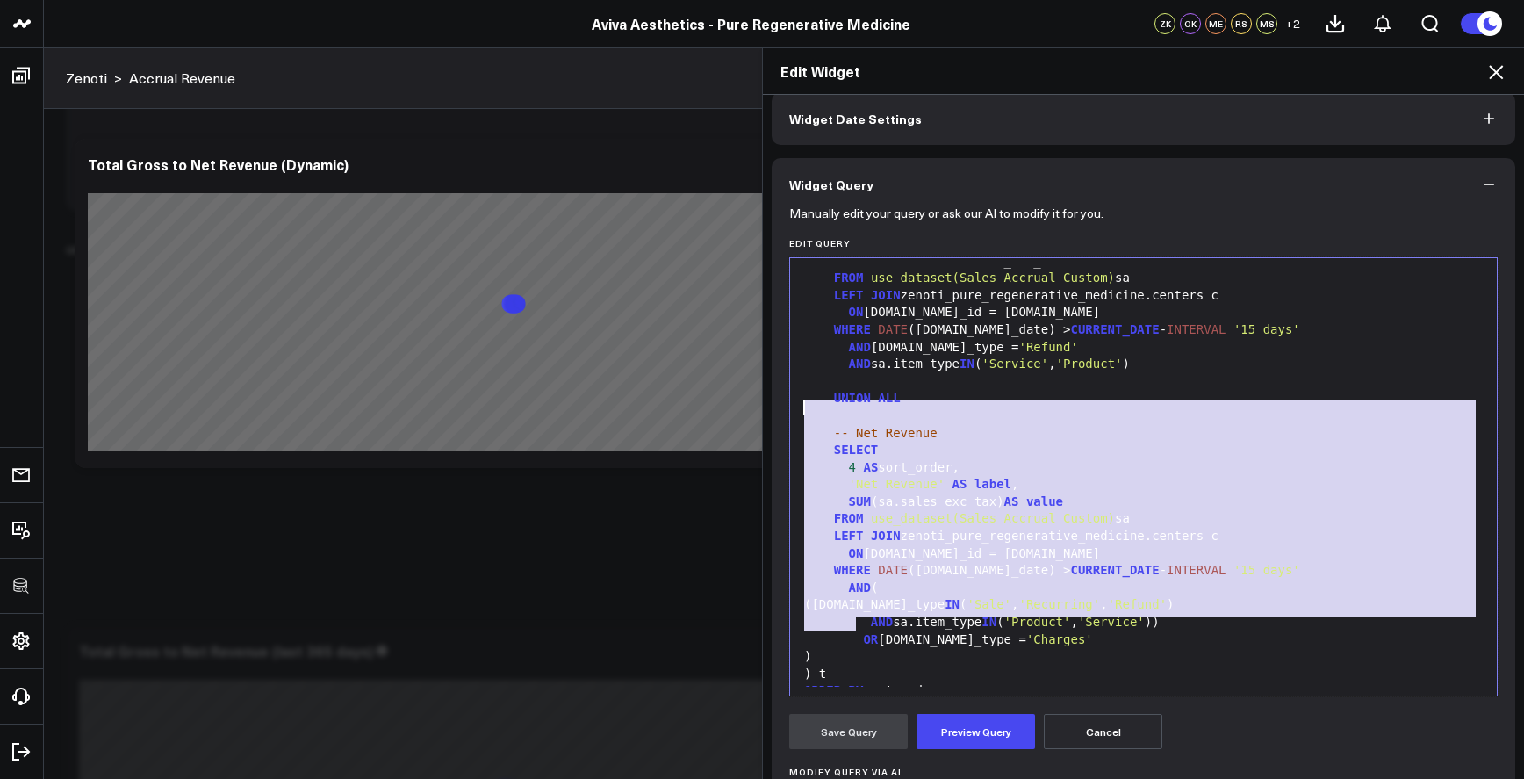
drag, startPoint x: 1017, startPoint y: 630, endPoint x: 786, endPoint y: 405, distance: 322.3
click at [789, 405] on div "99 1 2 3 4 5 6 7 8 9 10 11 12 13 14 15 16 17 18 19 20 21 22 23 24 25 26 27 28 2…" at bounding box center [1143, 476] width 709 height 439
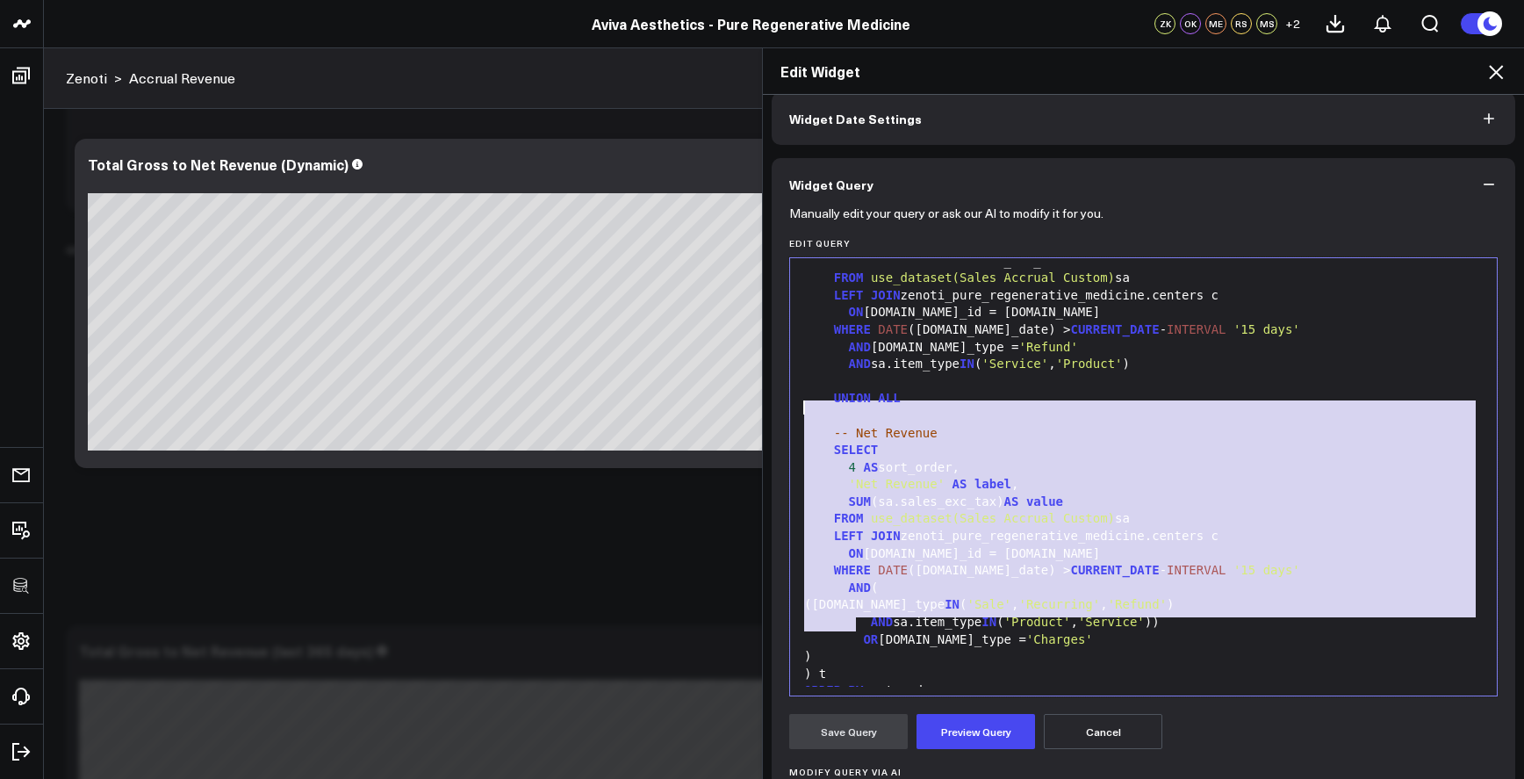
click at [1498, 68] on icon at bounding box center [1496, 71] width 21 height 21
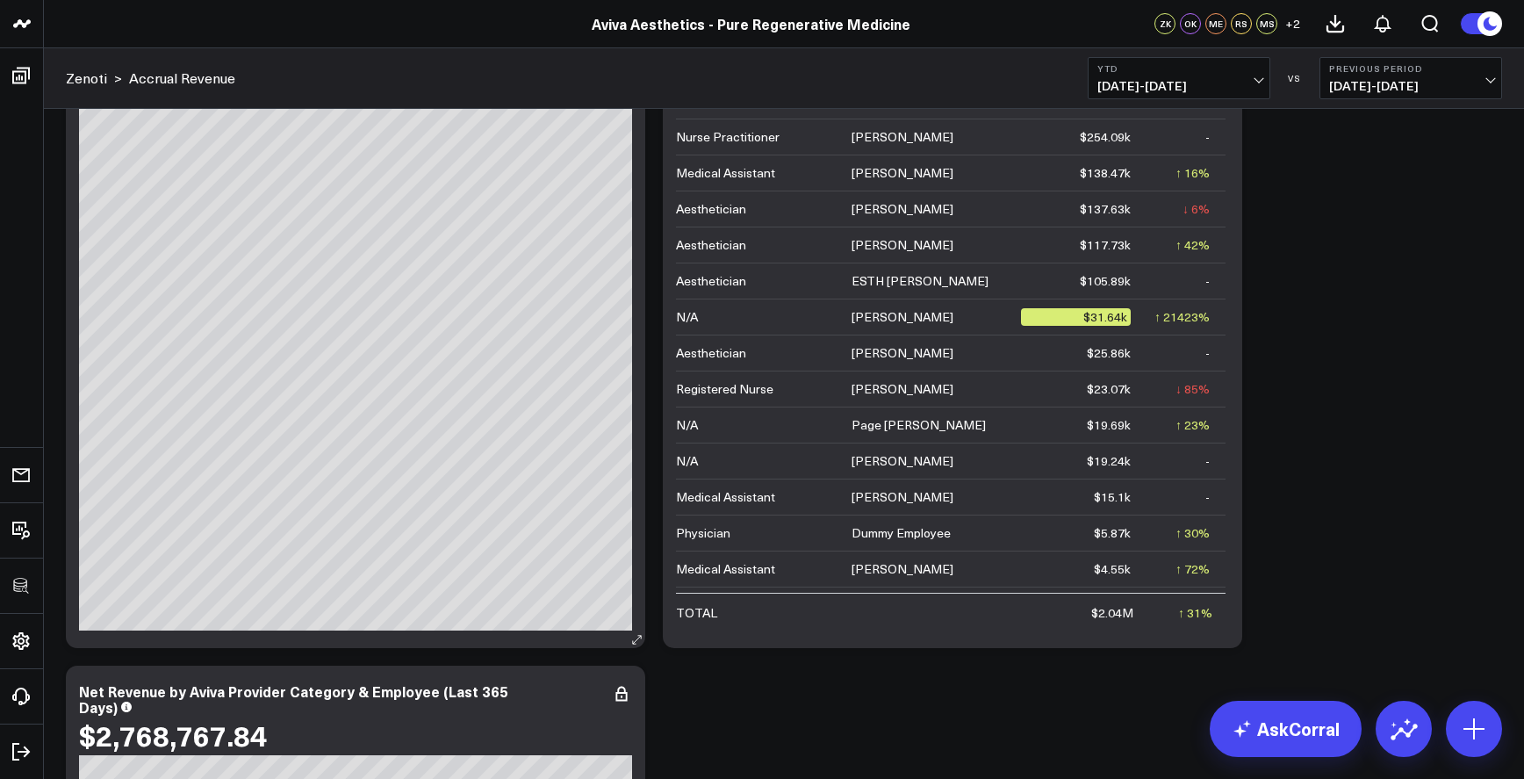
scroll to position [1638, 0]
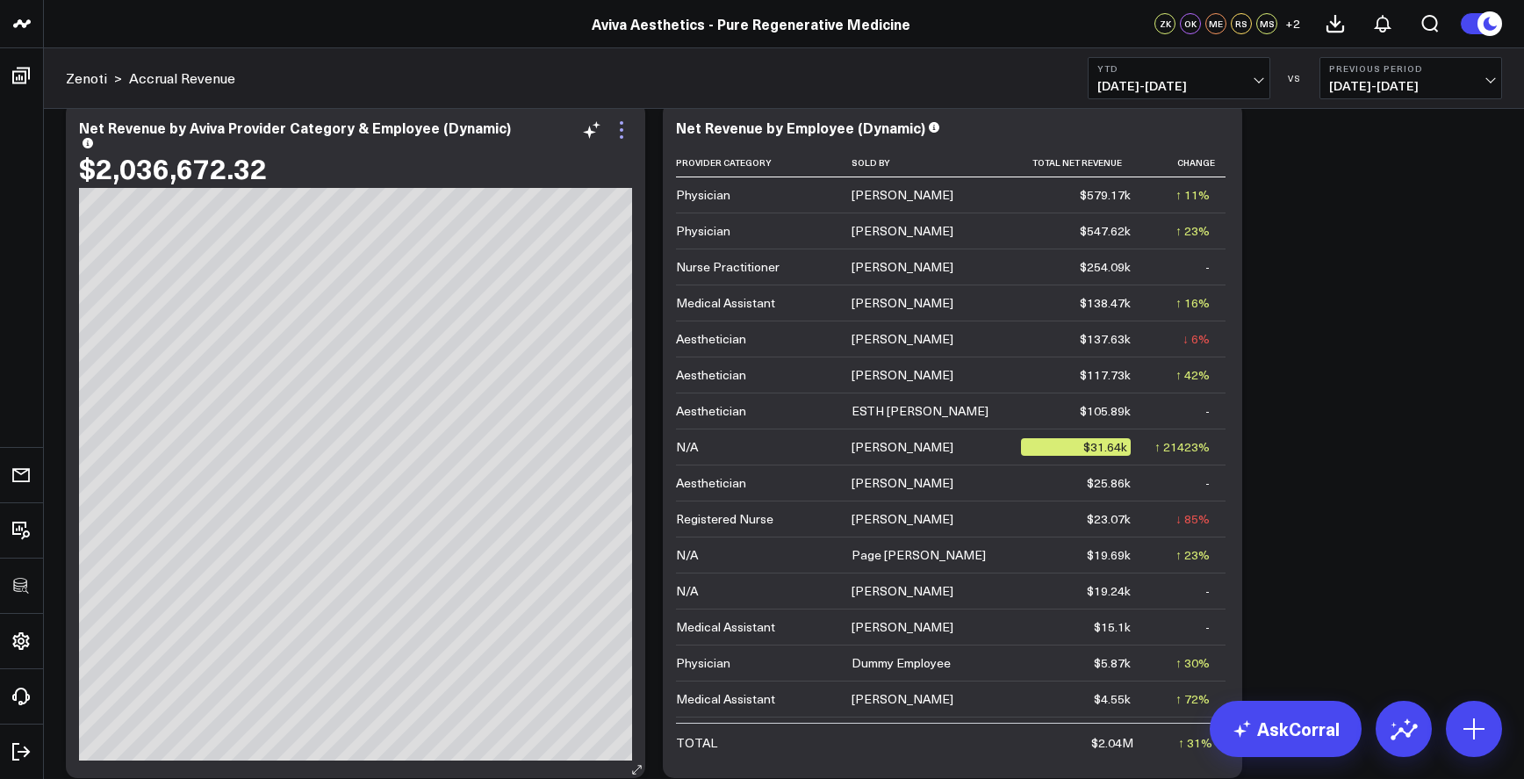
click at [621, 137] on icon at bounding box center [622, 137] width 4 height 4
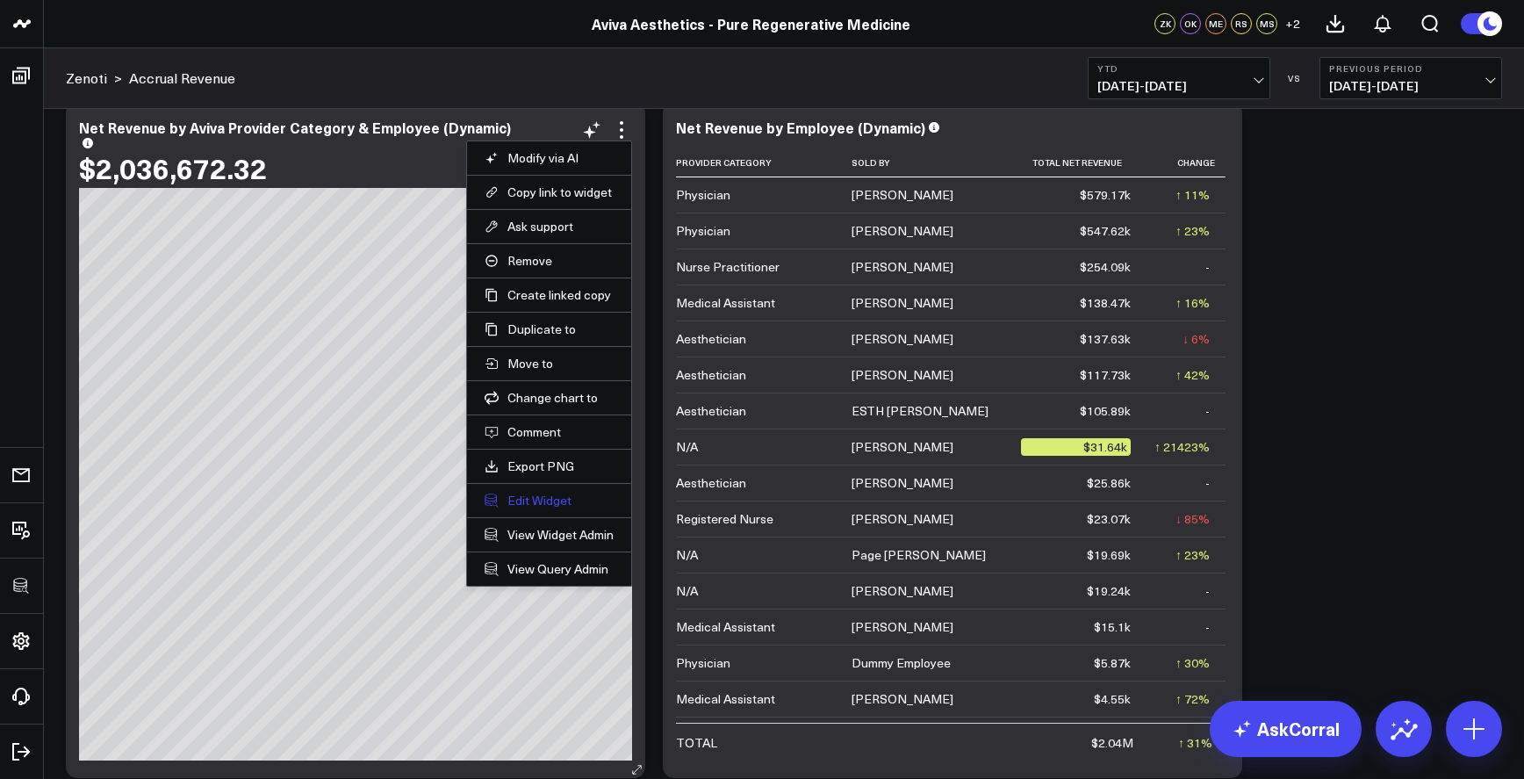
click at [565, 498] on button "Edit Widget" at bounding box center [549, 501] width 129 height 16
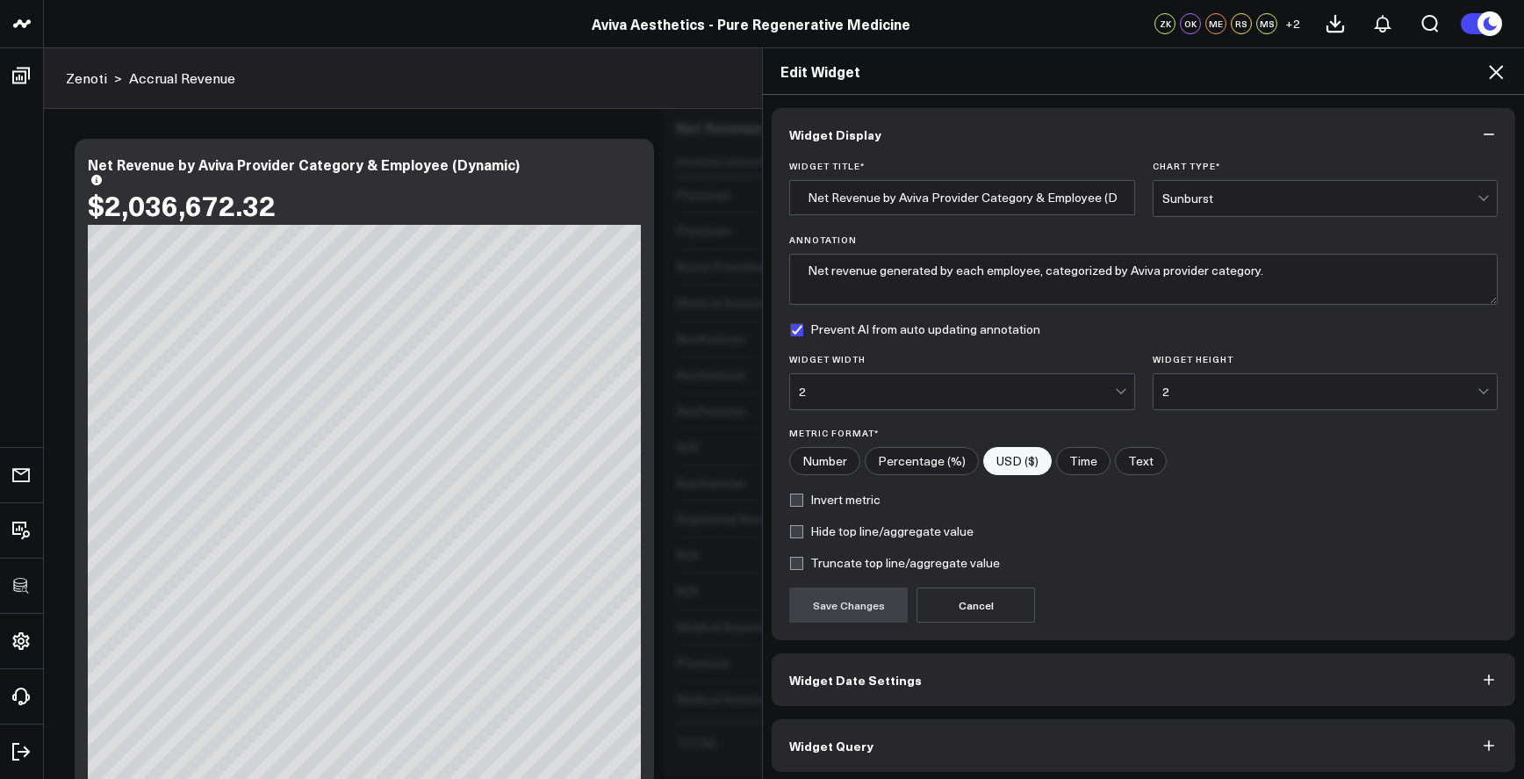
scroll to position [5, 0]
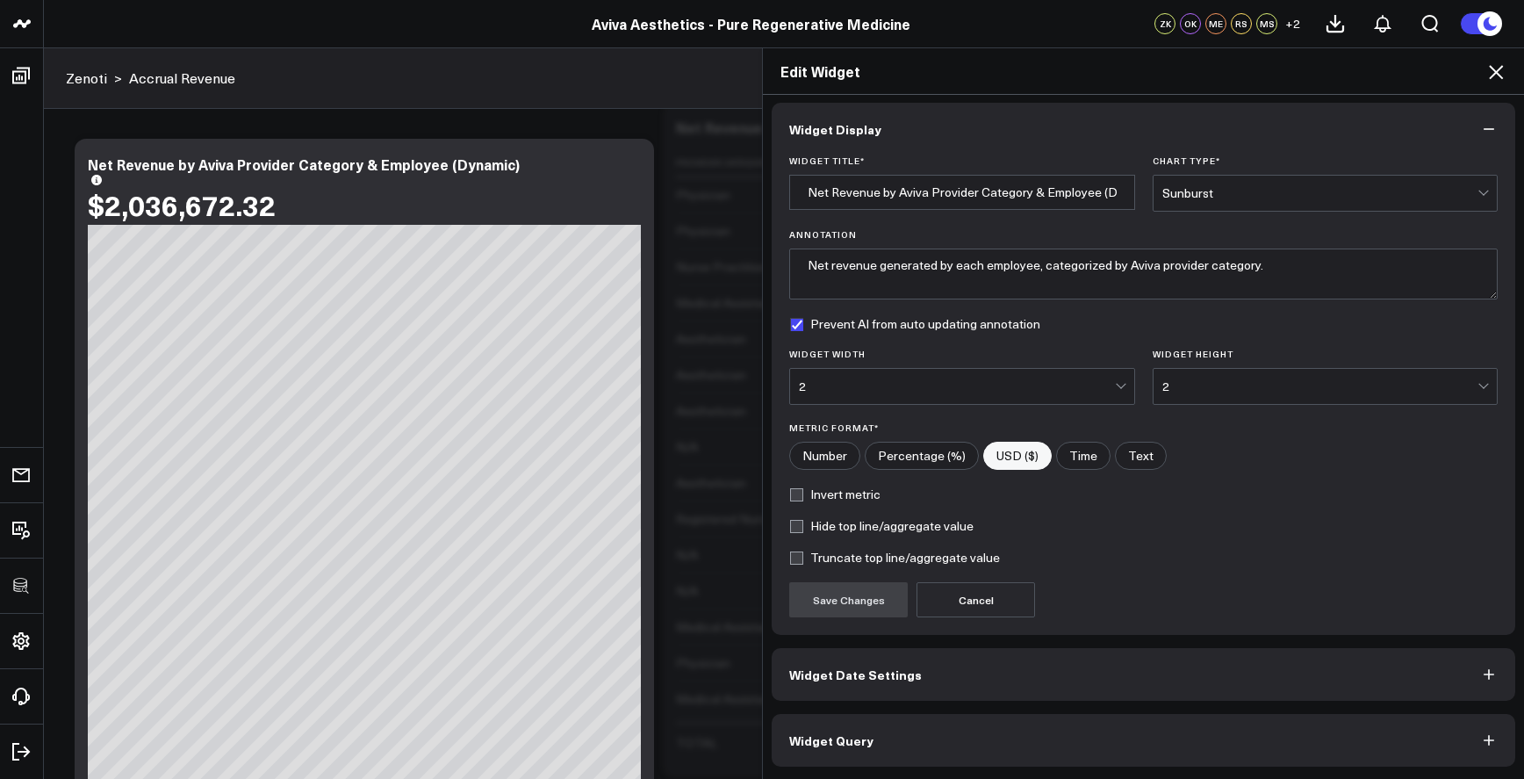
click at [1005, 731] on button "Widget Query" at bounding box center [1144, 740] width 744 height 53
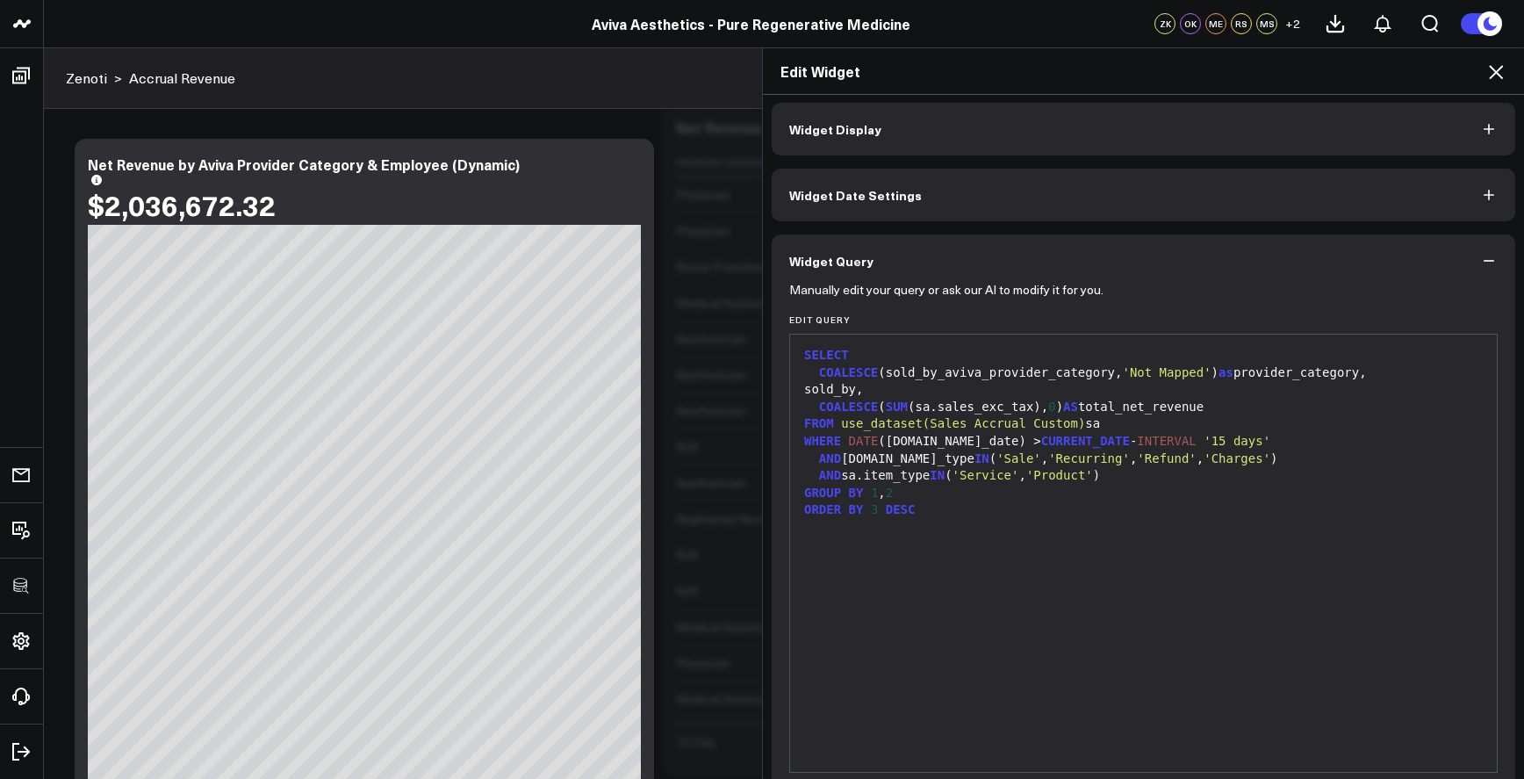
scroll to position [0, 0]
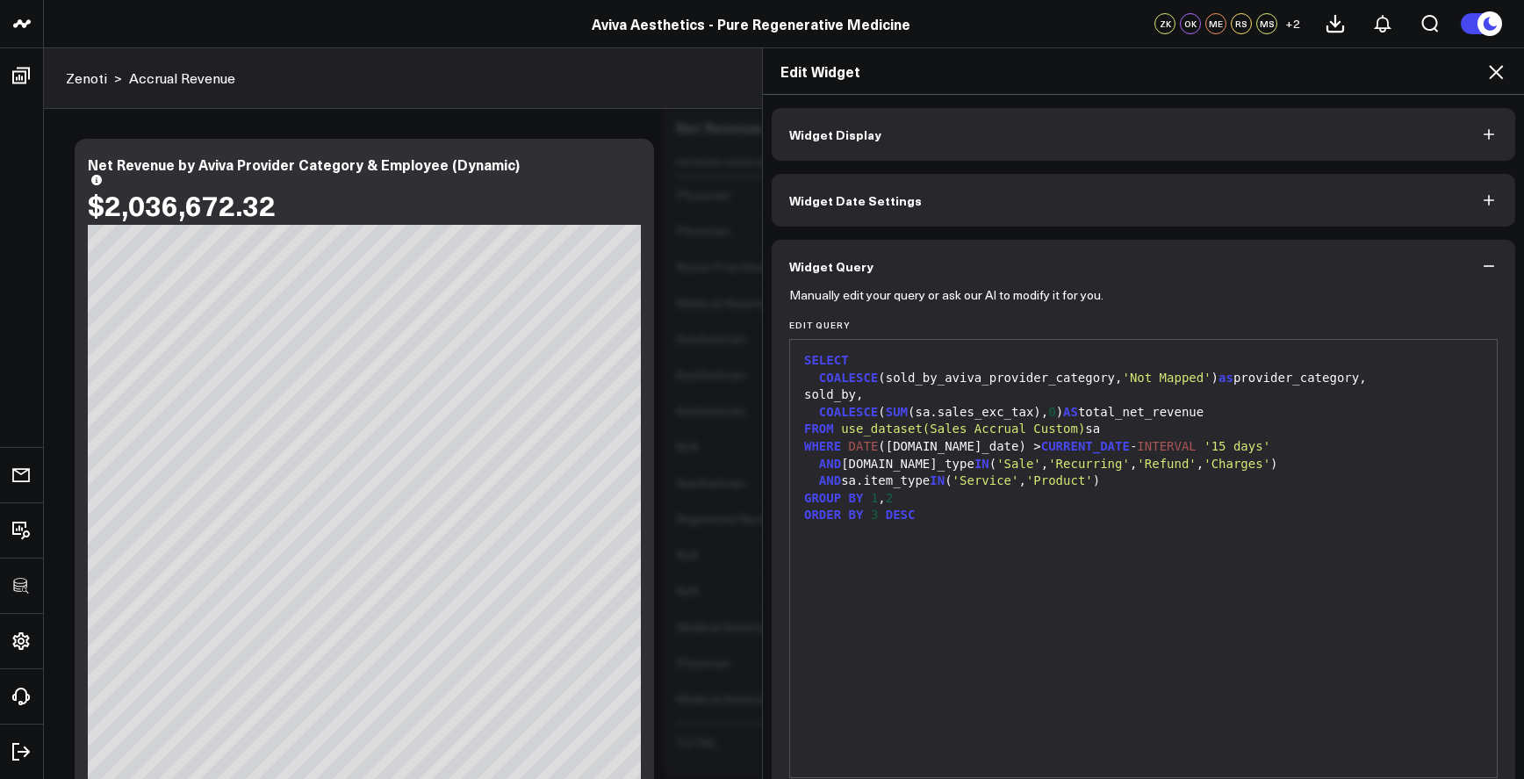
click at [975, 595] on div "SELECT COALESCE (sold_by_aviva_provider_category, 'Not Mapped' ) as provider_ca…" at bounding box center [1143, 559] width 689 height 420
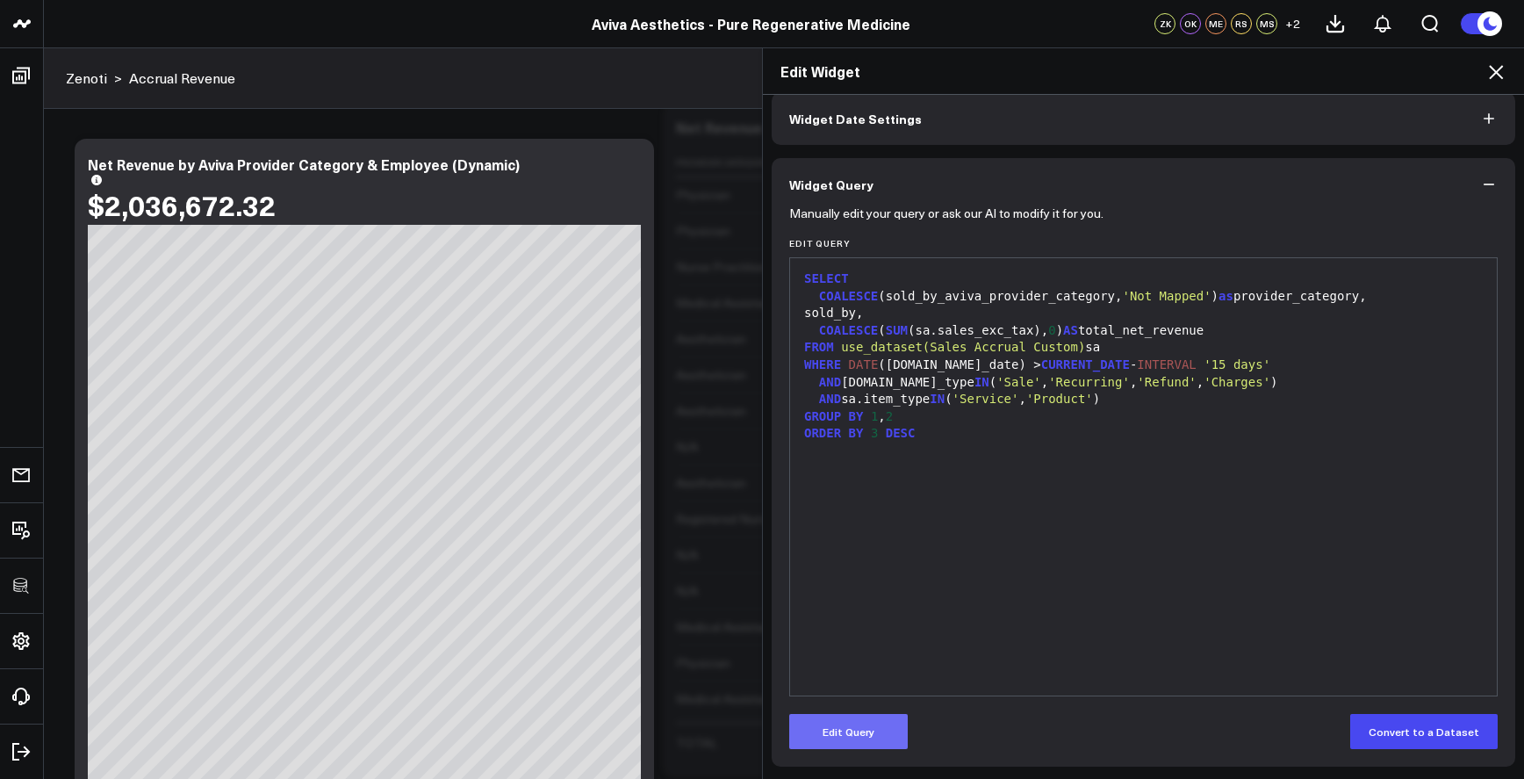
drag, startPoint x: 847, startPoint y: 762, endPoint x: 851, endPoint y: 742, distance: 20.7
click at [847, 762] on div "Manually edit your query or ask our AI to modify it for you. Edit Query 99 1 2 …" at bounding box center [1144, 489] width 744 height 556
click at [852, 742] on button "Edit Query" at bounding box center [848, 731] width 119 height 35
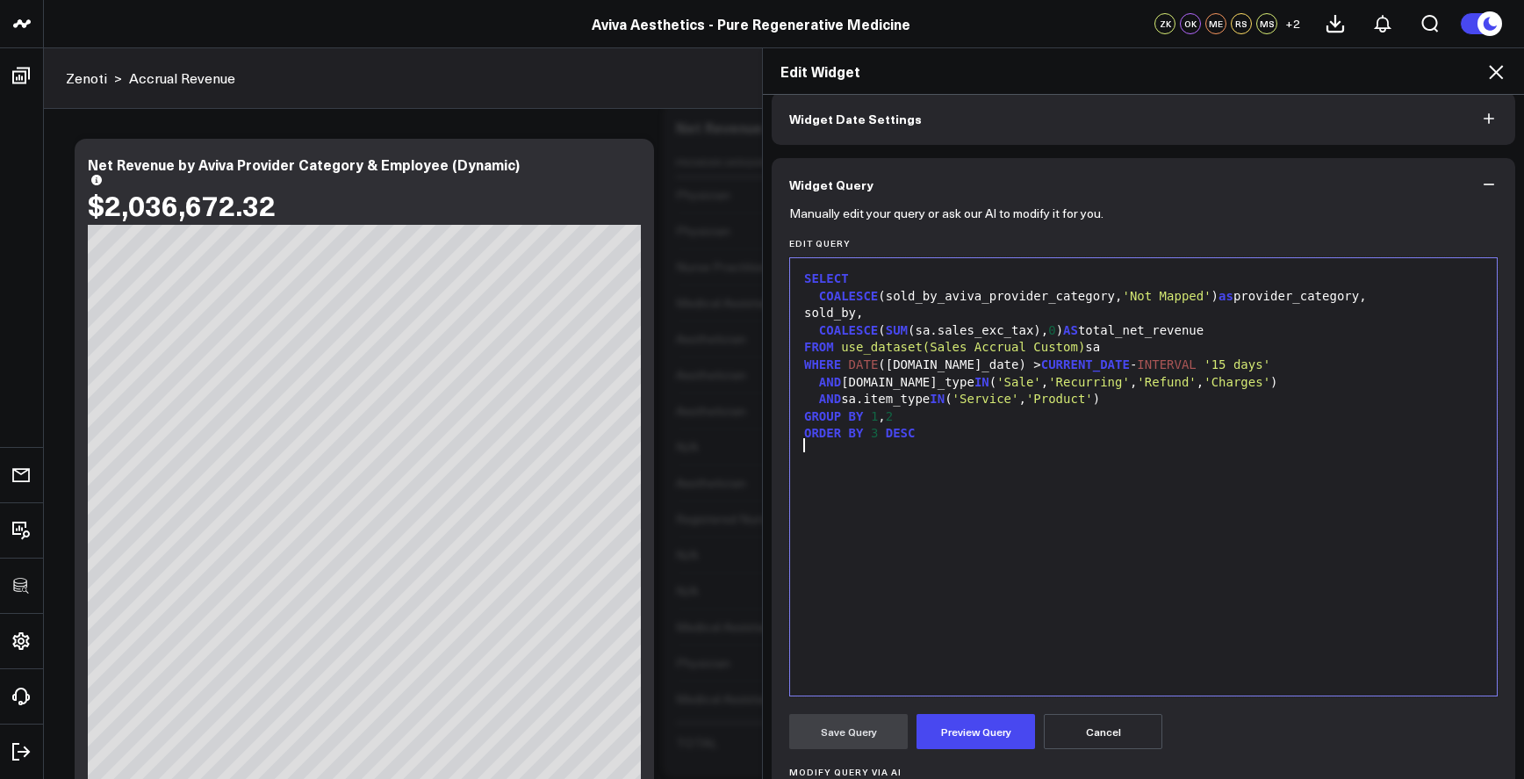
click at [928, 513] on div "SELECT COALESCE (sold_by_aviva_provider_category, 'Not Mapped' ) as provider_ca…" at bounding box center [1143, 477] width 689 height 420
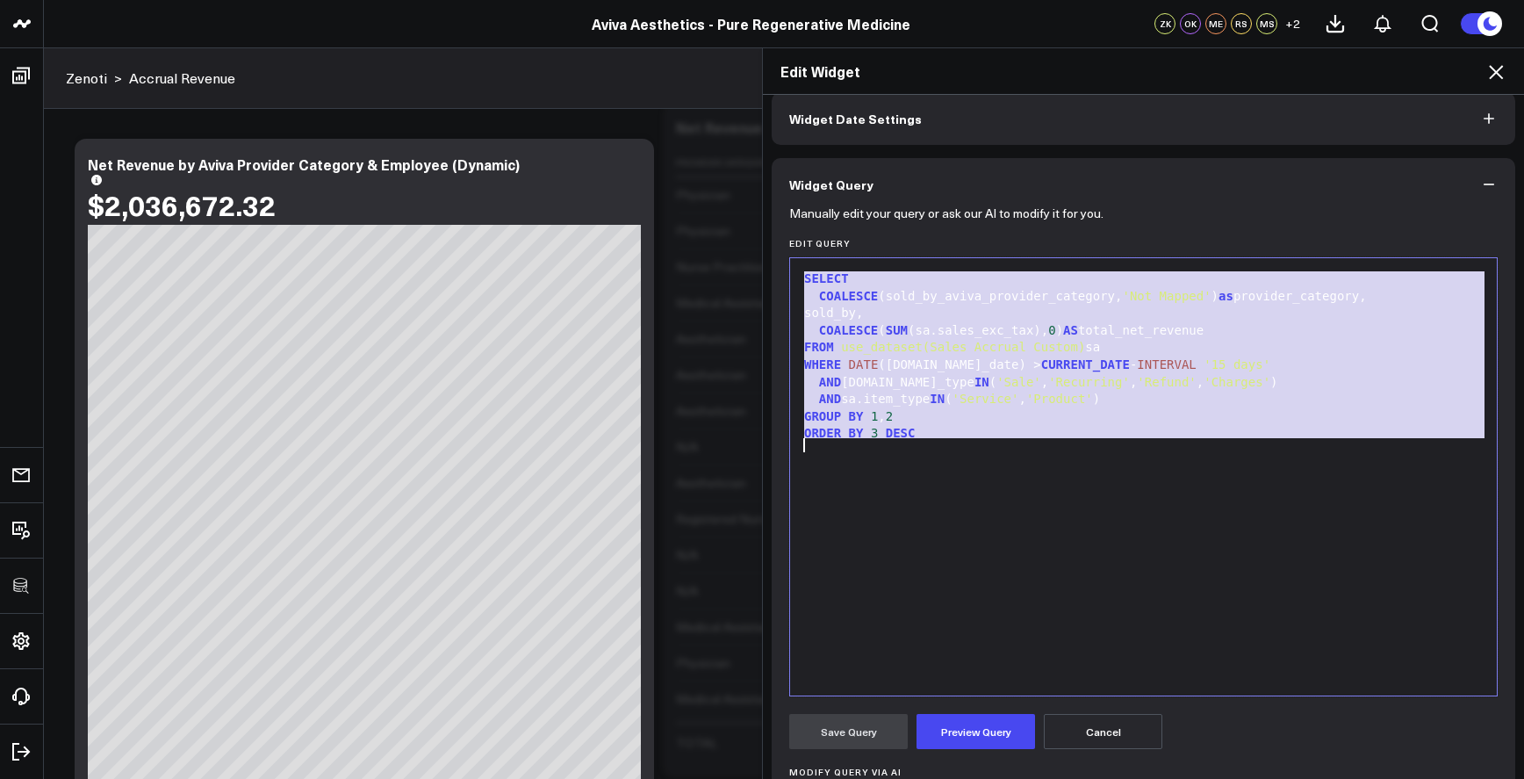
copy div "SELECT COALESCE (sold_by_aviva_provider_category, 'Not Mapped' ) as provider_ca…"
click at [933, 518] on div "SELECT COALESCE (sold_by_aviva_provider_category, 'Not Mapped' ) as provider_ca…" at bounding box center [1143, 477] width 689 height 420
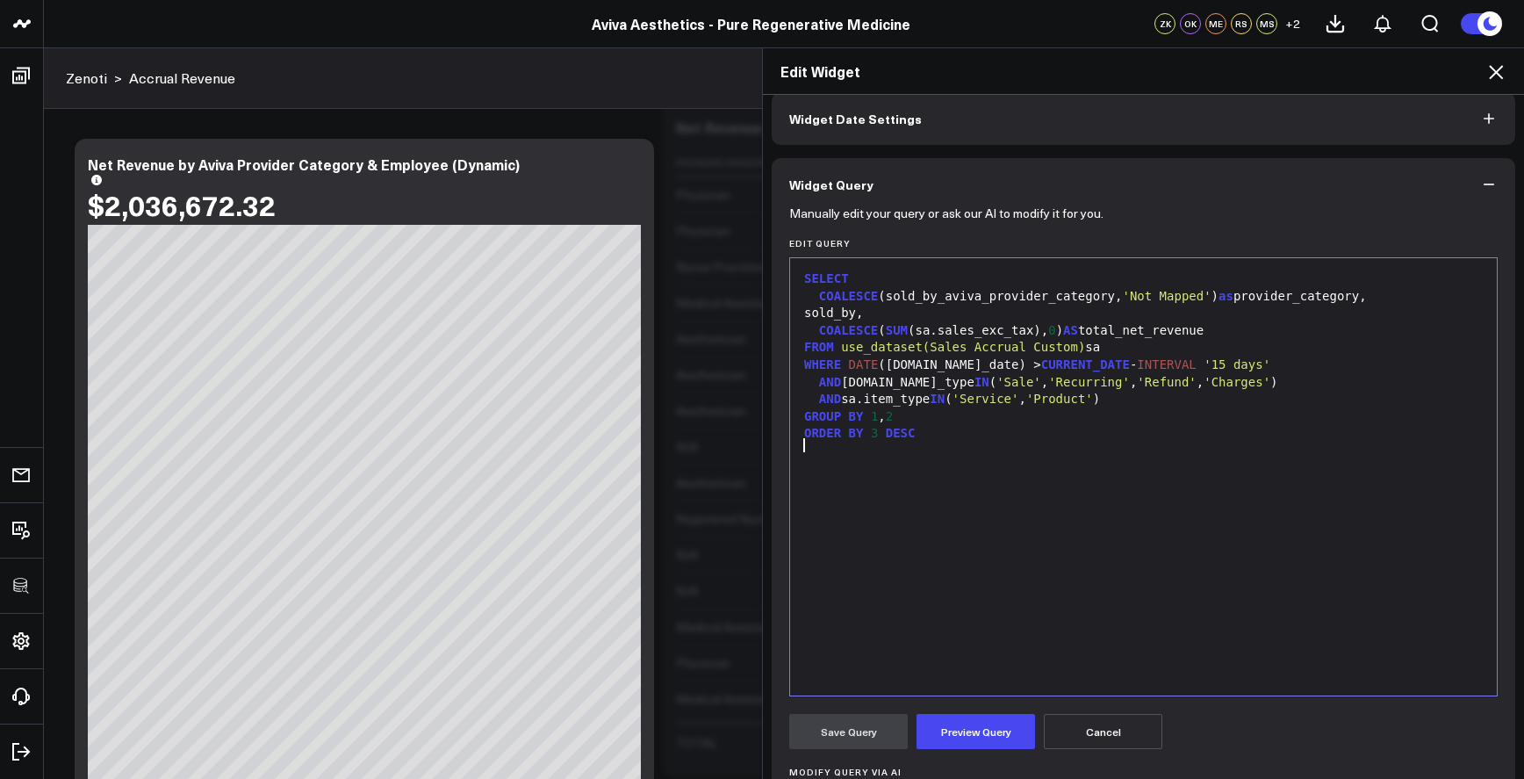
click at [1503, 81] on icon at bounding box center [1496, 71] width 21 height 21
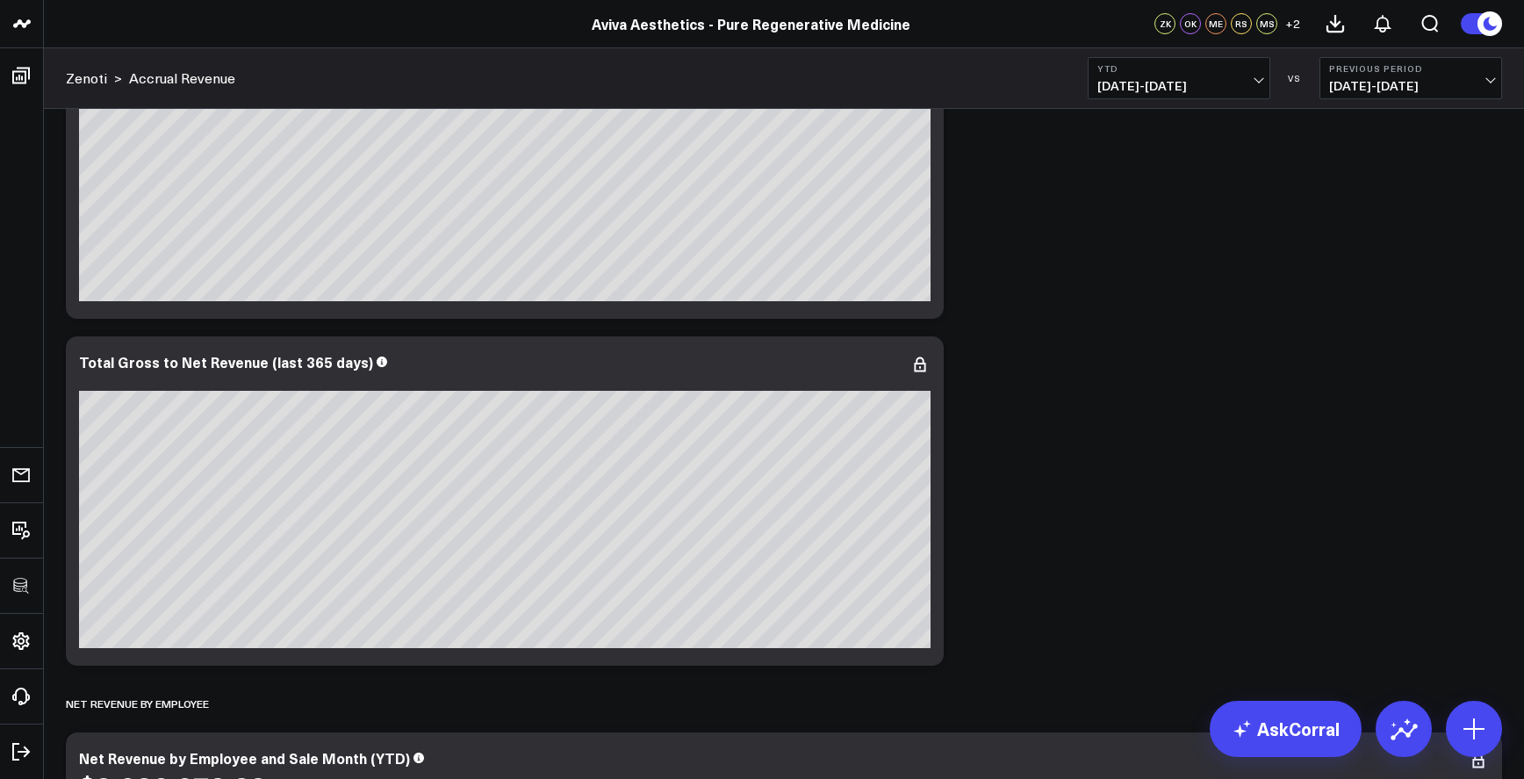
scroll to position [439, 0]
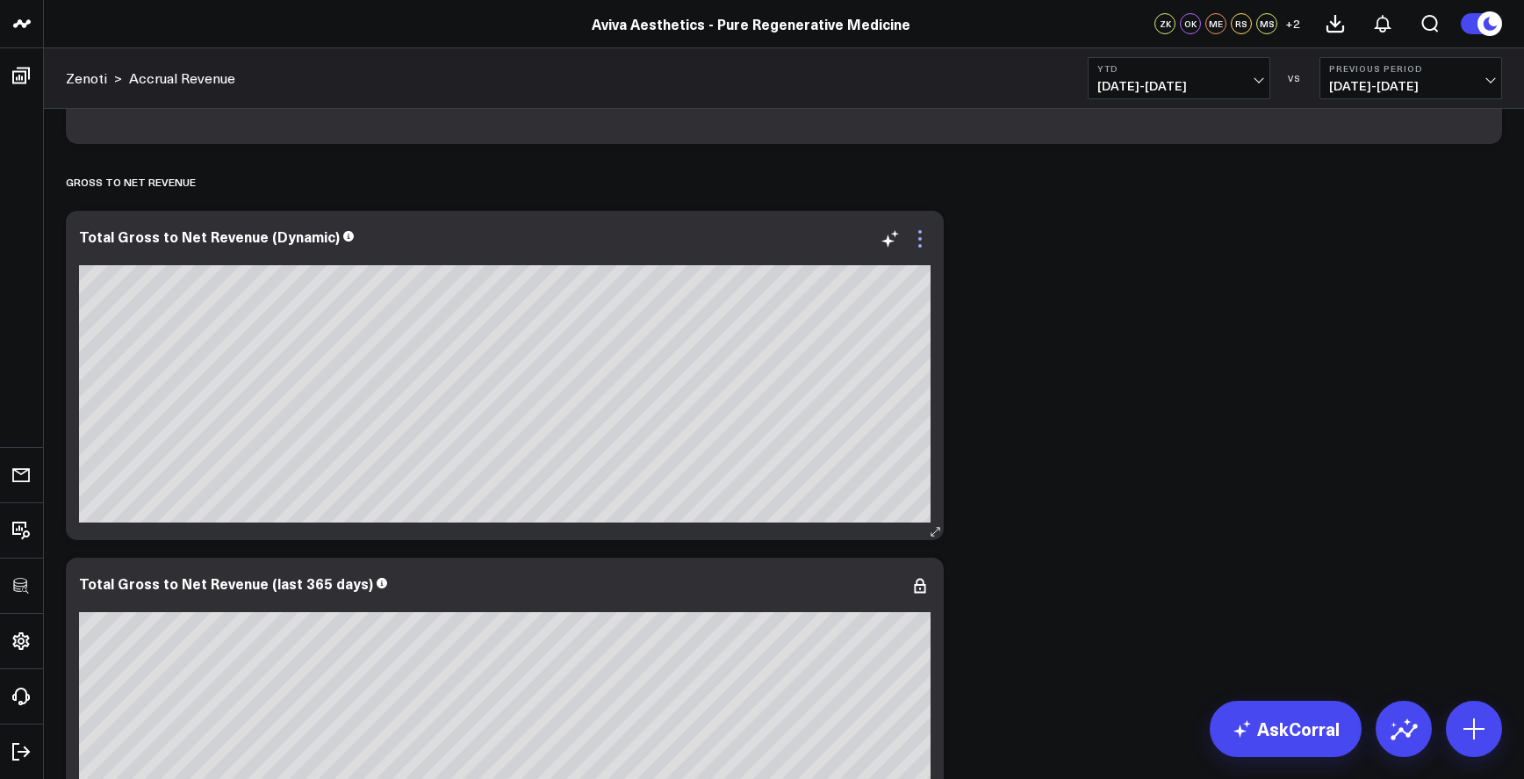
click at [925, 248] on icon at bounding box center [920, 238] width 21 height 21
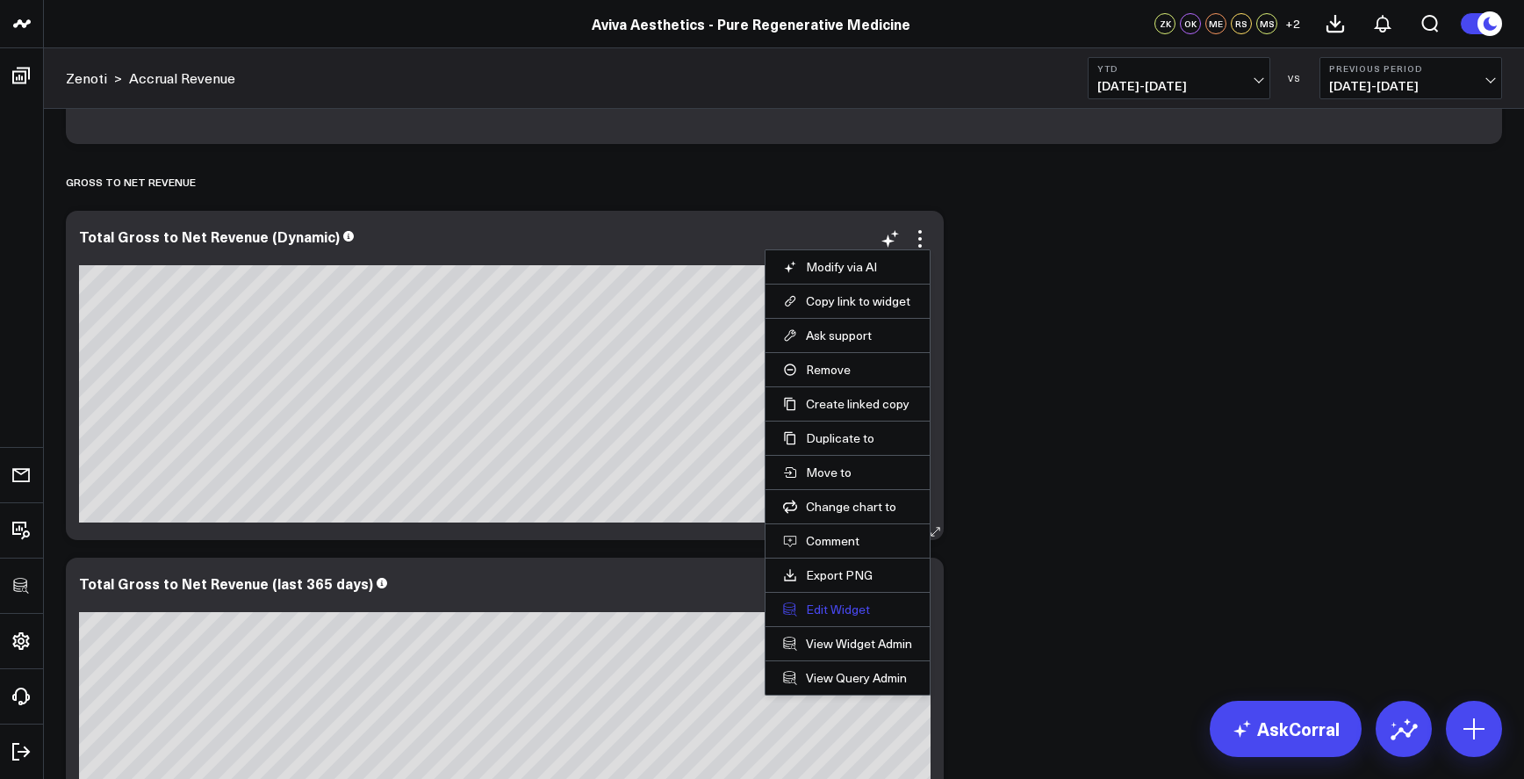
click at [833, 610] on button "Edit Widget" at bounding box center [847, 610] width 129 height 16
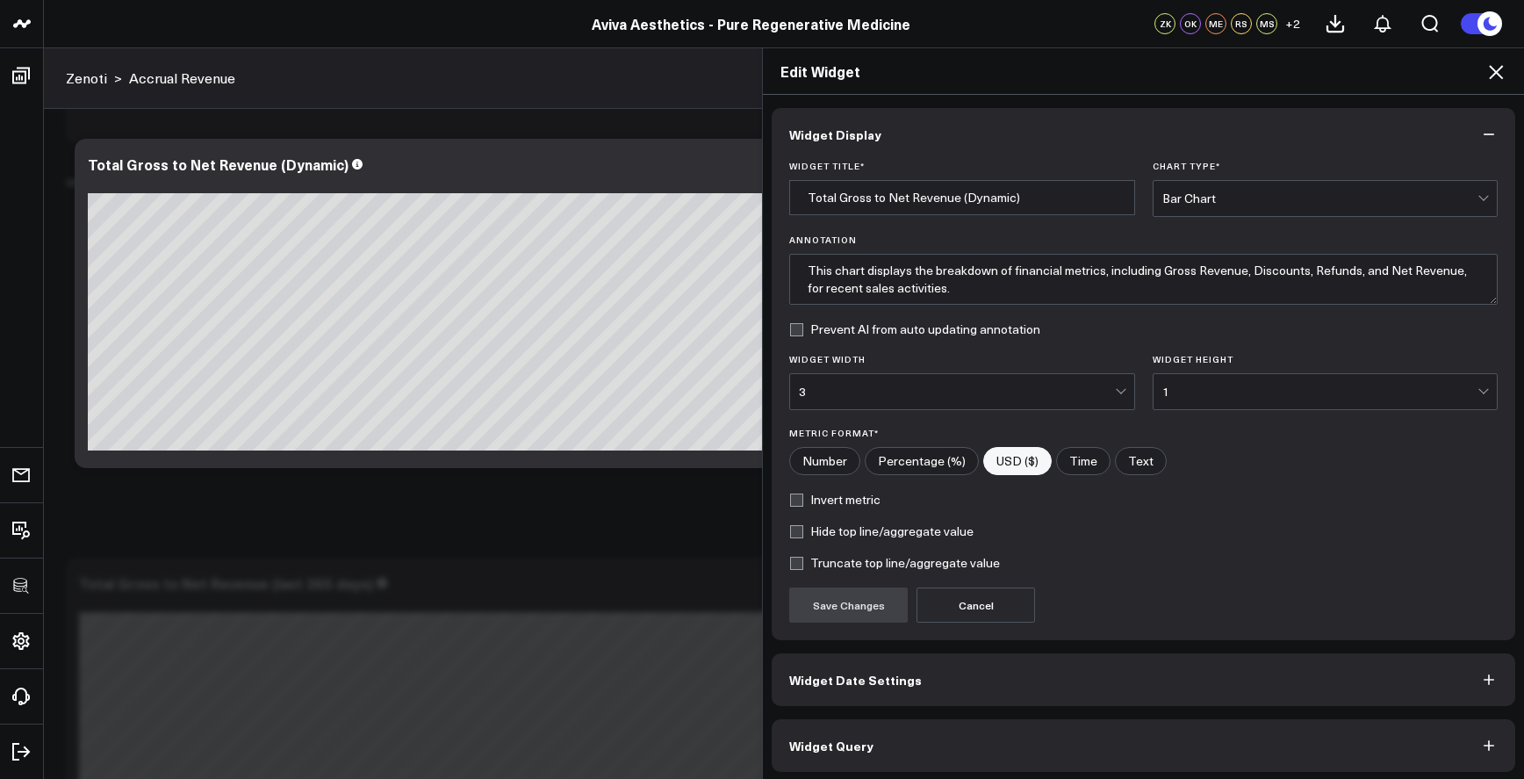
scroll to position [5, 0]
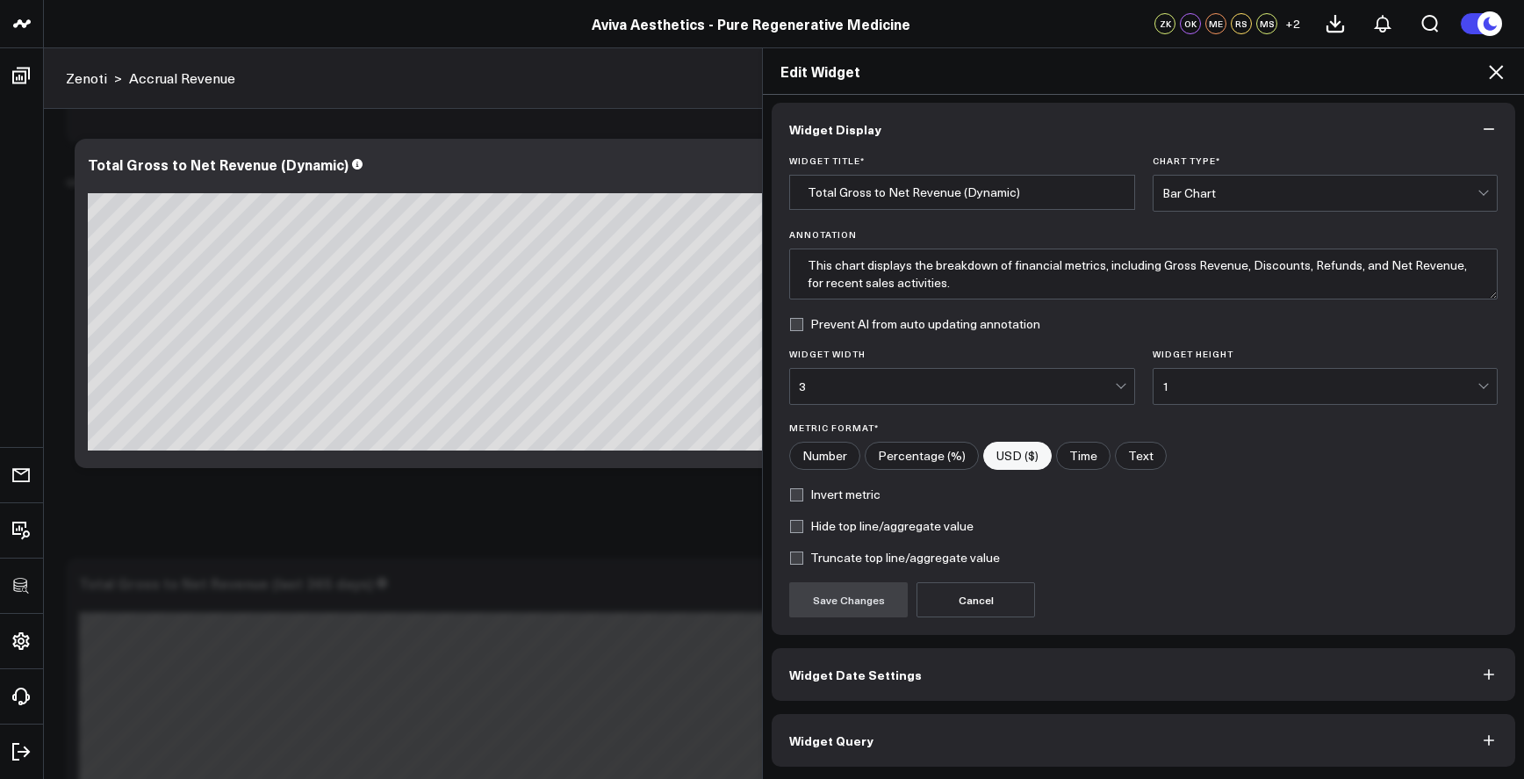
click at [1057, 731] on button "Widget Query" at bounding box center [1144, 740] width 744 height 53
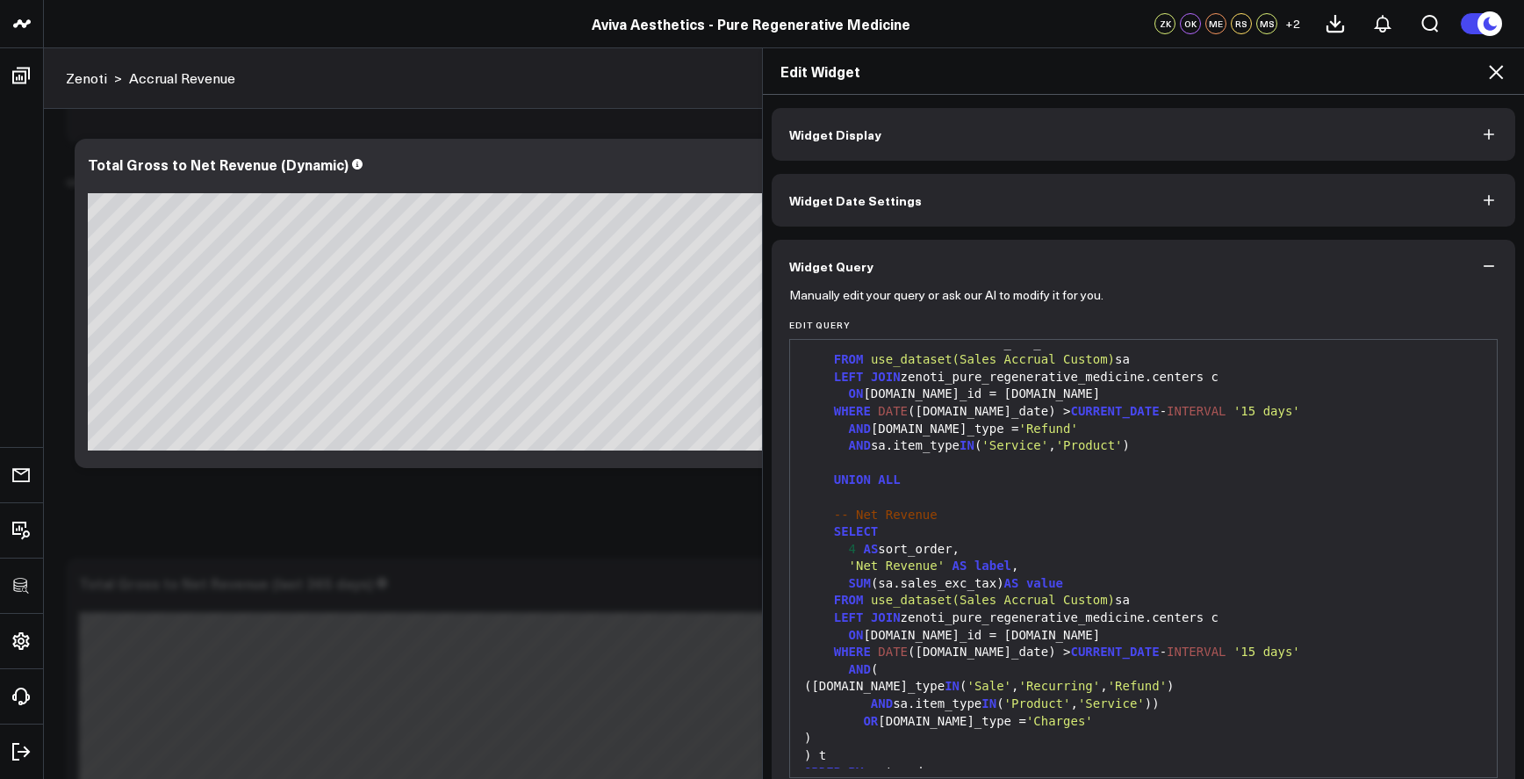
scroll to position [82, 0]
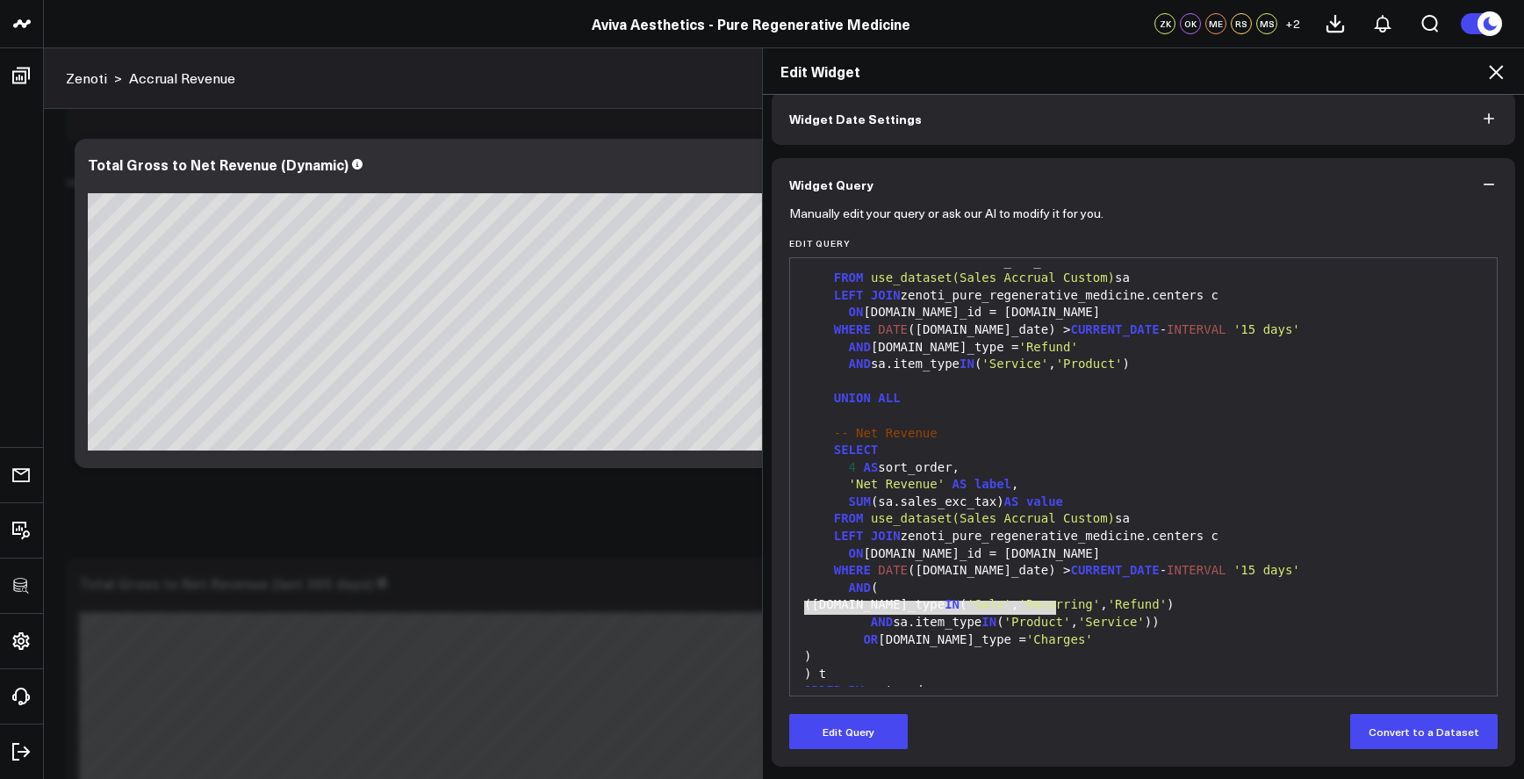
drag, startPoint x: 1039, startPoint y: 605, endPoint x: 765, endPoint y: 600, distance: 274.0
click at [772, 600] on div "Manually edit your query or ask our AI to modify it for you. Edit Query 99 1 2 …" at bounding box center [1144, 489] width 744 height 556
click at [860, 716] on button "Edit Query" at bounding box center [848, 731] width 119 height 35
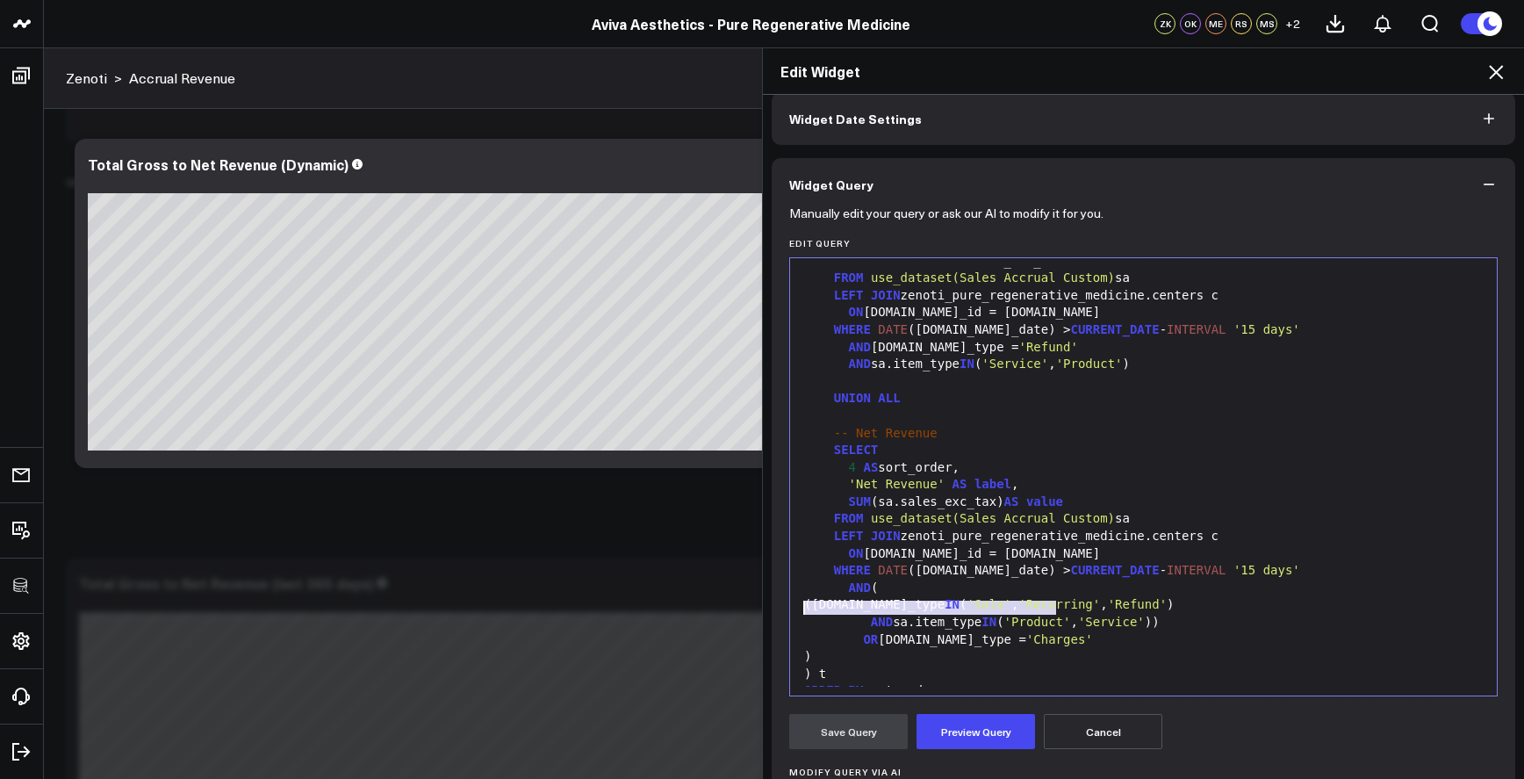
click at [999, 666] on div ") t" at bounding box center [1143, 675] width 689 height 18
drag, startPoint x: 1066, startPoint y: 612, endPoint x: 710, endPoint y: 612, distance: 356.5
click at [710, 612] on div "Edit Widget Widget Display Widget Date Settings Widget Query Manually edit your…" at bounding box center [762, 413] width 1524 height 732
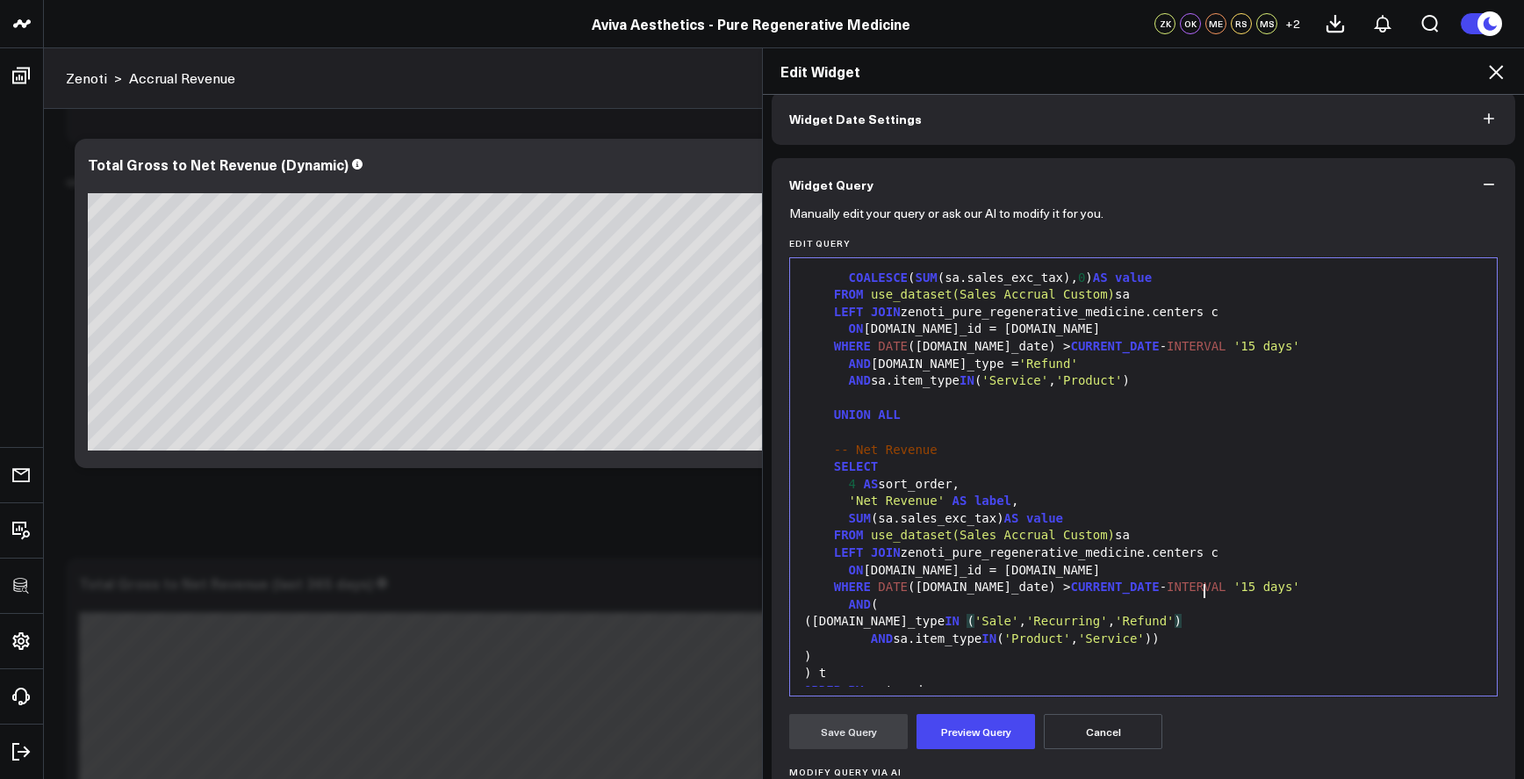
click at [1195, 613] on div "([DOMAIN_NAME]_type IN ( 'Sale' , 'Recurring' , 'Refund' )" at bounding box center [1143, 622] width 689 height 18
click at [1182, 614] on span ")" at bounding box center [1178, 621] width 7 height 14
click at [980, 738] on button "Preview Query" at bounding box center [976, 731] width 119 height 35
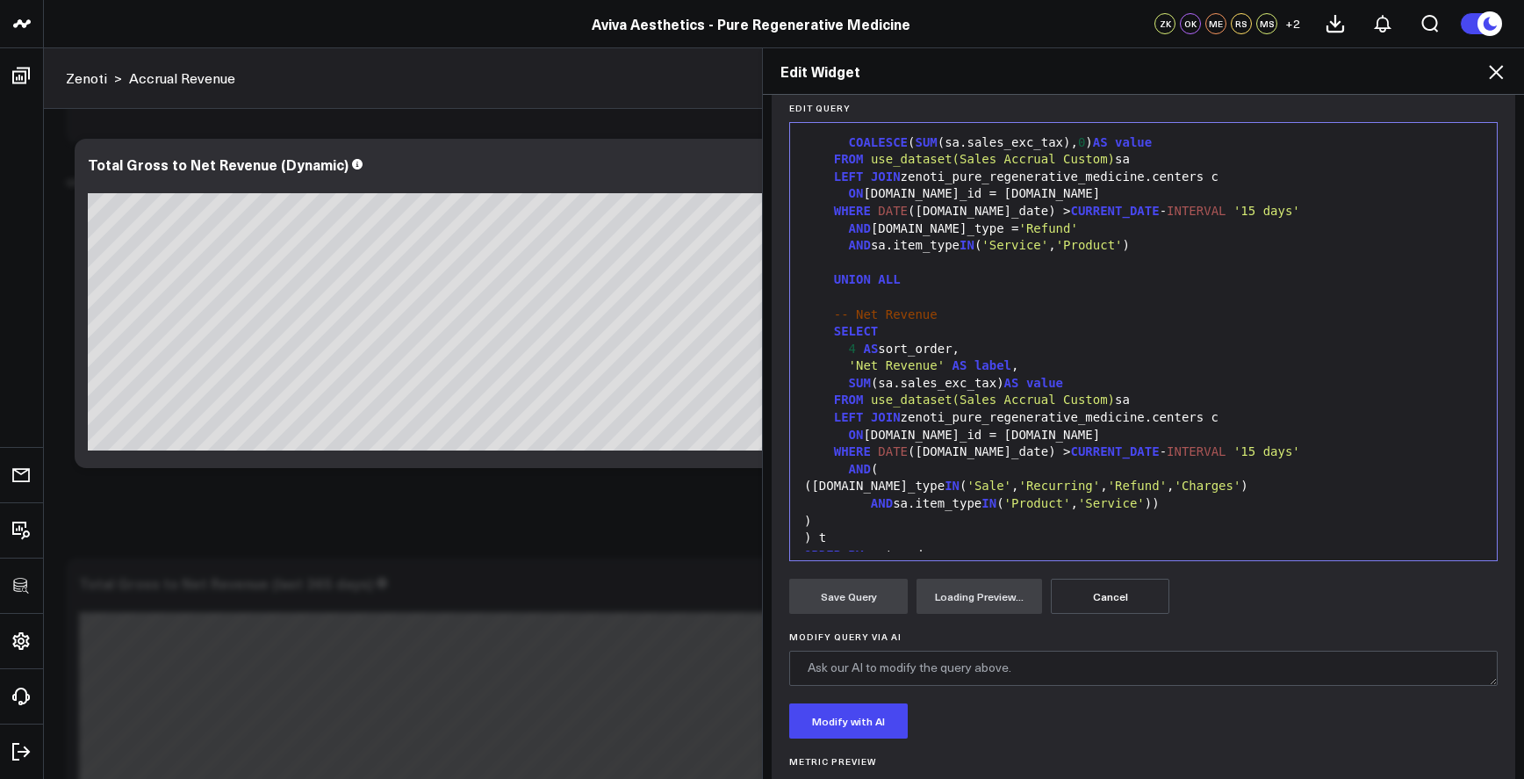
scroll to position [299, 0]
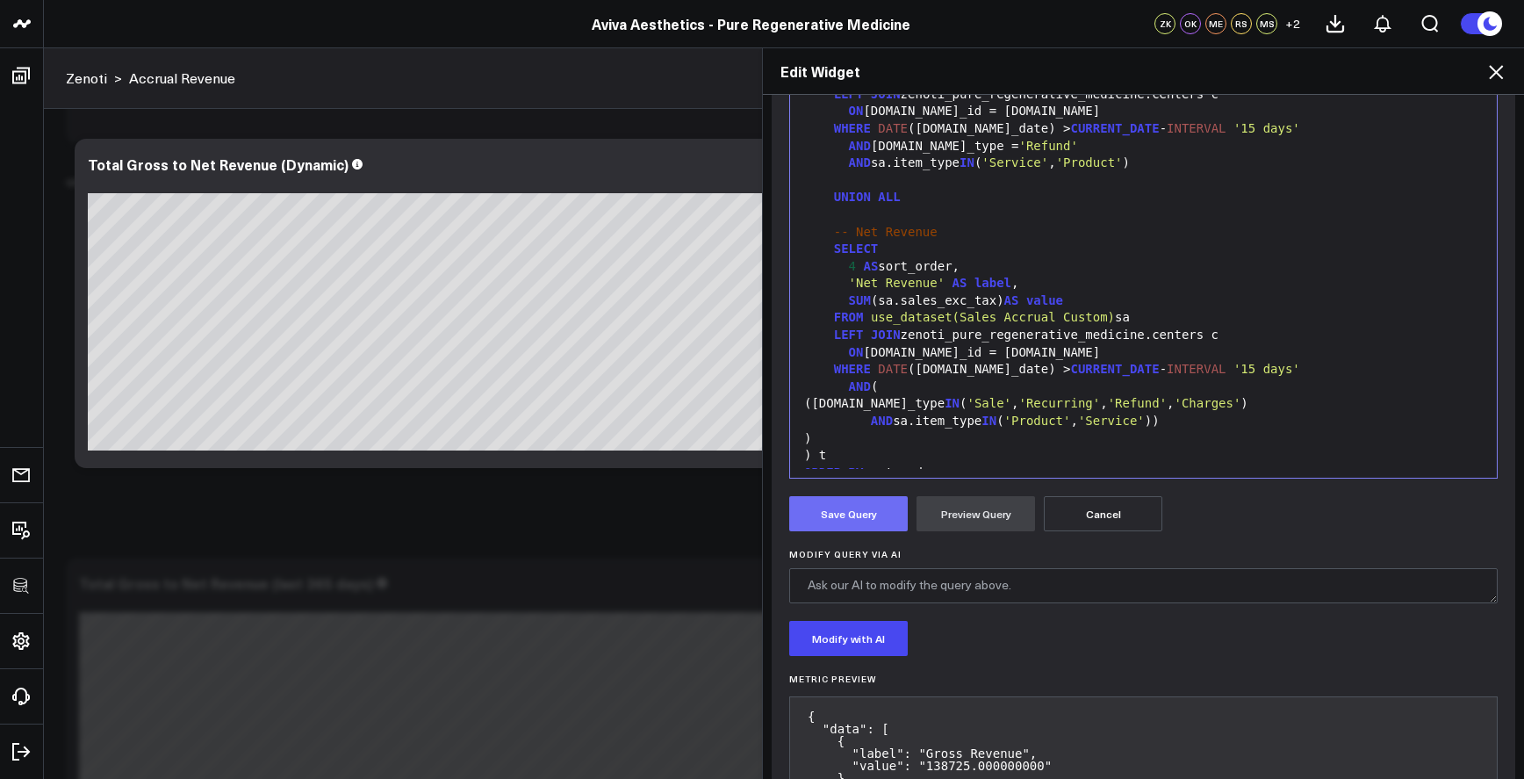
click at [888, 524] on button "Save Query" at bounding box center [848, 513] width 119 height 35
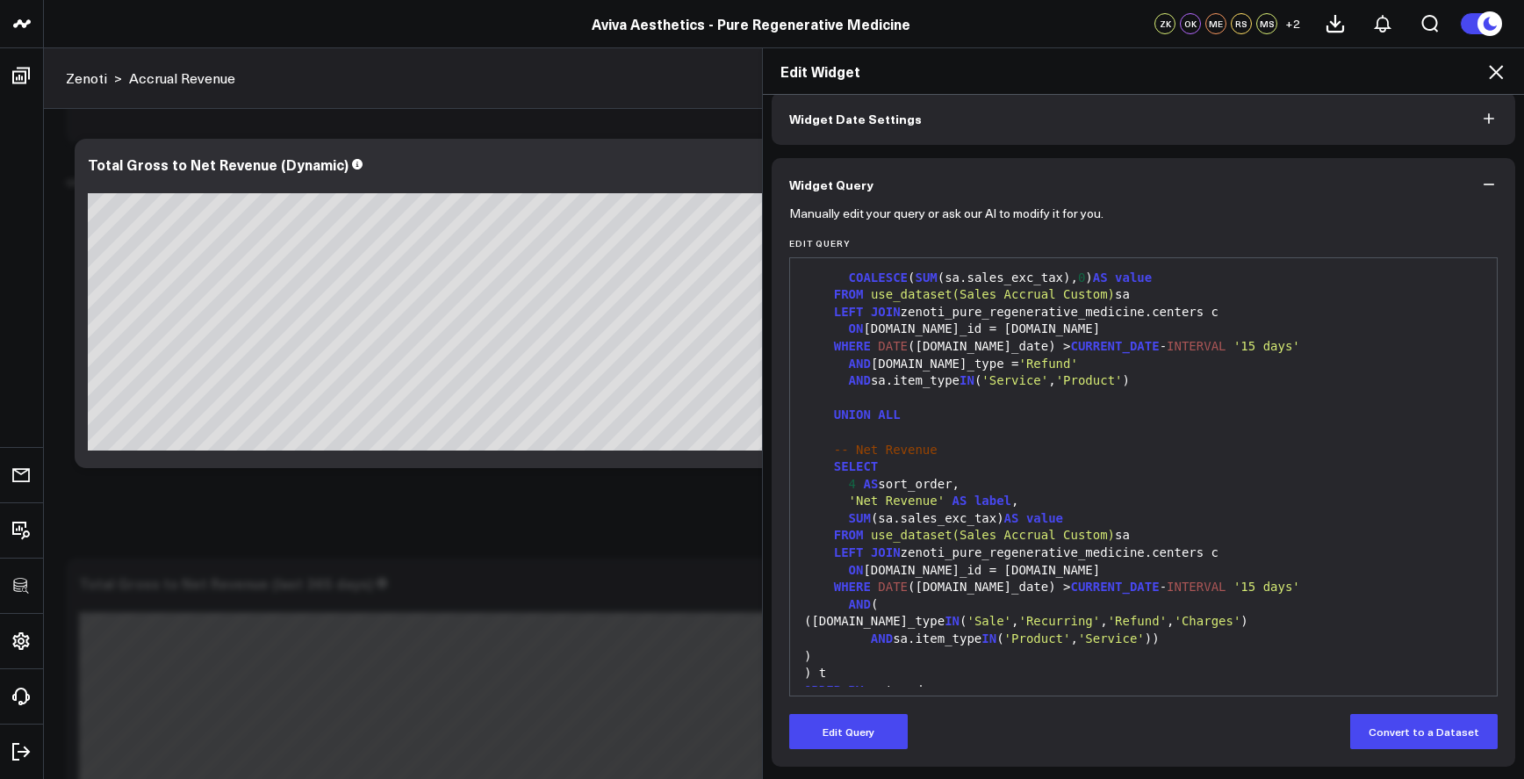
scroll to position [82, 0]
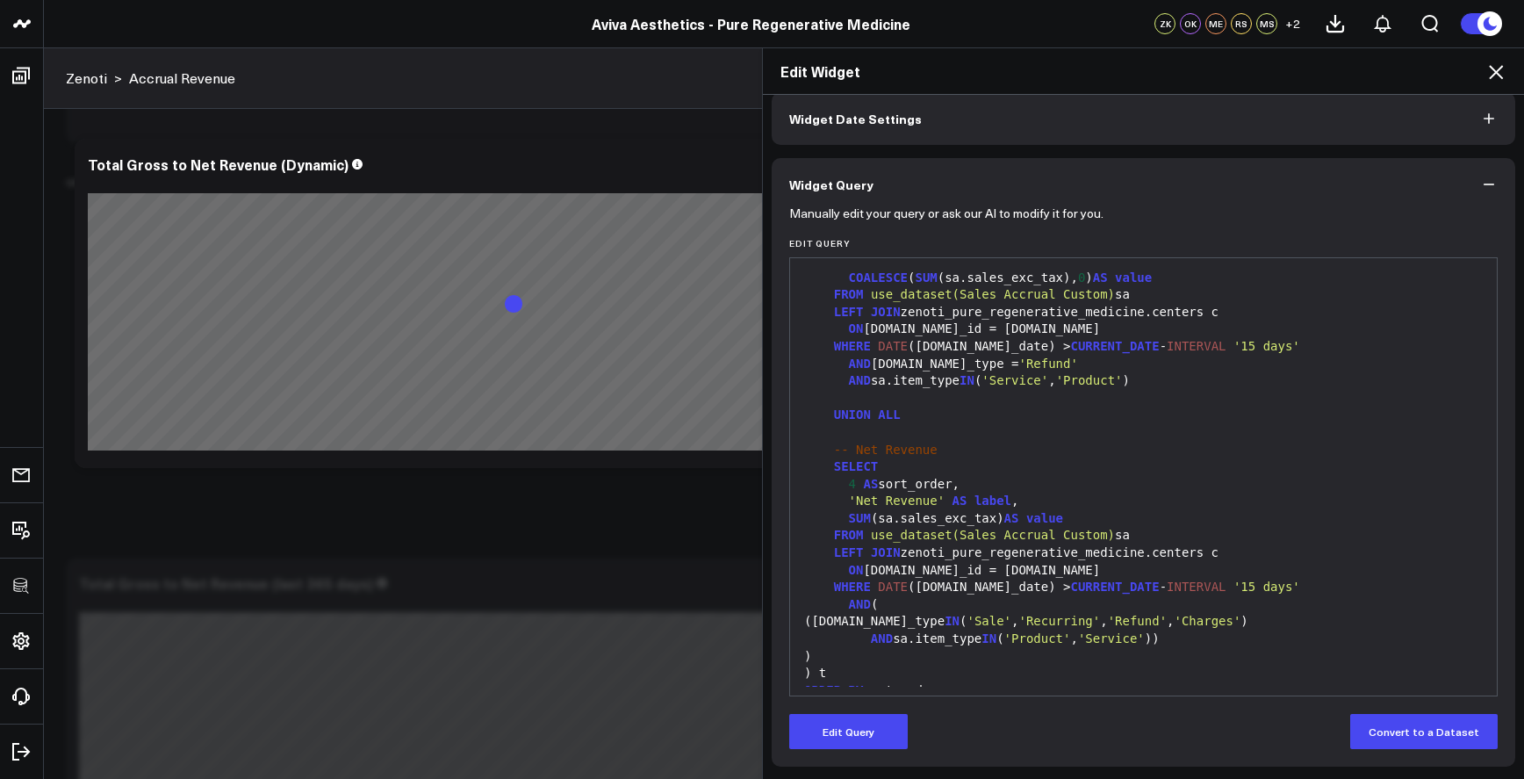
click at [1494, 74] on icon at bounding box center [1496, 71] width 21 height 21
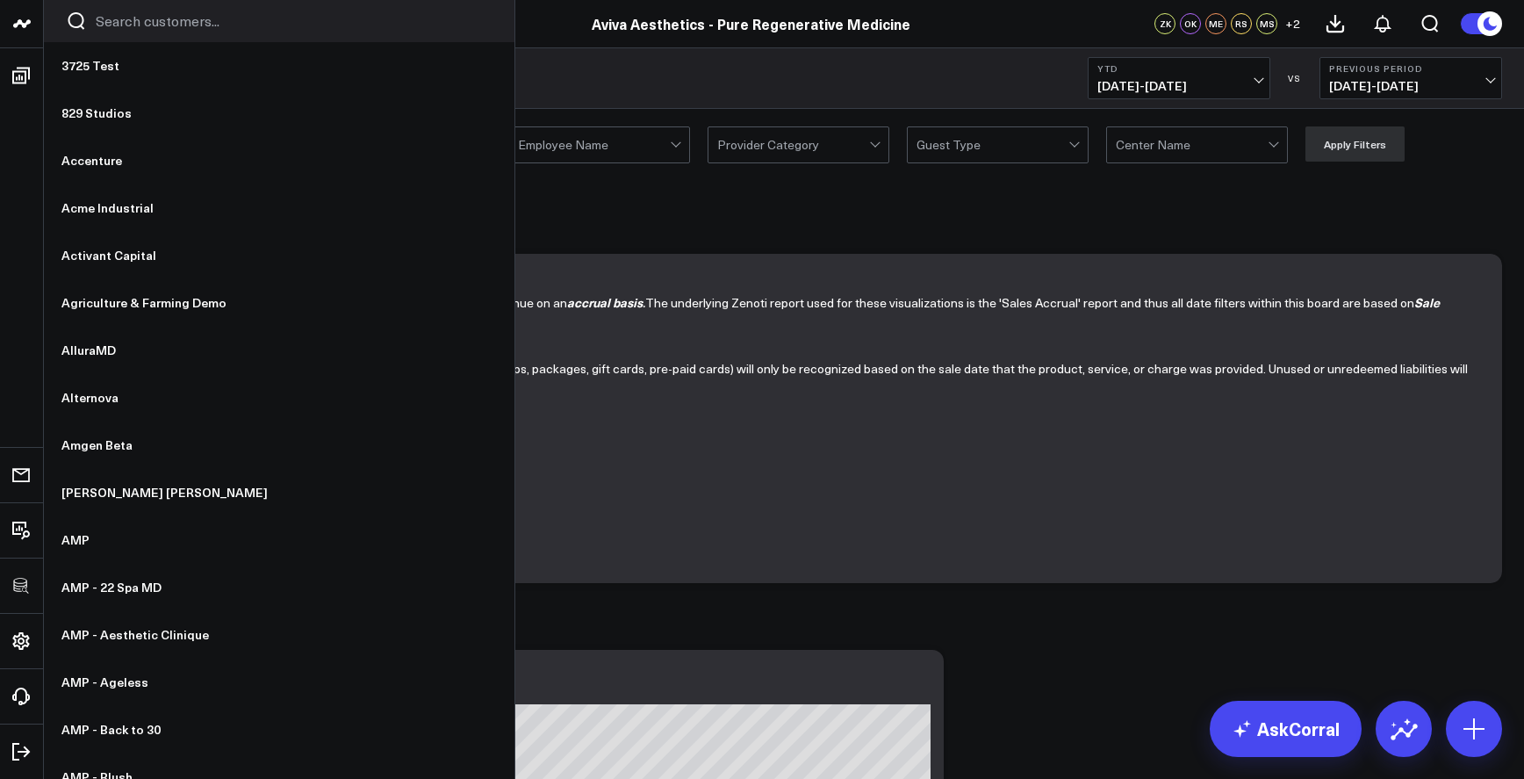
click at [133, 31] on div at bounding box center [279, 21] width 471 height 42
click at [136, 24] on input "Search customers input" at bounding box center [294, 20] width 397 height 19
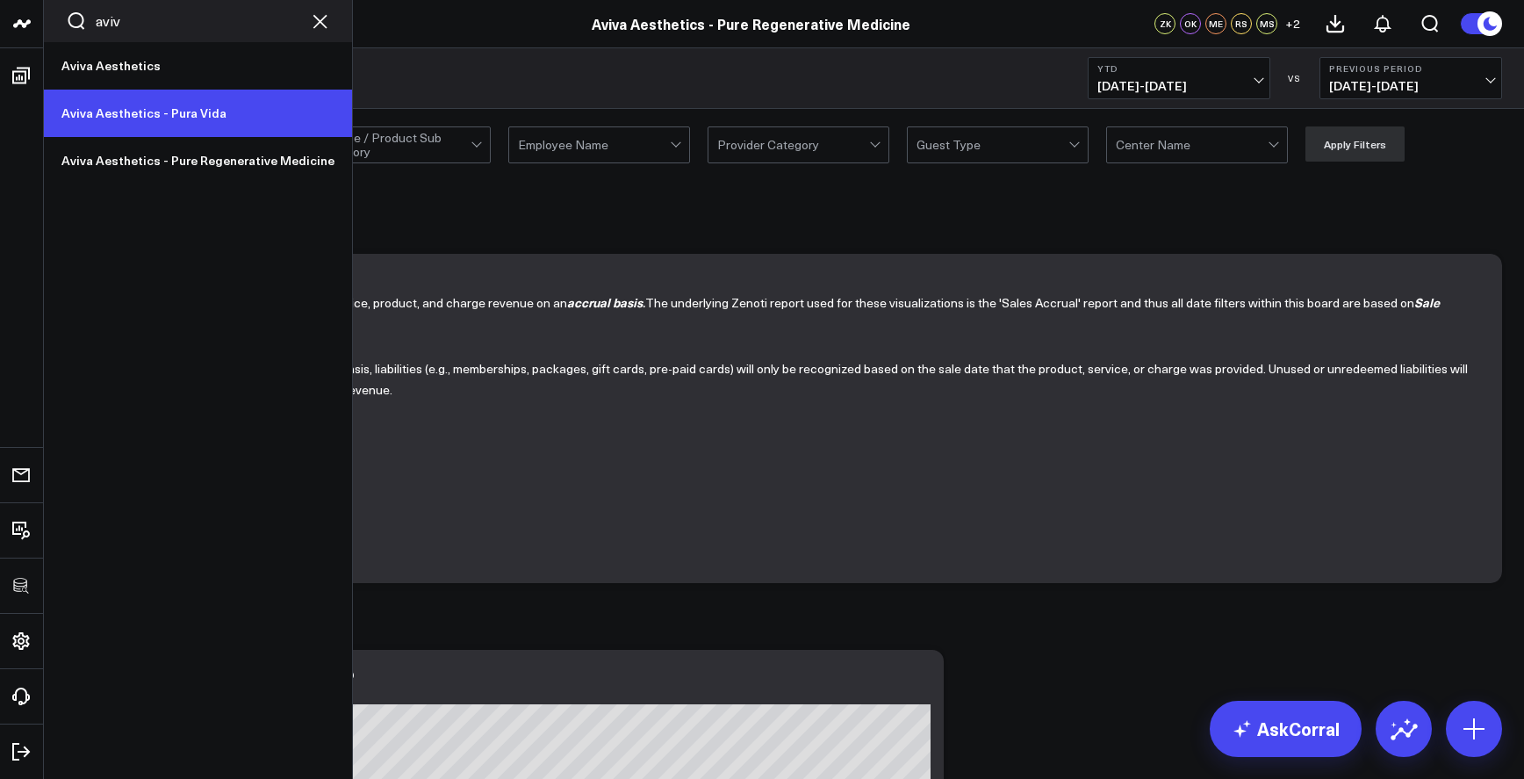
type input "aviv"
click at [130, 113] on link "Aviva Aesthetics - Pura Vida" at bounding box center [198, 113] width 308 height 47
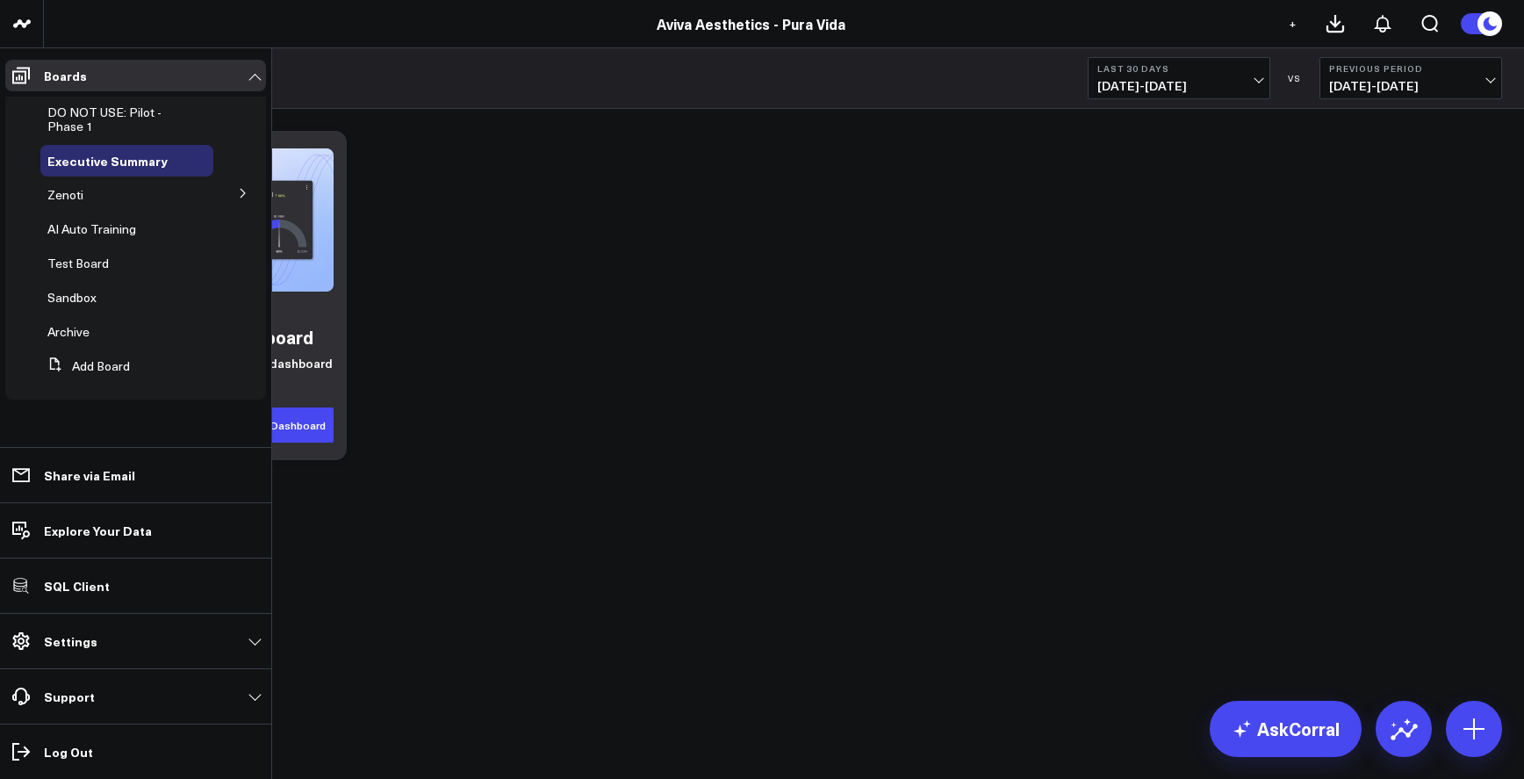
click at [251, 191] on button at bounding box center [243, 192] width 46 height 26
click at [119, 228] on span "Accrual Revenue" at bounding box center [105, 226] width 95 height 17
